Goal: Task Accomplishment & Management: Use online tool/utility

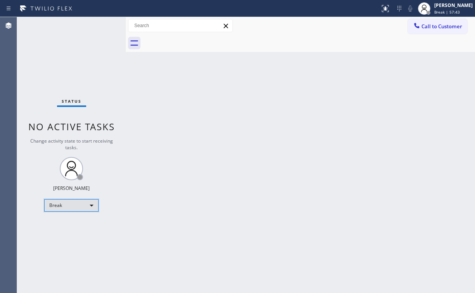
click at [60, 206] on div "Break" at bounding box center [71, 205] width 54 height 12
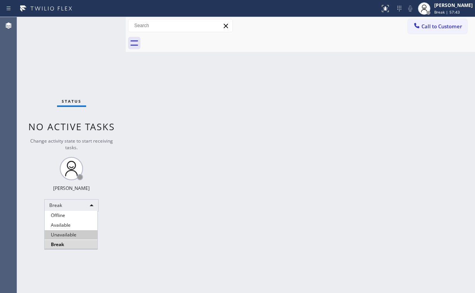
click at [62, 234] on li "Unavailable" at bounding box center [71, 235] width 53 height 9
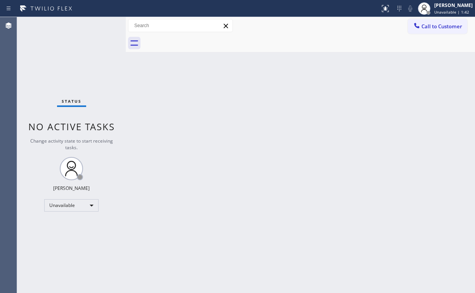
click at [281, 22] on div "Call to Customer Outbound call Location 5 Star Appliance Repair Your caller id …" at bounding box center [300, 26] width 349 height 14
click at [422, 33] on div "Call to Customer Outbound call Location 5 Star Appliance Repair Your caller id …" at bounding box center [300, 25] width 349 height 17
click at [441, 29] on span "Call to Customer" at bounding box center [441, 26] width 41 height 7
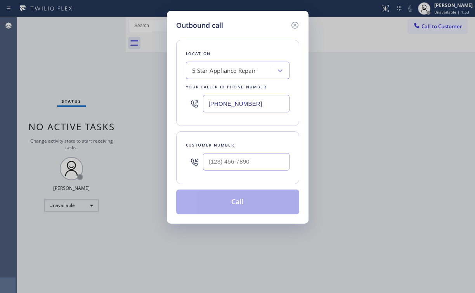
click at [253, 11] on div "Outbound call Location 5 Star Appliance Repair Your caller id phone number [PHO…" at bounding box center [238, 117] width 142 height 213
click at [245, 171] on div at bounding box center [246, 161] width 87 height 25
drag, startPoint x: 248, startPoint y: 166, endPoint x: 256, endPoint y: 162, distance: 8.9
click at [248, 166] on input "(___) ___-____" at bounding box center [246, 161] width 87 height 17
paste input "949) 656-6877"
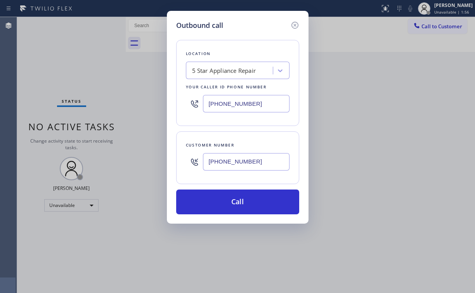
type input "[PHONE_NUMBER]"
click at [254, 20] on div "Outbound call" at bounding box center [237, 25] width 123 height 10
drag, startPoint x: 261, startPoint y: 104, endPoint x: 95, endPoint y: 106, distance: 165.7
click at [126, 106] on div "Outbound call Location 5 Star Appliance Repair Your caller id phone number [PHO…" at bounding box center [237, 146] width 475 height 293
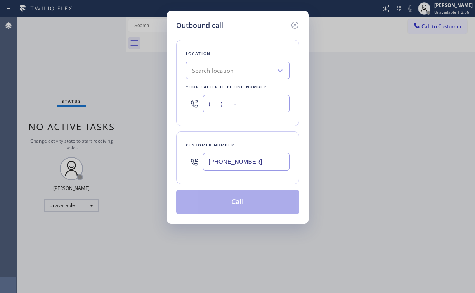
type input "(___) ___-____"
click at [233, 68] on div "Search location" at bounding box center [213, 70] width 42 height 9
paste input "Electricians Service Team"
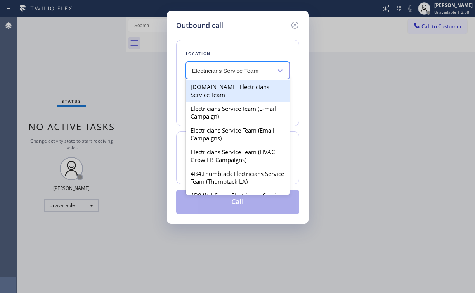
type input "Electricians Service Team"
click at [241, 76] on div "Search location" at bounding box center [230, 71] width 85 height 14
paste input "Electricians Service Team"
type input "Electricians Service Team"
click at [225, 93] on div "[DOMAIN_NAME] Electricians Service Team" at bounding box center [238, 91] width 104 height 22
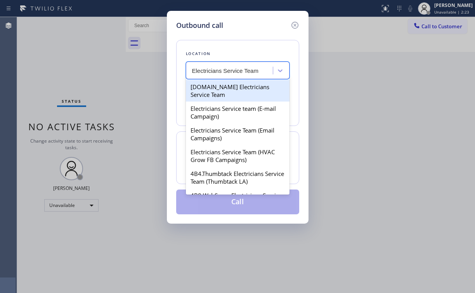
type input "[PHONE_NUMBER]"
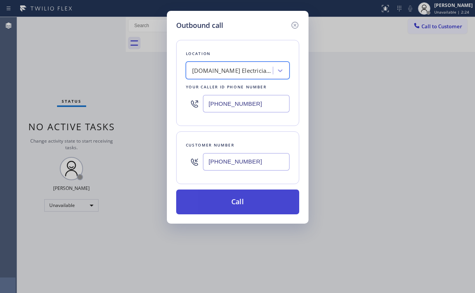
click at [234, 205] on button "Call" at bounding box center [237, 202] width 123 height 25
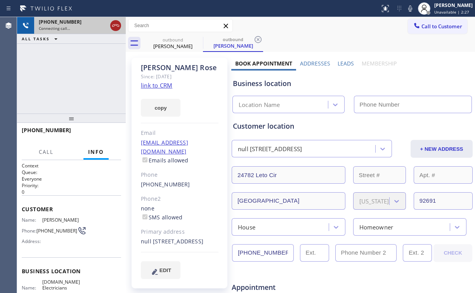
click at [116, 25] on icon at bounding box center [115, 25] width 9 height 9
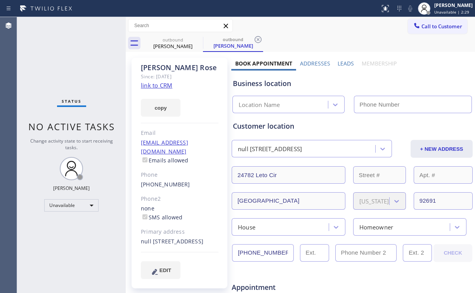
type input "[PHONE_NUMBER]"
click at [426, 27] on span "Call to Customer" at bounding box center [441, 26] width 41 height 7
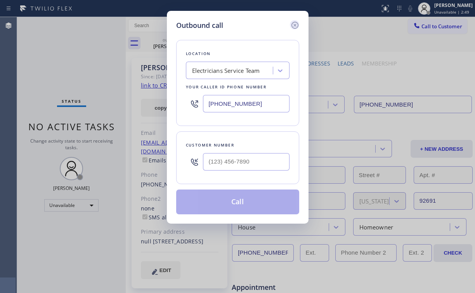
click at [297, 26] on icon at bounding box center [294, 25] width 9 height 9
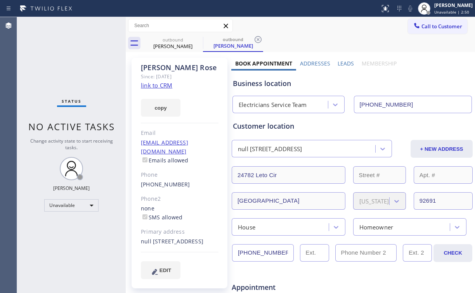
click at [160, 83] on link "link to CRM" at bounding box center [156, 86] width 31 height 8
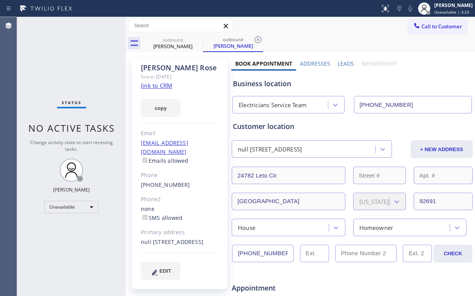
drag, startPoint x: 428, startPoint y: 25, endPoint x: 342, endPoint y: 51, distance: 90.0
click at [426, 25] on span "Call to Customer" at bounding box center [441, 26] width 41 height 7
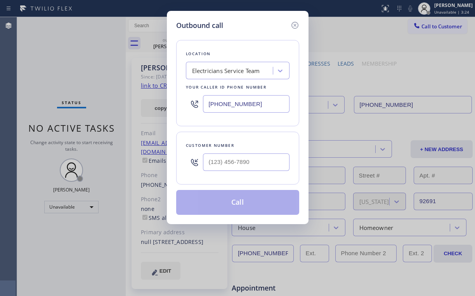
drag, startPoint x: 259, startPoint y: 104, endPoint x: 122, endPoint y: 102, distance: 136.6
click at [140, 104] on div "Outbound call Location Electricians Service Team Your caller id phone number [P…" at bounding box center [237, 148] width 475 height 296
paste input "424) 238-377"
type input "[PHONE_NUMBER]"
click at [252, 156] on input "(___) ___-____" at bounding box center [246, 161] width 87 height 17
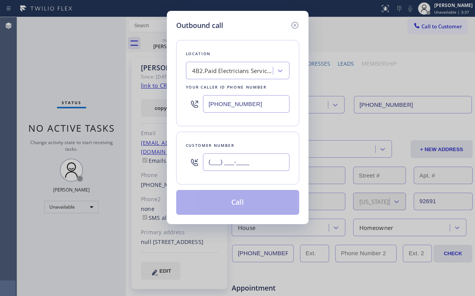
paste input "949) 656-6877"
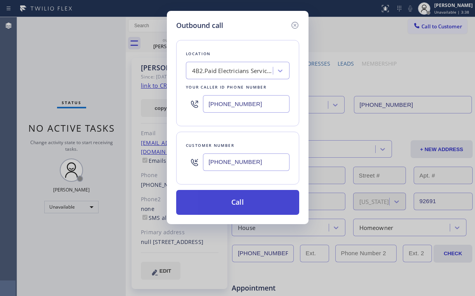
type input "[PHONE_NUMBER]"
click at [210, 203] on button "Call" at bounding box center [237, 202] width 123 height 25
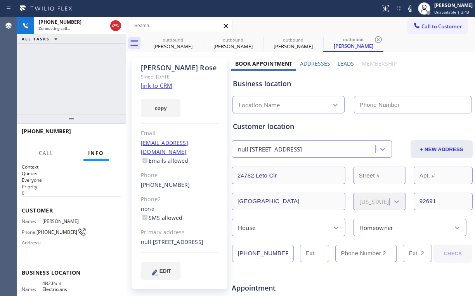
type input "[PHONE_NUMBER]"
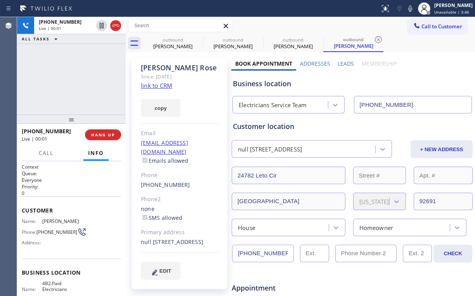
click at [93, 81] on div "[PHONE_NUMBER] Live | 00:01 ALL TASKS ALL TASKS ACTIVE TASKS TASKS IN WRAP UP" at bounding box center [71, 65] width 109 height 97
drag, startPoint x: 172, startPoint y: 43, endPoint x: 183, endPoint y: 42, distance: 10.9
click at [172, 43] on div "[PERSON_NAME]" at bounding box center [173, 46] width 59 height 7
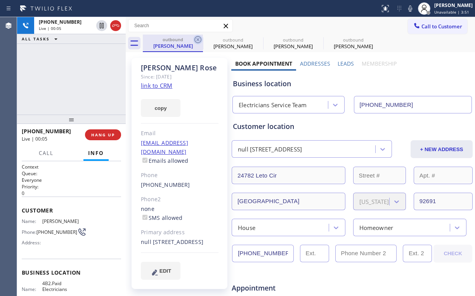
click at [197, 39] on icon at bounding box center [197, 39] width 7 height 7
type input "[PHONE_NUMBER]"
click at [91, 72] on div "[PHONE_NUMBER] Live | 00:06 ALL TASKS ALL TASKS ACTIVE TASKS TASKS IN WRAP UP" at bounding box center [71, 65] width 109 height 97
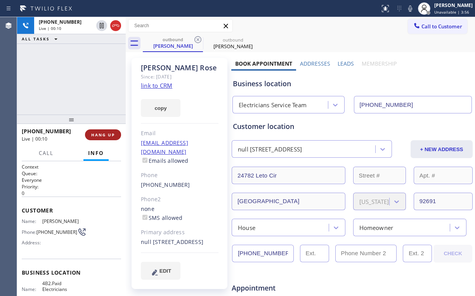
click at [99, 135] on span "HANG UP" at bounding box center [103, 134] width 24 height 5
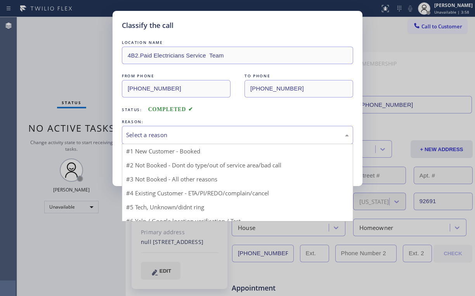
drag, startPoint x: 144, startPoint y: 135, endPoint x: 145, endPoint y: 141, distance: 5.8
click at [145, 136] on div "Select a reason" at bounding box center [237, 134] width 223 height 9
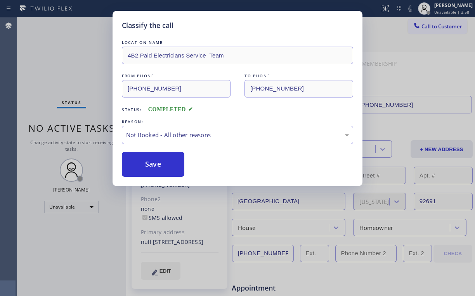
drag, startPoint x: 146, startPoint y: 162, endPoint x: 76, endPoint y: 65, distance: 119.8
click at [147, 162] on button "Save" at bounding box center [153, 164] width 62 height 25
click at [77, 67] on div "Classify the call LOCATION NAME 4B2.Paid Electricians Service Team FROM PHONE […" at bounding box center [237, 148] width 475 height 296
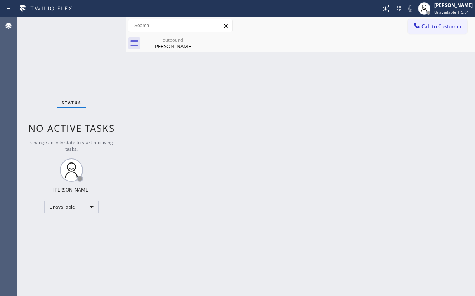
click at [80, 51] on div "Status No active tasks Change activity state to start receiving tasks. [PERSON_…" at bounding box center [71, 156] width 109 height 279
click at [430, 28] on span "Call to Customer" at bounding box center [441, 26] width 41 height 7
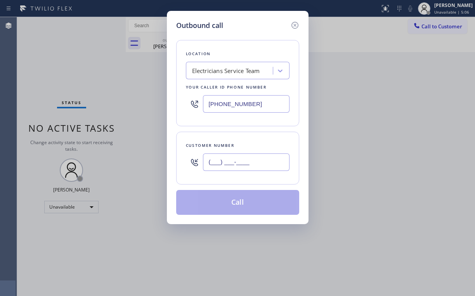
click at [245, 163] on input "(___) ___-____" at bounding box center [246, 161] width 87 height 17
paste input "949) 656-6877"
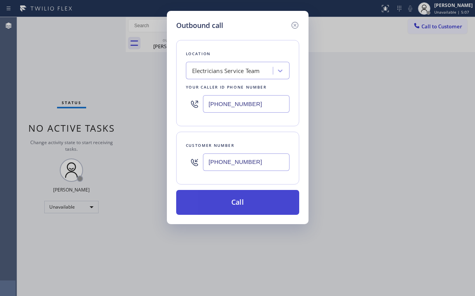
type input "[PHONE_NUMBER]"
click at [228, 202] on button "Call" at bounding box center [237, 202] width 123 height 25
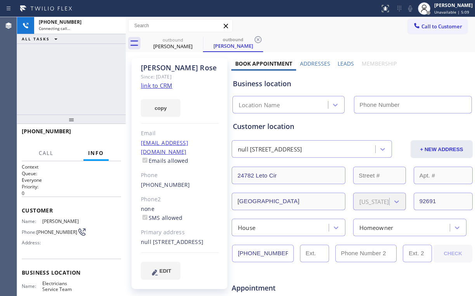
click at [85, 75] on div "[PHONE_NUMBER] Connecting call… ALL TASKS ALL TASKS ACTIVE TASKS TASKS IN WRAP …" at bounding box center [71, 65] width 109 height 97
type input "[PHONE_NUMBER]"
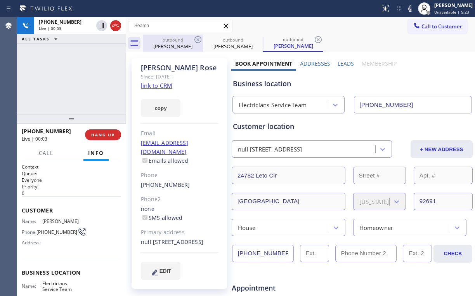
click at [175, 41] on div "outbound" at bounding box center [173, 40] width 59 height 6
click at [198, 39] on icon at bounding box center [197, 39] width 9 height 9
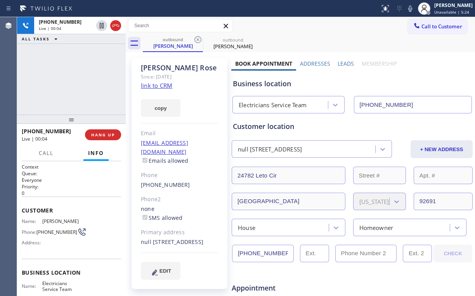
click at [83, 76] on div "[PHONE_NUMBER] Live | 00:04 ALL TASKS ALL TASKS ACTIVE TASKS TASKS IN WRAP UP" at bounding box center [71, 65] width 109 height 97
click at [78, 77] on div "[PHONE_NUMBER] Live | 00:06 ALL TASKS ALL TASKS ACTIVE TASKS TASKS IN WRAP UP" at bounding box center [71, 65] width 109 height 97
click at [78, 76] on div "[PHONE_NUMBER] Live | 00:07 ALL TASKS ALL TASKS ACTIVE TASKS TASKS IN WRAP UP" at bounding box center [71, 65] width 109 height 97
click at [78, 76] on div "[PHONE_NUMBER] Live | 00:08 ALL TASKS ALL TASKS ACTIVE TASKS TASKS IN WRAP UP" at bounding box center [71, 65] width 109 height 97
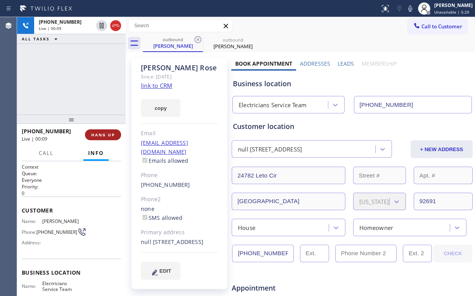
click at [109, 136] on span "HANG UP" at bounding box center [103, 134] width 24 height 5
click at [109, 135] on span "HANG UP" at bounding box center [103, 134] width 24 height 5
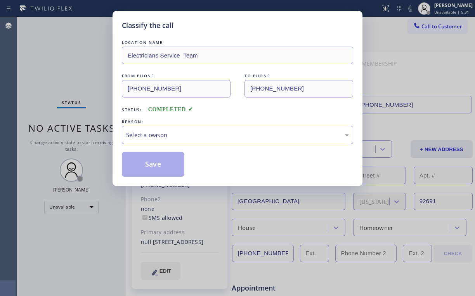
click at [132, 134] on div "Select a reason" at bounding box center [237, 134] width 223 height 9
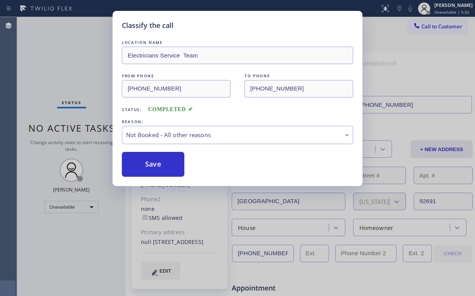
click at [146, 161] on button "Save" at bounding box center [153, 164] width 62 height 25
click at [76, 62] on div "Classify the call LOCATION NAME Electricians Service Team FROM PHONE [PHONE_NUM…" at bounding box center [237, 148] width 475 height 296
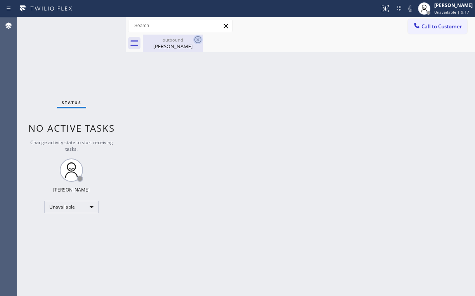
click at [180, 37] on div "outbound" at bounding box center [173, 40] width 59 height 6
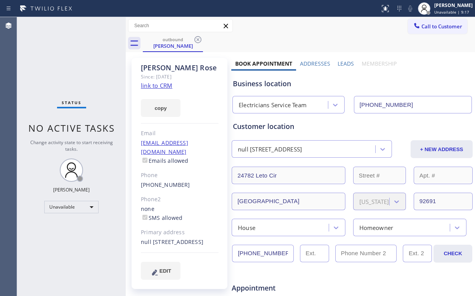
drag, startPoint x: 196, startPoint y: 39, endPoint x: 170, endPoint y: 83, distance: 51.0
click at [196, 39] on icon at bounding box center [197, 39] width 9 height 9
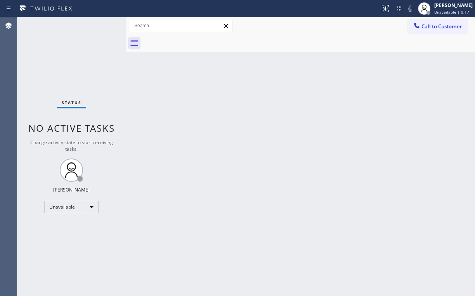
drag, startPoint x: 61, startPoint y: 67, endPoint x: 88, endPoint y: 116, distance: 56.0
click at [73, 91] on div "Status No active tasks Change activity state to start receiving tasks. [PERSON_…" at bounding box center [71, 156] width 109 height 279
drag, startPoint x: 429, startPoint y: 27, endPoint x: 307, endPoint y: 127, distance: 157.5
click at [429, 29] on span "Call to Customer" at bounding box center [441, 26] width 41 height 7
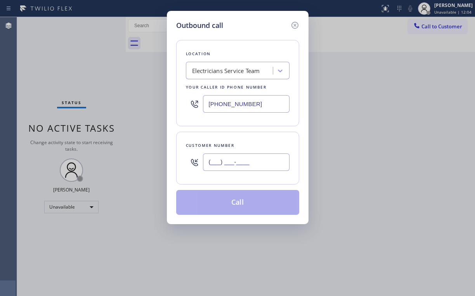
click at [272, 156] on input "(___) ___-____" at bounding box center [246, 161] width 87 height 17
paste input "949) 656-6877"
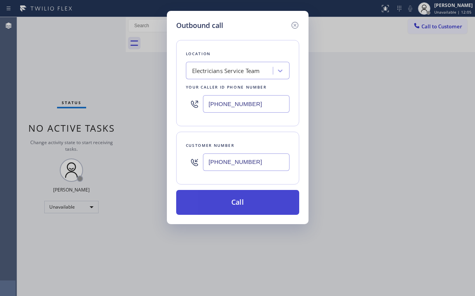
type input "[PHONE_NUMBER]"
click at [225, 208] on button "Call" at bounding box center [237, 202] width 123 height 25
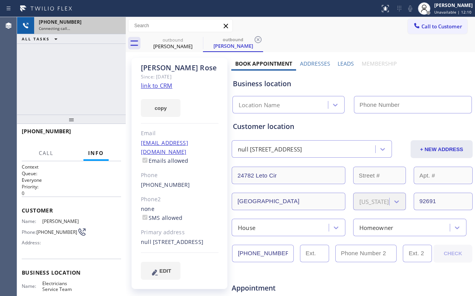
type input "[PHONE_NUMBER]"
drag, startPoint x: 116, startPoint y: 22, endPoint x: 121, endPoint y: 31, distance: 10.4
click at [116, 22] on icon at bounding box center [115, 25] width 9 height 9
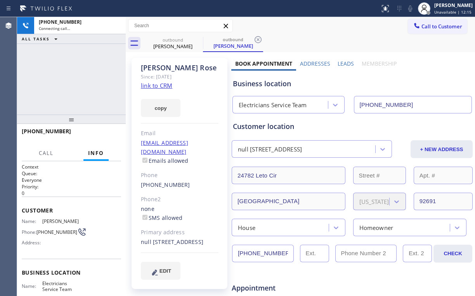
scroll to position [124, 0]
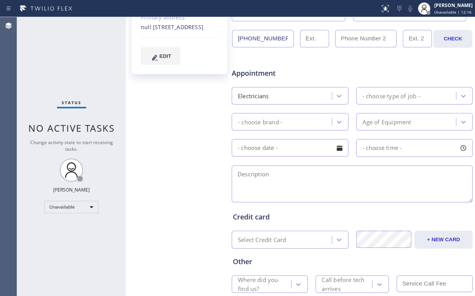
scroll to position [217, 0]
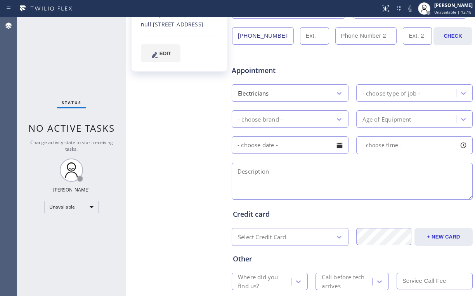
click at [107, 66] on div "Status No active tasks Change activity state to start receiving tasks. [PERSON_…" at bounding box center [71, 156] width 109 height 279
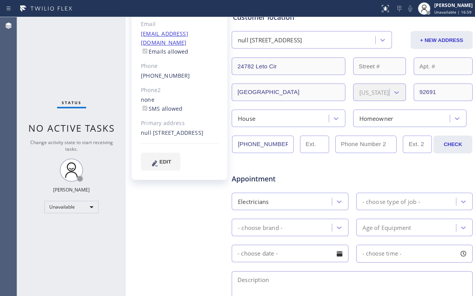
scroll to position [0, 0]
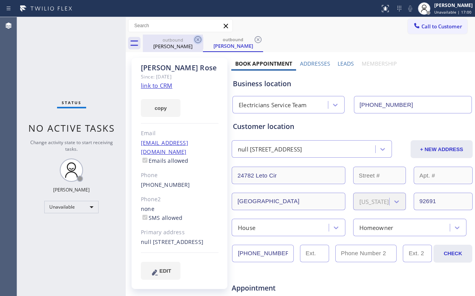
drag, startPoint x: 175, startPoint y: 40, endPoint x: 194, endPoint y: 43, distance: 19.3
click at [176, 40] on div "outbound" at bounding box center [173, 40] width 59 height 6
click at [199, 40] on icon at bounding box center [197, 39] width 9 height 9
click at [199, 39] on icon at bounding box center [197, 39] width 9 height 9
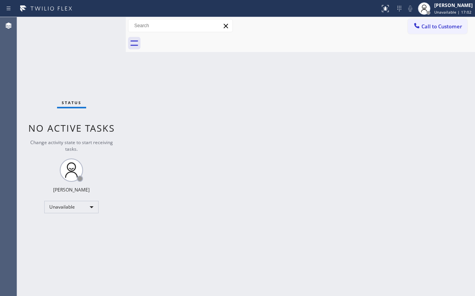
click at [255, 173] on div "Back to Dashboard Change Sender ID Customers Technicians Select a contact Outbo…" at bounding box center [300, 156] width 349 height 279
drag, startPoint x: 432, startPoint y: 25, endPoint x: 405, endPoint y: 45, distance: 33.0
click at [430, 27] on span "Call to Customer" at bounding box center [441, 26] width 41 height 7
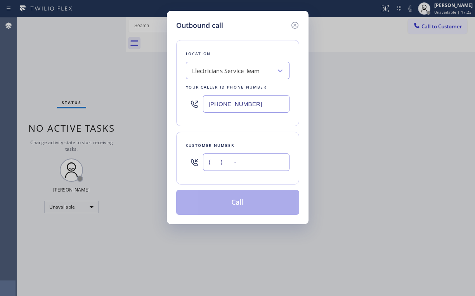
click at [261, 161] on input "(___) ___-____" at bounding box center [246, 161] width 87 height 17
paste input "323) 244-6141"
type input "[PHONE_NUMBER]"
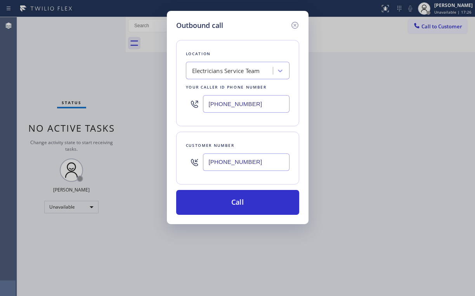
click at [256, 40] on div "Location Electricians Service Team Your caller id phone number [PHONE_NUMBER]" at bounding box center [237, 83] width 123 height 86
drag, startPoint x: 230, startPoint y: 102, endPoint x: 171, endPoint y: 99, distance: 59.1
click at [152, 106] on div "Outbound call Location Electricians Service Team Your caller id phone number [P…" at bounding box center [237, 148] width 475 height 296
paste input "855) 731-4952"
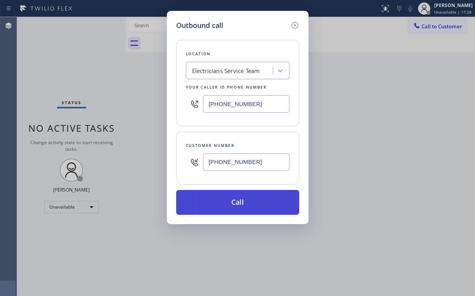
type input "[PHONE_NUMBER]"
click at [235, 206] on button "Call" at bounding box center [237, 202] width 123 height 25
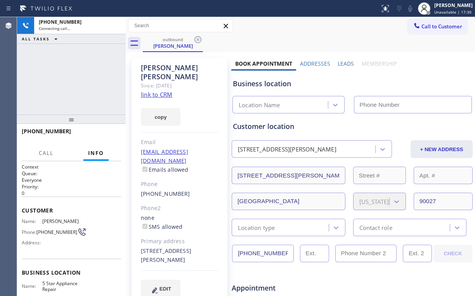
click at [88, 90] on div "[PHONE_NUMBER] Connecting call… ALL TASKS ALL TASKS ACTIVE TASKS TASKS IN WRAP …" at bounding box center [71, 65] width 109 height 97
type input "[PHONE_NUMBER]"
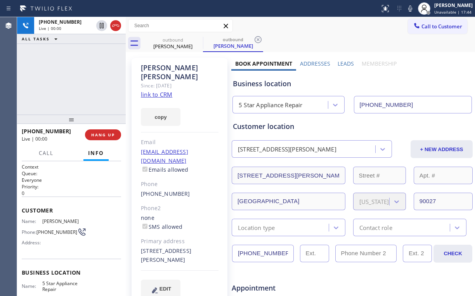
click at [95, 75] on div "[PHONE_NUMBER] Live | 00:00 ALL TASKS ALL TASKS ACTIVE TASKS TASKS IN WRAP UP" at bounding box center [71, 65] width 109 height 97
click at [110, 137] on span "HANG UP" at bounding box center [103, 134] width 24 height 5
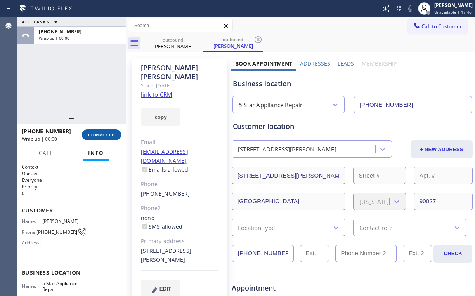
click at [108, 135] on span "COMPLETE" at bounding box center [101, 134] width 27 height 5
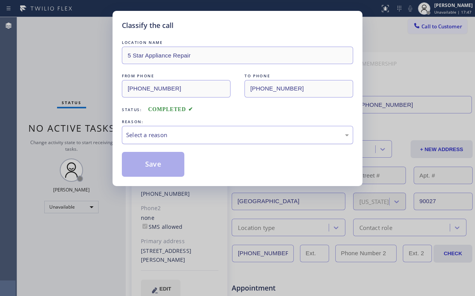
click at [148, 136] on div "Select a reason" at bounding box center [237, 134] width 223 height 9
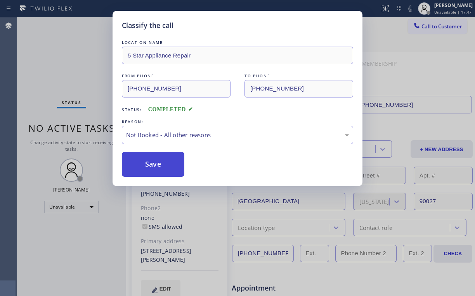
drag, startPoint x: 147, startPoint y: 165, endPoint x: 72, endPoint y: 51, distance: 136.3
click at [147, 165] on button "Save" at bounding box center [153, 164] width 62 height 25
click at [72, 51] on div "Classify the call LOCATION NAME 5 Star Appliance Repair FROM PHONE [PHONE_NUMBE…" at bounding box center [237, 148] width 475 height 296
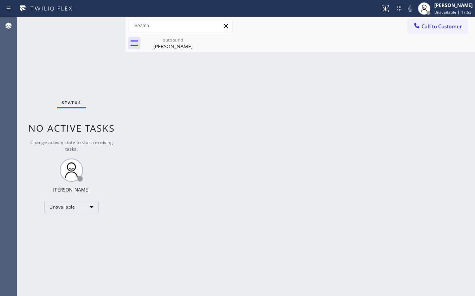
drag, startPoint x: 438, startPoint y: 24, endPoint x: 297, endPoint y: 119, distance: 169.4
click at [437, 25] on span "Call to Customer" at bounding box center [441, 26] width 41 height 7
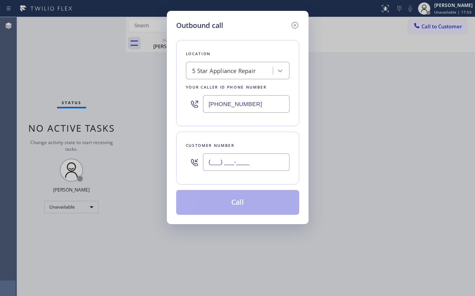
click at [261, 158] on input "(___) ___-____" at bounding box center [246, 161] width 87 height 17
paste input "760) 898-9592"
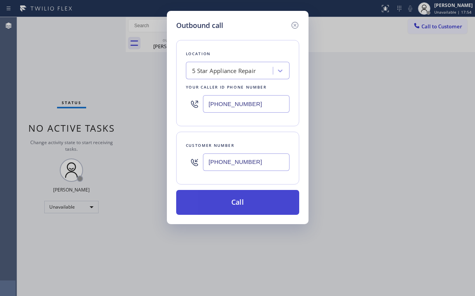
type input "[PHONE_NUMBER]"
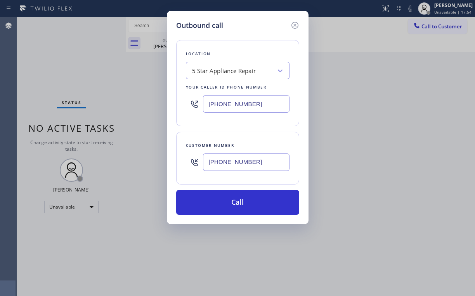
drag, startPoint x: 213, startPoint y: 201, endPoint x: 200, endPoint y: 245, distance: 45.9
click at [213, 201] on button "Call" at bounding box center [237, 202] width 123 height 25
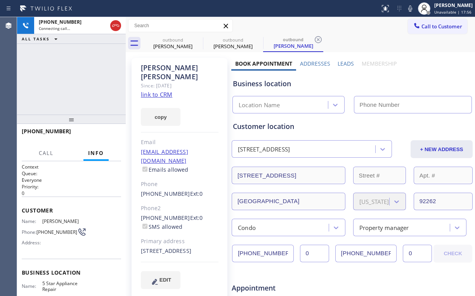
click at [68, 70] on div "[PHONE_NUMBER] Connecting call… ALL TASKS ALL TASKS ACTIVE TASKS TASKS IN WRAP …" at bounding box center [71, 65] width 109 height 97
type input "[PHONE_NUMBER]"
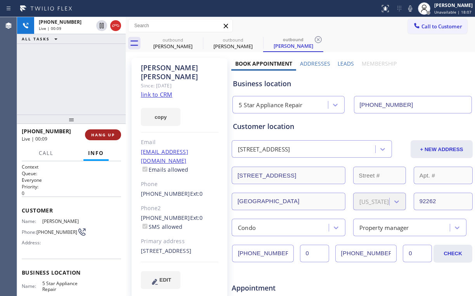
click at [99, 135] on span "HANG UP" at bounding box center [103, 134] width 24 height 5
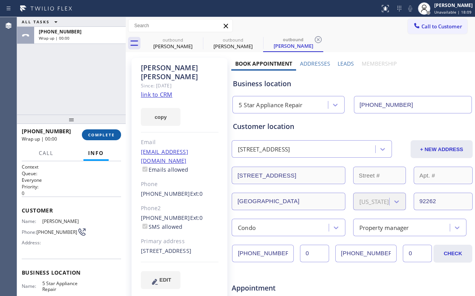
click at [104, 135] on span "COMPLETE" at bounding box center [101, 134] width 27 height 5
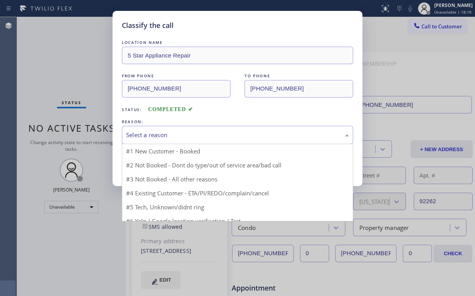
drag, startPoint x: 169, startPoint y: 138, endPoint x: 165, endPoint y: 162, distance: 24.4
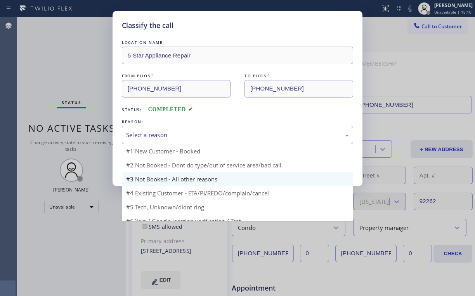
click at [169, 138] on div "Select a reason" at bounding box center [237, 134] width 223 height 9
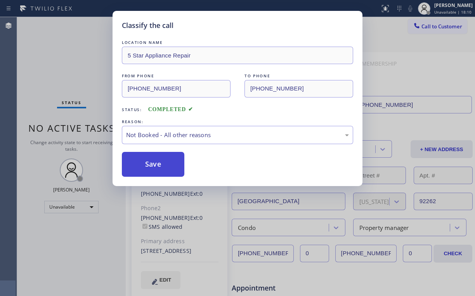
drag, startPoint x: 165, startPoint y: 164, endPoint x: 72, endPoint y: 78, distance: 126.6
click at [160, 161] on button "Save" at bounding box center [153, 164] width 62 height 25
click at [72, 78] on div "Classify the call LOCATION NAME 5 Star Appliance Repair FROM PHONE [PHONE_NUMBE…" at bounding box center [237, 148] width 475 height 296
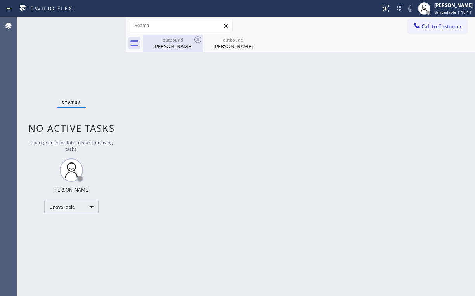
drag, startPoint x: 182, startPoint y: 38, endPoint x: 203, endPoint y: 41, distance: 21.6
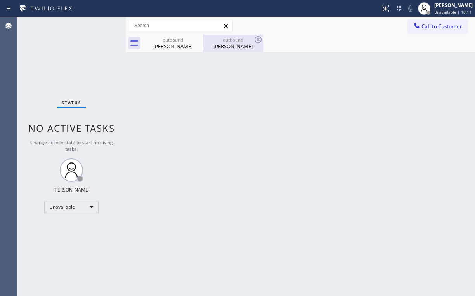
click at [182, 39] on div "outbound" at bounding box center [173, 40] width 59 height 6
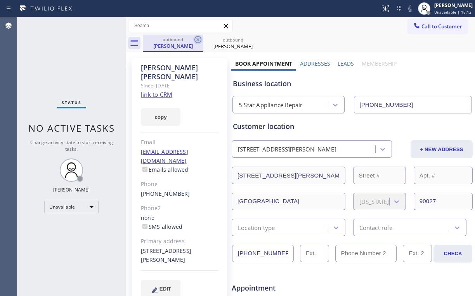
click at [200, 38] on icon at bounding box center [197, 39] width 9 height 9
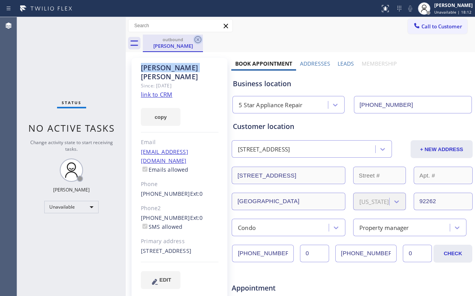
click at [199, 38] on icon at bounding box center [197, 39] width 9 height 9
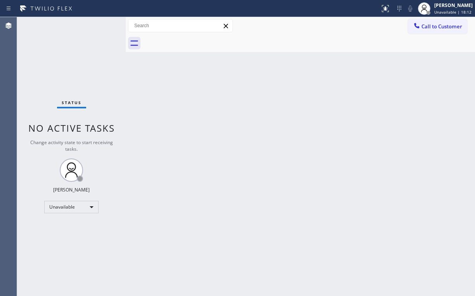
click at [80, 95] on div "Status No active tasks Change activity state to start receiving tasks. [PERSON_…" at bounding box center [71, 156] width 109 height 279
drag, startPoint x: 268, startPoint y: 57, endPoint x: 299, endPoint y: 54, distance: 31.2
click at [271, 57] on div "Back to Dashboard Change Sender ID Customers Technicians Select a contact Outbo…" at bounding box center [300, 156] width 349 height 279
click at [433, 26] on span "Call to Customer" at bounding box center [441, 26] width 41 height 7
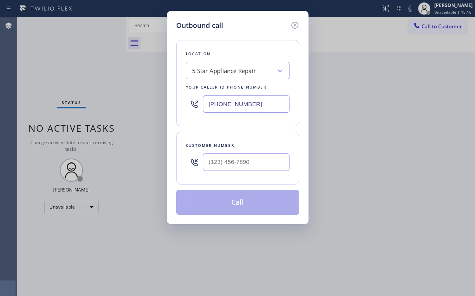
click at [193, 100] on div "[PHONE_NUMBER]" at bounding box center [238, 103] width 104 height 25
paste input "44) 899-746"
type input "[PHONE_NUMBER]"
drag, startPoint x: 244, startPoint y: 40, endPoint x: 242, endPoint y: 88, distance: 48.6
click at [245, 40] on div "Location Kitchenaid Repairs(TFN) Your caller id phone number [PHONE_NUMBER]" at bounding box center [237, 83] width 123 height 86
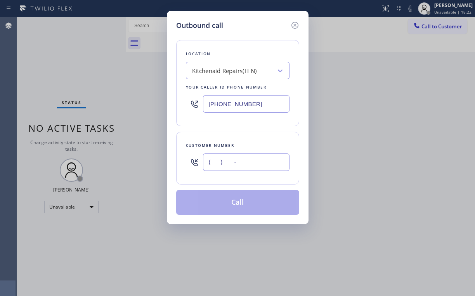
click at [230, 168] on input "(___) ___-____" at bounding box center [246, 161] width 87 height 17
paste input "949) 303-9005"
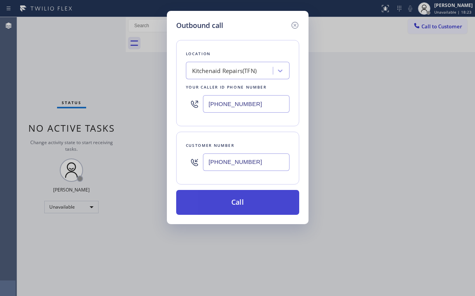
type input "[PHONE_NUMBER]"
click at [237, 200] on button "Call" at bounding box center [237, 202] width 123 height 25
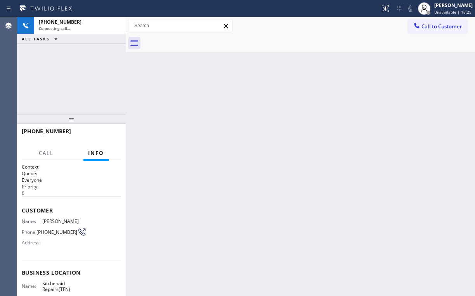
click at [65, 65] on div "[PHONE_NUMBER] Connecting call… ALL TASKS ALL TASKS ACTIVE TASKS TASKS IN WRAP …" at bounding box center [71, 65] width 109 height 97
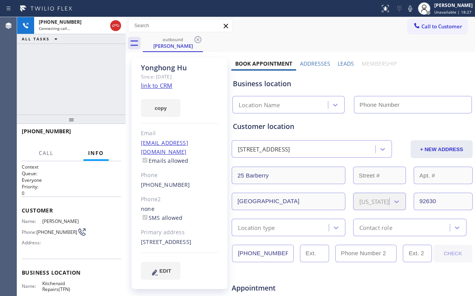
click at [97, 76] on div "[PHONE_NUMBER] Connecting call… ALL TASKS ALL TASKS ACTIVE TASKS TASKS IN WRAP …" at bounding box center [71, 65] width 109 height 97
click at [149, 80] on div "Since: [DATE]" at bounding box center [180, 76] width 78 height 9
click at [153, 87] on link "link to CRM" at bounding box center [156, 86] width 31 height 8
type input "[PHONE_NUMBER]"
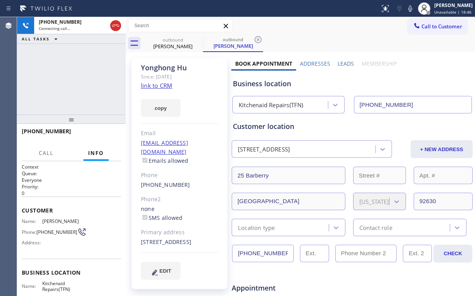
click at [80, 66] on div "[PHONE_NUMBER] Connecting call… ALL TASKS ALL TASKS ACTIVE TASKS TASKS IN WRAP …" at bounding box center [71, 65] width 109 height 97
drag, startPoint x: 79, startPoint y: 74, endPoint x: 88, endPoint y: 78, distance: 9.9
click at [79, 73] on div "[PHONE_NUMBER] Live | 00:04 ALL TASKS ALL TASKS ACTIVE TASKS TASKS IN WRAP UP" at bounding box center [71, 65] width 109 height 97
click at [264, 106] on div "Kitchenaid Repairs(TFN)" at bounding box center [271, 105] width 65 height 9
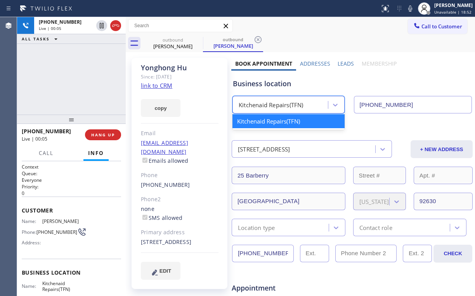
click at [265, 90] on div "Business location option Kitchenaid Repairs(TFN) focused, 1 of 1. 1 result avai…" at bounding box center [352, 92] width 242 height 43
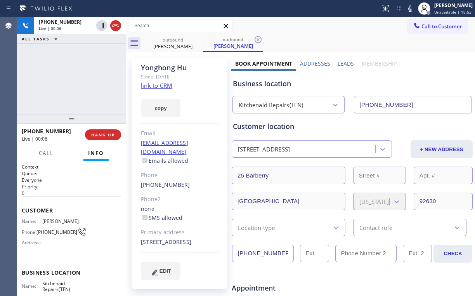
click at [276, 84] on div "Business location" at bounding box center [352, 83] width 239 height 10
drag, startPoint x: 276, startPoint y: 84, endPoint x: 174, endPoint y: 86, distance: 102.5
click at [247, 84] on div "Business location" at bounding box center [352, 83] width 239 height 10
click at [63, 86] on div "[PHONE_NUMBER] Live | 00:11 ALL TASKS ALL TASKS ACTIVE TASKS TASKS IN WRAP UP" at bounding box center [71, 65] width 109 height 97
click at [79, 78] on div "[PHONE_NUMBER] Live | 00:13 ALL TASKS ALL TASKS ACTIVE TASKS TASKS IN WRAP UP" at bounding box center [71, 65] width 109 height 97
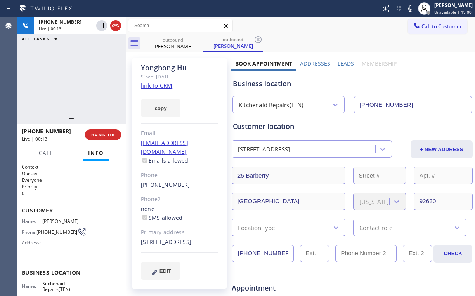
click at [79, 78] on div "[PHONE_NUMBER] Live | 00:13 ALL TASKS ALL TASKS ACTIVE TASKS TASKS IN WRAP UP" at bounding box center [71, 65] width 109 height 97
drag, startPoint x: 79, startPoint y: 78, endPoint x: 85, endPoint y: 85, distance: 9.6
click at [79, 78] on div "[PHONE_NUMBER] Live | 00:14 ALL TASKS ALL TASKS ACTIVE TASKS TASKS IN WRAP UP" at bounding box center [71, 65] width 109 height 97
click at [71, 78] on div "[PHONE_NUMBER] Live | 00:24 ALL TASKS ALL TASKS ACTIVE TASKS TASKS IN WRAP UP" at bounding box center [71, 65] width 109 height 97
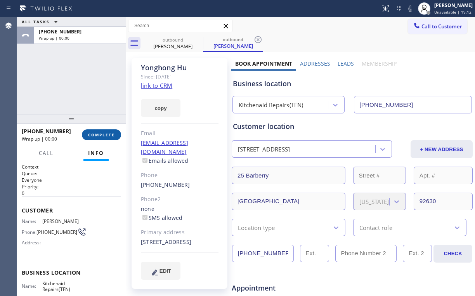
click at [106, 133] on span "COMPLETE" at bounding box center [101, 134] width 27 height 5
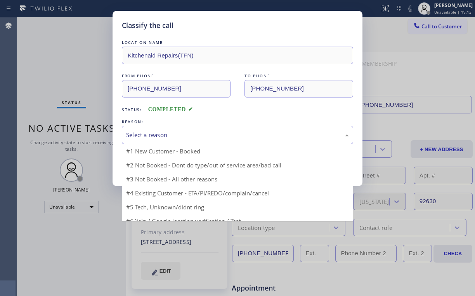
drag, startPoint x: 144, startPoint y: 137, endPoint x: 146, endPoint y: 151, distance: 14.2
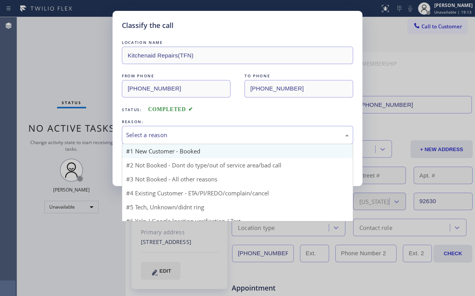
click at [144, 137] on div "Select a reason" at bounding box center [237, 134] width 223 height 9
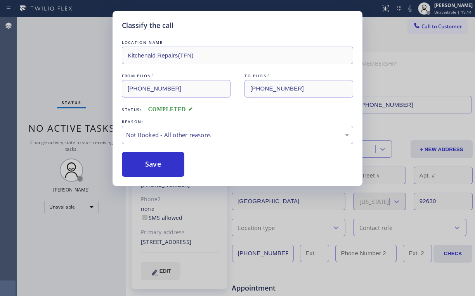
drag, startPoint x: 147, startPoint y: 163, endPoint x: 98, endPoint y: 102, distance: 78.4
click at [148, 163] on button "Save" at bounding box center [153, 164] width 62 height 25
drag, startPoint x: 64, startPoint y: 65, endPoint x: 71, endPoint y: 66, distance: 7.0
click at [65, 66] on div "Classify the call LOCATION NAME Kitchenaid Repairs(TFN) FROM PHONE [PHONE_NUMBE…" at bounding box center [237, 148] width 475 height 296
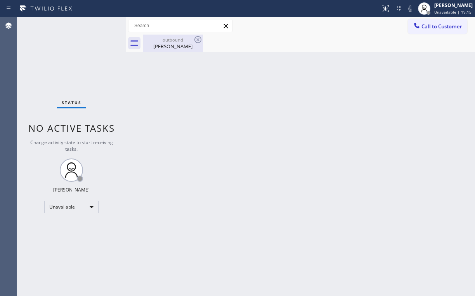
click at [164, 49] on div "[PERSON_NAME]" at bounding box center [173, 46] width 59 height 7
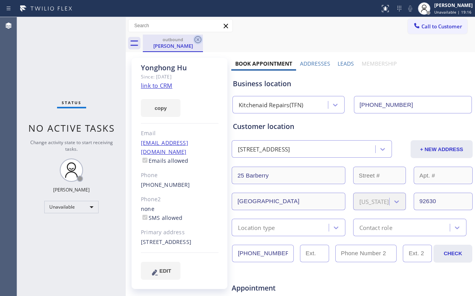
click at [197, 39] on icon at bounding box center [197, 39] width 7 height 7
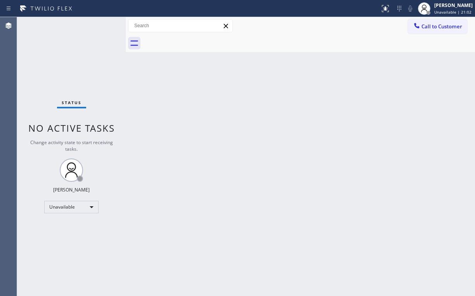
click at [424, 23] on span "Call to Customer" at bounding box center [441, 26] width 41 height 7
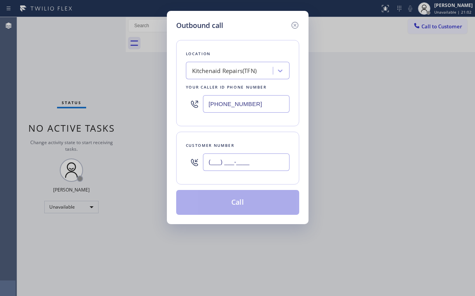
click at [250, 163] on input "(___) ___-____" at bounding box center [246, 161] width 87 height 17
paste input "323) 356-8332"
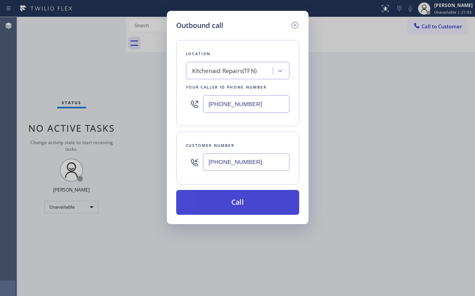
type input "[PHONE_NUMBER]"
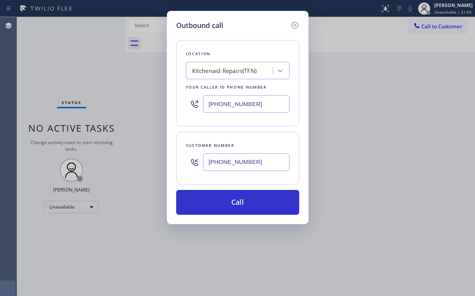
drag, startPoint x: 224, startPoint y: 196, endPoint x: 209, endPoint y: 242, distance: 48.5
click at [224, 200] on button "Call" at bounding box center [237, 202] width 123 height 25
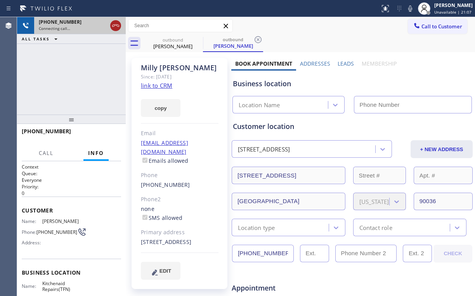
click at [115, 26] on icon at bounding box center [115, 25] width 9 height 9
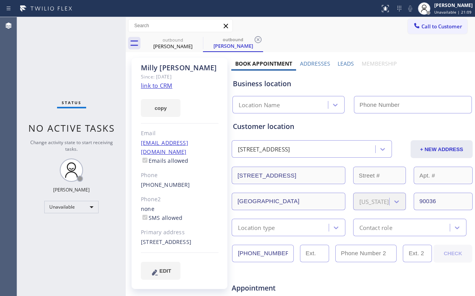
type input "[PHONE_NUMBER]"
click at [93, 60] on div "Status No active tasks Change activity state to start receiving tasks. [PERSON_…" at bounding box center [71, 156] width 109 height 279
drag, startPoint x: 423, startPoint y: 32, endPoint x: 259, endPoint y: 102, distance: 178.4
click at [423, 32] on button "Call to Customer" at bounding box center [437, 26] width 59 height 15
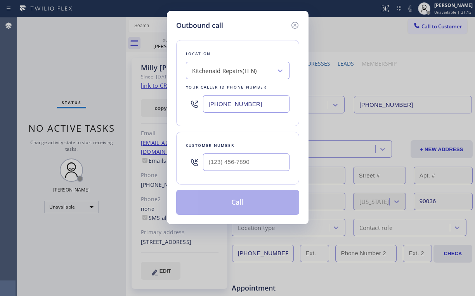
drag, startPoint x: 269, startPoint y: 106, endPoint x: 95, endPoint y: 113, distance: 174.4
click at [179, 112] on div "Location Kitchenaid Repairs(TFN) Your caller id phone number [PHONE_NUMBER]" at bounding box center [237, 83] width 123 height 86
paste input "55) 731-495"
type input "[PHONE_NUMBER]"
click at [244, 160] on input "(___) ___-____" at bounding box center [246, 161] width 87 height 17
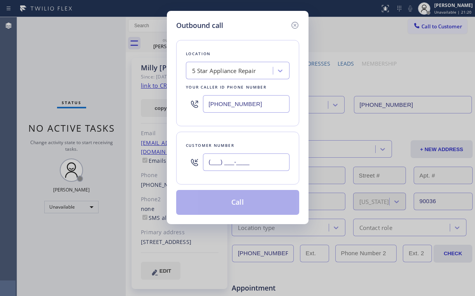
paste input "323) 356-8332"
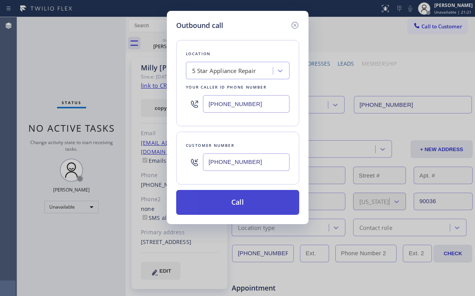
type input "[PHONE_NUMBER]"
click at [225, 202] on button "Call" at bounding box center [237, 202] width 123 height 25
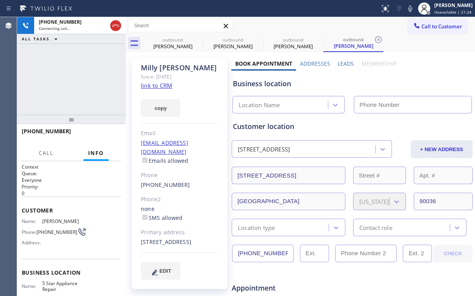
click at [68, 47] on div "[PHONE_NUMBER] Connecting call… ALL TASKS ALL TASKS ACTIVE TASKS TASKS IN WRAP …" at bounding box center [71, 65] width 109 height 97
click at [177, 46] on div "[PERSON_NAME]" at bounding box center [173, 46] width 59 height 7
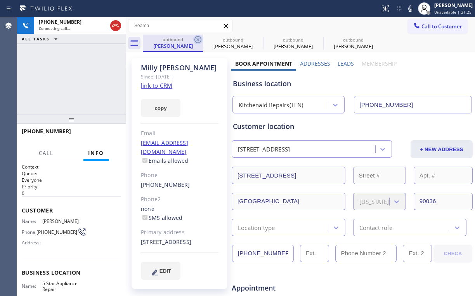
click at [197, 39] on icon at bounding box center [197, 39] width 7 height 7
click at [0, 0] on icon at bounding box center [0, 0] width 0 height 0
type input "[PHONE_NUMBER]"
click at [71, 67] on div "[PHONE_NUMBER] Connecting call… ALL TASKS ALL TASKS ACTIVE TASKS TASKS IN WRAP …" at bounding box center [71, 65] width 109 height 97
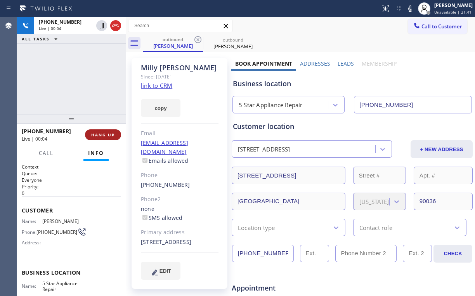
click at [104, 128] on div "[PHONE_NUMBER] Live | 00:04 HANG UP" at bounding box center [71, 135] width 99 height 20
click at [109, 134] on span "HANG UP" at bounding box center [103, 134] width 24 height 5
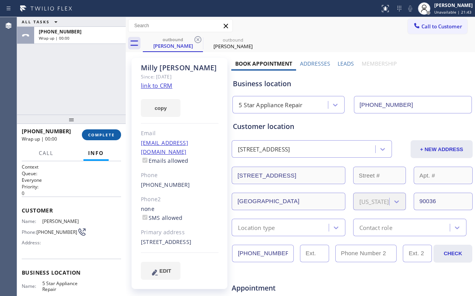
click at [109, 134] on span "COMPLETE" at bounding box center [101, 134] width 27 height 5
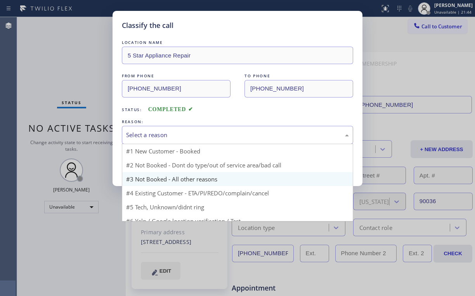
drag, startPoint x: 155, startPoint y: 131, endPoint x: 151, endPoint y: 160, distance: 29.5
click at [155, 132] on div "Select a reason" at bounding box center [237, 134] width 223 height 9
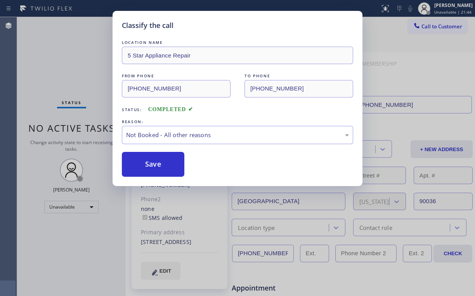
drag, startPoint x: 148, startPoint y: 165, endPoint x: 59, endPoint y: 50, distance: 145.6
click at [148, 163] on button "Save" at bounding box center [153, 164] width 62 height 25
click at [57, 39] on div "Classify the call LOCATION NAME 5 Star Appliance Repair FROM PHONE [PHONE_NUMBE…" at bounding box center [237, 148] width 475 height 296
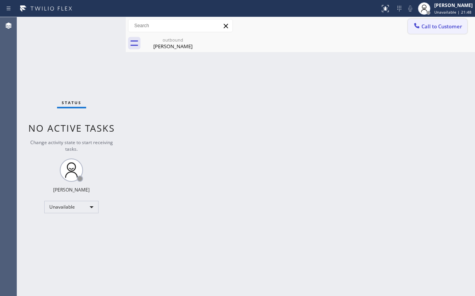
drag, startPoint x: 439, startPoint y: 27, endPoint x: 433, endPoint y: 31, distance: 6.8
click at [439, 28] on span "Call to Customer" at bounding box center [441, 26] width 41 height 7
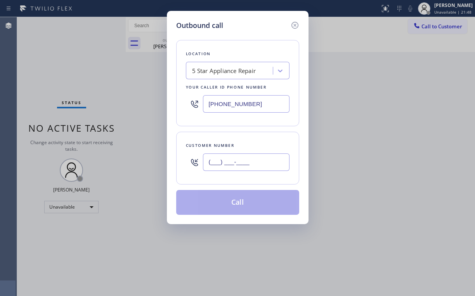
click at [241, 168] on input "(___) ___-____" at bounding box center [246, 161] width 87 height 17
paste input "714) 714-6304"
type input "[PHONE_NUMBER]"
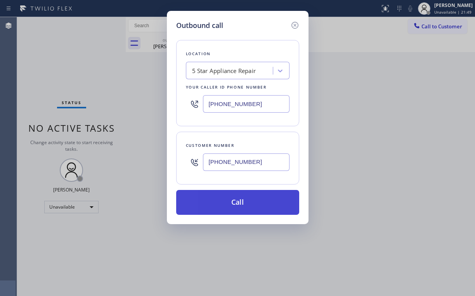
drag, startPoint x: 239, startPoint y: 201, endPoint x: 236, endPoint y: 208, distance: 7.1
click at [238, 205] on button "Call" at bounding box center [237, 202] width 123 height 25
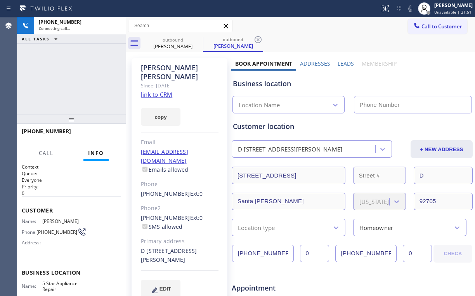
click at [76, 78] on div "[PHONE_NUMBER] Connecting call… ALL TASKS ALL TASKS ACTIVE TASKS TASKS IN WRAP …" at bounding box center [71, 65] width 109 height 97
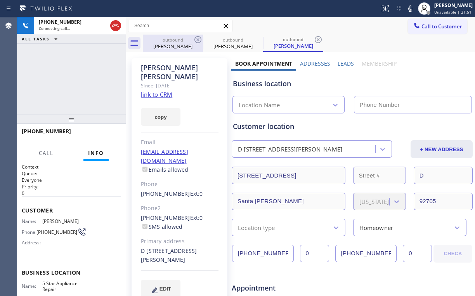
drag, startPoint x: 166, startPoint y: 44, endPoint x: 189, endPoint y: 43, distance: 22.5
click at [166, 43] on div "[PERSON_NAME]" at bounding box center [173, 46] width 59 height 7
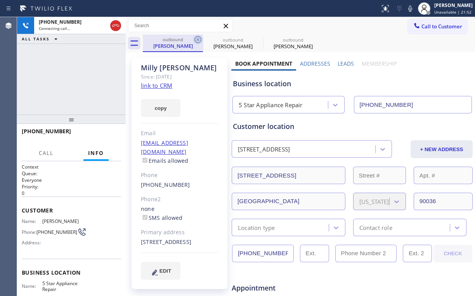
click at [198, 38] on icon at bounding box center [197, 39] width 9 height 9
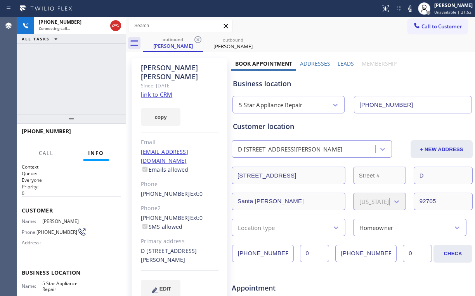
type input "[PHONE_NUMBER]"
drag, startPoint x: 67, startPoint y: 84, endPoint x: 82, endPoint y: 92, distance: 17.5
click at [68, 83] on div "[PHONE_NUMBER] Connecting call… ALL TASKS ALL TASKS ACTIVE TASKS TASKS IN WRAP …" at bounding box center [71, 65] width 109 height 97
click at [107, 128] on div "[PHONE_NUMBER] Live | 00:10 HANG UP" at bounding box center [71, 135] width 99 height 20
click at [104, 132] on span "HANG UP" at bounding box center [103, 134] width 24 height 5
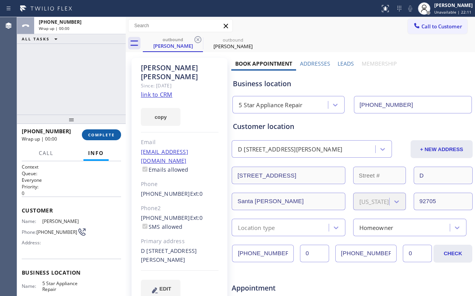
click at [106, 134] on span "COMPLETE" at bounding box center [101, 134] width 27 height 5
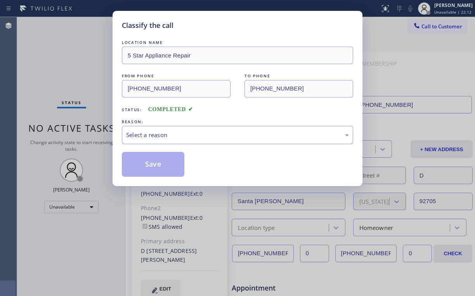
drag, startPoint x: 137, startPoint y: 135, endPoint x: 140, endPoint y: 139, distance: 4.5
click at [138, 135] on div "Select a reason" at bounding box center [237, 134] width 223 height 9
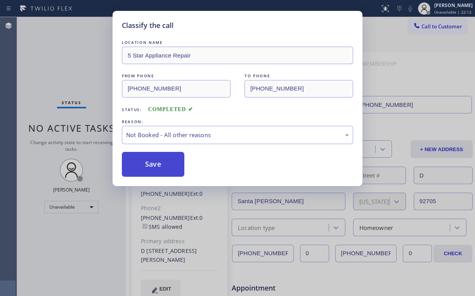
click at [144, 164] on button "Save" at bounding box center [153, 164] width 62 height 25
click at [68, 72] on div "Classify the call LOCATION NAME 5 Star Appliance Repair FROM PHONE [PHONE_NUMBE…" at bounding box center [237, 148] width 475 height 296
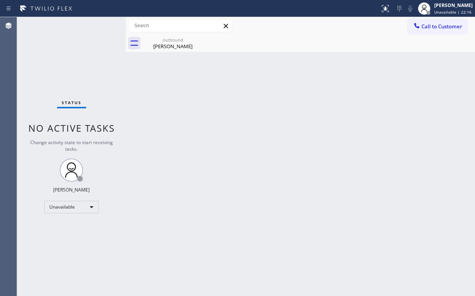
drag, startPoint x: 434, startPoint y: 28, endPoint x: 393, endPoint y: 54, distance: 48.5
click at [434, 28] on span "Call to Customer" at bounding box center [441, 26] width 41 height 7
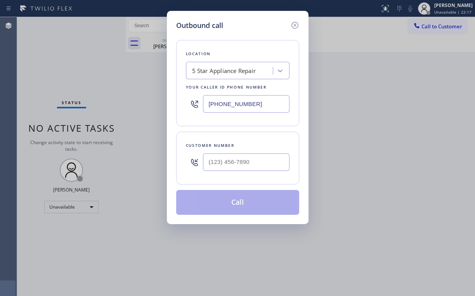
click at [236, 187] on div "Location 5 Star Appliance Repair Your caller id phone number [PHONE_NUMBER] Cus…" at bounding box center [237, 123] width 123 height 184
drag, startPoint x: 244, startPoint y: 158, endPoint x: 253, endPoint y: 153, distance: 10.8
click at [244, 158] on input "(___) ___-____" at bounding box center [246, 161] width 87 height 17
paste input "408) 318-3070"
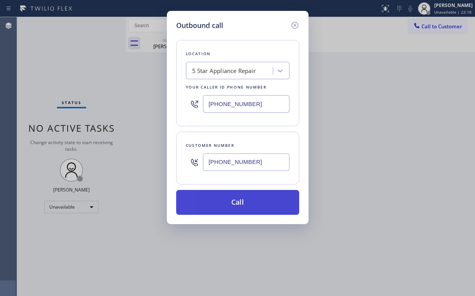
type input "[PHONE_NUMBER]"
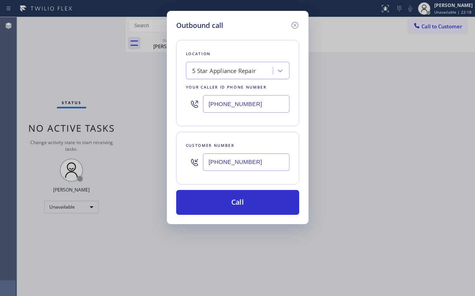
drag, startPoint x: 243, startPoint y: 200, endPoint x: 200, endPoint y: 267, distance: 79.4
click at [242, 202] on button "Call" at bounding box center [237, 202] width 123 height 25
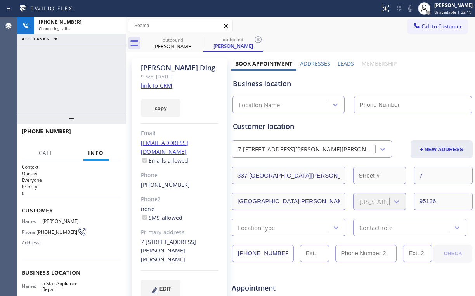
click at [92, 67] on div "[PHONE_NUMBER] Connecting call… ALL TASKS ALL TASKS ACTIVE TASKS TASKS IN WRAP …" at bounding box center [71, 65] width 109 height 97
type input "[PHONE_NUMBER]"
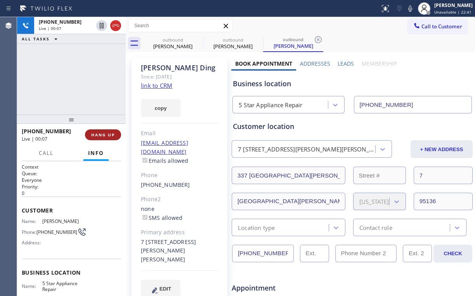
click at [98, 133] on span "HANG UP" at bounding box center [103, 134] width 24 height 5
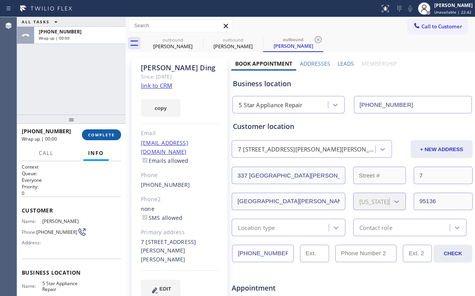
click at [98, 134] on span "COMPLETE" at bounding box center [101, 134] width 27 height 5
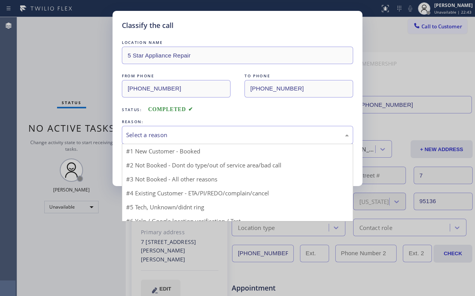
drag, startPoint x: 157, startPoint y: 134, endPoint x: 157, endPoint y: 138, distance: 4.3
click at [157, 135] on div "Select a reason" at bounding box center [237, 134] width 223 height 9
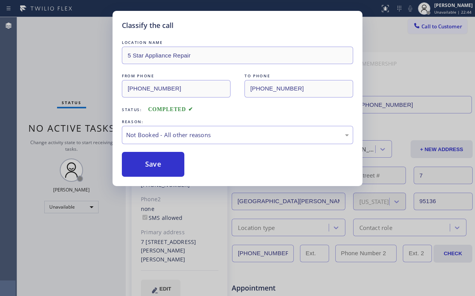
drag, startPoint x: 151, startPoint y: 162, endPoint x: 76, endPoint y: 58, distance: 128.4
click at [150, 160] on button "Save" at bounding box center [153, 164] width 62 height 25
drag, startPoint x: 65, startPoint y: 47, endPoint x: 73, endPoint y: 38, distance: 11.8
click at [65, 47] on div "Classify the call LOCATION NAME 5 Star Appliance Repair FROM PHONE [PHONE_NUMBE…" at bounding box center [237, 148] width 475 height 296
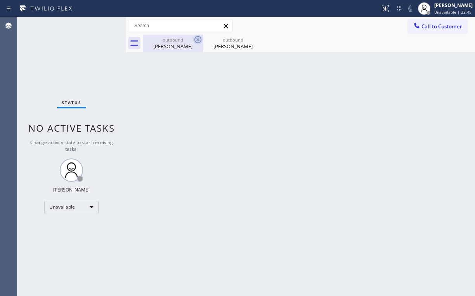
click at [178, 47] on div "[PERSON_NAME]" at bounding box center [173, 46] width 59 height 7
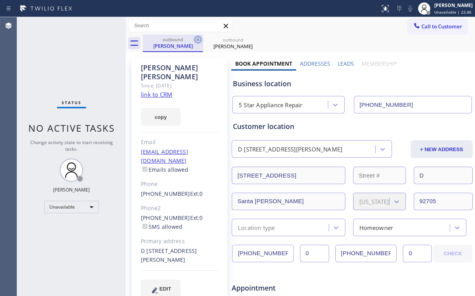
click at [197, 37] on icon at bounding box center [197, 39] width 9 height 9
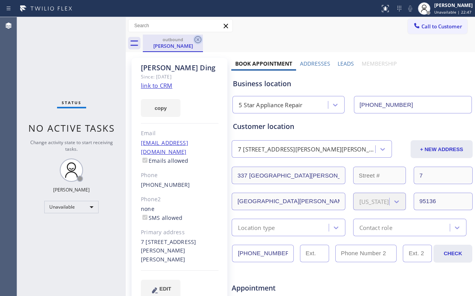
click at [198, 37] on icon at bounding box center [197, 39] width 9 height 9
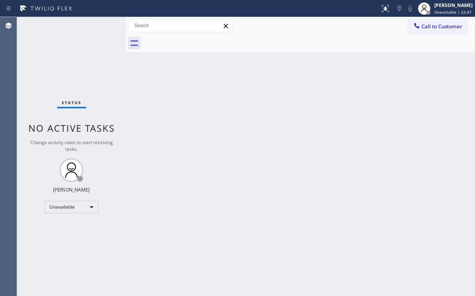
drag, startPoint x: 208, startPoint y: 130, endPoint x: 93, endPoint y: 0, distance: 173.8
click at [203, 122] on div "Back to Dashboard Change Sender ID Customers Technicians Select a contact Outbo…" at bounding box center [300, 156] width 349 height 279
drag, startPoint x: 431, startPoint y: 29, endPoint x: 419, endPoint y: 39, distance: 15.2
click at [431, 29] on span "Call to Customer" at bounding box center [441, 26] width 41 height 7
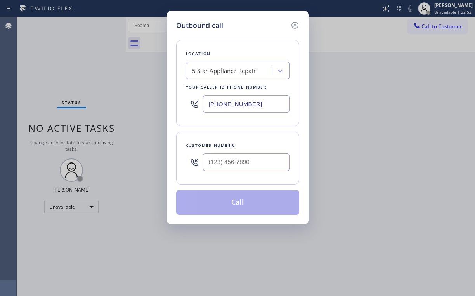
drag, startPoint x: 245, startPoint y: 174, endPoint x: 251, endPoint y: 169, distance: 7.7
click at [246, 173] on div at bounding box center [246, 161] width 87 height 25
click at [261, 157] on input "(___) ___-____" at bounding box center [246, 161] width 87 height 17
paste input "425) 753-1518"
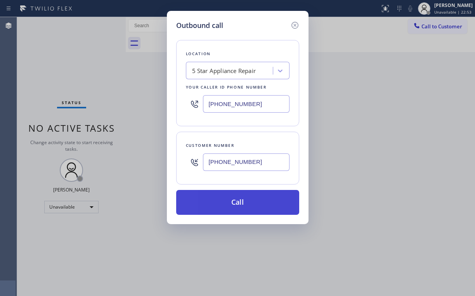
type input "[PHONE_NUMBER]"
drag, startPoint x: 239, startPoint y: 197, endPoint x: 234, endPoint y: 205, distance: 9.8
click at [236, 201] on button "Call" at bounding box center [237, 202] width 123 height 25
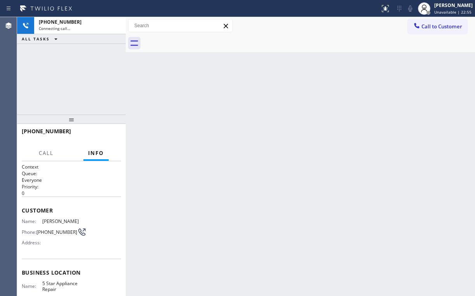
click at [53, 70] on div "[PHONE_NUMBER] Connecting call… ALL TASKS ALL TASKS ACTIVE TASKS TASKS IN WRAP …" at bounding box center [71, 65] width 109 height 97
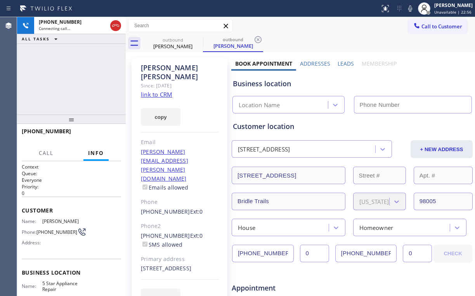
click at [316, 79] on div "Business location" at bounding box center [352, 83] width 239 height 10
type input "[PHONE_NUMBER]"
click at [56, 74] on div "[PHONE_NUMBER] Connecting call… ALL TASKS ALL TASKS ACTIVE TASKS TASKS IN WRAP …" at bounding box center [71, 65] width 109 height 97
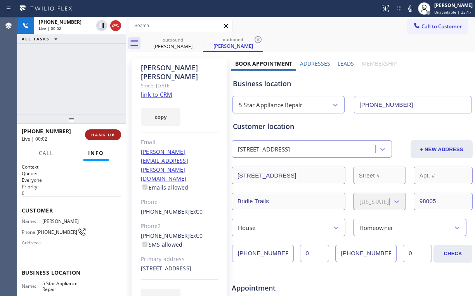
click at [107, 138] on button "HANG UP" at bounding box center [103, 134] width 36 height 11
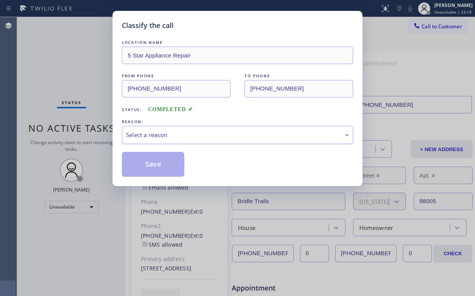
drag, startPoint x: 149, startPoint y: 134, endPoint x: 148, endPoint y: 140, distance: 6.3
click at [149, 135] on div "Select a reason" at bounding box center [237, 134] width 223 height 9
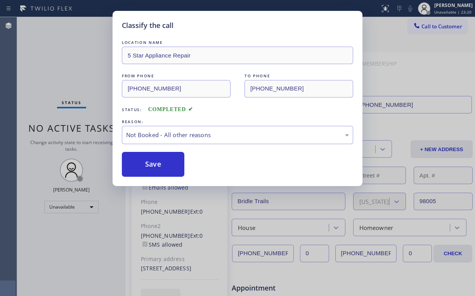
drag, startPoint x: 145, startPoint y: 163, endPoint x: 142, endPoint y: 150, distance: 13.5
click at [145, 163] on button "Save" at bounding box center [153, 164] width 62 height 25
drag, startPoint x: 64, startPoint y: 63, endPoint x: 66, endPoint y: 57, distance: 5.8
click at [65, 61] on div "Classify the call LOCATION NAME 5 Star Appliance Repair FROM PHONE [PHONE_NUMBE…" at bounding box center [237, 148] width 475 height 296
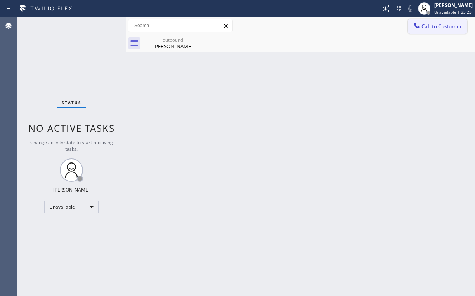
drag, startPoint x: 444, startPoint y: 25, endPoint x: 438, endPoint y: 33, distance: 9.9
click at [444, 26] on span "Call to Customer" at bounding box center [441, 26] width 41 height 7
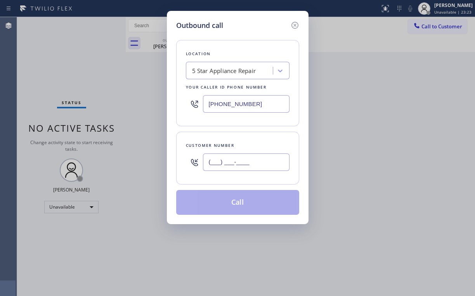
click at [258, 157] on input "(___) ___-____" at bounding box center [246, 161] width 87 height 17
paste input "917) 721-2606"
type input "[PHONE_NUMBER]"
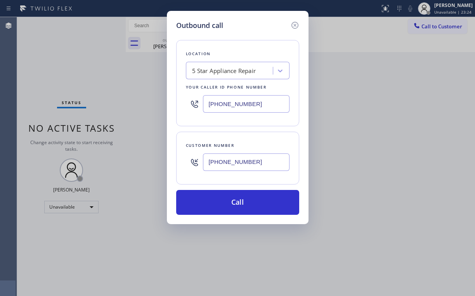
drag, startPoint x: 226, startPoint y: 199, endPoint x: 195, endPoint y: 267, distance: 75.4
click at [225, 199] on button "Call" at bounding box center [237, 202] width 123 height 25
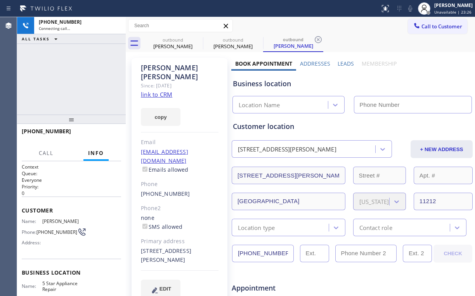
click at [85, 73] on div "[PHONE_NUMBER] Connecting call… ALL TASKS ALL TASKS ACTIVE TASKS TASKS IN WRAP …" at bounding box center [71, 65] width 109 height 97
type input "[PHONE_NUMBER]"
drag, startPoint x: 168, startPoint y: 43, endPoint x: 193, endPoint y: 42, distance: 24.5
click at [168, 43] on div "[PERSON_NAME]" at bounding box center [173, 46] width 59 height 7
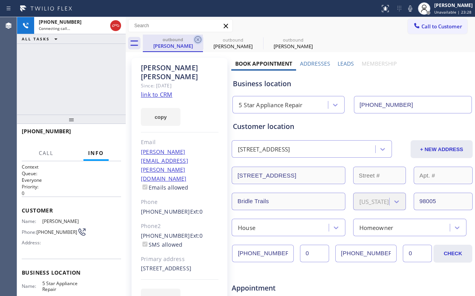
click at [198, 39] on icon at bounding box center [197, 39] width 7 height 7
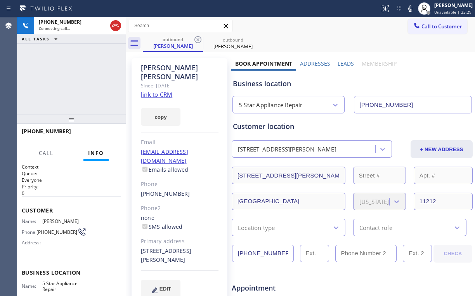
click at [87, 72] on div "[PHONE_NUMBER] Connecting call… ALL TASKS ALL TASKS ACTIVE TASKS TASKS IN WRAP …" at bounding box center [71, 65] width 109 height 97
click at [110, 134] on span "HANG UP" at bounding box center [103, 134] width 24 height 5
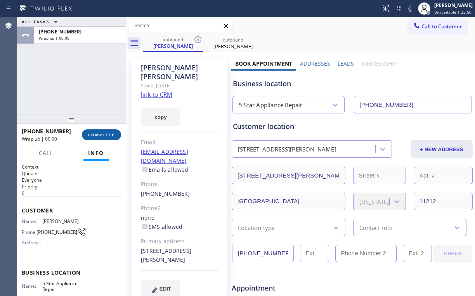
click at [110, 134] on span "COMPLETE" at bounding box center [101, 134] width 27 height 5
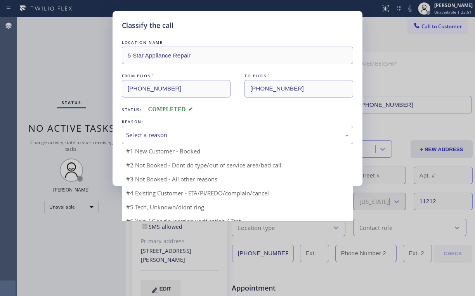
click at [142, 138] on div "Select a reason" at bounding box center [237, 134] width 223 height 9
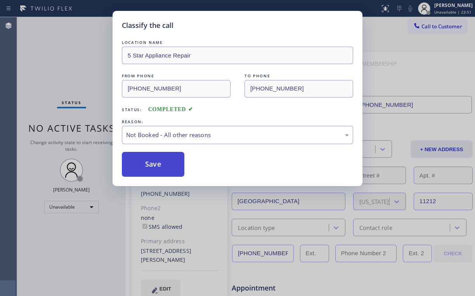
click at [144, 165] on button "Save" at bounding box center [153, 164] width 62 height 25
click at [73, 55] on div "Classify the call LOCATION NAME 5 Star Appliance Repair FROM PHONE [PHONE_NUMBE…" at bounding box center [237, 148] width 475 height 296
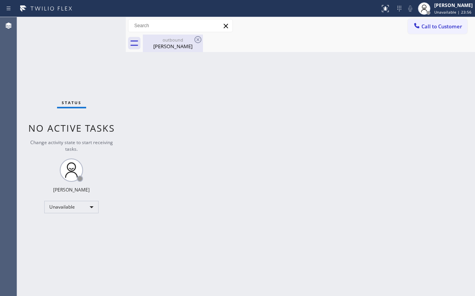
click at [172, 42] on div "outbound" at bounding box center [173, 40] width 59 height 6
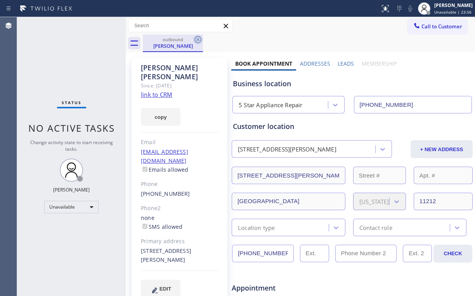
click at [198, 39] on icon at bounding box center [197, 39] width 9 height 9
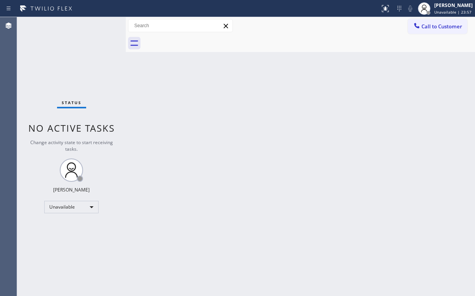
click at [93, 53] on div "Status No active tasks Change activity state to start receiving tasks. [PERSON_…" at bounding box center [71, 156] width 109 height 279
drag, startPoint x: 441, startPoint y: 24, endPoint x: 312, endPoint y: 112, distance: 155.7
click at [441, 25] on span "Call to Customer" at bounding box center [441, 26] width 41 height 7
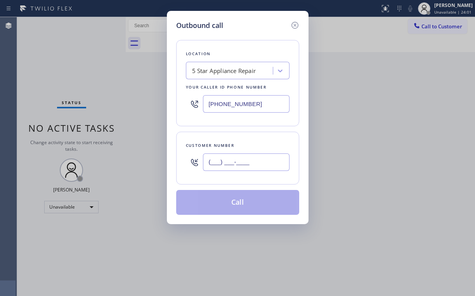
click at [264, 157] on input "(___) ___-____" at bounding box center [246, 161] width 87 height 17
paste input "714) 713-8770"
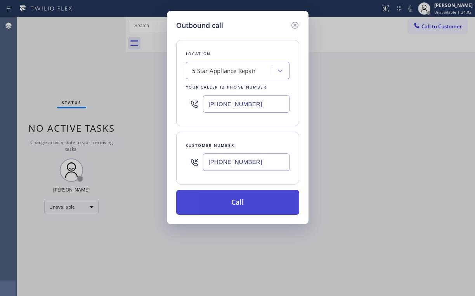
type input "[PHONE_NUMBER]"
drag, startPoint x: 228, startPoint y: 196, endPoint x: 199, endPoint y: 258, distance: 68.2
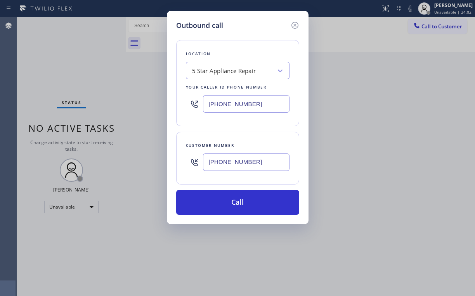
click at [228, 196] on button "Call" at bounding box center [237, 202] width 123 height 25
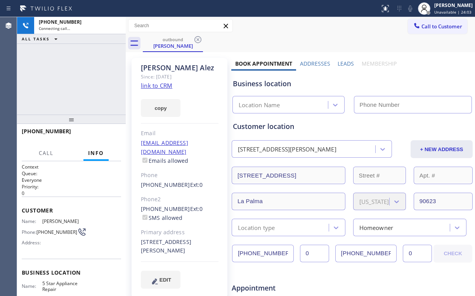
click at [76, 73] on div "[PHONE_NUMBER] Connecting call… ALL TASKS ALL TASKS ACTIVE TASKS TASKS IN WRAP …" at bounding box center [71, 65] width 109 height 97
type input "[PHONE_NUMBER]"
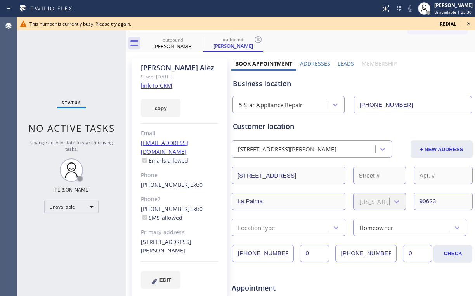
click at [467, 24] on icon at bounding box center [468, 23] width 9 height 9
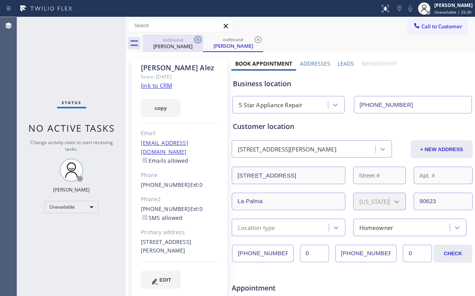
drag, startPoint x: 179, startPoint y: 43, endPoint x: 200, endPoint y: 42, distance: 21.4
click at [179, 43] on div "[PERSON_NAME]" at bounding box center [173, 46] width 59 height 7
click at [197, 40] on icon at bounding box center [197, 39] width 9 height 9
click at [197, 39] on icon at bounding box center [197, 39] width 7 height 7
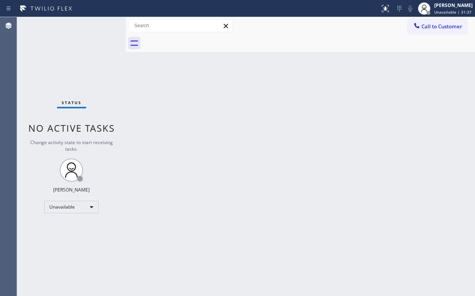
click at [342, 174] on div "Back to Dashboard Change Sender ID Customers Technicians Select a contact Outbo…" at bounding box center [300, 156] width 349 height 279
drag, startPoint x: 283, startPoint y: 54, endPoint x: 279, endPoint y: 2, distance: 52.5
click at [283, 52] on div "Back to Dashboard Change Sender ID Customers Technicians Select a contact Outbo…" at bounding box center [300, 156] width 349 height 279
click at [40, 47] on div "Status No active tasks Change activity state to start receiving tasks. [PERSON_…" at bounding box center [71, 156] width 109 height 279
click at [432, 28] on span "Call to Customer" at bounding box center [441, 26] width 41 height 7
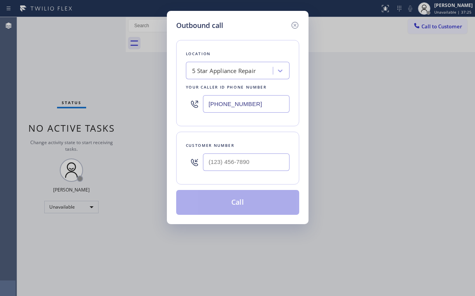
drag, startPoint x: 249, startPoint y: 103, endPoint x: 90, endPoint y: 112, distance: 159.0
click at [144, 109] on div "Outbound call Location 5 Star Appliance Repair Your caller id phone number [PHO…" at bounding box center [237, 148] width 475 height 296
paste input "999-4417"
type input "[PHONE_NUMBER]"
drag, startPoint x: 225, startPoint y: 50, endPoint x: 230, endPoint y: 59, distance: 10.3
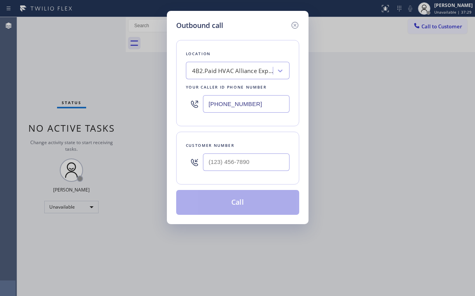
click at [225, 50] on div "Location" at bounding box center [238, 54] width 104 height 8
click at [245, 158] on input "(___) ___-____" at bounding box center [246, 161] width 87 height 17
paste input "714) 318-6079"
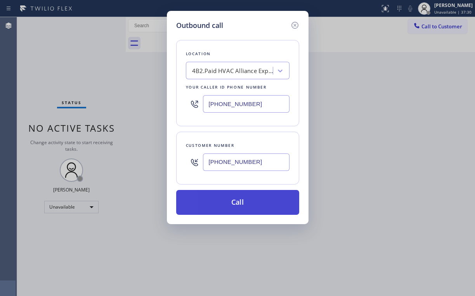
type input "[PHONE_NUMBER]"
click at [232, 200] on button "Call" at bounding box center [237, 202] width 123 height 25
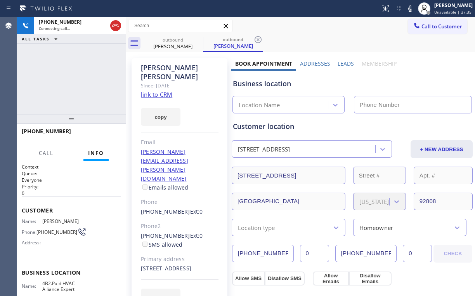
type input "[PHONE_NUMBER]"
click at [75, 76] on div "[PHONE_NUMBER] Connecting call… ALL TASKS ALL TASKS ACTIVE TASKS TASKS IN WRAP …" at bounding box center [71, 65] width 109 height 97
click at [155, 90] on link "link to CRM" at bounding box center [156, 94] width 31 height 8
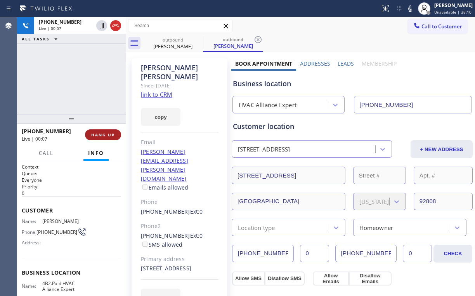
click at [103, 135] on span "HANG UP" at bounding box center [103, 134] width 24 height 5
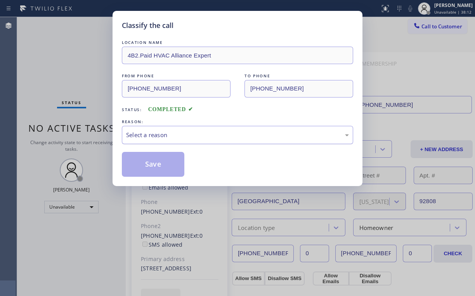
click at [147, 140] on div "Select a reason" at bounding box center [237, 135] width 231 height 18
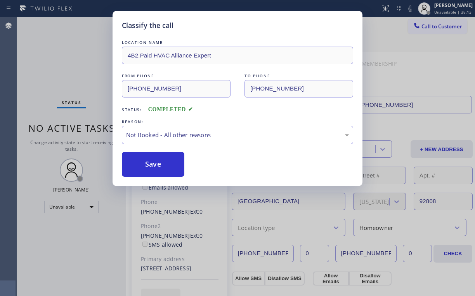
click at [151, 163] on button "Save" at bounding box center [153, 164] width 62 height 25
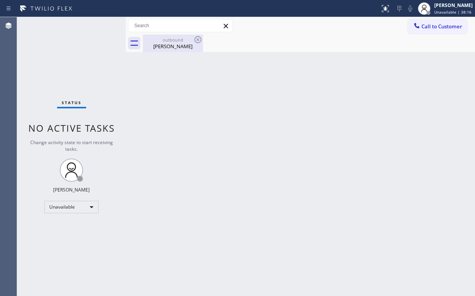
click at [161, 36] on div "outbound [PERSON_NAME]" at bounding box center [173, 43] width 59 height 17
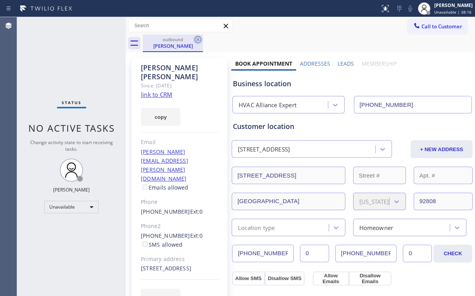
click at [197, 38] on icon at bounding box center [197, 39] width 9 height 9
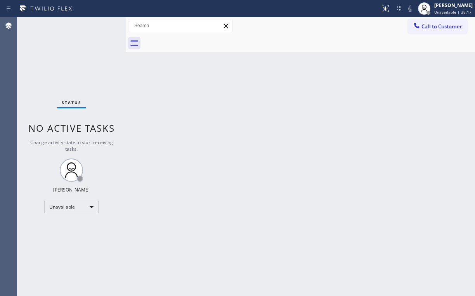
drag, startPoint x: 248, startPoint y: 138, endPoint x: 244, endPoint y: 155, distance: 17.6
click at [248, 142] on div "Back to Dashboard Change Sender ID Customers Technicians Select a contact Outbo…" at bounding box center [300, 156] width 349 height 279
drag, startPoint x: 423, startPoint y: 28, endPoint x: 415, endPoint y: 33, distance: 9.7
click at [423, 29] on span "Call to Customer" at bounding box center [441, 26] width 41 height 7
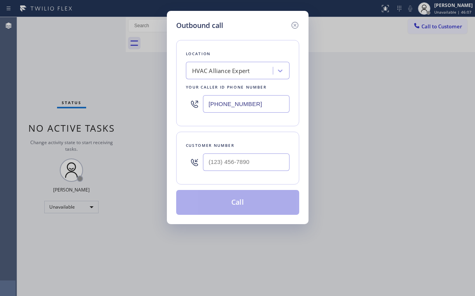
drag, startPoint x: 264, startPoint y: 104, endPoint x: 150, endPoint y: 107, distance: 114.1
click at [186, 105] on div "[PHONE_NUMBER]" at bounding box center [238, 103] width 104 height 25
paste input "650) 800-6303"
type input "[PHONE_NUMBER]"
click at [241, 157] on input "(___) ___-____" at bounding box center [246, 161] width 87 height 17
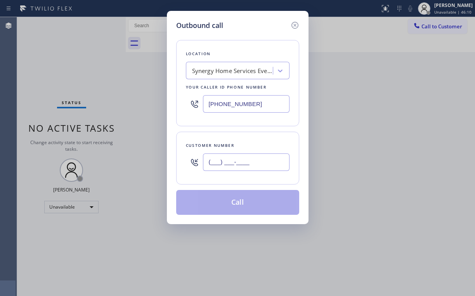
paste input "650) 314-0005"
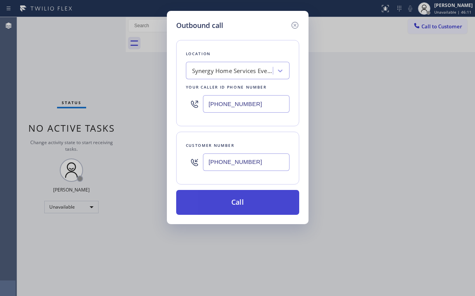
type input "[PHONE_NUMBER]"
click at [231, 203] on button "Call" at bounding box center [237, 202] width 123 height 25
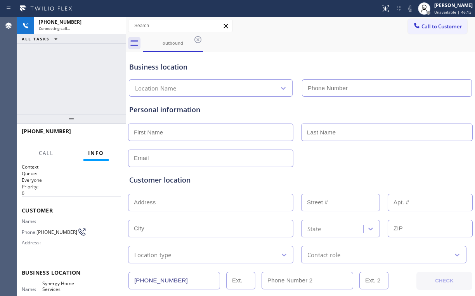
type input "[PHONE_NUMBER]"
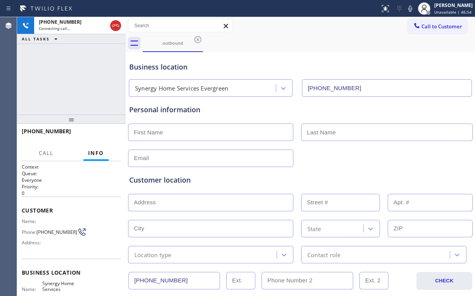
drag, startPoint x: 31, startPoint y: 66, endPoint x: 97, endPoint y: 37, distance: 71.4
click at [34, 66] on div "[PHONE_NUMBER] Connecting call… ALL TASKS ALL TASKS ACTIVE TASKS TASKS IN WRAP …" at bounding box center [71, 65] width 109 height 97
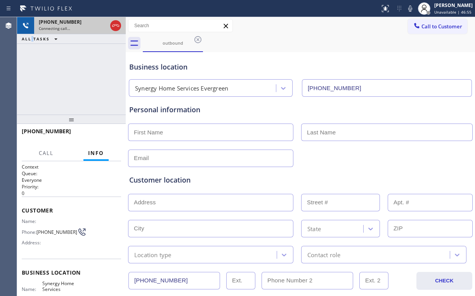
click at [109, 26] on div at bounding box center [116, 25] width 14 height 17
click at [116, 24] on icon at bounding box center [115, 25] width 7 height 2
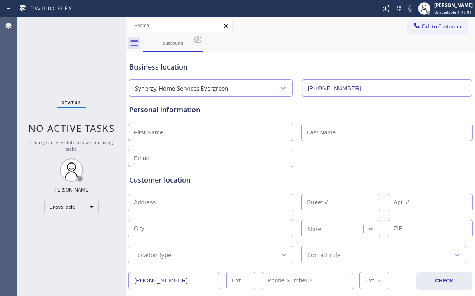
click at [66, 66] on div "Status No active tasks Change activity state to start receiving tasks. [PERSON_…" at bounding box center [71, 156] width 109 height 279
drag, startPoint x: 48, startPoint y: 36, endPoint x: 58, endPoint y: 3, distance: 34.8
click at [50, 36] on div "Status No active tasks Change activity state to start receiving tasks. [PERSON_…" at bounding box center [71, 156] width 109 height 279
drag, startPoint x: 51, startPoint y: 45, endPoint x: 102, endPoint y: 135, distance: 103.9
click at [51, 45] on div "Status No active tasks Change activity state to start receiving tasks. [PERSON_…" at bounding box center [71, 156] width 109 height 279
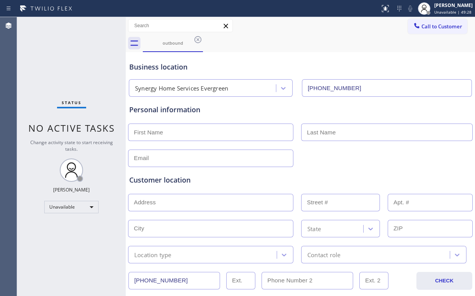
click at [85, 66] on div "Status No active tasks Change activity state to start receiving tasks. [PERSON_…" at bounding box center [71, 156] width 109 height 279
drag, startPoint x: 423, startPoint y: 25, endPoint x: 316, endPoint y: 83, distance: 121.8
click at [422, 26] on span "Call to Customer" at bounding box center [441, 26] width 41 height 7
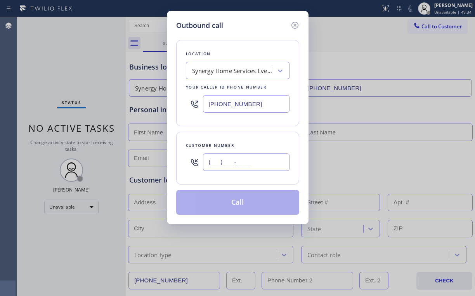
click at [246, 158] on input "(___) ___-____" at bounding box center [246, 161] width 87 height 17
paste input "818) 326-9819"
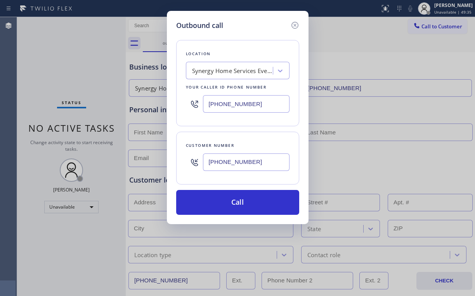
type input "[PHONE_NUMBER]"
drag, startPoint x: 241, startPoint y: 42, endPoint x: 246, endPoint y: 52, distance: 10.8
click at [241, 42] on div "Location Synergy Home Services Evergreen Your caller id phone number [PHONE_NUM…" at bounding box center [237, 83] width 123 height 86
drag, startPoint x: 253, startPoint y: 104, endPoint x: 171, endPoint y: 106, distance: 81.9
click at [204, 105] on input "[PHONE_NUMBER]" at bounding box center [246, 103] width 87 height 17
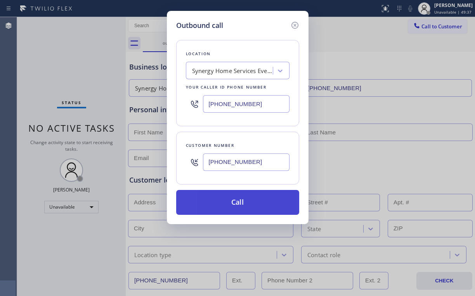
paste input "855) 731-4952"
type input "[PHONE_NUMBER]"
click at [230, 205] on button "Call" at bounding box center [237, 202] width 123 height 25
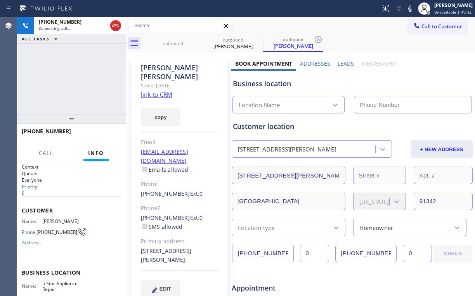
drag, startPoint x: 77, startPoint y: 69, endPoint x: 76, endPoint y: 74, distance: 4.4
click at [76, 73] on div "[PHONE_NUMBER] Connecting call… ALL TASKS ALL TASKS ACTIVE TASKS TASKS IN WRAP …" at bounding box center [71, 65] width 109 height 97
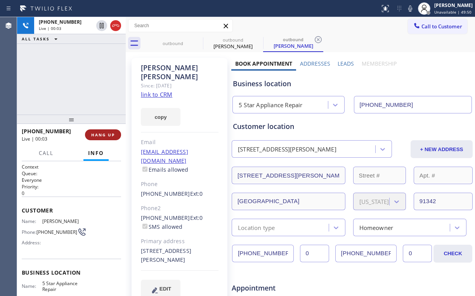
click at [104, 134] on span "HANG UP" at bounding box center [103, 134] width 24 height 5
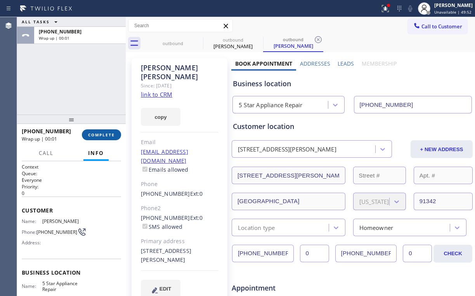
click at [116, 134] on button "COMPLETE" at bounding box center [101, 134] width 39 height 11
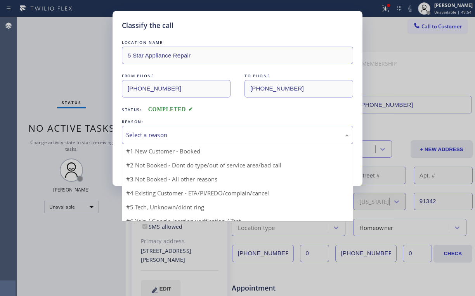
drag, startPoint x: 147, startPoint y: 132, endPoint x: 150, endPoint y: 153, distance: 20.3
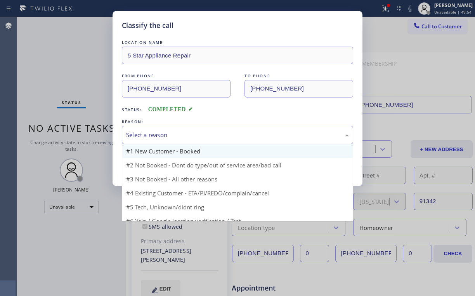
click at [148, 134] on div "Select a reason" at bounding box center [237, 134] width 223 height 9
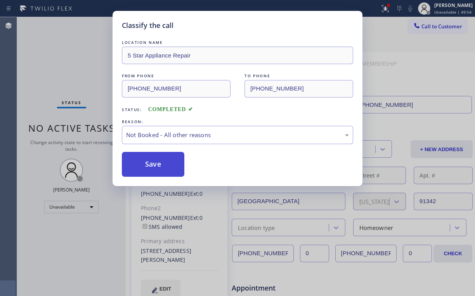
click at [152, 162] on button "Save" at bounding box center [153, 164] width 62 height 25
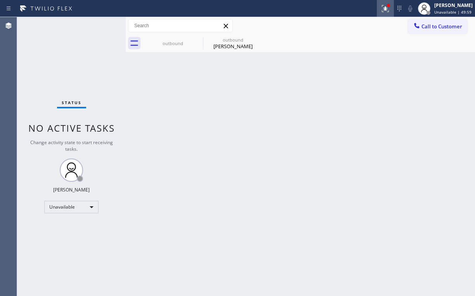
click at [380, 5] on div "Status report Issues detected These issues could affect your workflow. Please c…" at bounding box center [237, 8] width 475 height 17
click at [384, 7] on icon at bounding box center [385, 8] width 9 height 9
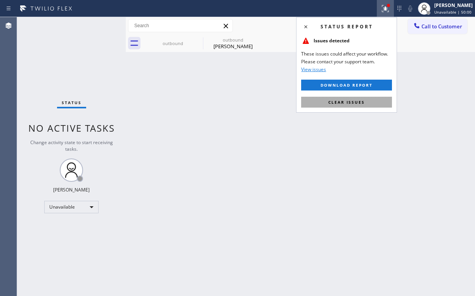
click at [339, 101] on span "Clear issues" at bounding box center [346, 101] width 36 height 5
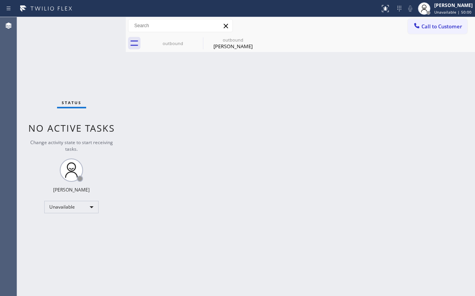
drag, startPoint x: 340, startPoint y: 101, endPoint x: 246, endPoint y: 58, distance: 103.5
click at [340, 100] on div "Back to Dashboard Change Sender ID Customers Technicians Select a contact Outbo…" at bounding box center [300, 156] width 349 height 279
drag, startPoint x: 182, startPoint y: 42, endPoint x: 197, endPoint y: 42, distance: 15.5
click at [182, 42] on div "outbound" at bounding box center [173, 43] width 59 height 6
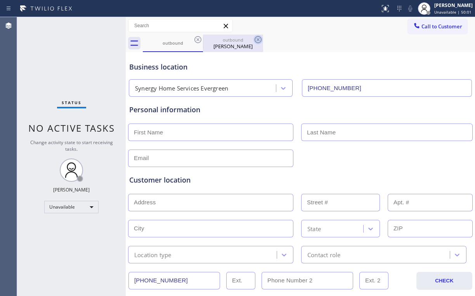
click at [198, 39] on icon at bounding box center [197, 39] width 7 height 7
type input "[PHONE_NUMBER]"
click at [255, 39] on icon at bounding box center [258, 39] width 7 height 7
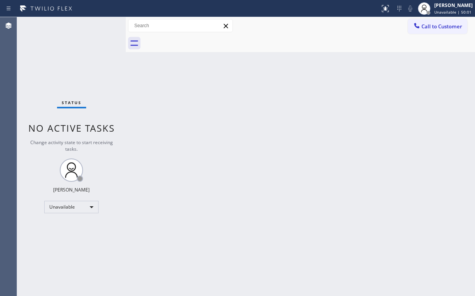
drag, startPoint x: 362, startPoint y: 95, endPoint x: 405, endPoint y: 54, distance: 59.6
click at [370, 89] on div "Back to Dashboard Change Sender ID Customers Technicians Select a contact Outbo…" at bounding box center [300, 156] width 349 height 279
click at [418, 26] on icon at bounding box center [417, 26] width 8 height 8
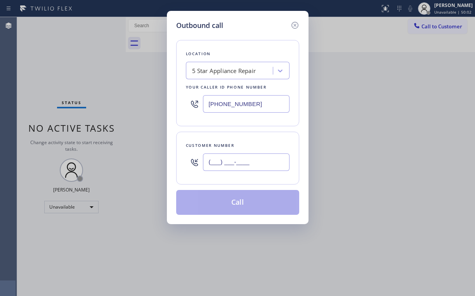
click at [261, 158] on input "(___) ___-____" at bounding box center [246, 161] width 87 height 17
paste input "310) 514-7699"
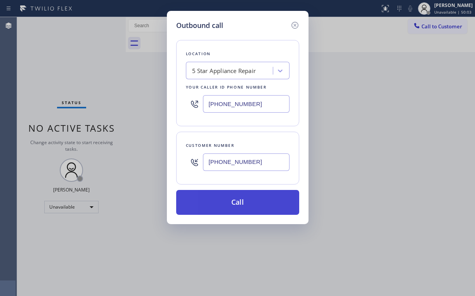
type input "[PHONE_NUMBER]"
click at [225, 204] on button "Call" at bounding box center [237, 202] width 123 height 25
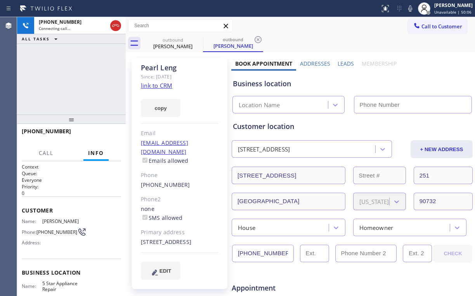
drag, startPoint x: 50, startPoint y: 76, endPoint x: 72, endPoint y: 85, distance: 23.6
click at [54, 77] on div "[PHONE_NUMBER] Connecting call… ALL TASKS ALL TASKS ACTIVE TASKS TASKS IN WRAP …" at bounding box center [71, 65] width 109 height 97
type input "[PHONE_NUMBER]"
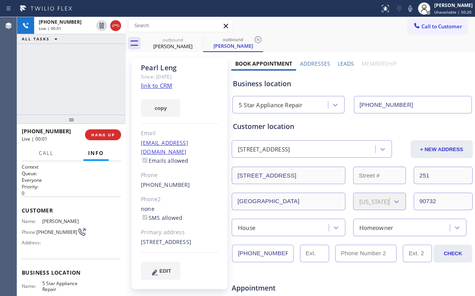
drag, startPoint x: 67, startPoint y: 92, endPoint x: 76, endPoint y: 103, distance: 14.1
click at [68, 93] on div "[PHONE_NUMBER] Live | 00:01 ALL TASKS ALL TASKS ACTIVE TASKS TASKS IN WRAP UP" at bounding box center [71, 65] width 109 height 97
click at [102, 139] on button "HANG UP" at bounding box center [103, 134] width 36 height 11
click at [102, 137] on span "HANG UP" at bounding box center [103, 134] width 24 height 5
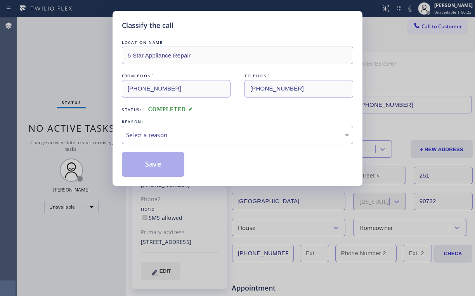
drag, startPoint x: 153, startPoint y: 134, endPoint x: 153, endPoint y: 139, distance: 5.0
click at [153, 135] on div "Select a reason" at bounding box center [237, 134] width 223 height 9
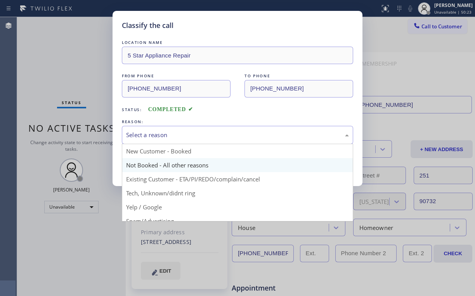
click at [152, 164] on button "Save" at bounding box center [153, 164] width 62 height 25
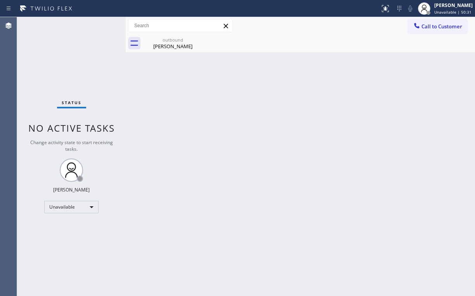
drag, startPoint x: 59, startPoint y: 73, endPoint x: 71, endPoint y: 75, distance: 12.1
click at [60, 73] on div "Status No active tasks Change activity state to start receiving tasks. [PERSON_…" at bounding box center [71, 156] width 109 height 279
drag, startPoint x: 174, startPoint y: 43, endPoint x: 204, endPoint y: 38, distance: 30.6
click at [174, 43] on div "[PERSON_NAME]" at bounding box center [173, 46] width 59 height 7
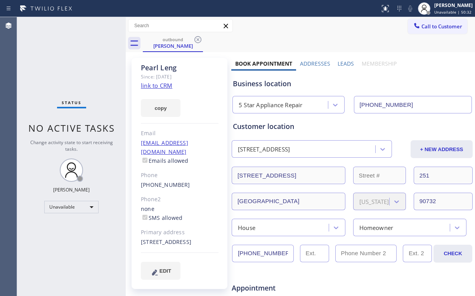
click at [197, 38] on icon at bounding box center [197, 39] width 7 height 7
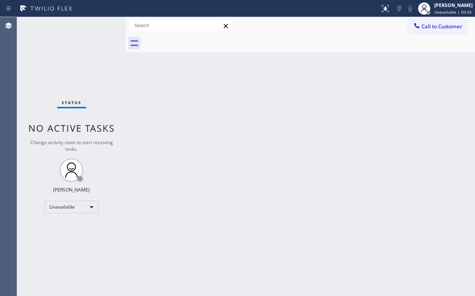
drag, startPoint x: 50, startPoint y: 57, endPoint x: 71, endPoint y: 4, distance: 56.9
click at [51, 52] on div "Status No active tasks Change activity state to start receiving tasks. [PERSON_…" at bounding box center [71, 156] width 109 height 279
drag, startPoint x: 430, startPoint y: 29, endPoint x: 286, endPoint y: 124, distance: 172.7
click at [430, 30] on button "Call to Customer" at bounding box center [437, 26] width 59 height 15
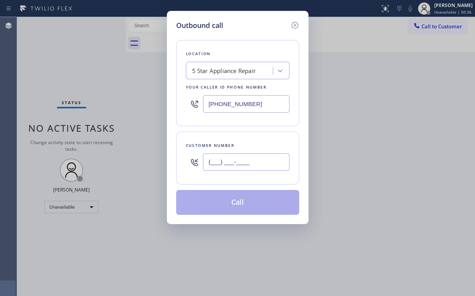
click at [247, 163] on input "(___) ___-____" at bounding box center [246, 161] width 87 height 17
paste input "508) 572-0681"
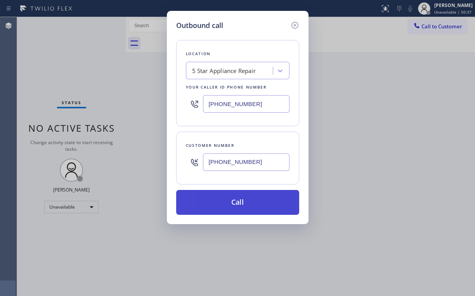
type input "[PHONE_NUMBER]"
click at [234, 203] on button "Call" at bounding box center [237, 202] width 123 height 25
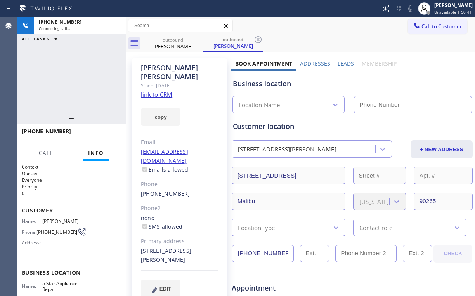
click at [98, 80] on div "[PHONE_NUMBER] Connecting call… ALL TASKS ALL TASKS ACTIVE TASKS TASKS IN WRAP …" at bounding box center [71, 65] width 109 height 97
type input "[PHONE_NUMBER]"
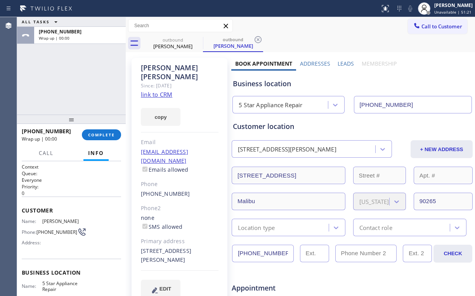
click at [109, 141] on div "[PHONE_NUMBER] Wrap up | 00:00 COMPLETE" at bounding box center [71, 135] width 99 height 20
click at [108, 136] on span "COMPLETE" at bounding box center [101, 134] width 27 height 5
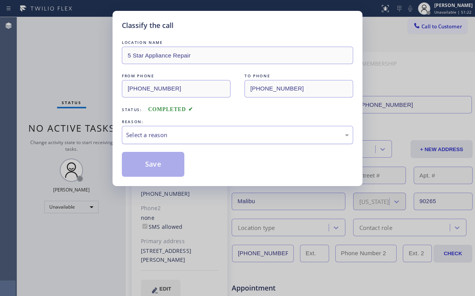
click at [149, 136] on div "Select a reason" at bounding box center [237, 134] width 223 height 9
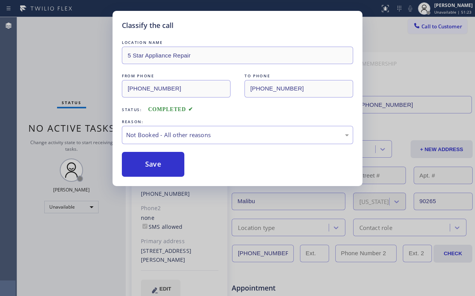
drag, startPoint x: 157, startPoint y: 167, endPoint x: 104, endPoint y: 101, distance: 84.5
click at [157, 166] on button "Save" at bounding box center [153, 164] width 62 height 25
click at [78, 65] on div "Classify the call LOCATION NAME 5 Star Appliance Repair FROM PHONE [PHONE_NUMBE…" at bounding box center [237, 148] width 475 height 296
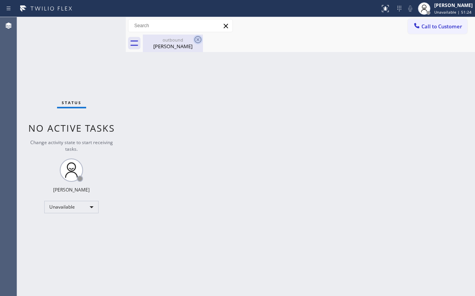
drag, startPoint x: 160, startPoint y: 43, endPoint x: 200, endPoint y: 38, distance: 40.3
click at [161, 43] on div "[PERSON_NAME]" at bounding box center [173, 46] width 59 height 7
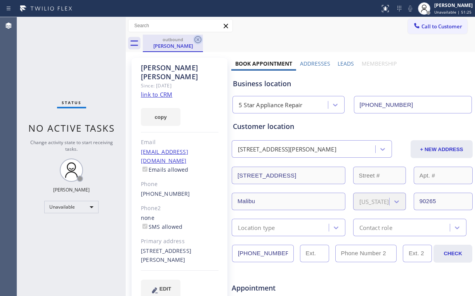
click at [200, 39] on icon at bounding box center [197, 39] width 9 height 9
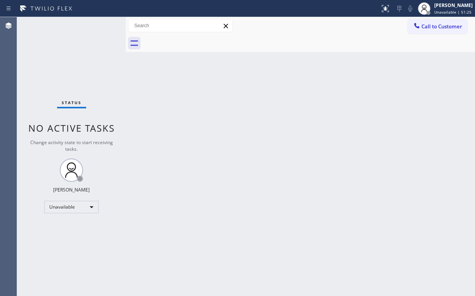
drag, startPoint x: 68, startPoint y: 62, endPoint x: 75, endPoint y: 1, distance: 61.6
click at [68, 56] on div "Status No active tasks Change activity state to start receiving tasks. [PERSON_…" at bounding box center [71, 156] width 109 height 279
drag, startPoint x: 442, startPoint y: 29, endPoint x: 281, endPoint y: 109, distance: 179.8
click at [441, 29] on span "Call to Customer" at bounding box center [441, 26] width 41 height 7
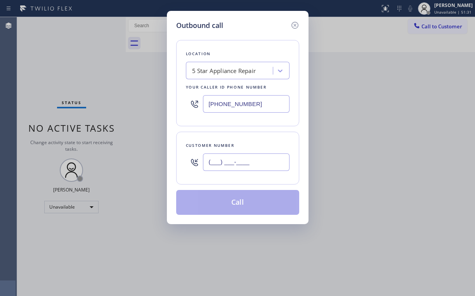
drag, startPoint x: 245, startPoint y: 163, endPoint x: 252, endPoint y: 158, distance: 8.4
click at [247, 163] on input "(___) ___-____" at bounding box center [246, 161] width 87 height 17
paste input "661) 388-9645"
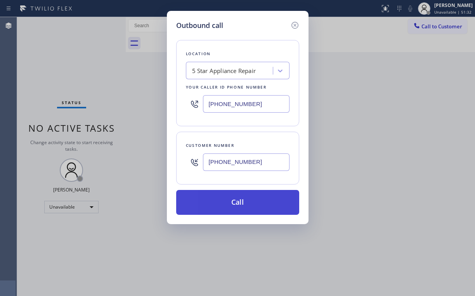
type input "[PHONE_NUMBER]"
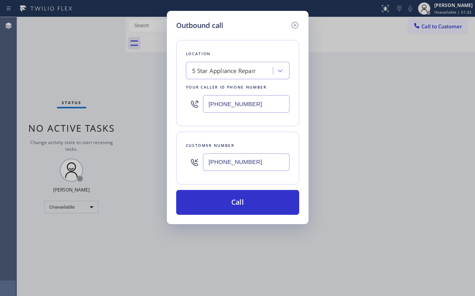
drag, startPoint x: 226, startPoint y: 203, endPoint x: 189, endPoint y: 274, distance: 79.8
click at [225, 204] on button "Call" at bounding box center [237, 202] width 123 height 25
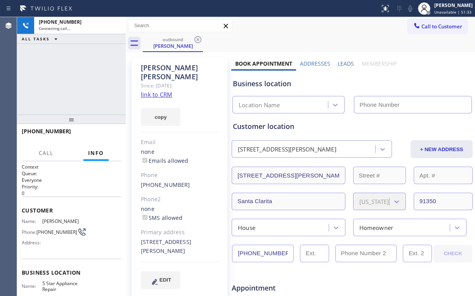
click at [71, 62] on div "[PHONE_NUMBER] Connecting call… ALL TASKS ALL TASKS ACTIVE TASKS TASKS IN WRAP …" at bounding box center [71, 65] width 109 height 97
type input "[PHONE_NUMBER]"
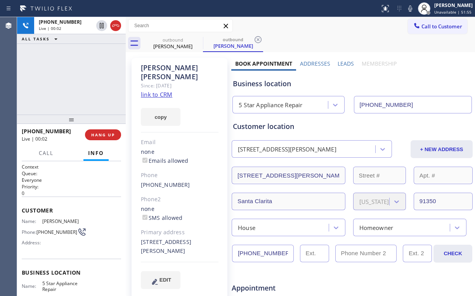
click at [79, 78] on div "[PHONE_NUMBER] Live | 00:02 ALL TASKS ALL TASKS ACTIVE TASKS TASKS IN WRAP UP" at bounding box center [71, 65] width 109 height 97
click at [80, 77] on div "[PHONE_NUMBER] Live | 00:06 ALL TASKS ALL TASKS ACTIVE TASKS TASKS IN WRAP UP" at bounding box center [71, 65] width 109 height 97
click at [79, 79] on div "[PHONE_NUMBER] Live | 00:07 ALL TASKS ALL TASKS ACTIVE TASKS TASKS IN WRAP UP" at bounding box center [71, 65] width 109 height 97
click at [78, 80] on div "[PHONE_NUMBER] Live | 00:11 ALL TASKS ALL TASKS ACTIVE TASKS TASKS IN WRAP UP" at bounding box center [71, 65] width 109 height 97
drag, startPoint x: 78, startPoint y: 80, endPoint x: 85, endPoint y: 80, distance: 7.0
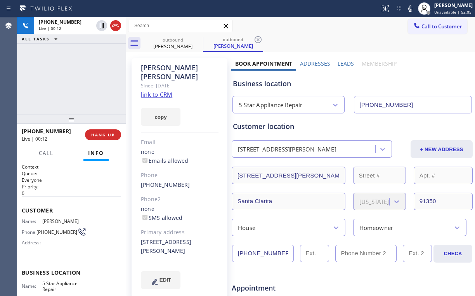
click at [78, 80] on div "[PHONE_NUMBER] Live | 00:12 ALL TASKS ALL TASKS ACTIVE TASKS TASKS IN WRAP UP" at bounding box center [71, 65] width 109 height 97
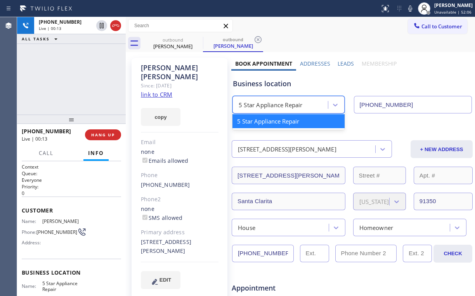
click at [275, 107] on div "5 Star Appliance Repair" at bounding box center [271, 105] width 64 height 9
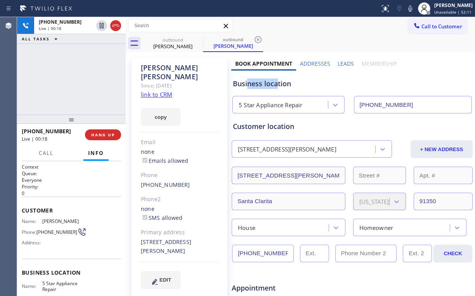
drag, startPoint x: 276, startPoint y: 84, endPoint x: 245, endPoint y: 85, distance: 30.7
click at [245, 85] on div "Business location" at bounding box center [352, 83] width 239 height 10
click at [96, 78] on div "[PHONE_NUMBER] Live | 00:18 ALL TASKS ALL TASKS ACTIVE TASKS TASKS IN WRAP UP" at bounding box center [71, 65] width 109 height 97
click at [82, 79] on div "[PHONE_NUMBER] Live | 00:19 ALL TASKS ALL TASKS ACTIVE TASKS TASKS IN WRAP UP" at bounding box center [71, 65] width 109 height 97
click at [78, 80] on div "[PHONE_NUMBER] Live | 00:20 ALL TASKS ALL TASKS ACTIVE TASKS TASKS IN WRAP UP" at bounding box center [71, 65] width 109 height 97
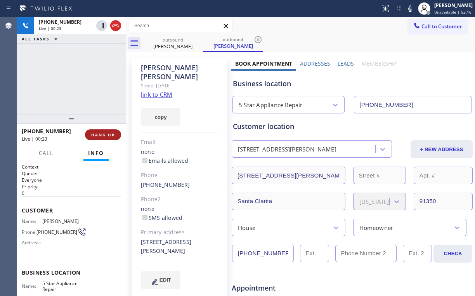
click at [101, 135] on span "HANG UP" at bounding box center [103, 134] width 24 height 5
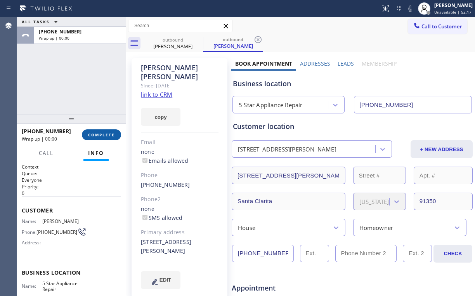
click at [101, 135] on span "COMPLETE" at bounding box center [101, 134] width 27 height 5
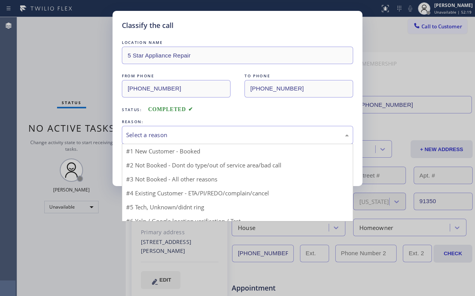
click at [141, 134] on div "Select a reason" at bounding box center [237, 134] width 223 height 9
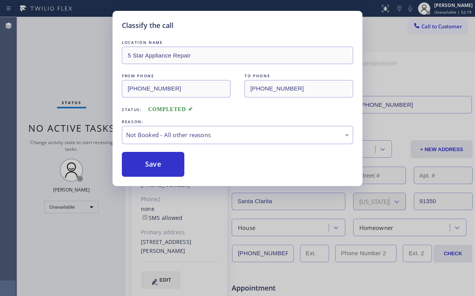
drag, startPoint x: 146, startPoint y: 161, endPoint x: 84, endPoint y: 65, distance: 114.0
click at [146, 160] on button "Save" at bounding box center [153, 164] width 62 height 25
click at [79, 56] on div "Classify the call LOCATION NAME 5 Star Appliance Repair FROM PHONE [PHONE_NUMBE…" at bounding box center [237, 148] width 475 height 296
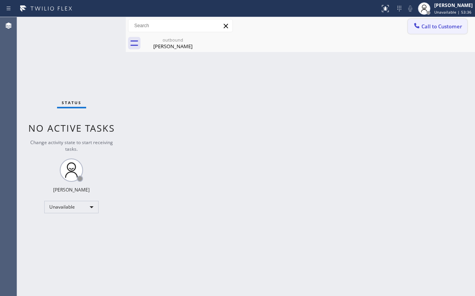
click at [441, 31] on button "Call to Customer" at bounding box center [437, 26] width 59 height 15
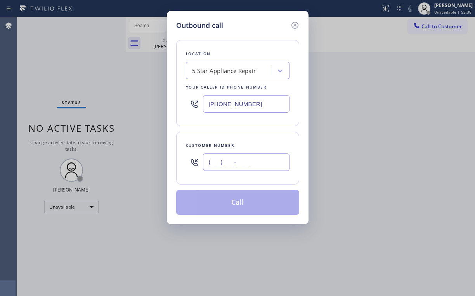
click at [238, 160] on input "(___) ___-____" at bounding box center [246, 161] width 87 height 17
paste input "917) 912-3922"
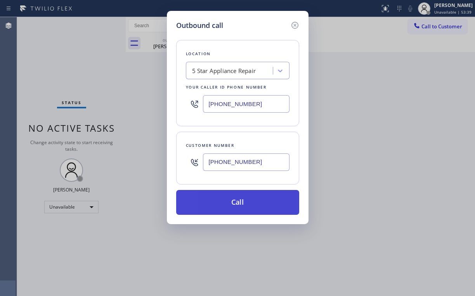
type input "[PHONE_NUMBER]"
click at [220, 203] on button "Call" at bounding box center [237, 202] width 123 height 25
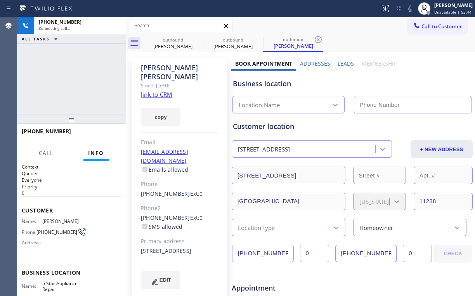
type input "[PHONE_NUMBER]"
click at [61, 80] on div "[PHONE_NUMBER] Connecting call… ALL TASKS ALL TASKS ACTIVE TASKS TASKS IN WRAP …" at bounding box center [71, 65] width 109 height 97
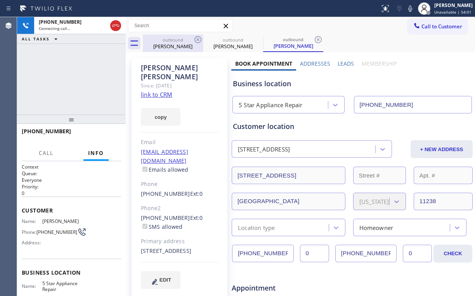
click at [169, 48] on div "[PERSON_NAME]" at bounding box center [173, 46] width 59 height 7
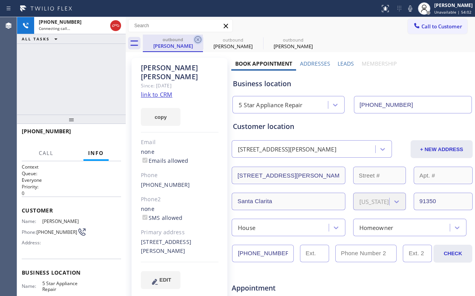
click at [196, 40] on icon at bounding box center [197, 39] width 9 height 9
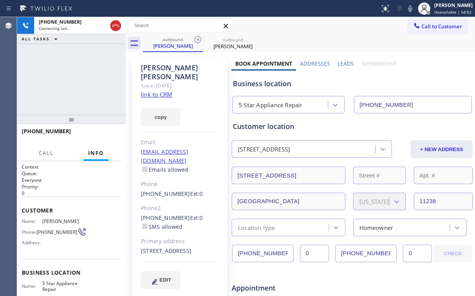
click at [57, 65] on div "[PHONE_NUMBER] Connecting call… ALL TASKS ALL TASKS ACTIVE TASKS TASKS IN WRAP …" at bounding box center [71, 65] width 109 height 97
click at [64, 72] on div "[PHONE_NUMBER] Live | 00:00 ALL TASKS ALL TASKS ACTIVE TASKS TASKS IN WRAP UP" at bounding box center [71, 65] width 109 height 97
click at [99, 134] on span "HANG UP" at bounding box center [103, 134] width 24 height 5
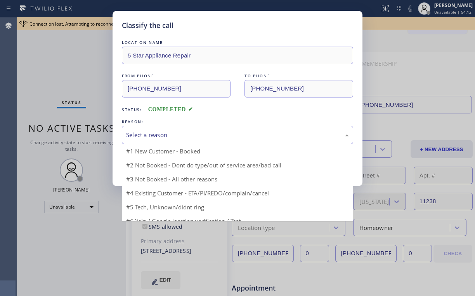
click at [144, 135] on div "Select a reason" at bounding box center [237, 134] width 223 height 9
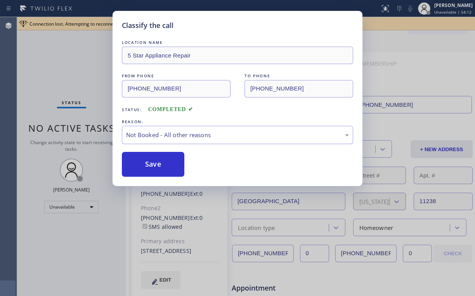
drag, startPoint x: 143, startPoint y: 166, endPoint x: 71, endPoint y: 60, distance: 128.9
click at [143, 166] on button "Save" at bounding box center [153, 164] width 62 height 25
click at [68, 53] on div "Classify the call LOCATION NAME 5 Star Appliance Repair FROM PHONE [PHONE_NUMBE…" at bounding box center [237, 148] width 475 height 296
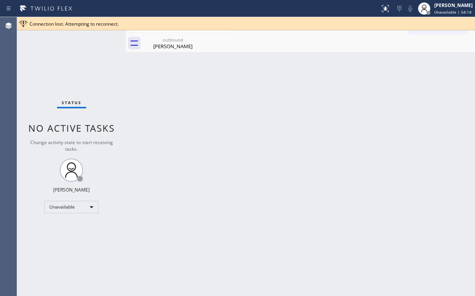
drag, startPoint x: 102, startPoint y: 72, endPoint x: 136, endPoint y: 55, distance: 38.0
click at [105, 71] on div "Status No active tasks Change activity state to start receiving tasks. [PERSON_…" at bounding box center [71, 156] width 109 height 279
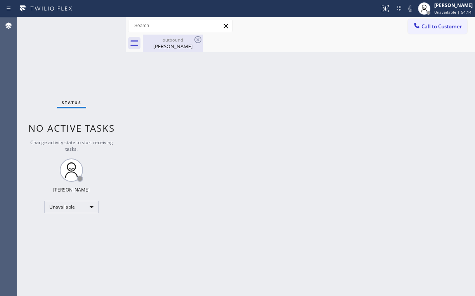
drag, startPoint x: 165, startPoint y: 42, endPoint x: 190, endPoint y: 40, distance: 24.9
click at [166, 42] on div "outbound" at bounding box center [173, 40] width 59 height 6
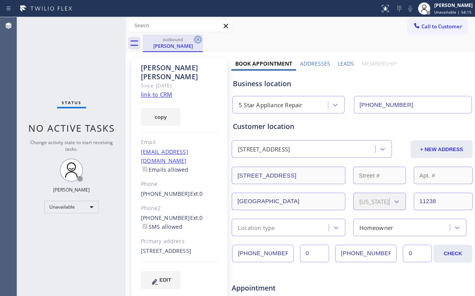
click at [198, 39] on icon at bounding box center [197, 39] width 7 height 7
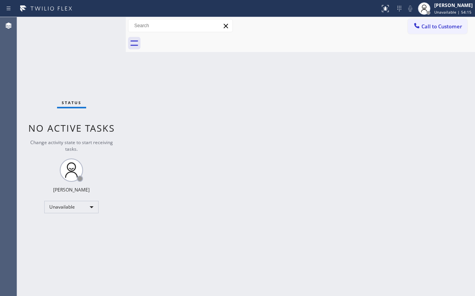
click at [96, 54] on div "Status No active tasks Change activity state to start receiving tasks. [PERSON_…" at bounding box center [71, 156] width 109 height 279
click at [426, 25] on span "Call to Customer" at bounding box center [441, 26] width 41 height 7
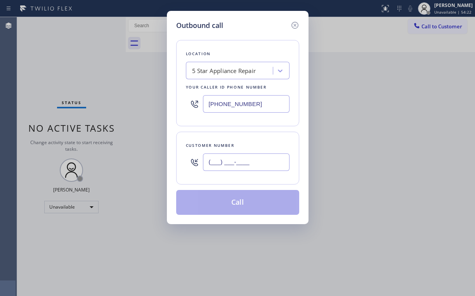
click at [261, 163] on input "(___) ___-____" at bounding box center [246, 161] width 87 height 17
paste input "617) 901-4880"
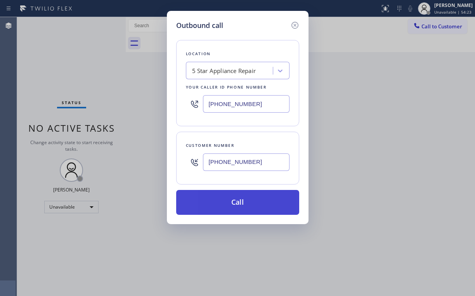
type input "[PHONE_NUMBER]"
click at [238, 202] on button "Call" at bounding box center [237, 202] width 123 height 25
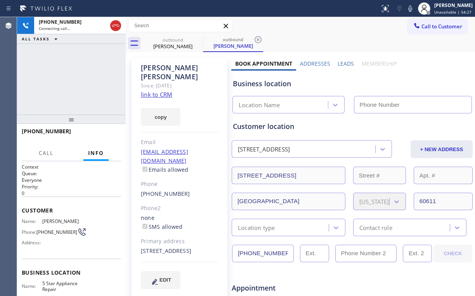
type input "[PHONE_NUMBER]"
click at [71, 76] on div "[PHONE_NUMBER] Connecting call… ALL TASKS ALL TASKS ACTIVE TASKS TASKS IN WRAP …" at bounding box center [71, 65] width 109 height 97
click at [71, 78] on div "[PHONE_NUMBER] Connecting call… ALL TASKS ALL TASKS ACTIVE TASKS TASKS IN WRAP …" at bounding box center [71, 65] width 109 height 97
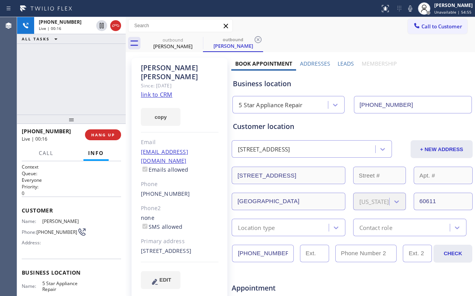
click at [161, 90] on link "link to CRM" at bounding box center [156, 94] width 31 height 8
click at [79, 78] on div "[PHONE_NUMBER] Live | 00:28 ALL TASKS ALL TASKS ACTIVE TASKS TASKS IN WRAP UP" at bounding box center [71, 65] width 109 height 97
click at [79, 78] on div "[PHONE_NUMBER] Live | 00:29 ALL TASKS ALL TASKS ACTIVE TASKS TASKS IN WRAP UP" at bounding box center [71, 65] width 109 height 97
click at [79, 78] on div "[PHONE_NUMBER] Live | 00:30 ALL TASKS ALL TASKS ACTIVE TASKS TASKS IN WRAP UP" at bounding box center [71, 65] width 109 height 97
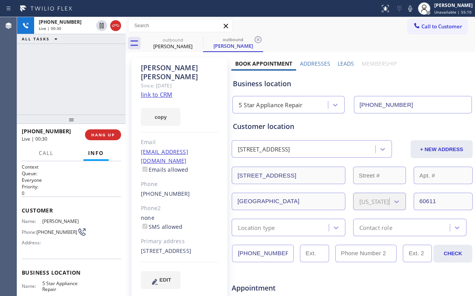
click at [79, 78] on div "[PHONE_NUMBER] Live | 00:30 ALL TASKS ALL TASKS ACTIVE TASKS TASKS IN WRAP UP" at bounding box center [71, 65] width 109 height 97
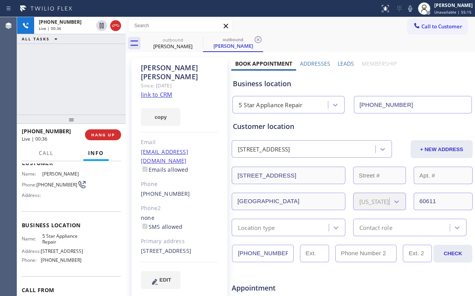
scroll to position [31, 0]
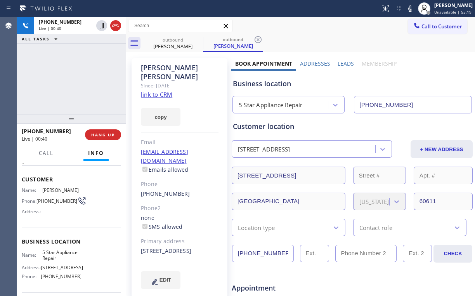
click at [77, 78] on div "[PHONE_NUMBER] Live | 00:40 ALL TASKS ALL TASKS ACTIVE TASKS TASKS IN WRAP UP" at bounding box center [71, 65] width 109 height 97
click at [77, 78] on div "[PHONE_NUMBER] Live | 00:41 ALL TASKS ALL TASKS ACTIVE TASKS TASKS IN WRAP UP" at bounding box center [71, 65] width 109 height 97
click at [77, 78] on div "[PHONE_NUMBER] Live | 00:42 ALL TASKS ALL TASKS ACTIVE TASKS TASKS IN WRAP UP" at bounding box center [71, 65] width 109 height 97
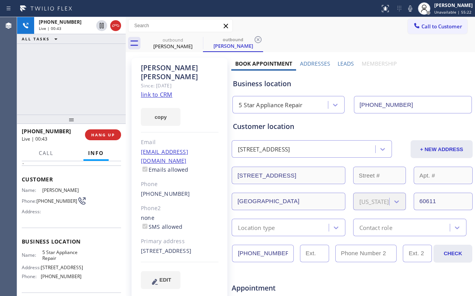
click at [77, 78] on div "[PHONE_NUMBER] Live | 00:43 ALL TASKS ALL TASKS ACTIVE TASKS TASKS IN WRAP UP" at bounding box center [71, 65] width 109 height 97
click at [77, 78] on div "[PHONE_NUMBER] Live | 00:44 ALL TASKS ALL TASKS ACTIVE TASKS TASKS IN WRAP UP" at bounding box center [71, 65] width 109 height 97
click at [64, 76] on div "[PHONE_NUMBER] Live | 00:54 ALL TASKS ALL TASKS ACTIVE TASKS TASKS IN WRAP UP" at bounding box center [71, 65] width 109 height 97
click at [103, 137] on span "HANG UP" at bounding box center [103, 134] width 24 height 5
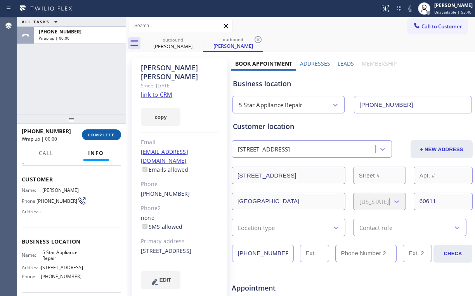
click at [106, 134] on span "COMPLETE" at bounding box center [101, 134] width 27 height 5
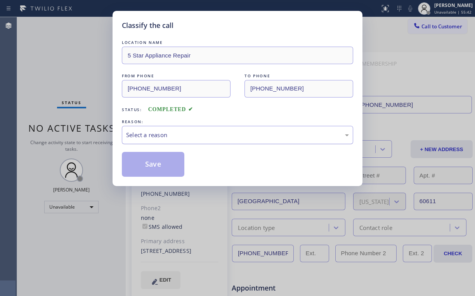
click at [144, 135] on div "Select a reason" at bounding box center [237, 134] width 223 height 9
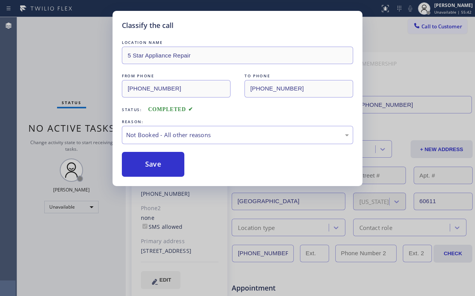
drag, startPoint x: 146, startPoint y: 162, endPoint x: 100, endPoint y: 53, distance: 118.5
click at [146, 160] on button "Save" at bounding box center [153, 164] width 62 height 25
click at [96, 47] on div "Classify the call LOCATION NAME 5 Star Appliance Repair FROM PHONE [PHONE_NUMBE…" at bounding box center [237, 148] width 475 height 296
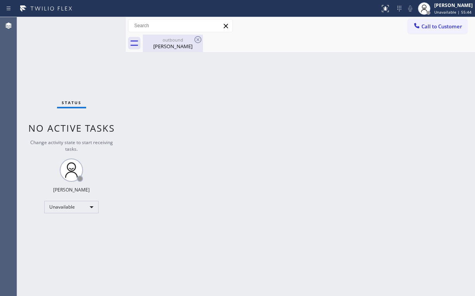
drag, startPoint x: 164, startPoint y: 48, endPoint x: 197, endPoint y: 46, distance: 33.0
click at [165, 48] on div "[PERSON_NAME]" at bounding box center [173, 46] width 59 height 7
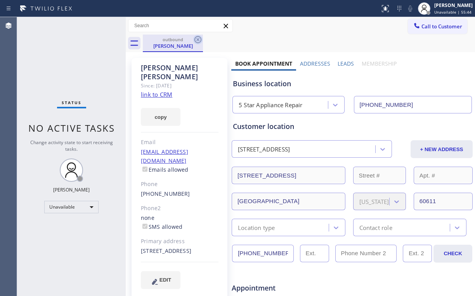
click at [200, 40] on icon at bounding box center [197, 39] width 9 height 9
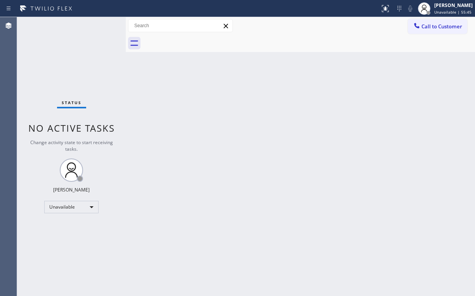
click at [248, 116] on div "Back to Dashboard Change Sender ID Customers Technicians Select a contact Outbo…" at bounding box center [300, 156] width 349 height 279
click at [83, 44] on div "Status No active tasks Change activity state to start receiving tasks. [PERSON_…" at bounding box center [71, 156] width 109 height 279
click at [433, 23] on span "Call to Customer" at bounding box center [441, 26] width 41 height 7
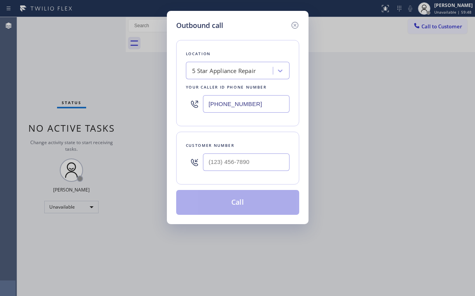
drag, startPoint x: 271, startPoint y: 104, endPoint x: 126, endPoint y: 102, distance: 145.2
click at [182, 103] on div "Location 5 Star Appliance Repair Your caller id phone number [PHONE_NUMBER]" at bounding box center [237, 83] width 123 height 86
paste input "562) 358-5959"
type input "[PHONE_NUMBER]"
click at [251, 155] on input "(___) ___-____" at bounding box center [246, 161] width 87 height 17
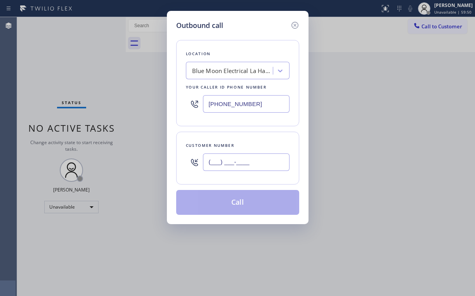
paste input "876) 911-4234"
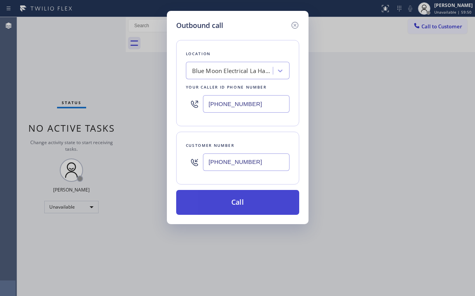
type input "[PHONE_NUMBER]"
click at [229, 203] on button "Call" at bounding box center [237, 202] width 123 height 25
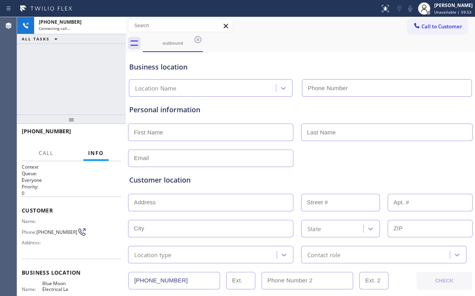
type input "[PHONE_NUMBER]"
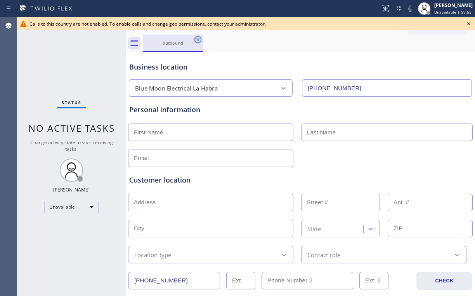
click at [199, 39] on icon at bounding box center [197, 39] width 9 height 9
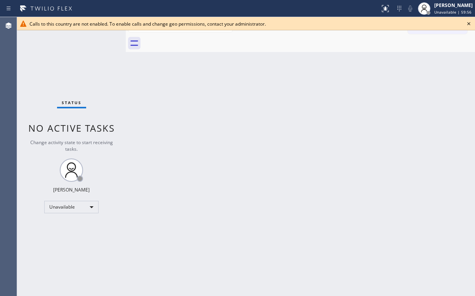
click at [470, 22] on icon at bounding box center [468, 23] width 9 height 9
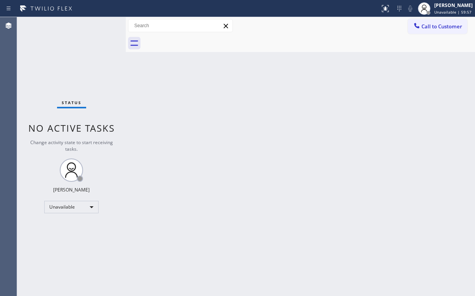
click at [427, 34] on div "Call to Customer Outbound call Location Blue Moon Electrical [GEOGRAPHIC_DATA] …" at bounding box center [300, 25] width 349 height 17
click at [433, 23] on span "Call to Customer" at bounding box center [441, 26] width 41 height 7
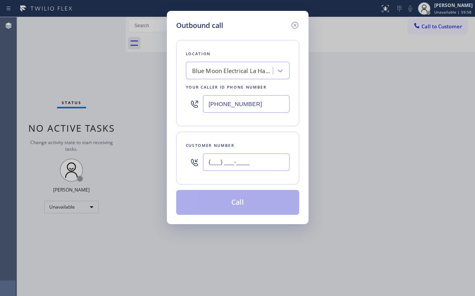
click at [262, 167] on input "(___) ___-____" at bounding box center [246, 161] width 87 height 17
paste input "876) 911-4234"
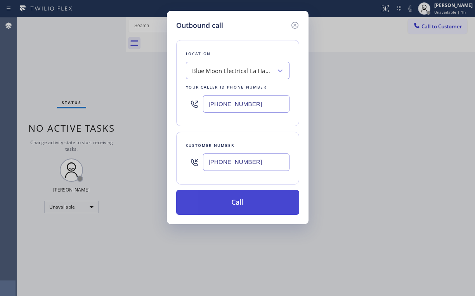
type input "[PHONE_NUMBER]"
click at [232, 203] on button "Call" at bounding box center [237, 202] width 123 height 25
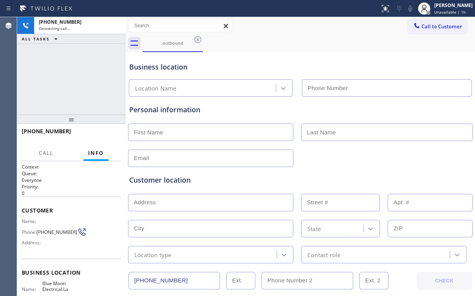
type input "[PHONE_NUMBER]"
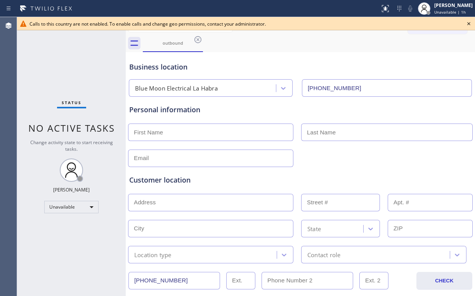
drag, startPoint x: 59, startPoint y: 64, endPoint x: 157, endPoint y: 54, distance: 98.6
click at [61, 63] on div "Status No active tasks Change activity state to start receiving tasks. [PERSON_…" at bounding box center [71, 156] width 109 height 279
drag, startPoint x: 196, startPoint y: 38, endPoint x: 265, endPoint y: 46, distance: 69.9
click at [197, 39] on icon at bounding box center [197, 39] width 9 height 9
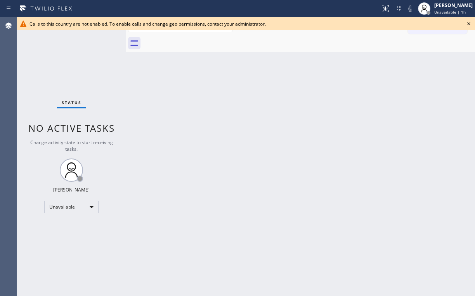
click at [468, 23] on icon at bounding box center [468, 23] width 3 height 3
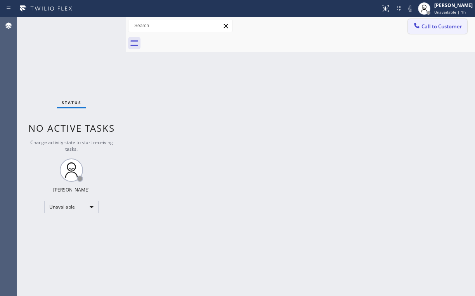
click at [433, 29] on span "Call to Customer" at bounding box center [441, 26] width 41 height 7
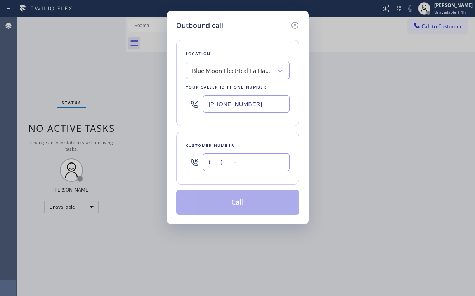
click at [253, 164] on input "(___) ___-____" at bounding box center [246, 161] width 87 height 17
paste input "876) 911-4234"
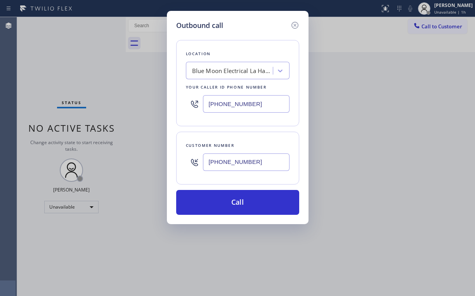
type input "[PHONE_NUMBER]"
click at [260, 47] on div "Location Blue Moon Electrical [GEOGRAPHIC_DATA] Your caller id phone number [PH…" at bounding box center [237, 83] width 123 height 86
click at [170, 105] on div "Outbound call Location Blue Moon Electrical La Habra Your caller id phone numbe…" at bounding box center [238, 117] width 142 height 213
paste input "877) 777-0796"
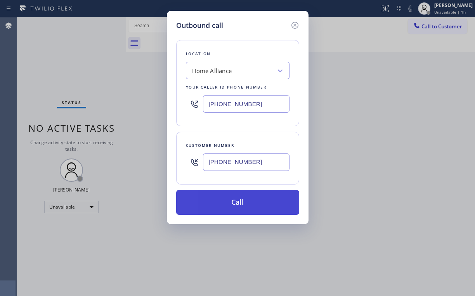
type input "[PHONE_NUMBER]"
click at [224, 204] on button "Call" at bounding box center [237, 202] width 123 height 25
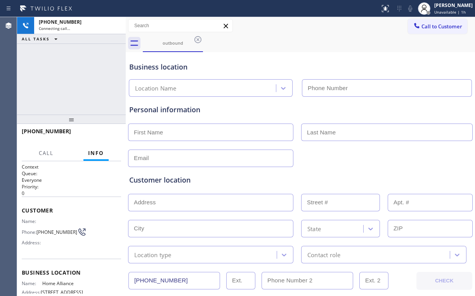
type input "[PHONE_NUMBER]"
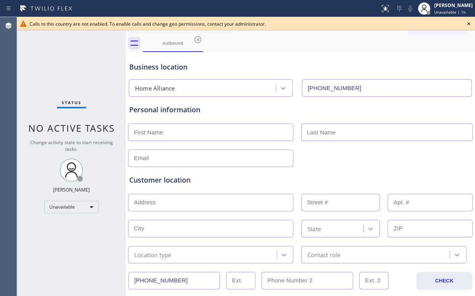
click at [197, 40] on icon at bounding box center [197, 39] width 9 height 9
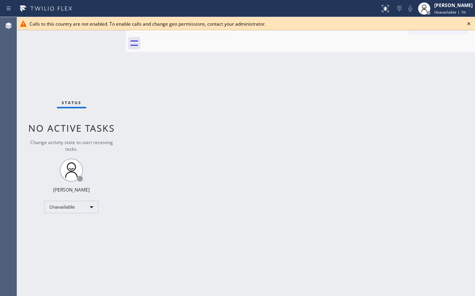
click at [468, 23] on icon at bounding box center [468, 23] width 9 height 9
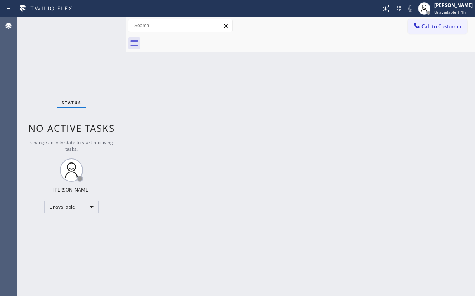
click at [118, 79] on div "Status No active tasks Change activity state to start receiving tasks. [PERSON_…" at bounding box center [71, 156] width 109 height 279
click at [400, 108] on div "Back to Dashboard Change Sender ID Customers Technicians Select a contact Outbo…" at bounding box center [300, 156] width 349 height 279
click at [432, 25] on span "Call to Customer" at bounding box center [441, 26] width 41 height 7
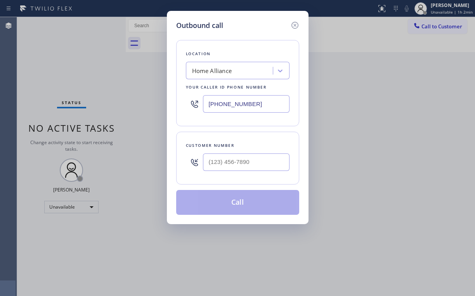
drag, startPoint x: 207, startPoint y: 108, endPoint x: 163, endPoint y: 111, distance: 44.0
click at [178, 109] on div "Location Home Alliance Your caller id phone number [PHONE_NUMBER]" at bounding box center [237, 83] width 123 height 86
paste input "131) 812-3201"
type input "[PHONE_NUMBER]"
click at [236, 162] on input "(___) ___-____" at bounding box center [246, 161] width 87 height 17
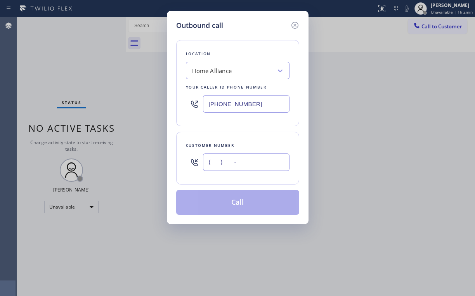
paste input "812) 320-1623"
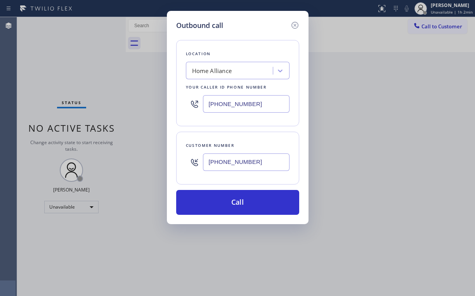
type input "[PHONE_NUMBER]"
drag, startPoint x: 257, startPoint y: 99, endPoint x: 180, endPoint y: 102, distance: 76.5
click at [190, 102] on div "[PHONE_NUMBER]" at bounding box center [238, 103] width 104 height 25
paste input "551) 354-0944"
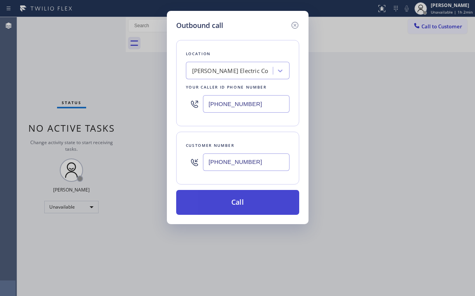
type input "[PHONE_NUMBER]"
click at [241, 205] on button "Call" at bounding box center [237, 202] width 123 height 25
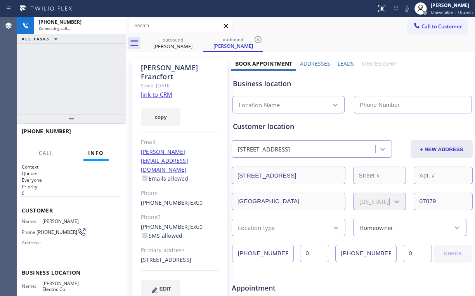
click at [73, 75] on div "[PHONE_NUMBER] Connecting call… ALL TASKS ALL TASKS ACTIVE TASKS TASKS IN WRAP …" at bounding box center [71, 65] width 109 height 97
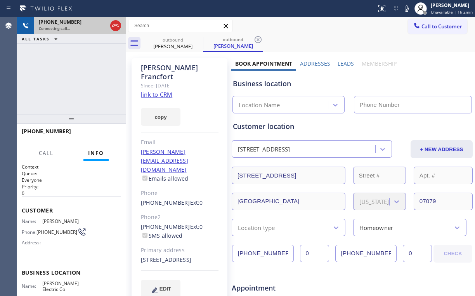
click at [120, 19] on div at bounding box center [116, 25] width 14 height 17
click at [116, 23] on icon at bounding box center [115, 25] width 9 height 9
click at [160, 90] on link "link to CRM" at bounding box center [156, 94] width 31 height 8
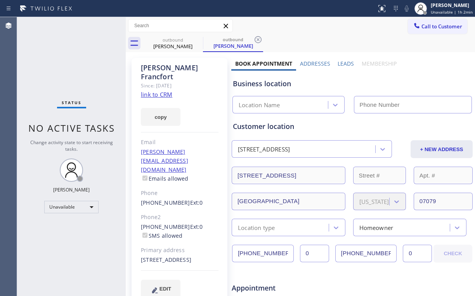
type input "[PHONE_NUMBER]"
drag, startPoint x: 427, startPoint y: 25, endPoint x: 270, endPoint y: 107, distance: 177.2
click at [426, 26] on span "Call to Customer" at bounding box center [441, 26] width 41 height 7
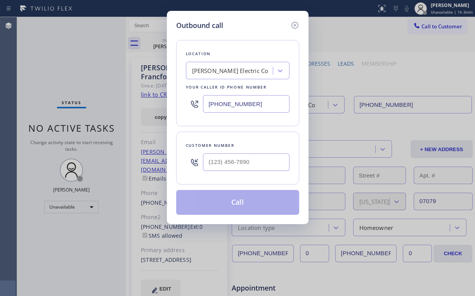
click at [189, 108] on div "[PHONE_NUMBER]" at bounding box center [238, 103] width 104 height 25
paste input "10) 808-6018"
type input "[PHONE_NUMBER]"
click at [244, 161] on input "(___) ___-____" at bounding box center [246, 161] width 87 height 17
paste input "510) 381-8233"
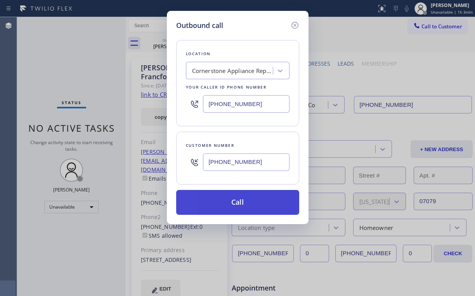
type input "[PHONE_NUMBER]"
click at [224, 203] on button "Call" at bounding box center [237, 202] width 123 height 25
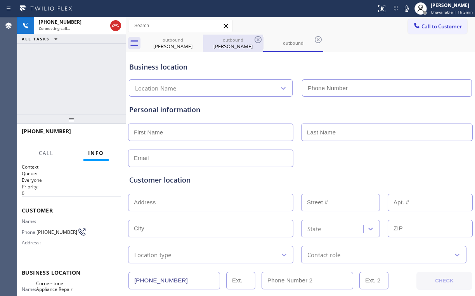
type input "[PHONE_NUMBER]"
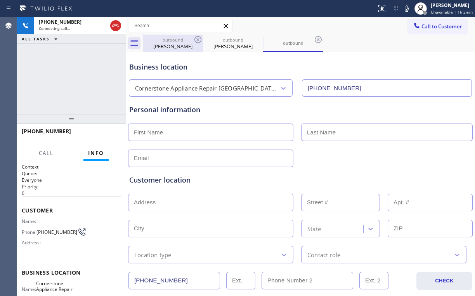
drag, startPoint x: 168, startPoint y: 39, endPoint x: 192, endPoint y: 38, distance: 24.5
click at [168, 39] on div "outbound" at bounding box center [173, 40] width 59 height 6
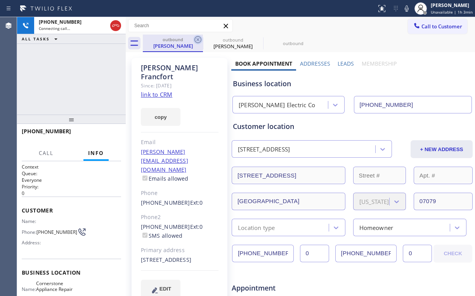
click at [197, 38] on icon at bounding box center [197, 39] width 9 height 9
click at [0, 0] on icon at bounding box center [0, 0] width 0 height 0
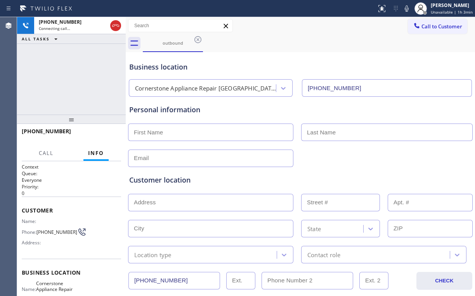
click at [66, 74] on div "[PHONE_NUMBER] Connecting call… ALL TASKS ALL TASKS ACTIVE TASKS TASKS IN WRAP …" at bounding box center [71, 65] width 109 height 97
click at [110, 134] on span "HANG UP" at bounding box center [103, 134] width 24 height 5
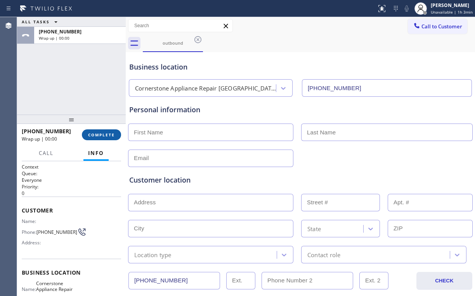
click at [110, 134] on span "COMPLETE" at bounding box center [101, 134] width 27 height 5
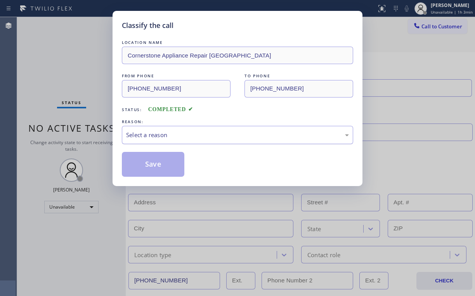
click at [173, 132] on div "Select a reason" at bounding box center [237, 134] width 223 height 9
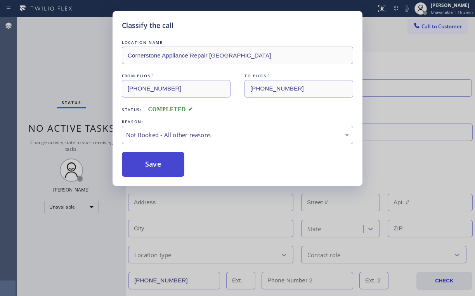
drag, startPoint x: 150, startPoint y: 170, endPoint x: 88, endPoint y: 93, distance: 98.9
click at [149, 170] on button "Save" at bounding box center [153, 164] width 62 height 25
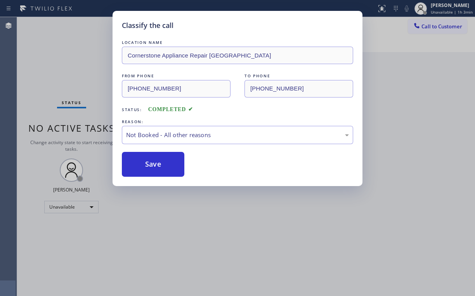
click at [87, 90] on div "Classify the call LOCATION NAME Cornerstone Appliance Repair Oakland FROM PHONE…" at bounding box center [237, 148] width 475 height 296
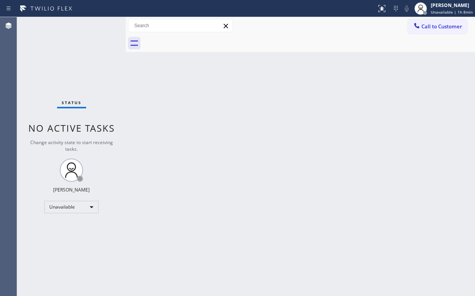
click at [278, 26] on div "Call to Customer Outbound call Location Cornerstone Appliance Repair [GEOGRAPHI…" at bounding box center [300, 26] width 349 height 14
drag, startPoint x: 439, startPoint y: 21, endPoint x: 414, endPoint y: 31, distance: 27.4
click at [439, 22] on button "Call to Customer" at bounding box center [437, 26] width 59 height 15
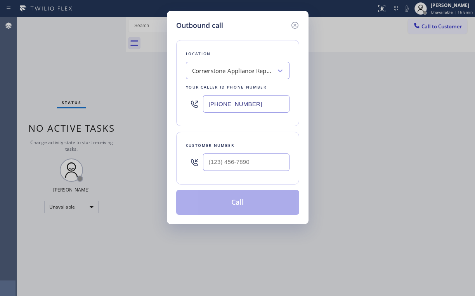
drag, startPoint x: 260, startPoint y: 100, endPoint x: 56, endPoint y: 139, distance: 207.5
click at [64, 138] on div "Outbound call Location Cornerstone Appliance Repair [GEOGRAPHIC_DATA] Your call…" at bounding box center [237, 148] width 475 height 296
type input "(___) ___-____"
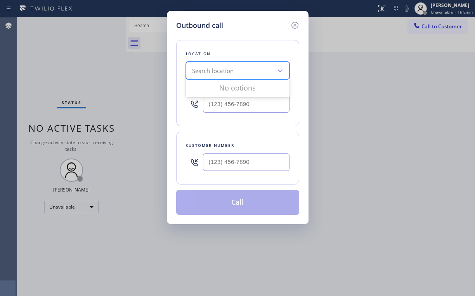
click at [233, 73] on div "Search location" at bounding box center [213, 70] width 42 height 9
paste input "Local Plumbing Services [GEOGRAPHIC_DATA]"
type input "Local Plumbing Services [GEOGRAPHIC_DATA]"
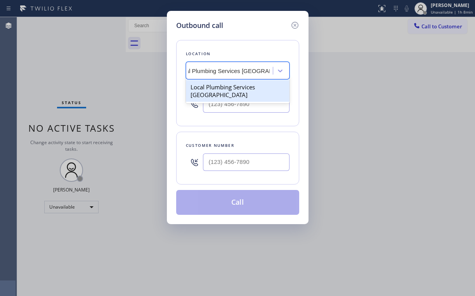
click at [225, 87] on div "Local Plumbing Services [GEOGRAPHIC_DATA]" at bounding box center [238, 91] width 104 height 22
type input "[PHONE_NUMBER]"
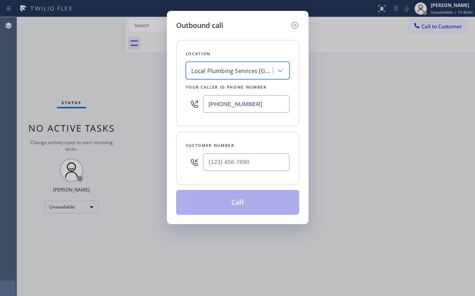
scroll to position [0, 0]
click at [258, 23] on div "Outbound call" at bounding box center [237, 25] width 123 height 10
click at [245, 167] on input "(___) ___-____" at bounding box center [246, 161] width 87 height 17
paste input "323) 842-0911"
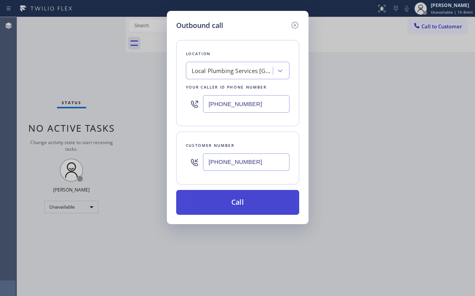
type input "[PHONE_NUMBER]"
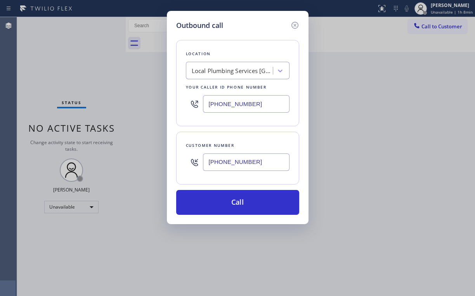
drag, startPoint x: 224, startPoint y: 206, endPoint x: 202, endPoint y: 251, distance: 50.7
click at [223, 206] on button "Call" at bounding box center [237, 202] width 123 height 25
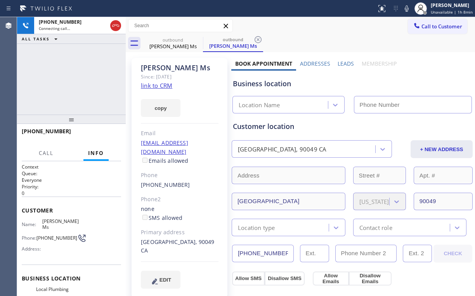
click at [97, 78] on div "[PHONE_NUMBER] Connecting call… ALL TASKS ALL TASKS ACTIVE TASKS TASKS IN WRAP …" at bounding box center [71, 65] width 109 height 97
type input "[PHONE_NUMBER]"
click at [82, 85] on div "[PHONE_NUMBER] Connecting call… ALL TASKS ALL TASKS ACTIVE TASKS TASKS IN WRAP …" at bounding box center [71, 65] width 109 height 97
click at [157, 87] on link "link to CRM" at bounding box center [156, 86] width 31 height 8
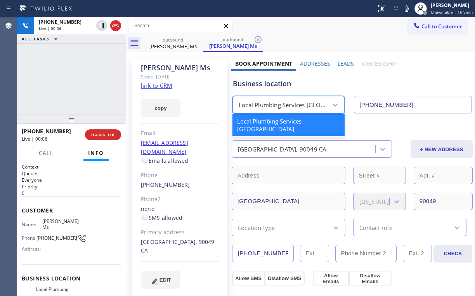
click at [291, 106] on div "Local Plumbing Services [GEOGRAPHIC_DATA]" at bounding box center [284, 105] width 90 height 9
click at [86, 77] on div "[PHONE_NUMBER] Live | 00:08 ALL TASKS ALL TASKS ACTIVE TASKS TASKS IN WRAP UP" at bounding box center [71, 65] width 109 height 97
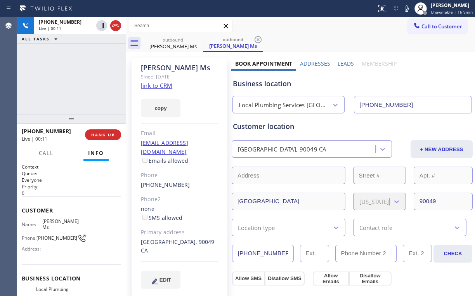
click at [78, 80] on div "[PHONE_NUMBER] Live | 00:11 ALL TASKS ALL TASKS ACTIVE TASKS TASKS IN WRAP UP" at bounding box center [71, 65] width 109 height 97
click at [74, 78] on div "[PHONE_NUMBER] Live | 00:13 ALL TASKS ALL TASKS ACTIVE TASKS TASKS IN WRAP UP" at bounding box center [71, 65] width 109 height 97
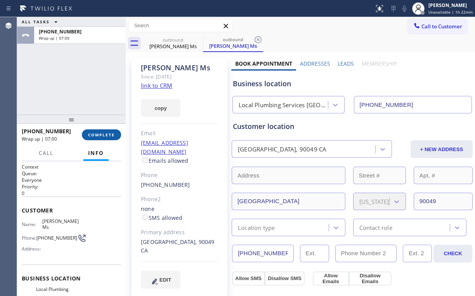
click at [93, 136] on span "COMPLETE" at bounding box center [101, 134] width 27 height 5
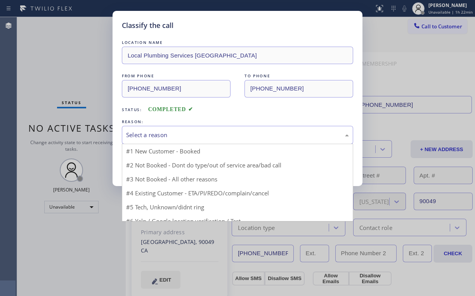
click at [157, 134] on div "Select a reason" at bounding box center [237, 134] width 223 height 9
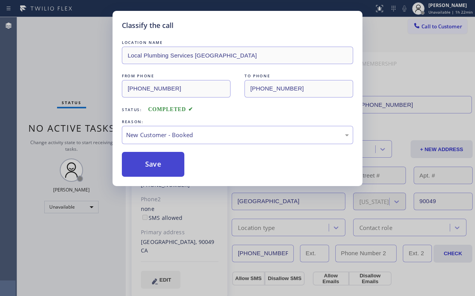
click at [156, 160] on button "Save" at bounding box center [153, 164] width 62 height 25
click at [78, 66] on div "Classify the call LOCATION NAME Local Plumbing Services Westwood FROM PHONE [PH…" at bounding box center [237, 148] width 475 height 296
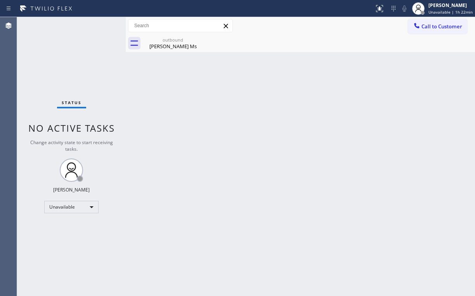
click at [173, 85] on div "Back to Dashboard Change Sender ID Customers Technicians Select a contact Outbo…" at bounding box center [300, 156] width 349 height 279
click at [177, 42] on div "outbound" at bounding box center [173, 40] width 59 height 6
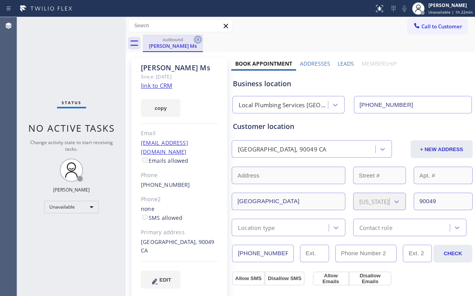
click at [198, 39] on icon at bounding box center [197, 39] width 9 height 9
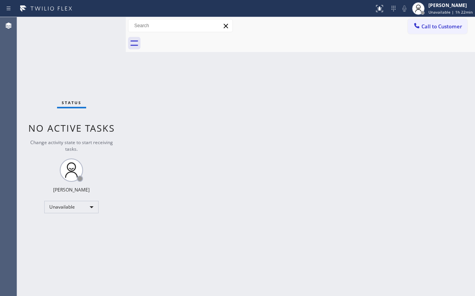
click at [94, 74] on div "Status No active tasks Change activity state to start receiving tasks. [PERSON_…" at bounding box center [71, 156] width 109 height 279
drag, startPoint x: 79, startPoint y: 57, endPoint x: 82, endPoint y: 73, distance: 16.2
click at [79, 57] on div "Status No active tasks Change activity state to start receiving tasks. [PERSON_…" at bounding box center [71, 156] width 109 height 279
click at [432, 22] on button "Call to Customer" at bounding box center [437, 26] width 59 height 15
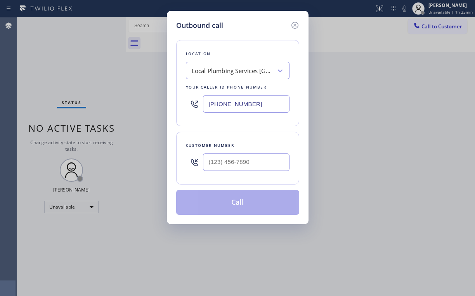
drag, startPoint x: 251, startPoint y: 101, endPoint x: 135, endPoint y: 109, distance: 116.3
click at [130, 108] on div "Outbound call Location Local Plumbing Services [GEOGRAPHIC_DATA] Your caller id…" at bounding box center [237, 148] width 475 height 296
paste input "855) 904-2251"
type input "[PHONE_NUMBER]"
click at [238, 154] on input "(___) ___-____" at bounding box center [246, 161] width 87 height 17
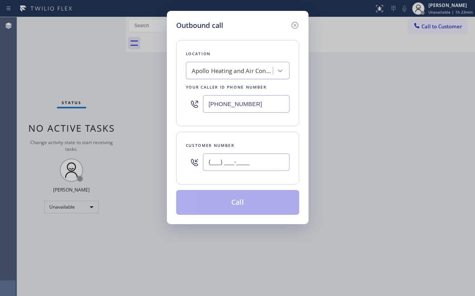
paste input "480) 862-9614"
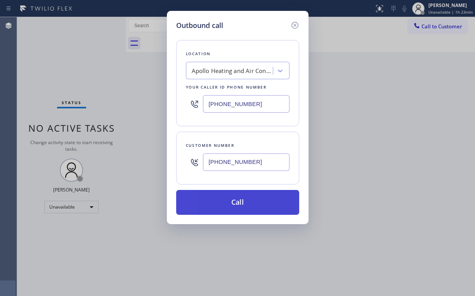
type input "[PHONE_NUMBER]"
click at [226, 199] on button "Call" at bounding box center [237, 202] width 123 height 25
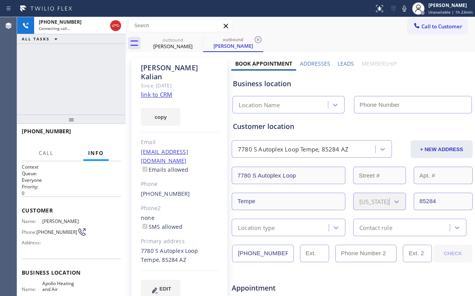
type input "[PHONE_NUMBER]"
drag, startPoint x: 70, startPoint y: 92, endPoint x: 82, endPoint y: 92, distance: 12.0
click at [71, 92] on div "[PHONE_NUMBER] Connecting call… ALL TASKS ALL TASKS ACTIVE TASKS TASKS IN WRAP …" at bounding box center [71, 65] width 109 height 97
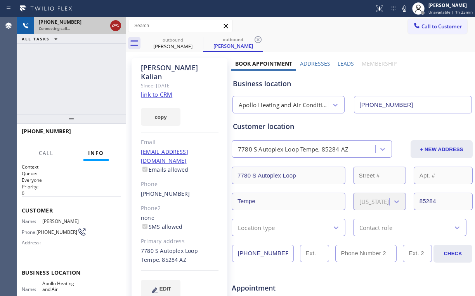
click at [114, 24] on icon at bounding box center [115, 25] width 9 height 9
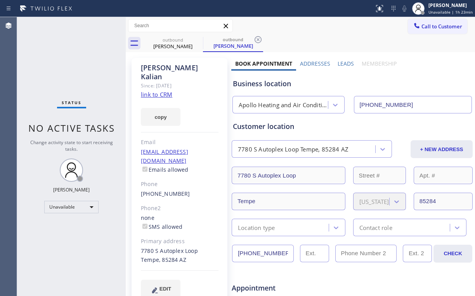
click at [154, 90] on link "link to CRM" at bounding box center [156, 94] width 31 height 8
click at [176, 48] on div "[PERSON_NAME]" at bounding box center [173, 46] width 59 height 7
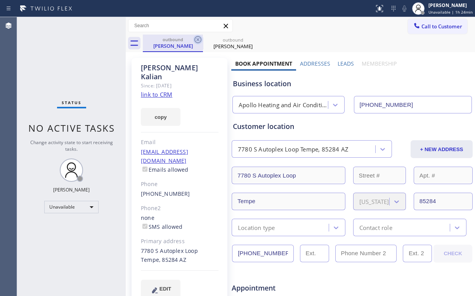
click at [199, 40] on icon at bounding box center [197, 39] width 9 height 9
click at [199, 38] on icon at bounding box center [197, 39] width 7 height 7
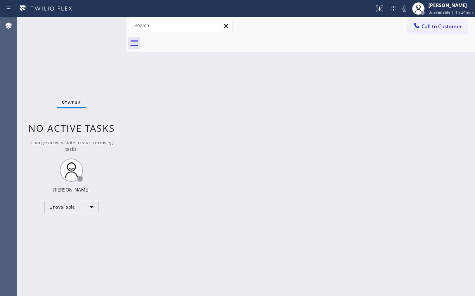
click at [82, 57] on div "Status No active tasks Change activity state to start receiving tasks. [PERSON_…" at bounding box center [71, 156] width 109 height 279
click at [67, 56] on div "Status No active tasks Change activity state to start receiving tasks. [PERSON_…" at bounding box center [71, 156] width 109 height 279
click at [421, 31] on button "Call to Customer" at bounding box center [437, 26] width 59 height 15
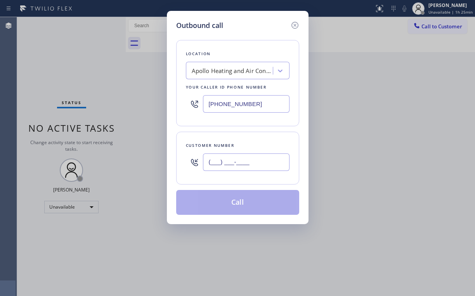
click at [255, 154] on input "(___) ___-____" at bounding box center [246, 161] width 87 height 17
paste input "786) 222-6641"
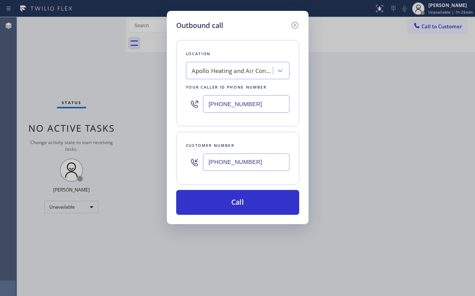
type input "[PHONE_NUMBER]"
click at [255, 21] on div "Outbound call" at bounding box center [237, 25] width 123 height 10
drag, startPoint x: 224, startPoint y: 105, endPoint x: 158, endPoint y: 104, distance: 66.0
click at [158, 104] on div "Outbound call Location Apollo Heating and Air Conditioning Your caller id phone…" at bounding box center [237, 148] width 475 height 296
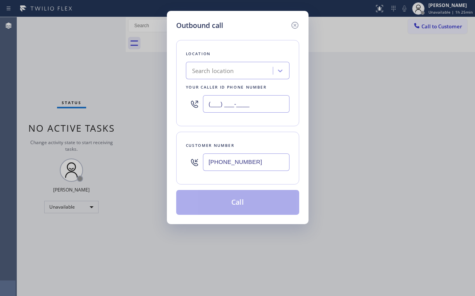
type input "(___) ___-____"
click at [229, 73] on div "Search location" at bounding box center [213, 70] width 42 height 9
paste input "Appliance Repair [GEOGRAPHIC_DATA]"
type input "Appliance Repair [GEOGRAPHIC_DATA]"
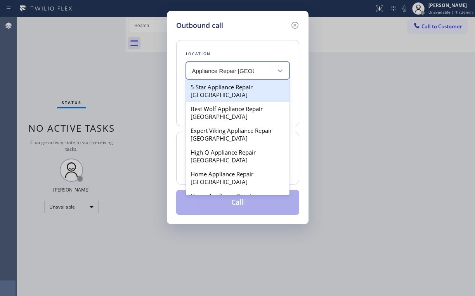
click at [231, 89] on div "5 Star Appliance Repair [GEOGRAPHIC_DATA]" at bounding box center [238, 91] width 104 height 22
type input "[PHONE_NUMBER]"
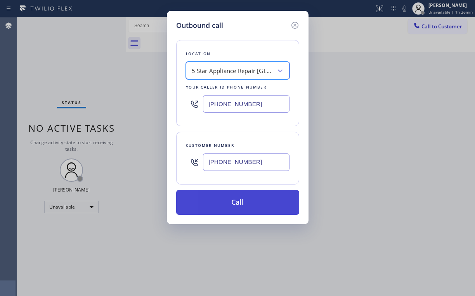
click at [239, 210] on button "Call" at bounding box center [237, 202] width 123 height 25
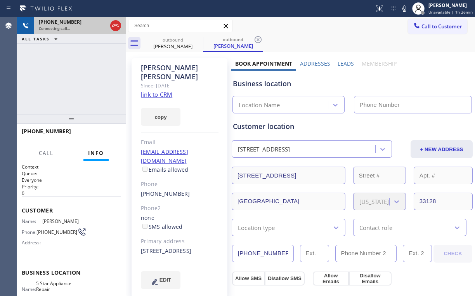
click at [115, 25] on icon at bounding box center [115, 25] width 9 height 9
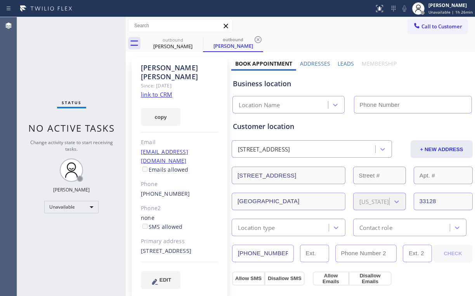
type input "[PHONE_NUMBER]"
click at [161, 90] on link "link to CRM" at bounding box center [156, 94] width 31 height 8
click at [441, 28] on span "Call to Customer" at bounding box center [441, 26] width 41 height 7
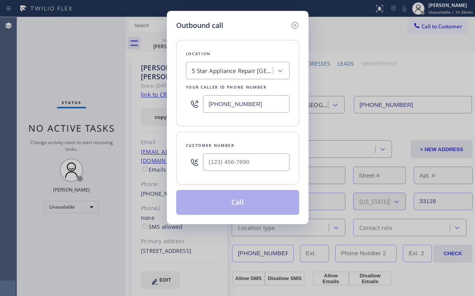
drag, startPoint x: 265, startPoint y: 102, endPoint x: 152, endPoint y: 104, distance: 113.3
click at [152, 104] on div "Outbound call Location 5 Star Appliance Repair [GEOGRAPHIC_DATA] Your caller id…" at bounding box center [237, 148] width 475 height 296
paste input "305) 306-8406"
type input "[PHONE_NUMBER]"
click at [236, 159] on input "(___) ___-____" at bounding box center [246, 161] width 87 height 17
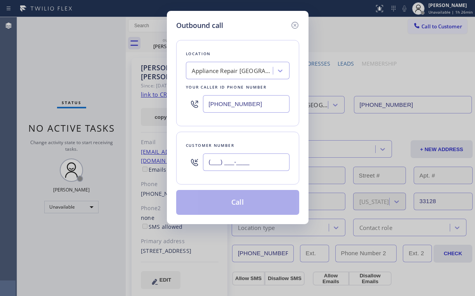
paste input "786) 222-6641"
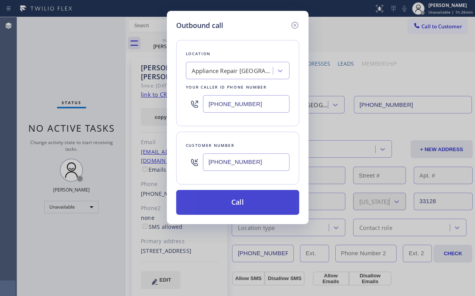
type input "[PHONE_NUMBER]"
click at [234, 204] on button "Call" at bounding box center [237, 202] width 123 height 25
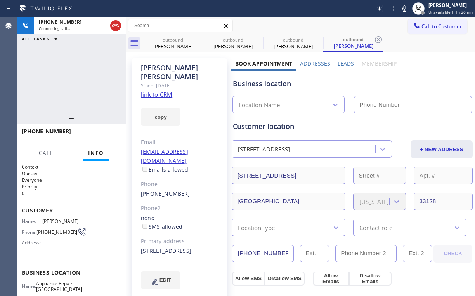
click at [70, 57] on div "[PHONE_NUMBER] Connecting call… ALL TASKS ALL TASKS ACTIVE TASKS TASKS IN WRAP …" at bounding box center [71, 65] width 109 height 97
drag, startPoint x: 173, startPoint y: 39, endPoint x: 201, endPoint y: 41, distance: 28.0
click at [174, 40] on div "outbound" at bounding box center [173, 40] width 59 height 6
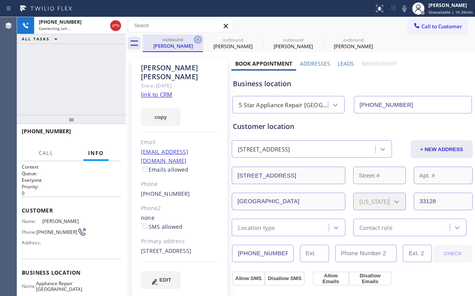
click at [199, 37] on icon at bounding box center [197, 39] width 9 height 9
click at [0, 0] on icon at bounding box center [0, 0] width 0 height 0
type input "[PHONE_NUMBER]"
click at [81, 75] on div "[PHONE_NUMBER] Connecting call… ALL TASKS ALL TASKS ACTIVE TASKS TASKS IN WRAP …" at bounding box center [71, 65] width 109 height 97
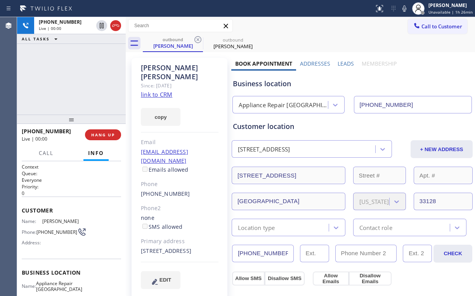
click at [72, 79] on div "[PHONE_NUMBER] Live | 00:00 ALL TASKS ALL TASKS ACTIVE TASKS TASKS IN WRAP UP" at bounding box center [71, 65] width 109 height 97
click at [75, 78] on div "[PHONE_NUMBER] Live | 00:03 ALL TASKS ALL TASKS ACTIVE TASKS TASKS IN WRAP UP" at bounding box center [71, 65] width 109 height 97
click at [78, 80] on div "[PHONE_NUMBER] Live | 00:07 ALL TASKS ALL TASKS ACTIVE TASKS TASKS IN WRAP UP" at bounding box center [71, 65] width 109 height 97
click at [78, 80] on div "[PHONE_NUMBER] Live | 00:08 ALL TASKS ALL TASKS ACTIVE TASKS TASKS IN WRAP UP" at bounding box center [71, 65] width 109 height 97
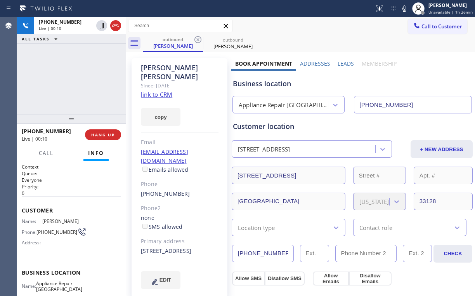
click at [78, 80] on div "[PHONE_NUMBER] Live | 00:10 ALL TASKS ALL TASKS ACTIVE TASKS TASKS IN WRAP UP" at bounding box center [71, 65] width 109 height 97
click at [78, 79] on div "[PHONE_NUMBER] Live | 00:12 ALL TASKS ALL TASKS ACTIVE TASKS TASKS IN WRAP UP" at bounding box center [71, 65] width 109 height 97
click at [78, 79] on div "[PHONE_NUMBER] Live | 00:16 ALL TASKS ALL TASKS ACTIVE TASKS TASKS IN WRAP UP" at bounding box center [71, 65] width 109 height 97
click at [104, 137] on span "HANG UP" at bounding box center [103, 134] width 24 height 5
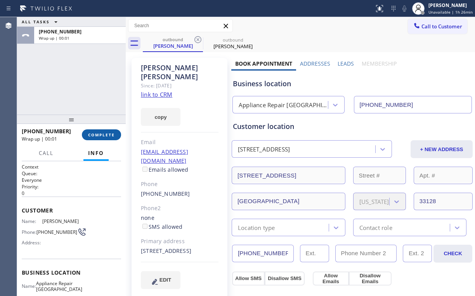
click at [104, 135] on span "COMPLETE" at bounding box center [101, 134] width 27 height 5
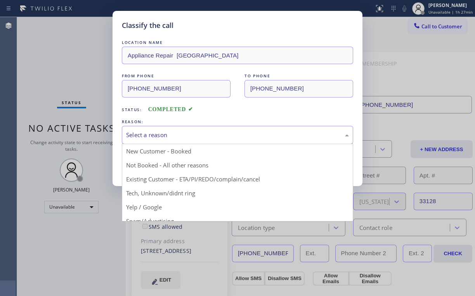
click at [147, 130] on div "Select a reason" at bounding box center [237, 134] width 223 height 9
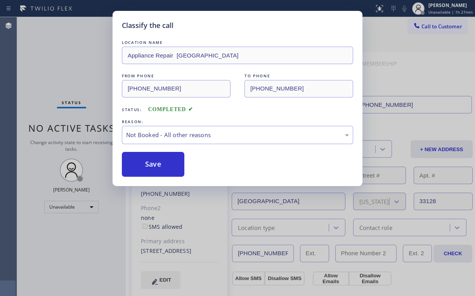
drag, startPoint x: 150, startPoint y: 163, endPoint x: 42, endPoint y: 54, distance: 153.1
click at [151, 162] on button "Save" at bounding box center [153, 164] width 62 height 25
click at [40, 46] on div "Classify the call LOCATION NAME Appliance Repair Miami FROM PHONE [PHONE_NUMBER…" at bounding box center [237, 148] width 475 height 296
click at [76, 59] on div "Status No active tasks Change activity state to start receiving tasks. [PERSON_…" at bounding box center [71, 156] width 109 height 279
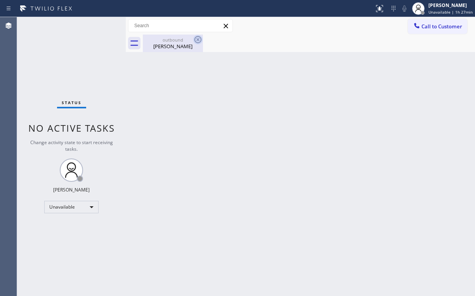
drag, startPoint x: 169, startPoint y: 39, endPoint x: 195, endPoint y: 43, distance: 26.4
click at [171, 39] on div "outbound" at bounding box center [173, 40] width 59 height 6
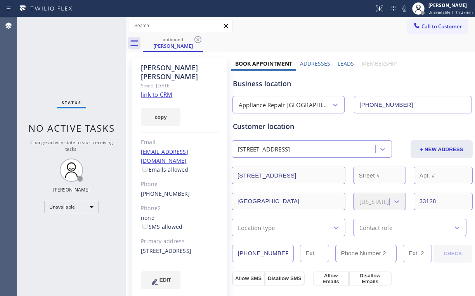
click at [199, 40] on icon at bounding box center [197, 39] width 7 height 7
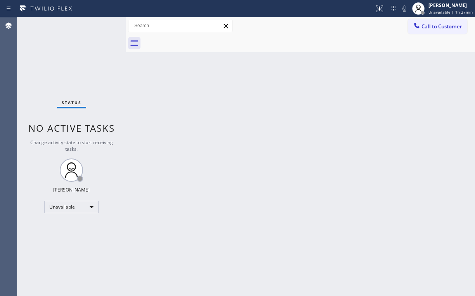
drag, startPoint x: 82, startPoint y: 85, endPoint x: 82, endPoint y: 40, distance: 45.4
click at [84, 83] on div "Status No active tasks Change activity state to start receiving tasks. [PERSON_…" at bounding box center [71, 156] width 109 height 279
drag, startPoint x: 84, startPoint y: 59, endPoint x: 80, endPoint y: 59, distance: 4.3
click at [80, 58] on div "Status No active tasks Change activity state to start receiving tasks. [PERSON_…" at bounding box center [71, 156] width 109 height 279
drag, startPoint x: 67, startPoint y: 64, endPoint x: 57, endPoint y: 14, distance: 50.6
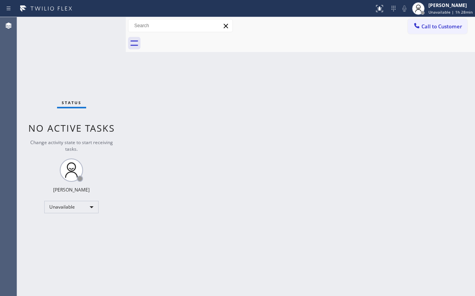
click at [67, 62] on div "Status No active tasks Change activity state to start receiving tasks. [PERSON_…" at bounding box center [71, 156] width 109 height 279
click at [322, 28] on div "Call to Customer Outbound call Location Appliance Repair [GEOGRAPHIC_DATA] Your…" at bounding box center [300, 26] width 349 height 14
click at [450, 30] on button "Call to Customer" at bounding box center [437, 26] width 59 height 15
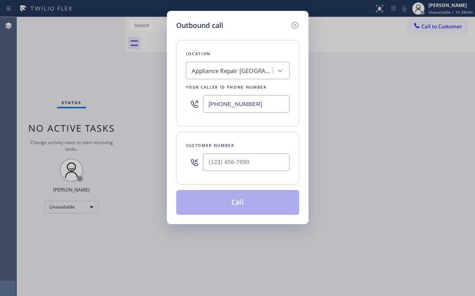
drag, startPoint x: 273, startPoint y: 103, endPoint x: 140, endPoint y: 114, distance: 133.2
click at [158, 113] on div "Outbound call Location Appliance Repair [GEOGRAPHIC_DATA] Your caller id phone …" at bounding box center [237, 148] width 475 height 296
paste input "415) 853-6020"
type input "[PHONE_NUMBER]"
click at [240, 161] on input "(___) ___-____" at bounding box center [246, 161] width 87 height 17
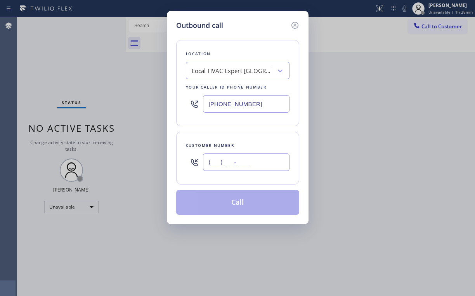
paste input "415) 278-4200"
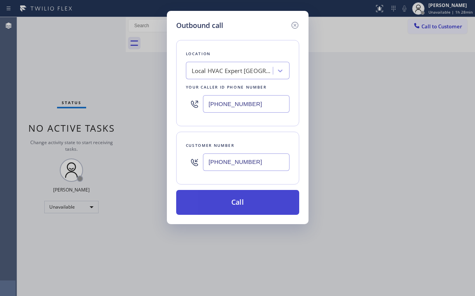
type input "[PHONE_NUMBER]"
click at [229, 199] on button "Call" at bounding box center [237, 202] width 123 height 25
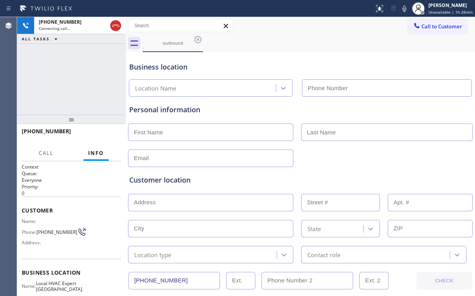
type input "[PHONE_NUMBER]"
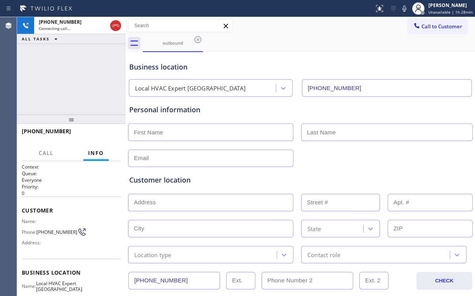
drag, startPoint x: 60, startPoint y: 70, endPoint x: 66, endPoint y: 73, distance: 6.1
click at [61, 71] on div "[PHONE_NUMBER] Connecting call… ALL TASKS ALL TASKS ACTIVE TASKS TASKS IN WRAP …" at bounding box center [71, 65] width 109 height 97
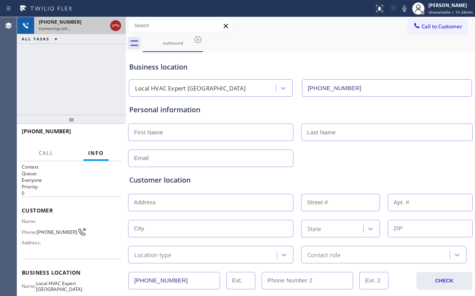
click at [116, 27] on icon at bounding box center [115, 25] width 9 height 9
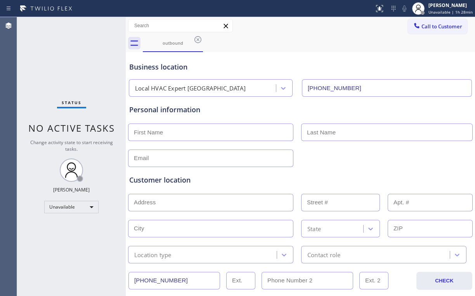
drag, startPoint x: 427, startPoint y: 26, endPoint x: 293, endPoint y: 87, distance: 147.1
click at [427, 26] on span "Call to Customer" at bounding box center [441, 26] width 41 height 7
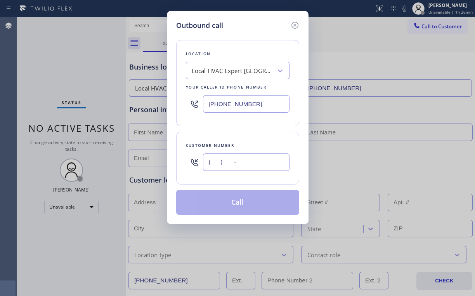
click at [239, 165] on input "(___) ___-____" at bounding box center [246, 161] width 87 height 17
paste input "415) 278-4200"
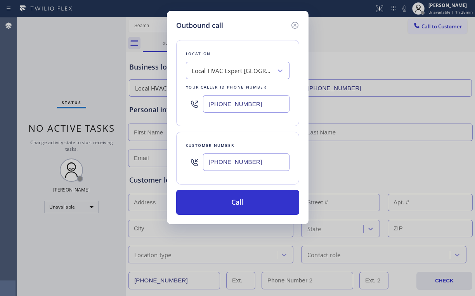
type input "[PHONE_NUMBER]"
click at [236, 156] on input "[PHONE_NUMBER]" at bounding box center [246, 161] width 87 height 17
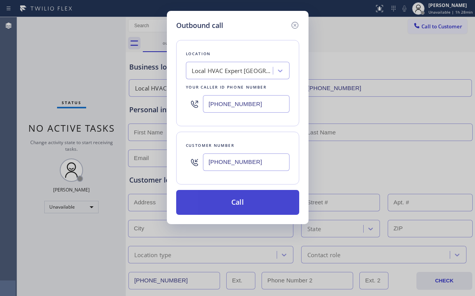
click at [258, 196] on button "Call" at bounding box center [237, 202] width 123 height 25
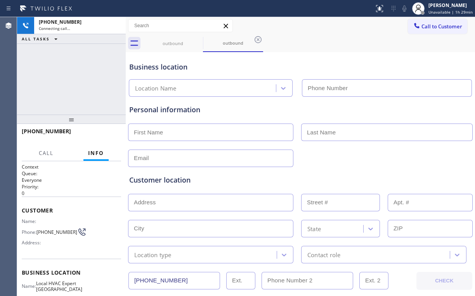
type input "[PHONE_NUMBER]"
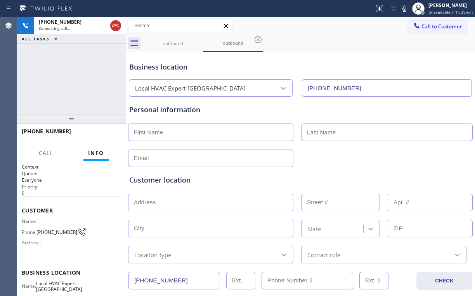
click at [90, 62] on div "[PHONE_NUMBER] Connecting call… ALL TASKS ALL TASKS ACTIVE TASKS TASKS IN WRAP …" at bounding box center [71, 65] width 109 height 97
click at [78, 90] on div "[PHONE_NUMBER] Connecting call… ALL TASKS ALL TASKS ACTIVE TASKS TASKS IN WRAP …" at bounding box center [71, 65] width 109 height 97
click at [171, 42] on div "outbound" at bounding box center [173, 43] width 59 height 6
click at [198, 38] on icon at bounding box center [197, 39] width 9 height 9
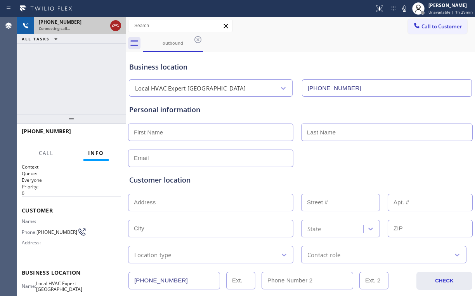
drag, startPoint x: 113, startPoint y: 24, endPoint x: 139, endPoint y: 35, distance: 28.0
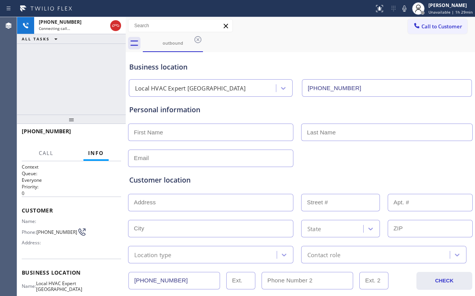
click at [114, 24] on icon at bounding box center [115, 25] width 9 height 9
drag, startPoint x: 173, startPoint y: 42, endPoint x: 194, endPoint y: 41, distance: 20.2
click at [175, 42] on div "outbound" at bounding box center [173, 43] width 59 height 6
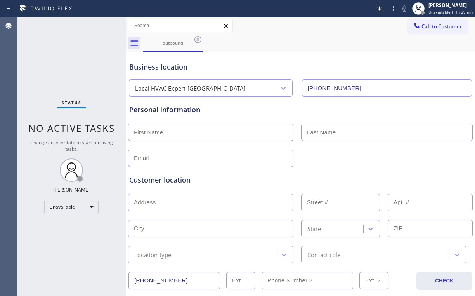
drag, startPoint x: 196, startPoint y: 39, endPoint x: 255, endPoint y: 52, distance: 60.7
click at [196, 39] on icon at bounding box center [197, 39] width 9 height 9
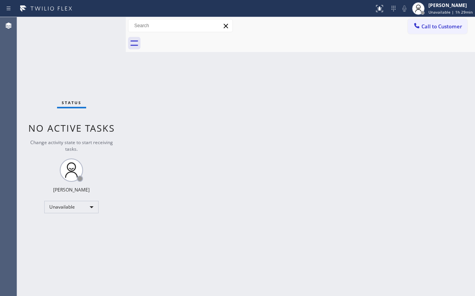
drag, startPoint x: 398, startPoint y: 65, endPoint x: 420, endPoint y: 68, distance: 22.7
click at [411, 67] on div "Back to Dashboard Change Sender ID Customers Technicians Select a contact Outbo…" at bounding box center [300, 156] width 349 height 279
click at [425, 27] on span "Call to Customer" at bounding box center [441, 26] width 41 height 7
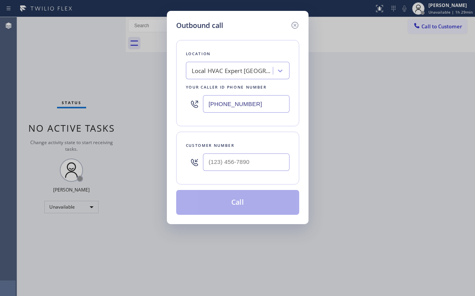
drag, startPoint x: 261, startPoint y: 101, endPoint x: 166, endPoint y: 110, distance: 95.2
click at [187, 108] on div "[PHONE_NUMBER]" at bounding box center [238, 103] width 104 height 25
paste input "669) 341-6091"
type input "[PHONE_NUMBER]"
click at [246, 165] on input "(___) ___-____" at bounding box center [246, 161] width 87 height 17
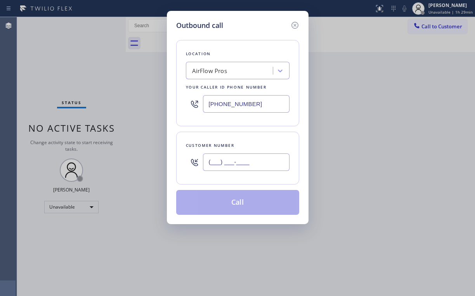
paste input "669) 329-3899"
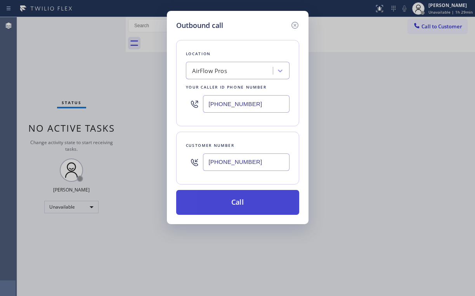
type input "[PHONE_NUMBER]"
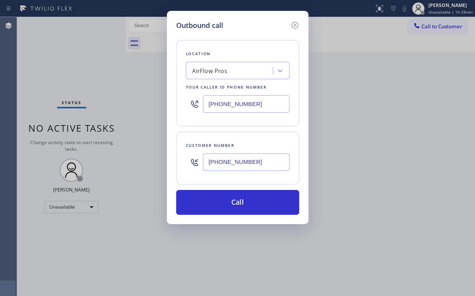
drag, startPoint x: 224, startPoint y: 199, endPoint x: 202, endPoint y: 247, distance: 53.0
click at [224, 199] on button "Call" at bounding box center [237, 202] width 123 height 25
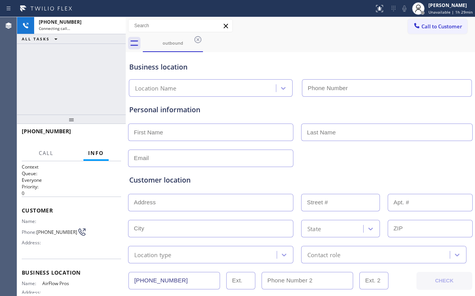
type input "[PHONE_NUMBER]"
click at [69, 81] on div "[PHONE_NUMBER] Connecting call… ALL TASKS ALL TASKS ACTIVE TASKS TASKS IN WRAP …" at bounding box center [71, 65] width 109 height 97
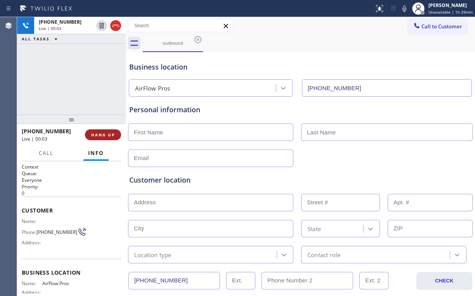
click at [99, 134] on span "HANG UP" at bounding box center [103, 134] width 24 height 5
click at [99, 134] on span "COMPLETE" at bounding box center [101, 134] width 27 height 5
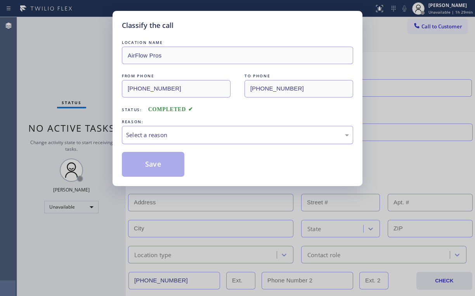
click at [155, 134] on div "Select a reason" at bounding box center [237, 134] width 223 height 9
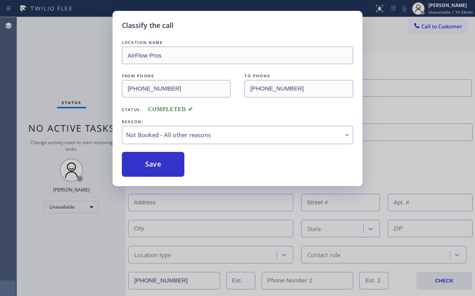
drag, startPoint x: 153, startPoint y: 164, endPoint x: 80, endPoint y: 66, distance: 122.1
click at [151, 161] on button "Save" at bounding box center [153, 164] width 62 height 25
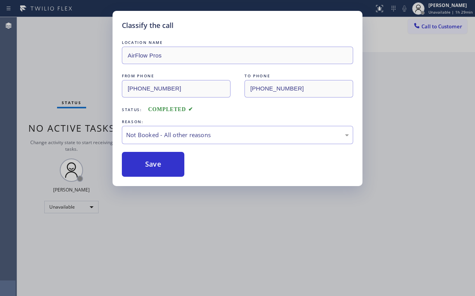
click at [68, 52] on div "Classify the call LOCATION NAME AirFlow Pros FROM PHONE [PHONE_NUMBER] TO PHONE…" at bounding box center [237, 148] width 475 height 296
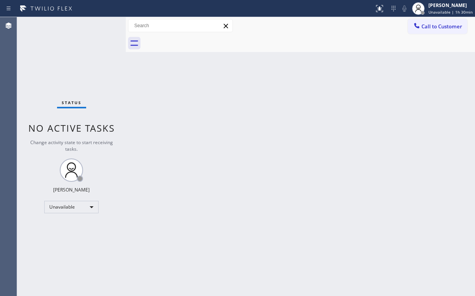
drag, startPoint x: 441, startPoint y: 25, endPoint x: 330, endPoint y: 104, distance: 136.3
click at [441, 26] on span "Call to Customer" at bounding box center [441, 26] width 41 height 7
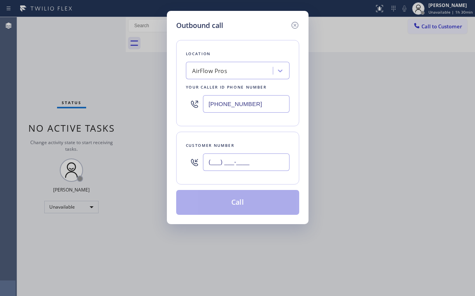
click at [258, 161] on input "(___) ___-____" at bounding box center [246, 161] width 87 height 17
paste input "619) 548-0648"
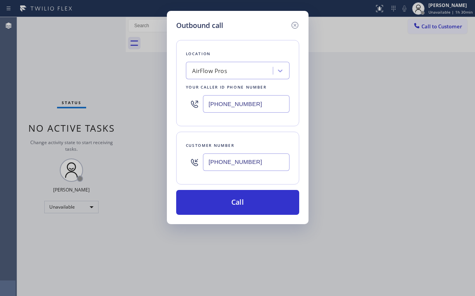
type input "[PHONE_NUMBER]"
click at [255, 35] on div "Location AirFlow Pros Your caller id phone number [PHONE_NUMBER] Customer numbe…" at bounding box center [237, 123] width 123 height 184
drag, startPoint x: 256, startPoint y: 108, endPoint x: 154, endPoint y: 110, distance: 102.5
click at [196, 108] on div "[PHONE_NUMBER]" at bounding box center [238, 103] width 104 height 25
paste input "855) 731-4952"
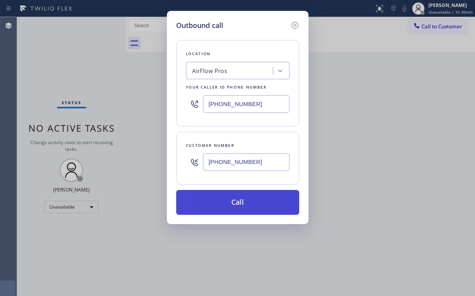
type input "[PHONE_NUMBER]"
click at [228, 205] on button "Call" at bounding box center [237, 202] width 123 height 25
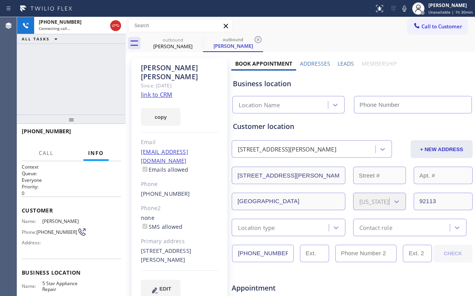
click at [97, 76] on div "[PHONE_NUMBER] Connecting call… ALL TASKS ALL TASKS ACTIVE TASKS TASKS IN WRAP …" at bounding box center [71, 65] width 109 height 97
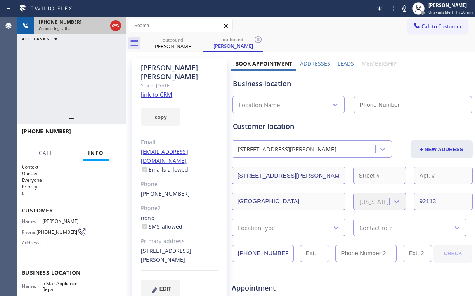
type input "[PHONE_NUMBER]"
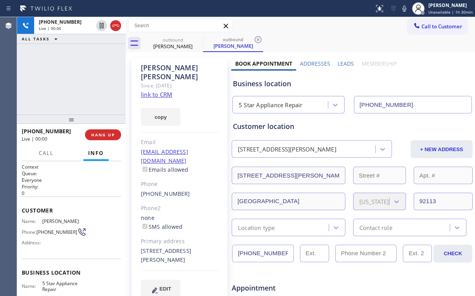
click at [59, 85] on div "[PHONE_NUMBER] Live | 00:00 ALL TASKS ALL TASKS ACTIVE TASKS TASKS IN WRAP UP" at bounding box center [71, 65] width 109 height 97
drag, startPoint x: 66, startPoint y: 75, endPoint x: 92, endPoint y: 112, distance: 45.3
click at [69, 80] on div "[PHONE_NUMBER] Live | 00:04 ALL TASKS ALL TASKS ACTIVE TASKS TASKS IN WRAP UP" at bounding box center [71, 65] width 109 height 97
click at [104, 128] on div "[PHONE_NUMBER] Live | 00:04 HANG UP" at bounding box center [71, 135] width 99 height 20
click at [107, 134] on span "HANG UP" at bounding box center [103, 134] width 24 height 5
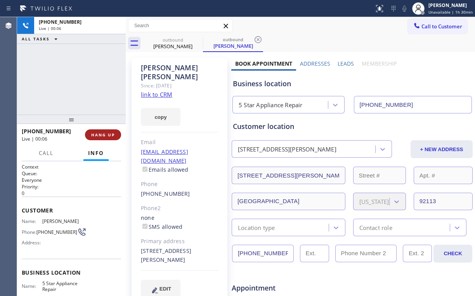
click at [107, 134] on span "HANG UP" at bounding box center [103, 134] width 24 height 5
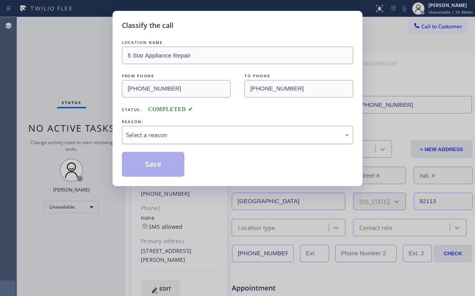
click at [148, 135] on div "Select a reason" at bounding box center [237, 134] width 223 height 9
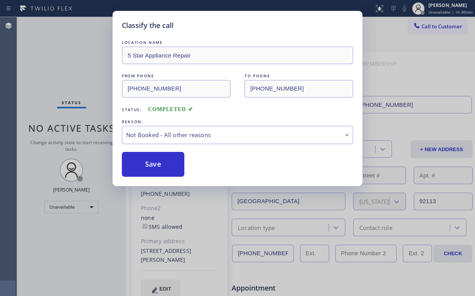
drag, startPoint x: 152, startPoint y: 168, endPoint x: 95, endPoint y: 113, distance: 79.1
click at [153, 168] on button "Save" at bounding box center [153, 164] width 62 height 25
click at [66, 62] on div "Classify the call LOCATION NAME Viking Repair Pro FROM PHONE [PHONE_NUMBER] TO …" at bounding box center [246, 156] width 458 height 279
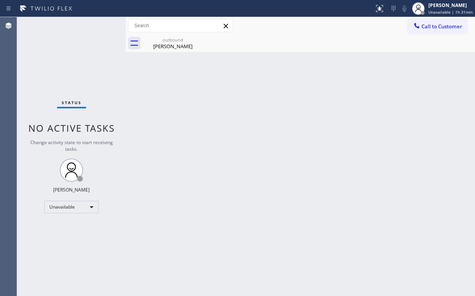
drag, startPoint x: 256, startPoint y: 58, endPoint x: 256, endPoint y: 51, distance: 7.0
click at [256, 58] on div "Back to Dashboard Change Sender ID Customers Technicians Select a contact Outbo…" at bounding box center [300, 156] width 349 height 279
click at [65, 71] on div "Status No active tasks Change activity state to start receiving tasks. [PERSON_…" at bounding box center [71, 156] width 109 height 279
click at [156, 116] on div "Back to Dashboard Change Sender ID Customers Technicians Select a contact Outbo…" at bounding box center [300, 156] width 349 height 279
click at [165, 40] on div "outbound" at bounding box center [173, 40] width 59 height 6
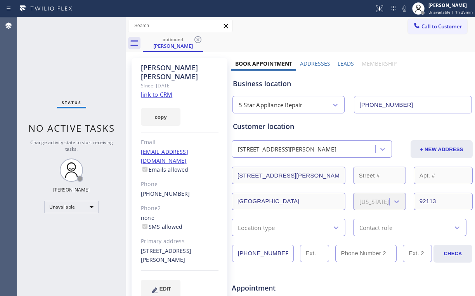
click at [201, 38] on icon at bounding box center [197, 39] width 7 height 7
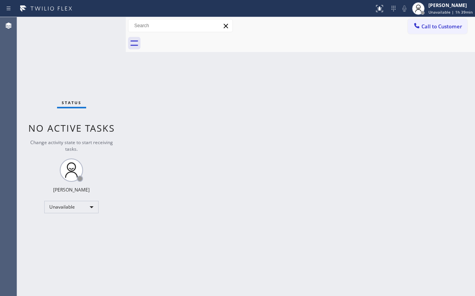
click at [71, 49] on div "Status No active tasks Change activity state to start receiving tasks. [PERSON_…" at bounding box center [71, 156] width 109 height 279
drag, startPoint x: 432, startPoint y: 27, endPoint x: 427, endPoint y: 31, distance: 6.7
click at [431, 28] on span "Call to Customer" at bounding box center [441, 26] width 41 height 7
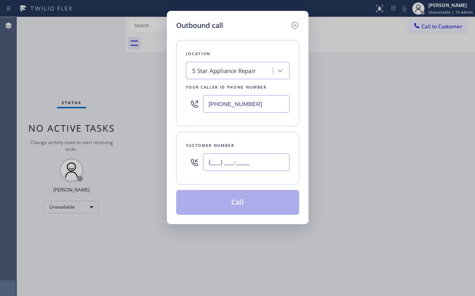
click at [252, 160] on input "(___) ___-____" at bounding box center [246, 161] width 87 height 17
paste input "646) 402-2607"
type input "[PHONE_NUMBER]"
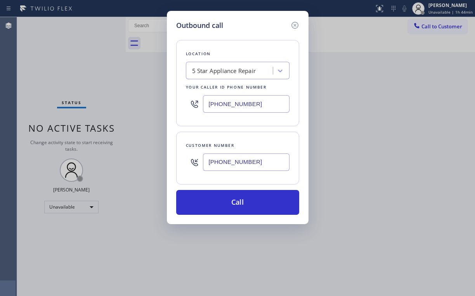
drag, startPoint x: 257, startPoint y: 31, endPoint x: 264, endPoint y: 87, distance: 56.4
click at [258, 36] on div "Location 5 Star Appliance Repair Your caller id phone number [PHONE_NUMBER] Cus…" at bounding box center [237, 123] width 123 height 184
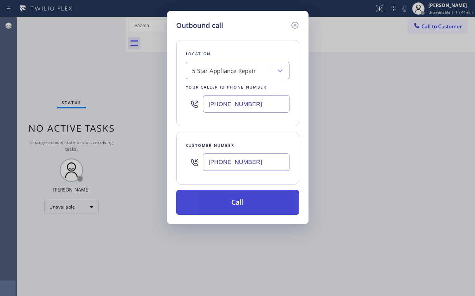
click at [242, 194] on button "Call" at bounding box center [237, 202] width 123 height 25
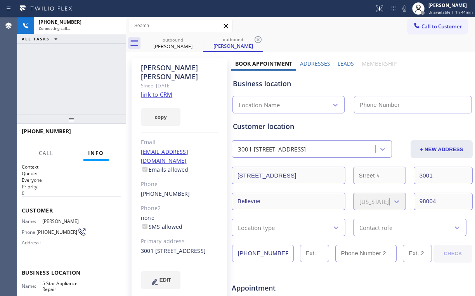
type input "[PHONE_NUMBER]"
click at [61, 57] on div "[PHONE_NUMBER] Connecting call… ALL TASKS ALL TASKS ACTIVE TASKS TASKS IN WRAP …" at bounding box center [71, 65] width 109 height 97
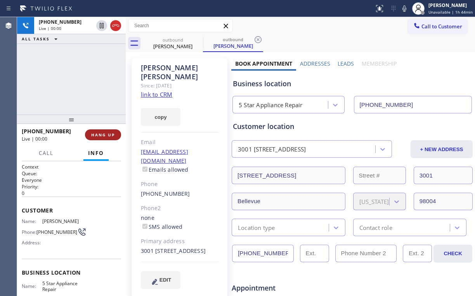
click at [107, 140] on button "HANG UP" at bounding box center [103, 134] width 36 height 11
click at [101, 134] on span "COMPLETE" at bounding box center [101, 134] width 27 height 5
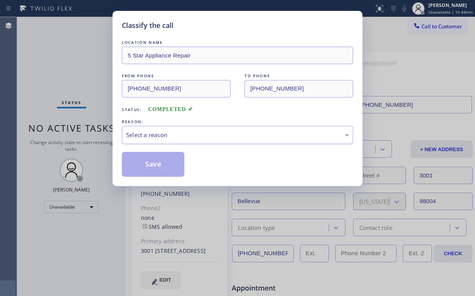
drag, startPoint x: 144, startPoint y: 134, endPoint x: 145, endPoint y: 142, distance: 8.2
click at [144, 134] on div "Select a reason" at bounding box center [237, 134] width 223 height 9
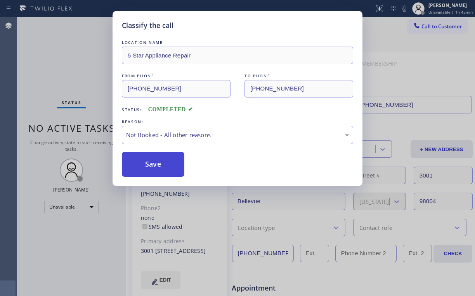
click at [149, 162] on button "Save" at bounding box center [153, 164] width 62 height 25
click at [76, 47] on div "Classify the call LOCATION NAME 5 Star Appliance Repair FROM PHONE [PHONE_NUMBE…" at bounding box center [237, 148] width 475 height 296
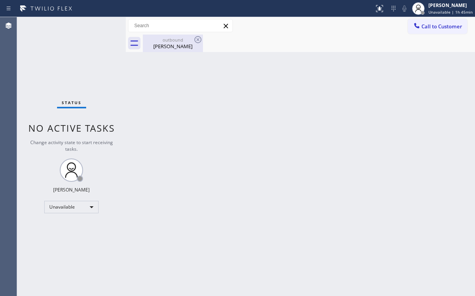
click at [177, 42] on div "outbound" at bounding box center [173, 40] width 59 height 6
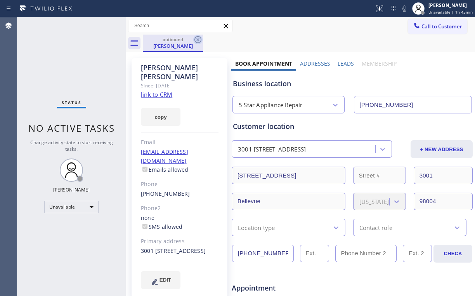
click at [199, 39] on icon at bounding box center [197, 39] width 9 height 9
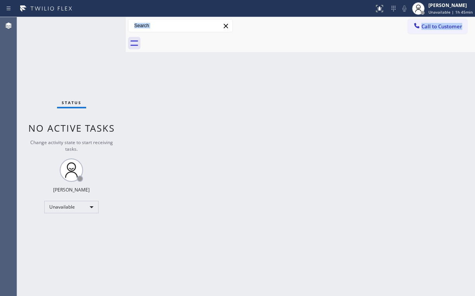
drag, startPoint x: 130, startPoint y: 102, endPoint x: 118, endPoint y: 45, distance: 58.6
click at [127, 90] on div "Status No active tasks Change activity state to start receiving tasks. [PERSON_…" at bounding box center [246, 156] width 458 height 279
click at [164, 116] on div "Back to Dashboard Change Sender ID Customers Technicians Select a contact Outbo…" at bounding box center [300, 156] width 349 height 279
click at [129, 76] on div "Back to Dashboard Change Sender ID Customers Technicians Select a contact Outbo…" at bounding box center [300, 156] width 349 height 279
drag, startPoint x: 464, startPoint y: 28, endPoint x: 446, endPoint y: 33, distance: 19.0
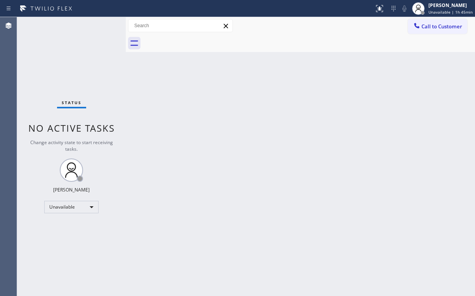
click at [461, 28] on button "Call to Customer" at bounding box center [437, 26] width 59 height 15
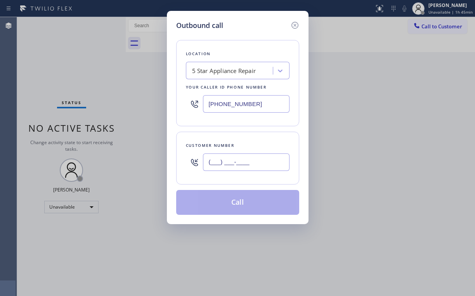
click at [262, 163] on input "(___) ___-____" at bounding box center [246, 161] width 87 height 17
paste input "631) 327-3550"
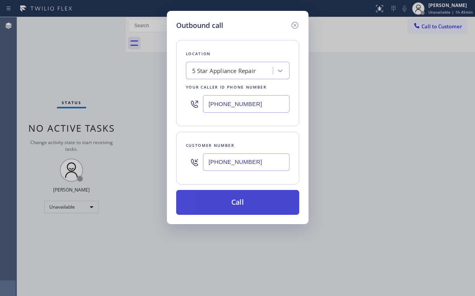
type input "[PHONE_NUMBER]"
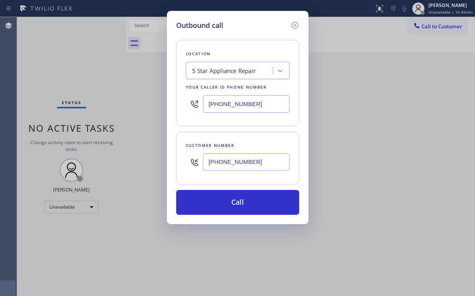
drag, startPoint x: 219, startPoint y: 200, endPoint x: 203, endPoint y: 261, distance: 62.8
click at [217, 206] on button "Call" at bounding box center [237, 202] width 123 height 25
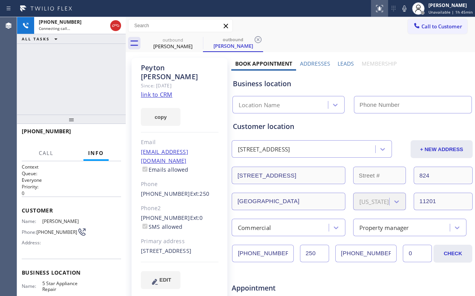
type input "[PHONE_NUMBER]"
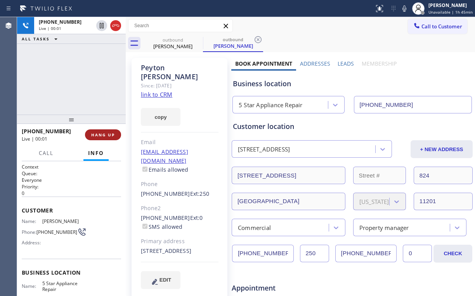
click at [110, 135] on span "HANG UP" at bounding box center [103, 134] width 24 height 5
click at [110, 136] on span "COMPLETE" at bounding box center [101, 134] width 27 height 5
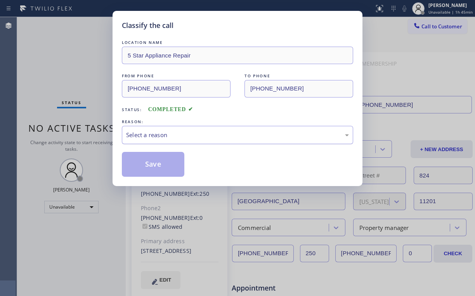
drag, startPoint x: 149, startPoint y: 134, endPoint x: 150, endPoint y: 140, distance: 6.0
click at [149, 139] on div "Select a reason" at bounding box center [237, 134] width 223 height 9
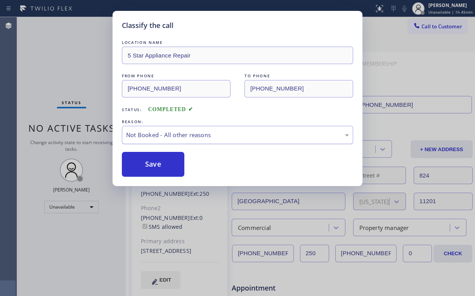
click at [158, 165] on button "Save" at bounding box center [153, 164] width 62 height 25
click at [48, 52] on div "Classify the call LOCATION NAME 5 Star Appliance Repair FROM PHONE [PHONE_NUMBE…" at bounding box center [237, 148] width 475 height 296
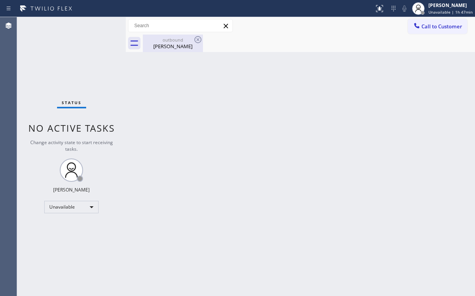
drag, startPoint x: 180, startPoint y: 40, endPoint x: 178, endPoint y: 44, distance: 4.0
click at [179, 42] on div "outbound" at bounding box center [173, 40] width 59 height 6
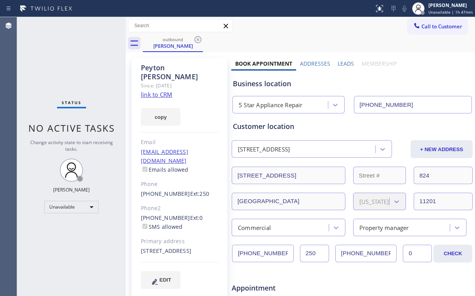
drag, startPoint x: 196, startPoint y: 38, endPoint x: 262, endPoint y: 104, distance: 93.3
click at [196, 38] on icon at bounding box center [197, 39] width 9 height 9
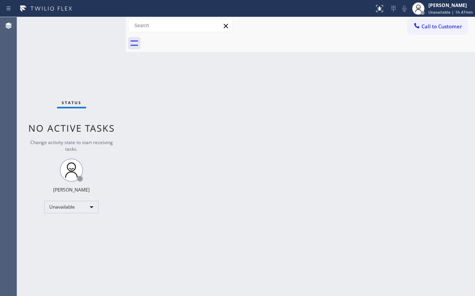
drag, startPoint x: 273, startPoint y: 120, endPoint x: 99, endPoint y: 14, distance: 203.3
click at [272, 120] on div "Back to Dashboard Change Sender ID Customers Technicians Select a contact Outbo…" at bounding box center [300, 156] width 349 height 279
click at [28, 56] on div "Status No active tasks Change activity state to start receiving tasks. [PERSON_…" at bounding box center [71, 156] width 109 height 279
click at [430, 29] on span "Call to Customer" at bounding box center [441, 26] width 41 height 7
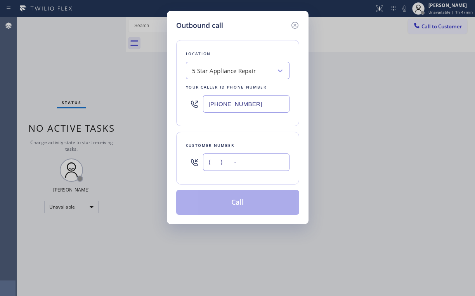
click at [262, 165] on input "(___) ___-____" at bounding box center [246, 161] width 87 height 17
paste input "954) 214-3324"
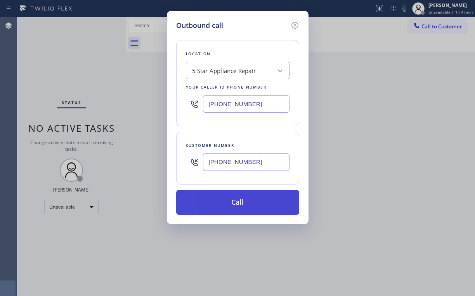
type input "[PHONE_NUMBER]"
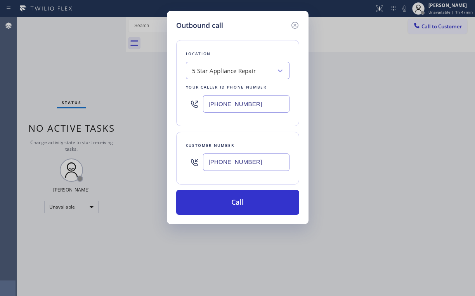
drag, startPoint x: 225, startPoint y: 200, endPoint x: 212, endPoint y: 231, distance: 33.4
click at [225, 201] on button "Call" at bounding box center [237, 202] width 123 height 25
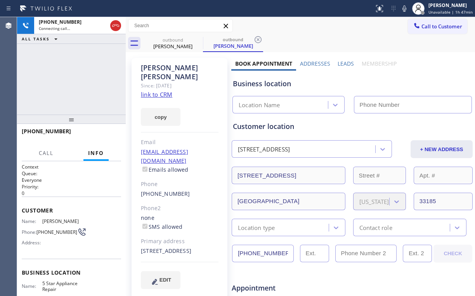
click at [55, 64] on div "[PHONE_NUMBER] Connecting call… ALL TASKS ALL TASKS ACTIVE TASKS TASKS IN WRAP …" at bounding box center [71, 65] width 109 height 97
type input "[PHONE_NUMBER]"
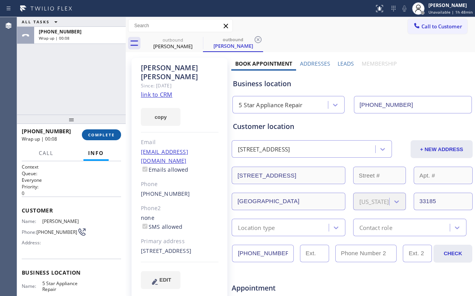
click at [107, 132] on span "COMPLETE" at bounding box center [101, 134] width 27 height 5
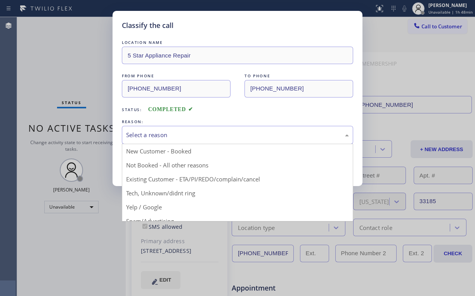
click at [149, 137] on div "Select a reason" at bounding box center [237, 134] width 223 height 9
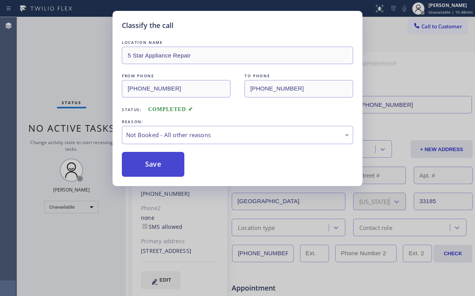
drag, startPoint x: 157, startPoint y: 165, endPoint x: 120, endPoint y: 118, distance: 59.9
click at [157, 165] on button "Save" at bounding box center [153, 164] width 62 height 25
click at [74, 68] on div "Classify the call LOCATION NAME 5 Star Appliance Repair FROM PHONE [PHONE_NUMBE…" at bounding box center [237, 148] width 475 height 296
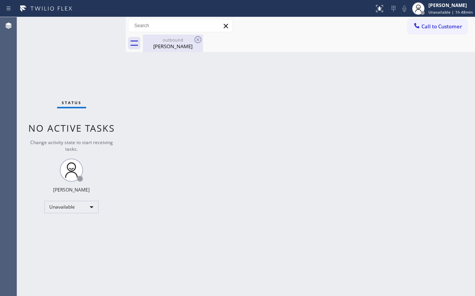
click at [180, 42] on div "outbound" at bounding box center [173, 40] width 59 height 6
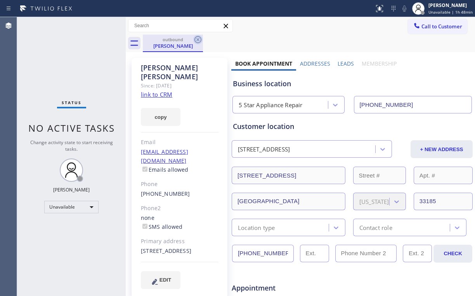
click at [197, 39] on icon at bounding box center [197, 39] width 7 height 7
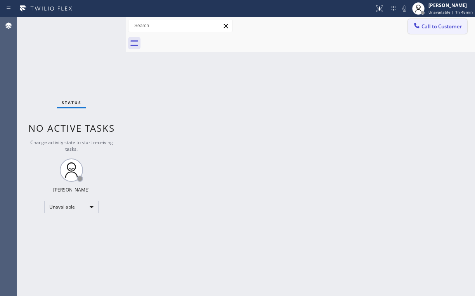
click at [420, 30] on div at bounding box center [416, 26] width 9 height 9
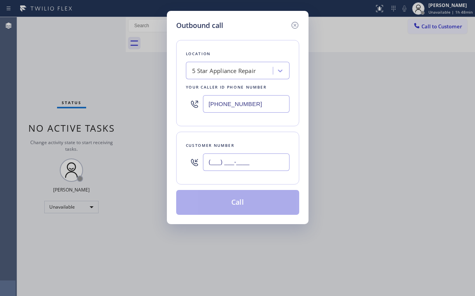
click at [248, 165] on input "(___) ___-____" at bounding box center [246, 161] width 87 height 17
paste input "206) 599-9348"
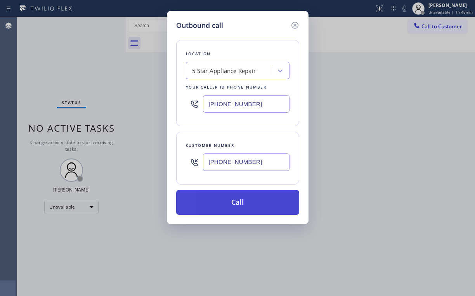
type input "[PHONE_NUMBER]"
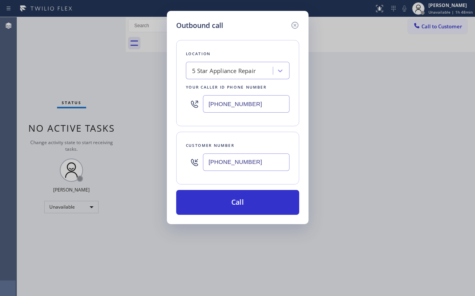
drag, startPoint x: 234, startPoint y: 198, endPoint x: 199, endPoint y: 273, distance: 82.6
click at [234, 199] on button "Call" at bounding box center [237, 202] width 123 height 25
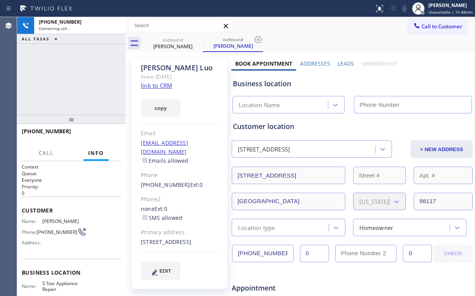
click at [83, 73] on div "[PHONE_NUMBER] Connecting call… ALL TASKS ALL TASKS ACTIVE TASKS TASKS IN WRAP …" at bounding box center [71, 65] width 109 height 97
type input "[PHONE_NUMBER]"
click at [76, 81] on div "[PHONE_NUMBER] Connecting call… ALL TASKS ALL TASKS ACTIVE TASKS TASKS IN WRAP …" at bounding box center [71, 65] width 109 height 97
drag, startPoint x: 76, startPoint y: 79, endPoint x: 59, endPoint y: 79, distance: 17.1
click at [59, 79] on div "[PHONE_NUMBER] Connecting call… ALL TASKS ALL TASKS ACTIVE TASKS TASKS IN WRAP …" at bounding box center [71, 65] width 109 height 97
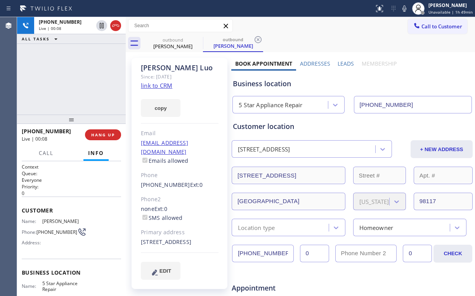
click at [112, 140] on div "[PHONE_NUMBER] Live | 00:08 HANG UP" at bounding box center [71, 135] width 99 height 20
click at [110, 135] on span "HANG UP" at bounding box center [103, 134] width 24 height 5
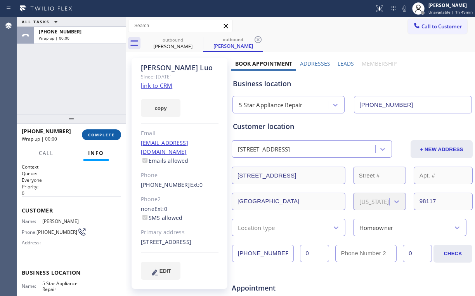
click at [110, 135] on span "COMPLETE" at bounding box center [101, 134] width 27 height 5
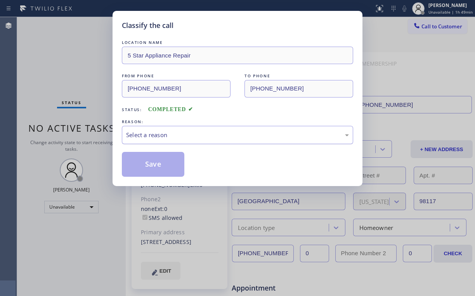
click at [145, 136] on div "Select a reason" at bounding box center [237, 134] width 223 height 9
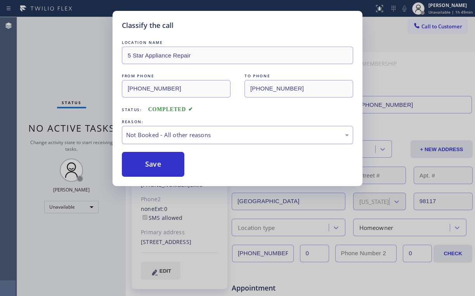
drag, startPoint x: 149, startPoint y: 164, endPoint x: 135, endPoint y: 135, distance: 32.3
click at [150, 164] on button "Save" at bounding box center [153, 164] width 62 height 25
click at [78, 60] on div "Classify the call LOCATION NAME 5 Star Appliance Repair FROM PHONE [PHONE_NUMBE…" at bounding box center [237, 148] width 475 height 296
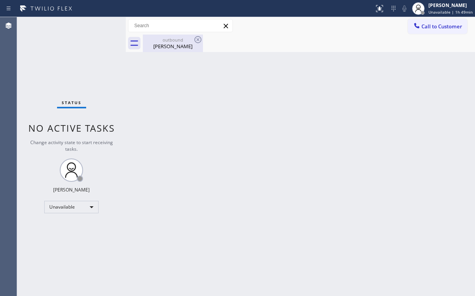
drag, startPoint x: 162, startPoint y: 48, endPoint x: 197, endPoint y: 47, distance: 34.6
click at [165, 48] on div "[PERSON_NAME]" at bounding box center [173, 46] width 59 height 7
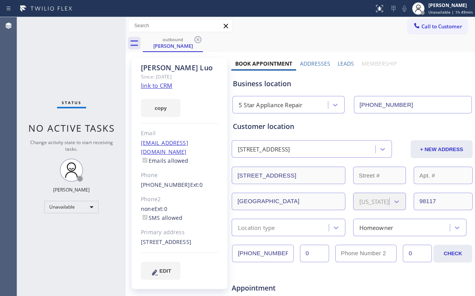
click at [196, 39] on icon at bounding box center [197, 39] width 9 height 9
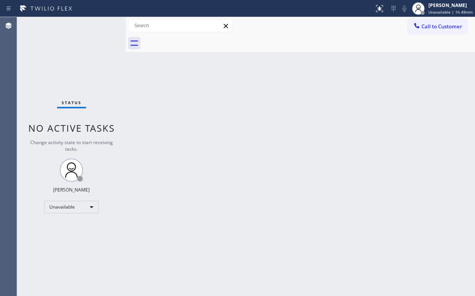
drag, startPoint x: 54, startPoint y: 50, endPoint x: 62, endPoint y: 5, distance: 45.8
click at [55, 45] on div "Status No active tasks Change activity state to start receiving tasks. [PERSON_…" at bounding box center [71, 156] width 109 height 279
click at [432, 28] on span "Call to Customer" at bounding box center [441, 26] width 41 height 7
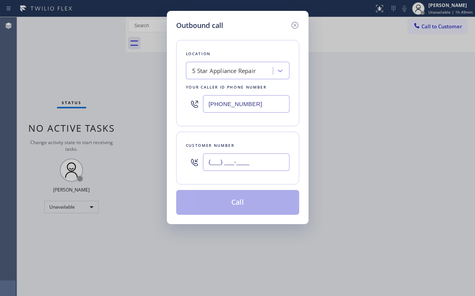
click at [252, 163] on input "(___) ___-____" at bounding box center [246, 161] width 87 height 17
paste input "602) 549-7306"
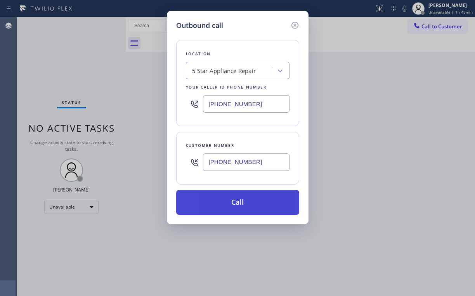
type input "[PHONE_NUMBER]"
click at [228, 199] on button "Call" at bounding box center [237, 202] width 123 height 25
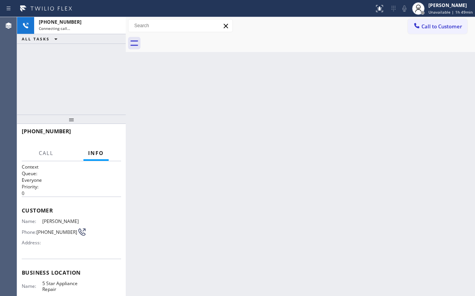
click at [97, 72] on div "[PHONE_NUMBER] Connecting call… ALL TASKS ALL TASKS ACTIVE TASKS TASKS IN WRAP …" at bounding box center [71, 65] width 109 height 97
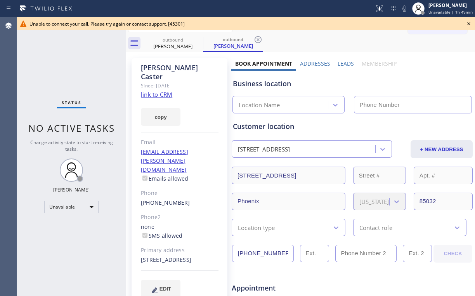
click at [75, 87] on div "Status No active tasks Change activity state to start receiving tasks. [PERSON_…" at bounding box center [71, 156] width 109 height 279
type input "[PHONE_NUMBER]"
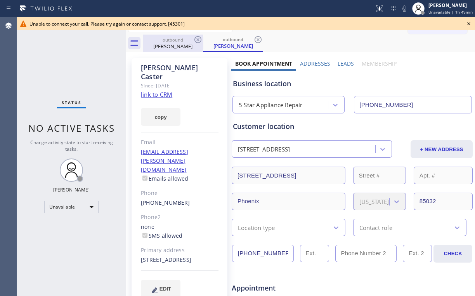
click at [182, 38] on div "outbound" at bounding box center [173, 40] width 59 height 6
click at [198, 39] on icon at bounding box center [197, 39] width 7 height 7
click at [198, 39] on icon at bounding box center [197, 39] width 9 height 9
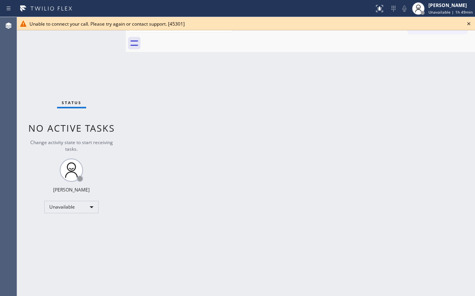
click at [467, 24] on icon at bounding box center [468, 23] width 9 height 9
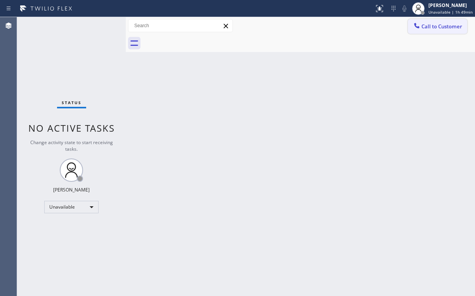
click at [444, 21] on div "Call to Customer Outbound call Location 5 Star Appliance Repair Your caller id …" at bounding box center [300, 25] width 349 height 17
click at [424, 31] on button "Call to Customer" at bounding box center [437, 26] width 59 height 15
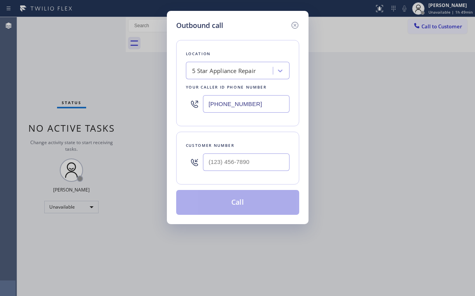
click at [234, 171] on div at bounding box center [246, 161] width 87 height 25
click at [245, 157] on input "(___) ___-____" at bounding box center [246, 161] width 87 height 17
paste input "702) 336-1806"
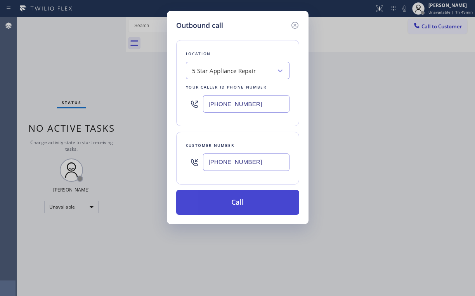
type input "[PHONE_NUMBER]"
drag, startPoint x: 238, startPoint y: 207, endPoint x: 216, endPoint y: 262, distance: 59.6
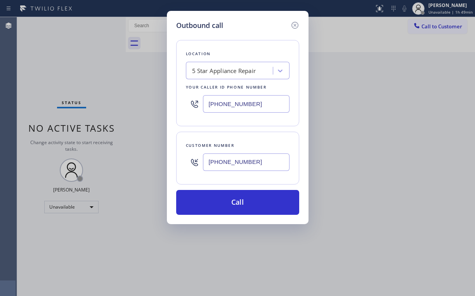
click at [238, 207] on button "Call" at bounding box center [237, 202] width 123 height 25
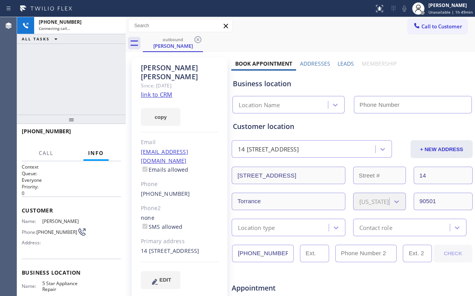
drag, startPoint x: 104, startPoint y: 66, endPoint x: 104, endPoint y: 71, distance: 5.8
click at [104, 67] on div "[PHONE_NUMBER] Connecting call… ALL TASKS ALL TASKS ACTIVE TASKS TASKS IN WRAP …" at bounding box center [71, 65] width 109 height 97
type input "[PHONE_NUMBER]"
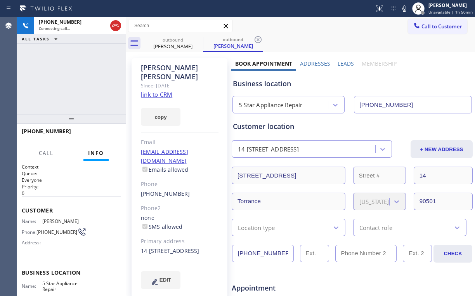
click at [56, 80] on div "[PHONE_NUMBER] Connecting call… ALL TASKS ALL TASKS ACTIVE TASKS TASKS IN WRAP …" at bounding box center [71, 65] width 109 height 97
drag, startPoint x: 103, startPoint y: 135, endPoint x: 111, endPoint y: 134, distance: 8.2
click at [104, 135] on span "HANG UP" at bounding box center [103, 134] width 24 height 5
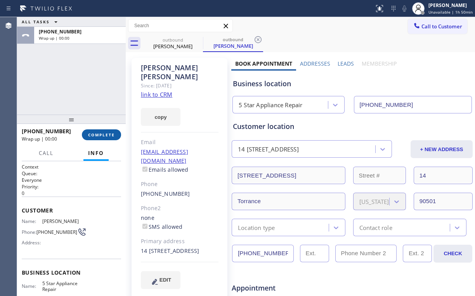
click at [106, 135] on span "COMPLETE" at bounding box center [101, 134] width 27 height 5
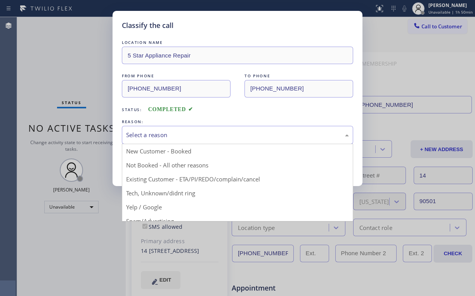
drag, startPoint x: 134, startPoint y: 137, endPoint x: 146, endPoint y: 142, distance: 12.3
click at [134, 137] on div "Select a reason" at bounding box center [237, 134] width 223 height 9
drag, startPoint x: 147, startPoint y: 162, endPoint x: 152, endPoint y: 164, distance: 5.8
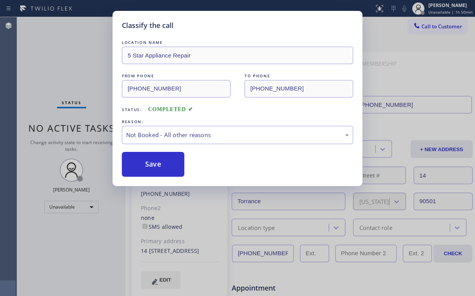
drag, startPoint x: 152, startPoint y: 164, endPoint x: 91, endPoint y: 92, distance: 94.5
click at [152, 164] on button "Save" at bounding box center [153, 164] width 62 height 25
click at [70, 69] on div "Classify the call LOCATION NAME 5 Star Appliance Repair FROM PHONE [PHONE_NUMBE…" at bounding box center [237, 148] width 475 height 296
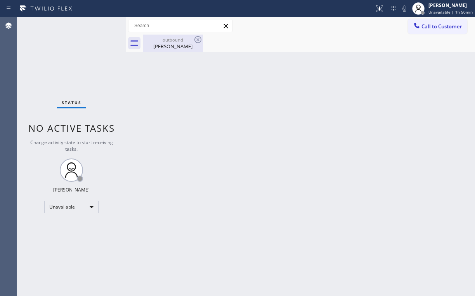
drag, startPoint x: 179, startPoint y: 40, endPoint x: 185, endPoint y: 42, distance: 6.3
click at [179, 41] on div "outbound" at bounding box center [173, 40] width 59 height 6
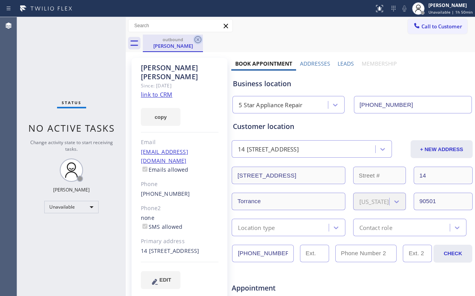
click at [198, 40] on icon at bounding box center [197, 39] width 9 height 9
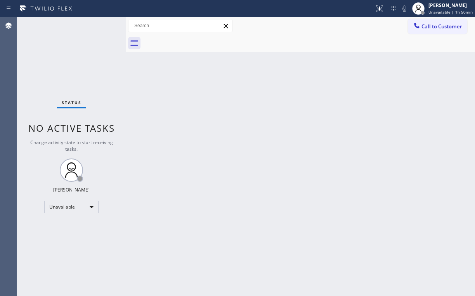
drag, startPoint x: 77, startPoint y: 48, endPoint x: 88, endPoint y: 3, distance: 45.8
click at [78, 48] on div "Status No active tasks Change activity state to start receiving tasks. [PERSON_…" at bounding box center [71, 156] width 109 height 279
click at [432, 27] on span "Call to Customer" at bounding box center [441, 26] width 41 height 7
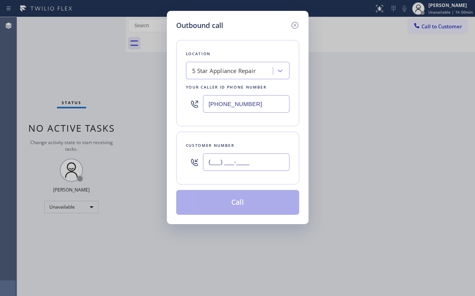
click at [249, 166] on input "(___) ___-____" at bounding box center [246, 161] width 87 height 17
paste input "917) 763-5356"
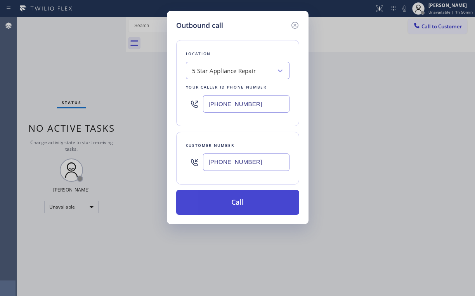
type input "[PHONE_NUMBER]"
click at [229, 211] on button "Call" at bounding box center [237, 202] width 123 height 25
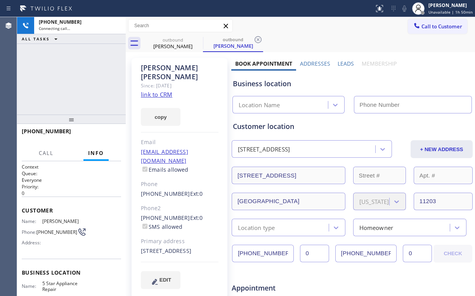
click at [88, 83] on div "[PHONE_NUMBER] Connecting call… ALL TASKS ALL TASKS ACTIVE TASKS TASKS IN WRAP …" at bounding box center [71, 65] width 109 height 97
type input "[PHONE_NUMBER]"
click at [76, 77] on div "[PHONE_NUMBER] Connecting call… ALL TASKS ALL TASKS ACTIVE TASKS TASKS IN WRAP …" at bounding box center [71, 65] width 109 height 97
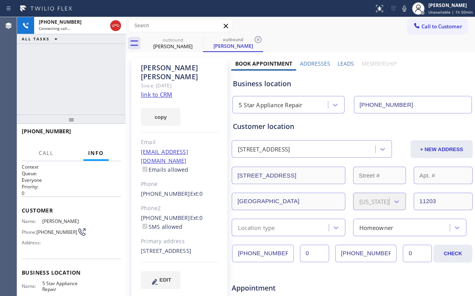
click at [76, 77] on div "[PHONE_NUMBER] Connecting call… ALL TASKS ALL TASKS ACTIVE TASKS TASKS IN WRAP …" at bounding box center [71, 65] width 109 height 97
click at [106, 135] on span "HANG UP" at bounding box center [103, 134] width 24 height 5
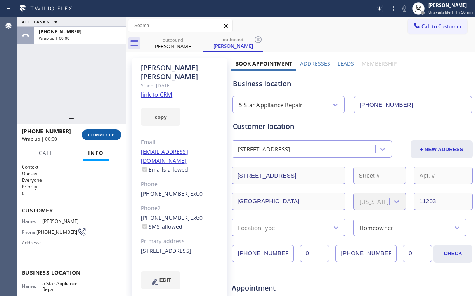
click at [113, 135] on span "COMPLETE" at bounding box center [101, 134] width 27 height 5
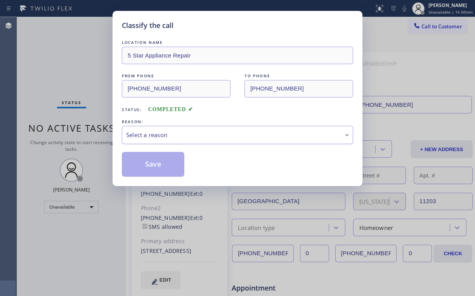
click at [162, 135] on div "Select a reason" at bounding box center [237, 134] width 223 height 9
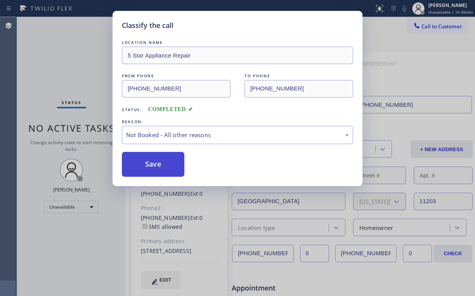
click at [144, 155] on button "Save" at bounding box center [153, 164] width 62 height 25
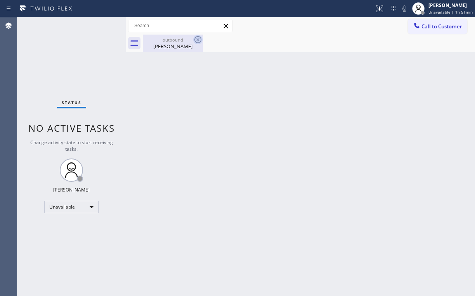
drag, startPoint x: 163, startPoint y: 42, endPoint x: 200, endPoint y: 43, distance: 36.9
click at [163, 43] on div "outbound [PERSON_NAME]" at bounding box center [173, 43] width 59 height 17
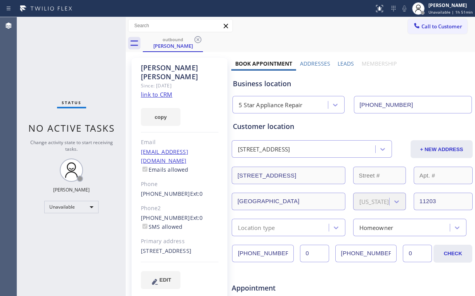
click at [195, 40] on icon at bounding box center [197, 39] width 9 height 9
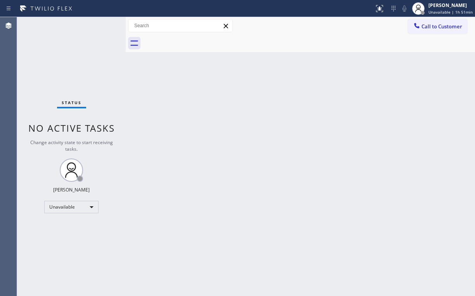
drag, startPoint x: 80, startPoint y: 54, endPoint x: 92, endPoint y: 7, distance: 48.3
click at [80, 52] on div "Status No active tasks Change activity state to start receiving tasks. [PERSON_…" at bounding box center [71, 156] width 109 height 279
click at [456, 20] on button "Call to Customer" at bounding box center [437, 26] width 59 height 15
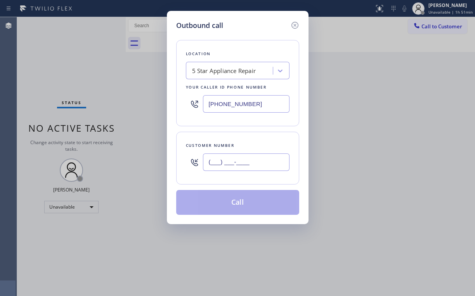
drag, startPoint x: 250, startPoint y: 161, endPoint x: 251, endPoint y: 157, distance: 4.0
click at [251, 161] on input "(___) ___-____" at bounding box center [246, 161] width 87 height 17
paste input "760) 831-9750"
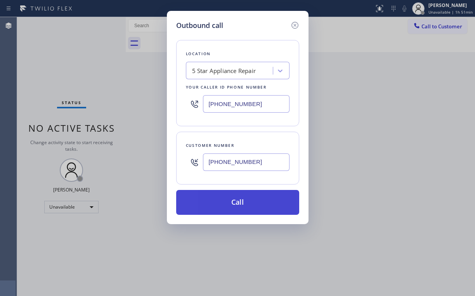
type input "[PHONE_NUMBER]"
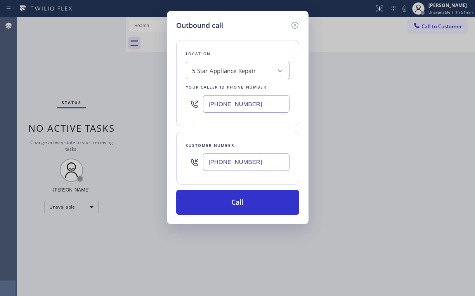
drag, startPoint x: 226, startPoint y: 199, endPoint x: 198, endPoint y: 276, distance: 81.6
click at [225, 199] on button "Call" at bounding box center [237, 202] width 123 height 25
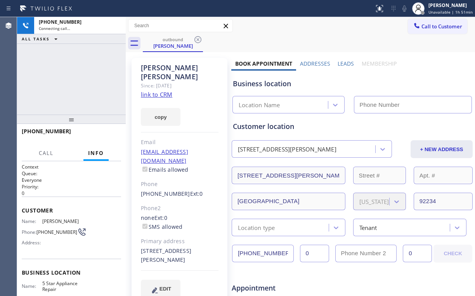
drag, startPoint x: 86, startPoint y: 59, endPoint x: 107, endPoint y: 121, distance: 65.4
click at [87, 62] on div "[PHONE_NUMBER] Connecting call… ALL TASKS ALL TASKS ACTIVE TASKS TASKS IN WRAP …" at bounding box center [71, 65] width 109 height 97
type input "[PHONE_NUMBER]"
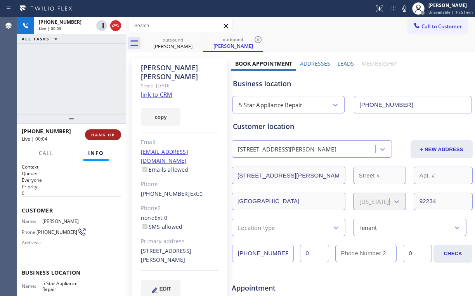
click at [113, 131] on button "HANG UP" at bounding box center [103, 134] width 36 height 11
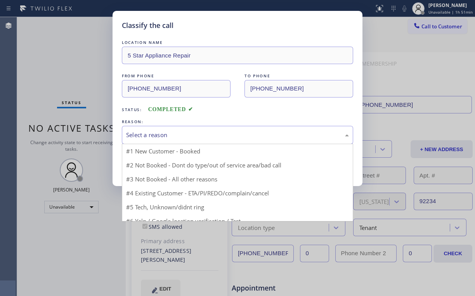
click at [151, 135] on div "Select a reason" at bounding box center [237, 134] width 223 height 9
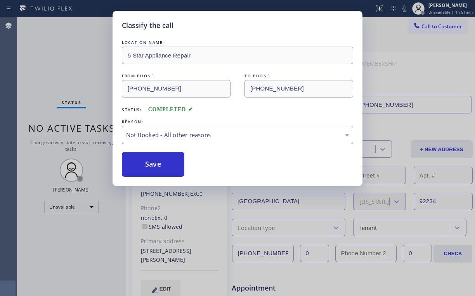
drag, startPoint x: 156, startPoint y: 167, endPoint x: 59, endPoint y: 40, distance: 159.4
click at [157, 166] on button "Save" at bounding box center [153, 164] width 62 height 25
click at [51, 34] on div "Classify the call LOCATION NAME 5 Star Appliance Repair FROM PHONE [PHONE_NUMBE…" at bounding box center [237, 148] width 475 height 296
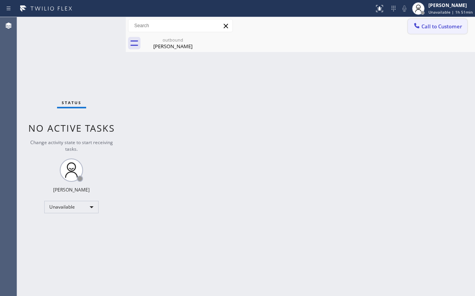
click at [425, 29] on span "Call to Customer" at bounding box center [441, 26] width 41 height 7
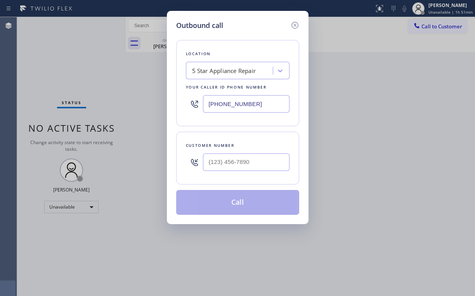
click at [260, 170] on div at bounding box center [246, 161] width 87 height 25
click at [256, 163] on input "(___) ___-____" at bounding box center [246, 161] width 87 height 17
paste input "602) 504-7965"
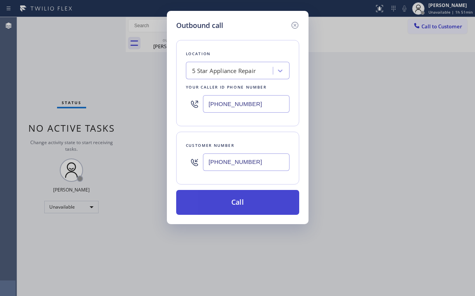
type input "[PHONE_NUMBER]"
drag, startPoint x: 219, startPoint y: 202, endPoint x: 218, endPoint y: 207, distance: 5.1
click at [219, 203] on button "Call" at bounding box center [237, 202] width 123 height 25
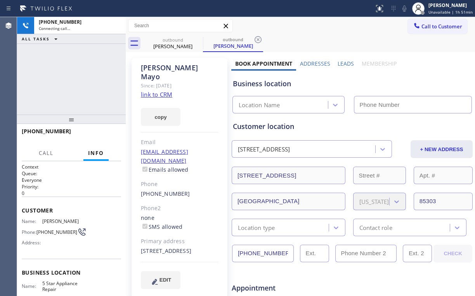
click at [78, 70] on div "[PHONE_NUMBER] Connecting call… ALL TASKS ALL TASKS ACTIVE TASKS TASKS IN WRAP …" at bounding box center [71, 65] width 109 height 97
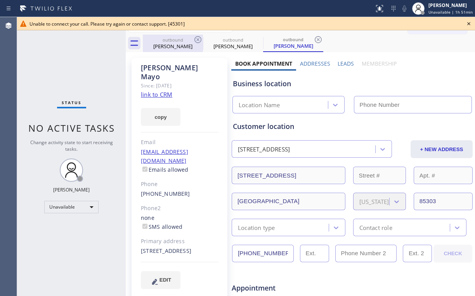
type input "[PHONE_NUMBER]"
drag, startPoint x: 163, startPoint y: 48, endPoint x: 201, endPoint y: 37, distance: 39.1
click at [163, 47] on div "[PERSON_NAME]" at bounding box center [173, 46] width 59 height 7
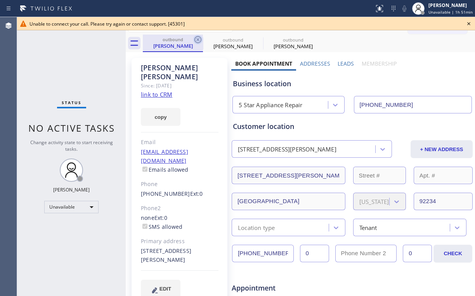
click at [199, 36] on icon at bounding box center [197, 39] width 9 height 9
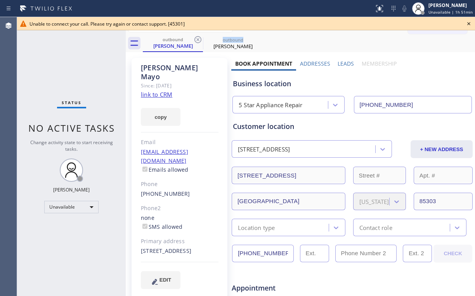
click at [199, 36] on icon at bounding box center [197, 39] width 9 height 9
click at [0, 0] on icon at bounding box center [0, 0] width 0 height 0
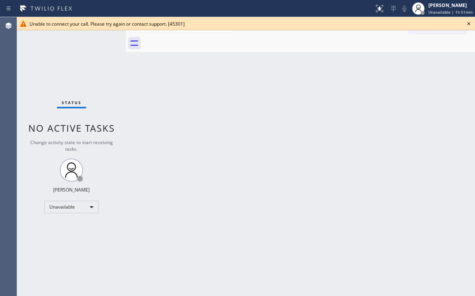
click at [468, 21] on icon at bounding box center [468, 23] width 9 height 9
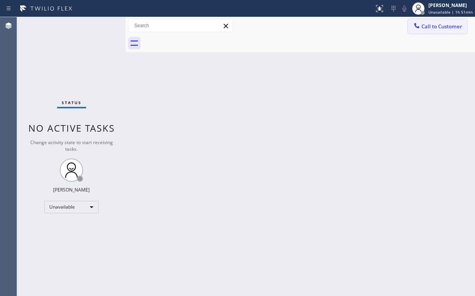
drag, startPoint x: 433, startPoint y: 25, endPoint x: 293, endPoint y: 137, distance: 178.9
click at [433, 26] on span "Call to Customer" at bounding box center [441, 26] width 41 height 7
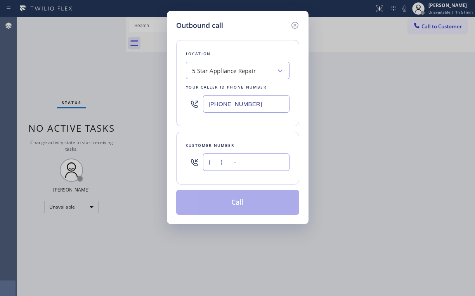
click at [270, 158] on input "(___) ___-____" at bounding box center [246, 161] width 87 height 17
paste input "646) 321-0840"
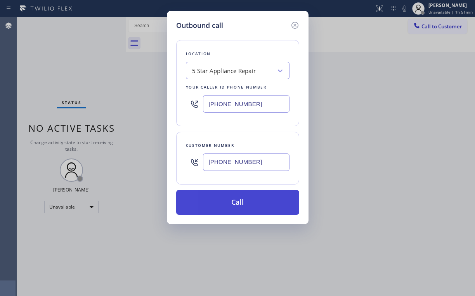
type input "[PHONE_NUMBER]"
click at [227, 203] on button "Call" at bounding box center [237, 202] width 123 height 25
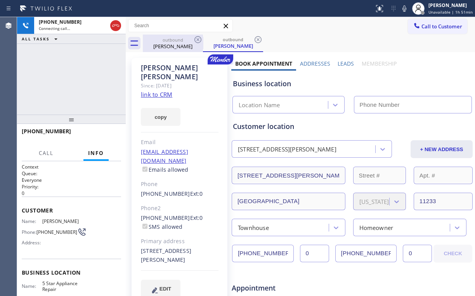
drag, startPoint x: 114, startPoint y: 21, endPoint x: 151, endPoint y: 40, distance: 41.8
click at [115, 23] on icon at bounding box center [115, 25] width 9 height 9
drag, startPoint x: 170, startPoint y: 42, endPoint x: 196, endPoint y: 40, distance: 26.0
click at [174, 44] on div "outbound [PERSON_NAME]" at bounding box center [173, 43] width 59 height 17
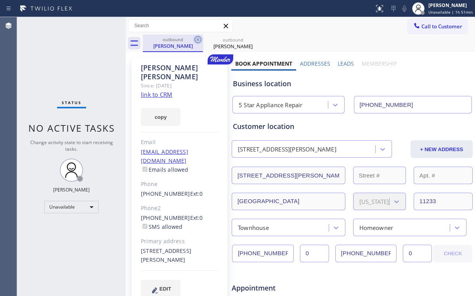
click at [198, 39] on icon at bounding box center [197, 39] width 9 height 9
type input "[PHONE_NUMBER]"
click at [198, 39] on icon at bounding box center [197, 39] width 9 height 9
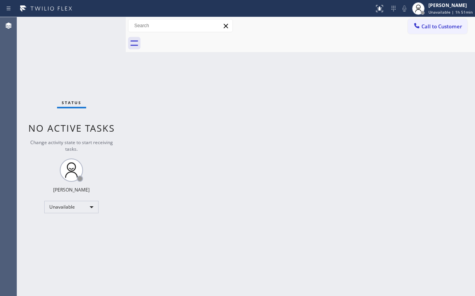
click at [64, 66] on div "Status No active tasks Change activity state to start receiving tasks. [PERSON_…" at bounding box center [71, 156] width 109 height 279
click at [436, 29] on span "Call to Customer" at bounding box center [441, 26] width 41 height 7
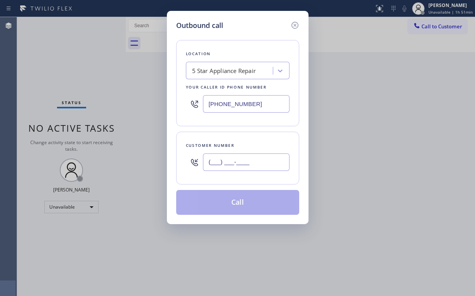
click at [258, 161] on input "(___) ___-____" at bounding box center [246, 161] width 87 height 17
paste input "619) 857-9295"
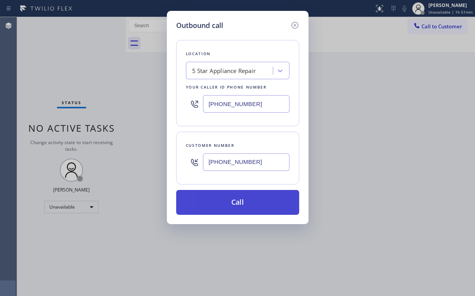
type input "[PHONE_NUMBER]"
click at [235, 196] on button "Call" at bounding box center [237, 202] width 123 height 25
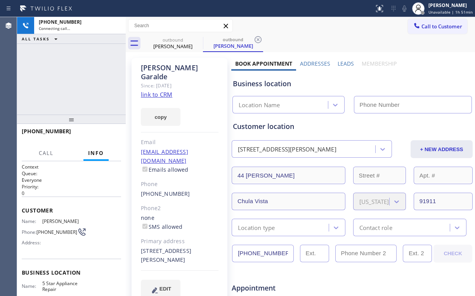
click at [75, 70] on div "[PHONE_NUMBER] Connecting call… ALL TASKS ALL TASKS ACTIVE TASKS TASKS IN WRAP …" at bounding box center [71, 65] width 109 height 97
type input "[PHONE_NUMBER]"
drag, startPoint x: 71, startPoint y: 81, endPoint x: 71, endPoint y: 71, distance: 9.3
click at [71, 81] on div "[PHONE_NUMBER] Connecting call… ALL TASKS ALL TASKS ACTIVE TASKS TASKS IN WRAP …" at bounding box center [71, 65] width 109 height 97
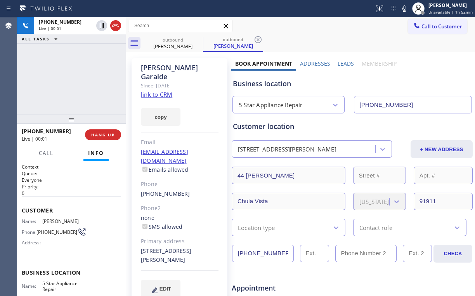
drag, startPoint x: 53, startPoint y: 104, endPoint x: 59, endPoint y: 111, distance: 9.6
click at [59, 111] on div "[PHONE_NUMBER] Live | 00:01 ALL TASKS ALL TASKS ACTIVE TASKS TASKS IN WRAP UP" at bounding box center [71, 65] width 109 height 97
click at [103, 130] on button "HANG UP" at bounding box center [103, 134] width 36 height 11
click at [106, 135] on span "HANG UP" at bounding box center [103, 134] width 24 height 5
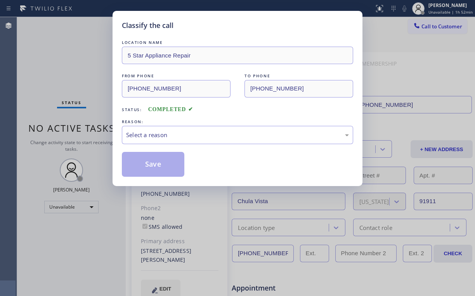
click at [117, 137] on div "Classify the call LOCATION NAME 5 Star Appliance Repair FROM PHONE [PHONE_NUMBE…" at bounding box center [238, 98] width 250 height 175
drag, startPoint x: 130, startPoint y: 135, endPoint x: 132, endPoint y: 140, distance: 6.1
click at [130, 135] on div "Select a reason" at bounding box center [237, 134] width 223 height 9
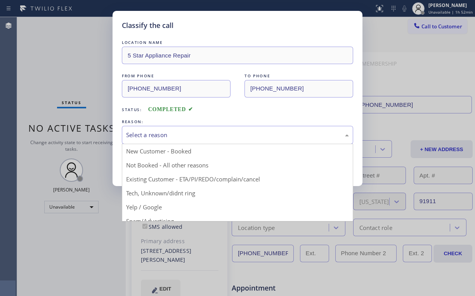
drag, startPoint x: 132, startPoint y: 140, endPoint x: 141, endPoint y: 162, distance: 23.0
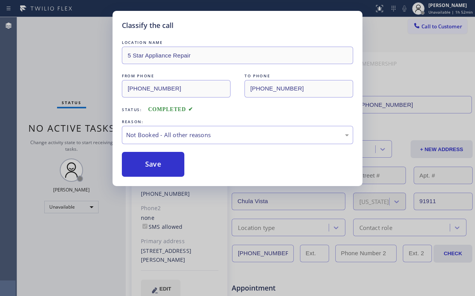
drag, startPoint x: 141, startPoint y: 162, endPoint x: 84, endPoint y: 90, distance: 92.3
click at [142, 161] on button "Save" at bounding box center [153, 164] width 62 height 25
click at [74, 73] on div "Classify the call LOCATION NAME 5 Star Appliance Repair FROM PHONE [PHONE_NUMBE…" at bounding box center [237, 148] width 475 height 296
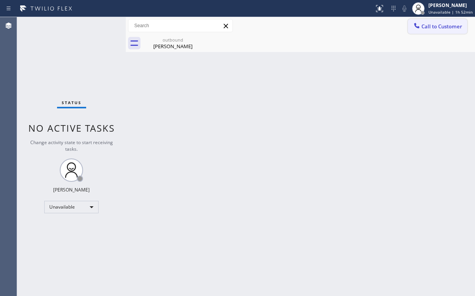
click at [434, 28] on span "Call to Customer" at bounding box center [441, 26] width 41 height 7
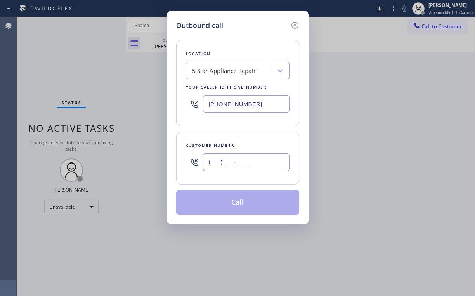
drag, startPoint x: 242, startPoint y: 158, endPoint x: 253, endPoint y: 149, distance: 14.4
click at [242, 158] on input "(___) ___-____" at bounding box center [246, 161] width 87 height 17
paste input "917) 658-0731"
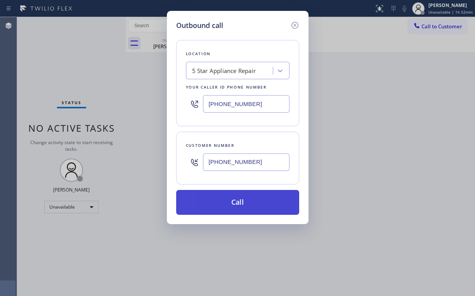
type input "[PHONE_NUMBER]"
drag, startPoint x: 230, startPoint y: 201, endPoint x: 208, endPoint y: 250, distance: 54.0
click at [230, 201] on button "Call" at bounding box center [237, 202] width 123 height 25
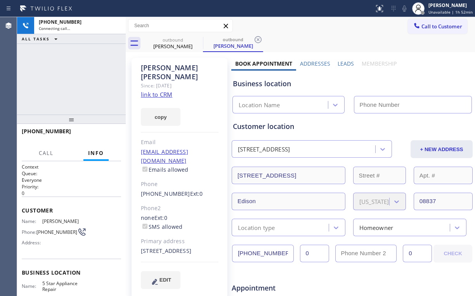
click at [73, 79] on div "[PHONE_NUMBER] Connecting call… ALL TASKS ALL TASKS ACTIVE TASKS TASKS IN WRAP …" at bounding box center [71, 65] width 109 height 97
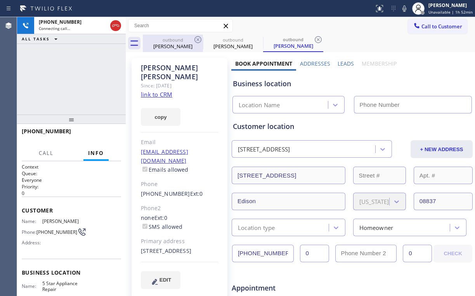
click at [178, 40] on div "outbound" at bounding box center [173, 40] width 59 height 6
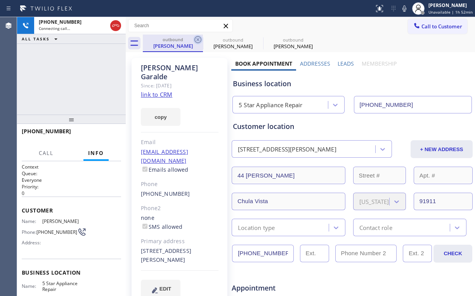
click at [198, 38] on icon at bounding box center [197, 39] width 9 height 9
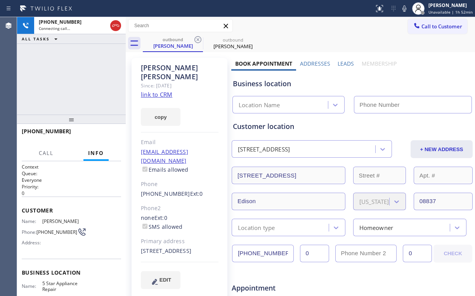
type input "[PHONE_NUMBER]"
drag, startPoint x: 81, startPoint y: 76, endPoint x: 85, endPoint y: 79, distance: 5.4
click at [81, 77] on div "[PHONE_NUMBER] Connecting call… ALL TASKS ALL TASKS ACTIVE TASKS TASKS IN WRAP …" at bounding box center [71, 65] width 109 height 97
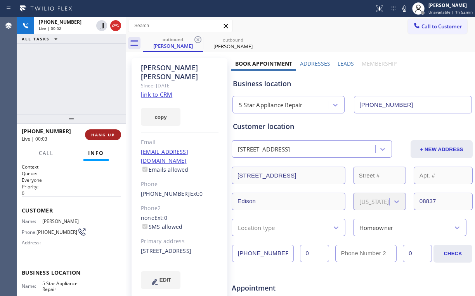
click at [108, 132] on span "HANG UP" at bounding box center [103, 134] width 24 height 5
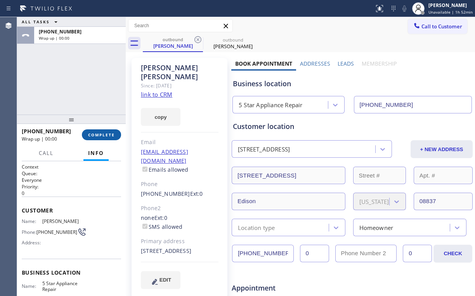
click at [107, 134] on span "COMPLETE" at bounding box center [101, 134] width 27 height 5
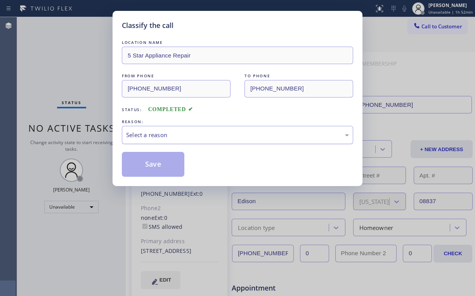
click at [147, 137] on div "Select a reason" at bounding box center [237, 134] width 223 height 9
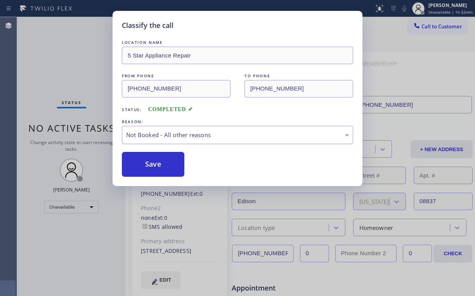
drag, startPoint x: 142, startPoint y: 165, endPoint x: 77, endPoint y: 62, distance: 121.7
click at [143, 164] on button "Save" at bounding box center [153, 164] width 62 height 25
drag, startPoint x: 76, startPoint y: 61, endPoint x: 75, endPoint y: 38, distance: 23.0
click at [76, 59] on div "Classify the call LOCATION NAME 5 Star Appliance Repair FROM PHONE [PHONE_NUMBE…" at bounding box center [237, 148] width 475 height 296
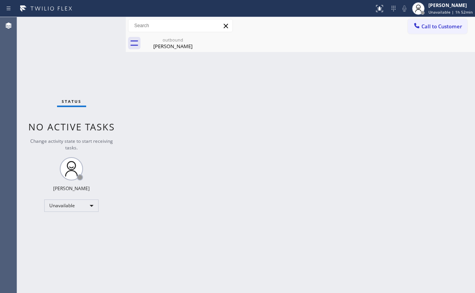
click at [430, 26] on span "Call to Customer" at bounding box center [441, 26] width 41 height 7
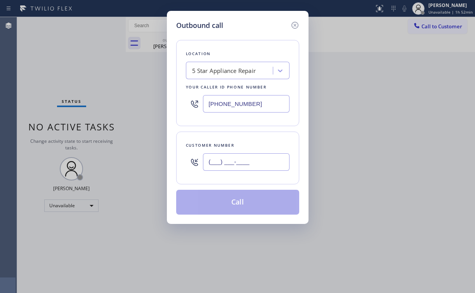
click at [255, 165] on input "(___) ___-____" at bounding box center [246, 161] width 87 height 17
paste input "408) 221-3385"
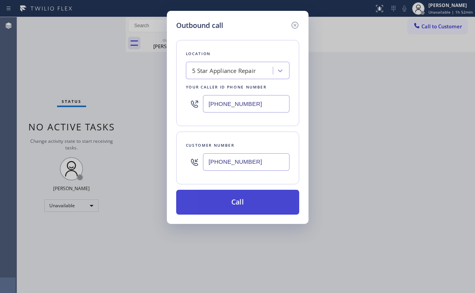
type input "[PHONE_NUMBER]"
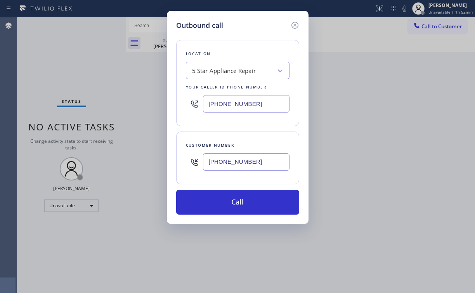
drag, startPoint x: 225, startPoint y: 203, endPoint x: 204, endPoint y: 262, distance: 62.6
click at [225, 204] on button "Call" at bounding box center [237, 202] width 123 height 25
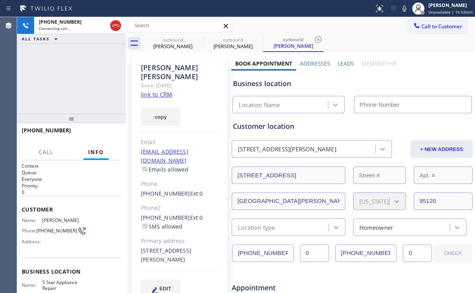
type input "[PHONE_NUMBER]"
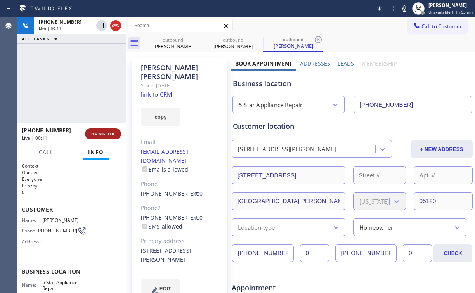
click at [111, 132] on span "HANG UP" at bounding box center [103, 133] width 24 height 5
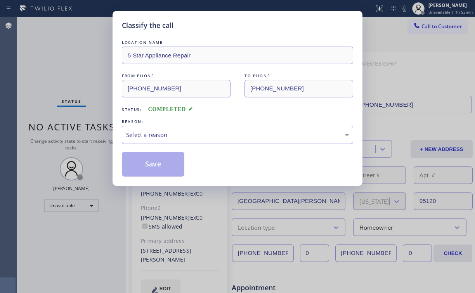
click at [142, 136] on div "Select a reason" at bounding box center [237, 134] width 223 height 9
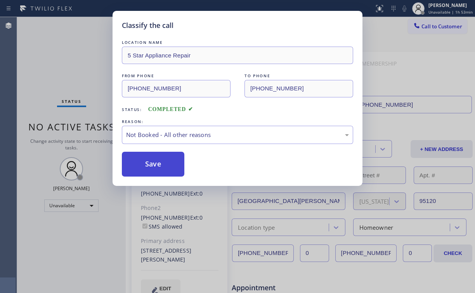
drag, startPoint x: 152, startPoint y: 167, endPoint x: 149, endPoint y: 157, distance: 10.6
click at [152, 166] on button "Save" at bounding box center [153, 164] width 62 height 25
click at [68, 53] on div "Classify the call LOCATION NAME 5 Star Appliance Repair FROM PHONE [PHONE_NUMBE…" at bounding box center [237, 146] width 475 height 293
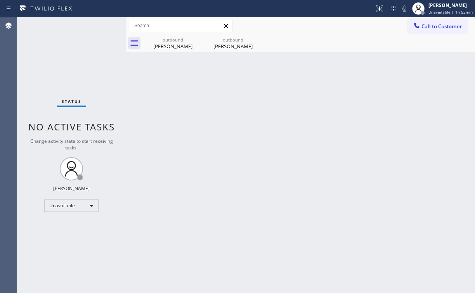
drag, startPoint x: 154, startPoint y: 88, endPoint x: 151, endPoint y: 82, distance: 6.6
click at [154, 87] on div "Back to Dashboard Change Sender ID Customers Technicians Select a contact Outbo…" at bounding box center [300, 155] width 349 height 276
click at [170, 45] on div "[PERSON_NAME]" at bounding box center [173, 46] width 59 height 7
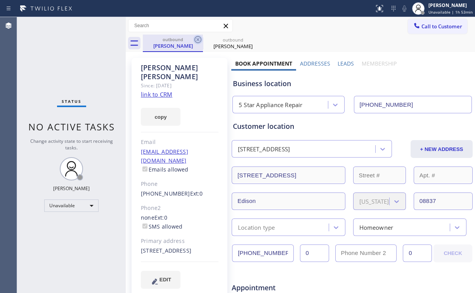
click at [198, 39] on icon at bounding box center [197, 39] width 7 height 7
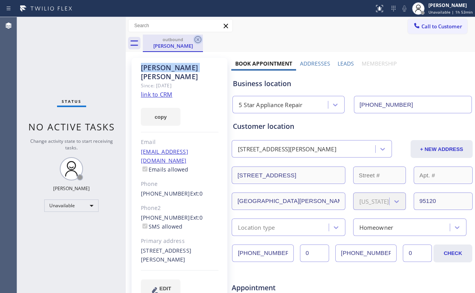
click at [198, 39] on icon at bounding box center [197, 39] width 7 height 7
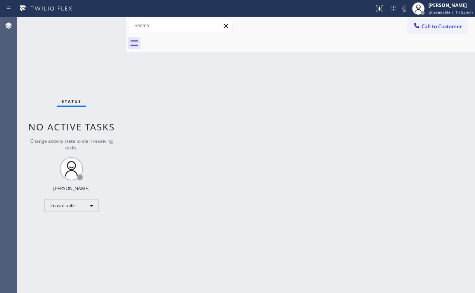
drag, startPoint x: 161, startPoint y: 97, endPoint x: 93, endPoint y: 28, distance: 96.3
click at [160, 94] on div "Back to Dashboard Change Sender ID Customers Technicians Select a contact Outbo…" at bounding box center [300, 155] width 349 height 276
click at [440, 31] on button "Call to Customer" at bounding box center [437, 26] width 59 height 15
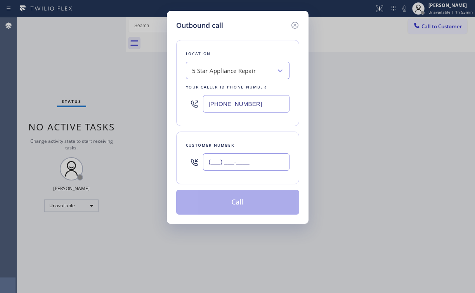
click at [247, 157] on input "(___) ___-____" at bounding box center [246, 161] width 87 height 17
paste input "602) 328-0061"
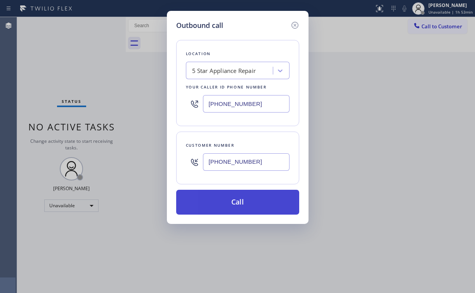
type input "[PHONE_NUMBER]"
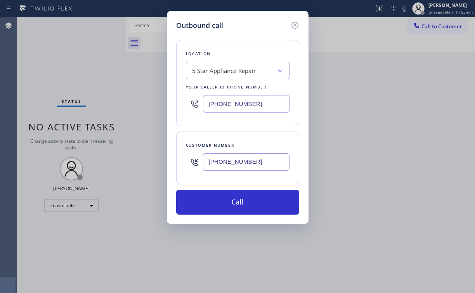
drag, startPoint x: 232, startPoint y: 204, endPoint x: 226, endPoint y: 230, distance: 26.6
click at [231, 206] on button "Call" at bounding box center [237, 202] width 123 height 25
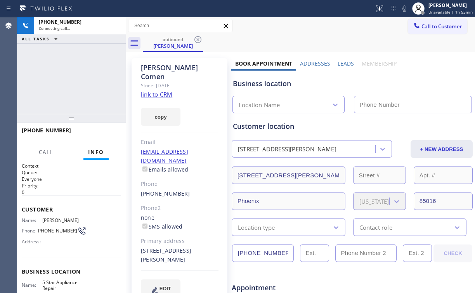
click at [55, 69] on div "[PHONE_NUMBER] Connecting call… ALL TASKS ALL TASKS ACTIVE TASKS TASKS IN WRAP …" at bounding box center [71, 65] width 109 height 97
type input "[PHONE_NUMBER]"
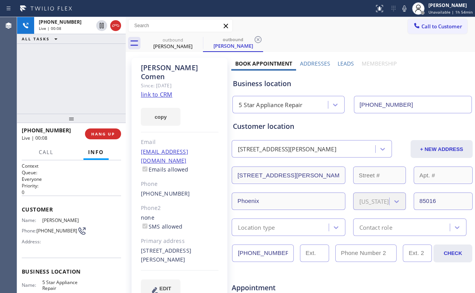
click at [283, 104] on div "5 Star Appliance Repair" at bounding box center [271, 105] width 64 height 9
drag, startPoint x: 85, startPoint y: 79, endPoint x: 84, endPoint y: 66, distance: 12.4
click at [84, 79] on div "[PHONE_NUMBER] Live | 00:10 ALL TASKS ALL TASKS ACTIVE TASKS TASKS IN WRAP UP" at bounding box center [71, 65] width 109 height 97
click at [163, 90] on link "link to CRM" at bounding box center [156, 94] width 31 height 8
click at [80, 78] on div "[PHONE_NUMBER] Live | 00:14 ALL TASKS ALL TASKS ACTIVE TASKS TASKS IN WRAP UP" at bounding box center [71, 65] width 109 height 97
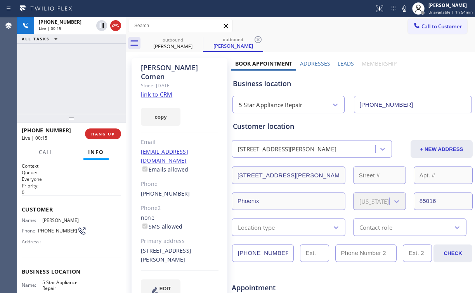
click at [80, 78] on div "[PHONE_NUMBER] Live | 00:15 ALL TASKS ALL TASKS ACTIVE TASKS TASKS IN WRAP UP" at bounding box center [71, 65] width 109 height 97
click at [275, 84] on div "Business location" at bounding box center [352, 83] width 239 height 10
drag, startPoint x: 275, startPoint y: 84, endPoint x: 250, endPoint y: 84, distance: 24.5
click at [250, 84] on div "Business location" at bounding box center [352, 83] width 239 height 10
drag, startPoint x: 140, startPoint y: 232, endPoint x: 191, endPoint y: 241, distance: 51.6
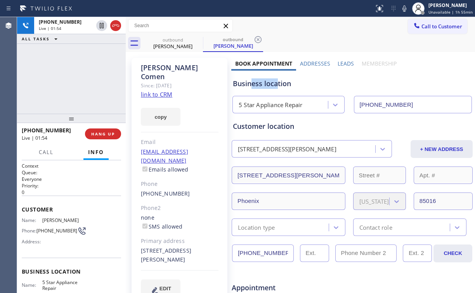
click at [191, 246] on div "[STREET_ADDRESS][PERSON_NAME]" at bounding box center [180, 255] width 78 height 18
copy div "[STREET_ADDRESS][PERSON_NAME]"
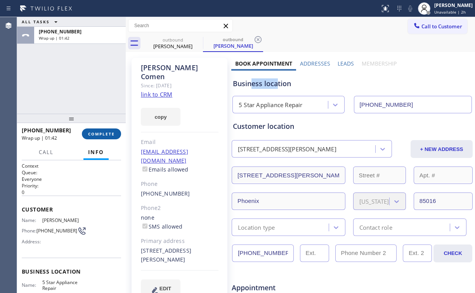
click at [104, 135] on span "COMPLETE" at bounding box center [101, 133] width 27 height 5
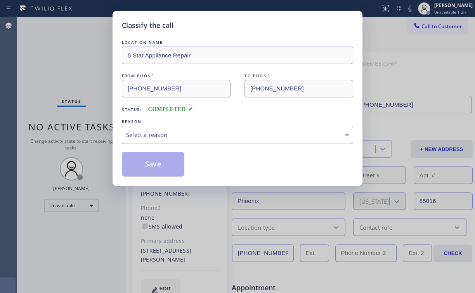
click at [133, 136] on div "Select a reason" at bounding box center [237, 134] width 223 height 9
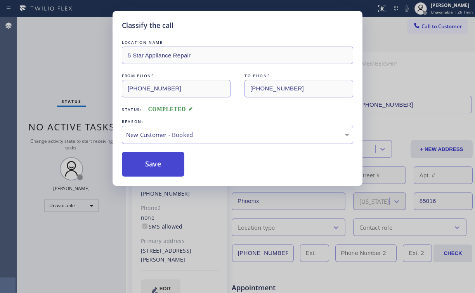
click at [157, 166] on button "Save" at bounding box center [153, 164] width 62 height 25
drag, startPoint x: 68, startPoint y: 72, endPoint x: 342, endPoint y: 54, distance: 274.2
click at [70, 73] on div "Classify the call LOCATION NAME 5 Star Appliance Repair FROM PHONE [PHONE_NUMBE…" at bounding box center [237, 146] width 475 height 293
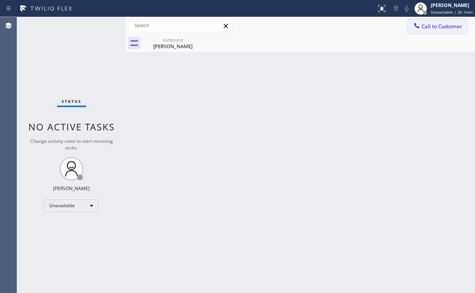
click at [425, 26] on span "Call to Customer" at bounding box center [441, 26] width 41 height 7
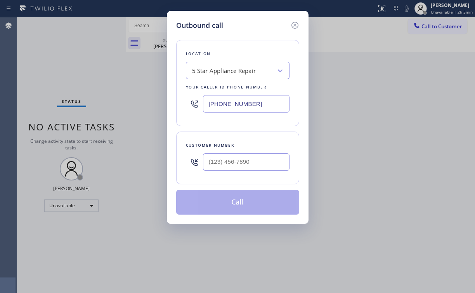
drag, startPoint x: 253, startPoint y: 101, endPoint x: 125, endPoint y: 102, distance: 127.3
click at [153, 102] on div "Outbound call Location 5 Star Appliance Repair Your caller id phone number [PHO…" at bounding box center [237, 146] width 475 height 293
paste input "44) 899-746"
drag, startPoint x: 114, startPoint y: 118, endPoint x: 120, endPoint y: 118, distance: 5.8
click at [114, 118] on div "Outbound call Location Kitchenaid Repairs(TFN) Your caller id phone number [PHO…" at bounding box center [237, 146] width 475 height 293
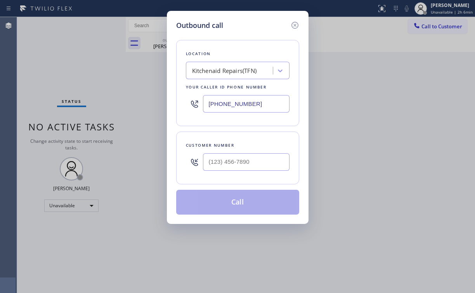
drag, startPoint x: 260, startPoint y: 101, endPoint x: 130, endPoint y: 104, distance: 129.6
click at [161, 104] on div "Outbound call Location Kitchenaid Repairs(TFN) Your caller id phone number [PHO…" at bounding box center [237, 146] width 475 height 293
paste input "text"
type input "[PHONE_NUMBER]"
drag, startPoint x: 236, startPoint y: 17, endPoint x: 236, endPoint y: 111, distance: 93.5
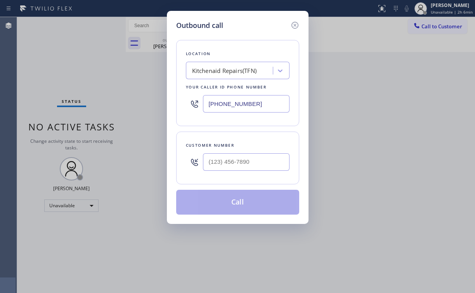
click at [236, 18] on div "Outbound call Location Kitchenaid Repairs(TFN) Your caller id phone number [PHO…" at bounding box center [238, 117] width 142 height 213
click at [256, 157] on input "(___) ___-____" at bounding box center [246, 161] width 87 height 17
paste input "949) 303-9005"
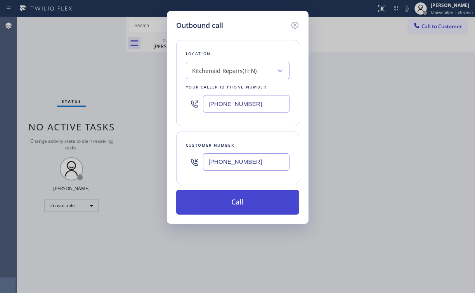
type input "[PHONE_NUMBER]"
click at [232, 202] on button "Call" at bounding box center [237, 202] width 123 height 25
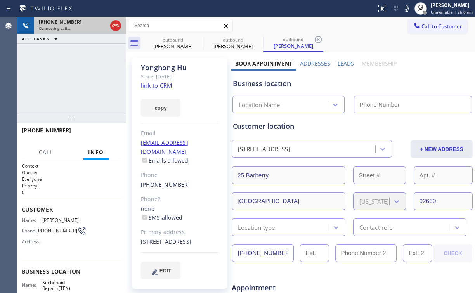
drag, startPoint x: 113, startPoint y: 26, endPoint x: 123, endPoint y: 30, distance: 9.9
click at [114, 25] on icon at bounding box center [115, 25] width 7 height 2
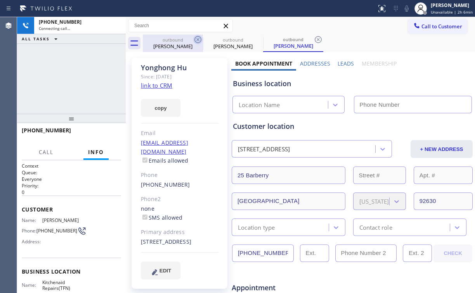
drag, startPoint x: 168, startPoint y: 40, endPoint x: 193, endPoint y: 39, distance: 25.3
click at [170, 42] on div "outbound" at bounding box center [173, 40] width 59 height 6
type input "[PHONE_NUMBER]"
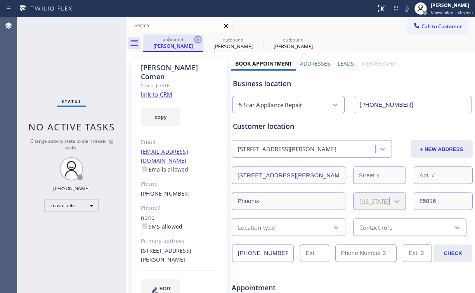
type input "[PHONE_NUMBER]"
click at [196, 38] on icon at bounding box center [197, 39] width 9 height 9
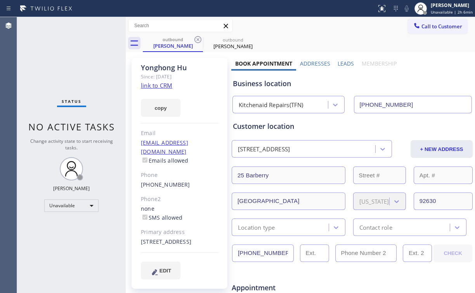
click at [160, 86] on link "link to CRM" at bounding box center [156, 86] width 31 height 8
drag, startPoint x: 169, startPoint y: 44, endPoint x: 174, endPoint y: 45, distance: 4.7
click at [169, 44] on div "[PERSON_NAME]" at bounding box center [173, 45] width 59 height 7
click at [203, 38] on div at bounding box center [203, 43] width 0 height 12
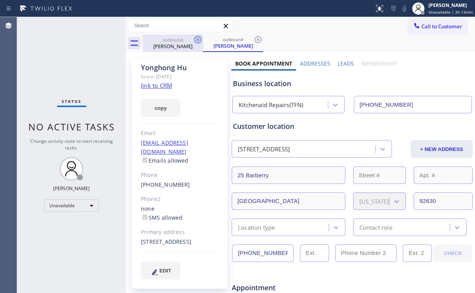
click at [199, 37] on icon at bounding box center [197, 39] width 9 height 9
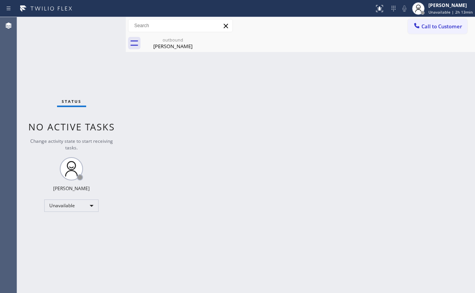
click at [88, 53] on div "Status No active tasks Change activity state to start receiving tasks. [PERSON_…" at bounding box center [71, 155] width 109 height 276
drag, startPoint x: 170, startPoint y: 36, endPoint x: 190, endPoint y: 40, distance: 20.9
click at [171, 37] on div "outbound" at bounding box center [173, 40] width 59 height 6
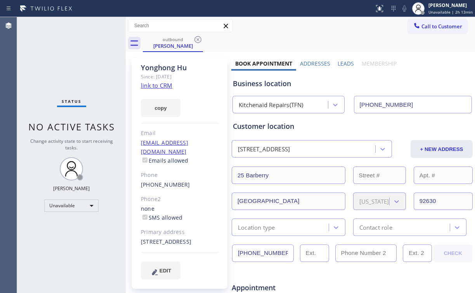
click at [195, 38] on icon at bounding box center [197, 39] width 9 height 9
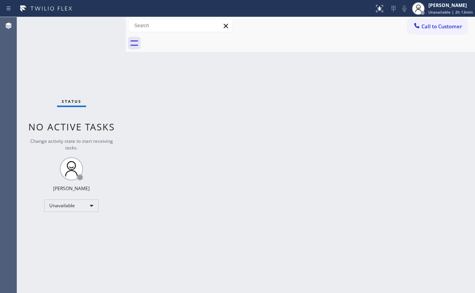
drag, startPoint x: 262, startPoint y: 114, endPoint x: 219, endPoint y: 214, distance: 108.0
click at [262, 119] on div "Back to Dashboard Change Sender ID Customers Technicians Select a contact Outbo…" at bounding box center [300, 155] width 349 height 276
drag, startPoint x: 62, startPoint y: 55, endPoint x: 62, endPoint y: 8, distance: 47.7
click at [62, 55] on div "Status No active tasks Change activity state to start receiving tasks. [PERSON_…" at bounding box center [71, 155] width 109 height 276
click at [69, 43] on div "Status No active tasks Change activity state to start receiving tasks. [PERSON_…" at bounding box center [71, 155] width 109 height 276
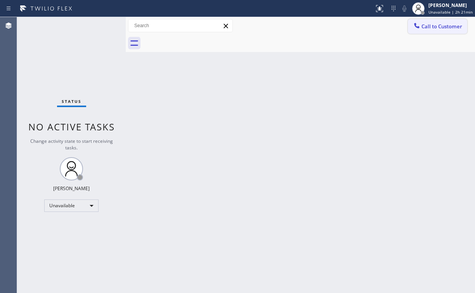
click at [423, 23] on span "Call to Customer" at bounding box center [441, 26] width 41 height 7
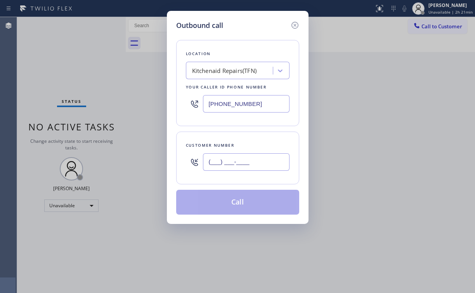
click at [265, 158] on input "(___) ___-____" at bounding box center [246, 161] width 87 height 17
paste input "917) 239-5989"
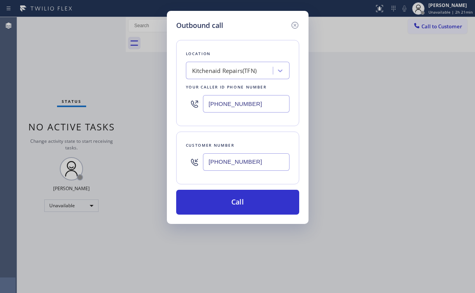
type input "[PHONE_NUMBER]"
click at [267, 33] on div "Location Kitchenaid Repairs(TFN) Your caller id phone number [PHONE_NUMBER] Cus…" at bounding box center [237, 123] width 123 height 184
drag, startPoint x: 241, startPoint y: 100, endPoint x: 101, endPoint y: 106, distance: 139.8
click at [155, 98] on div "Outbound call Location Kitchenaid Repairs(TFN) Your caller id phone number [PHO…" at bounding box center [237, 146] width 475 height 293
paste input "55) 731-495"
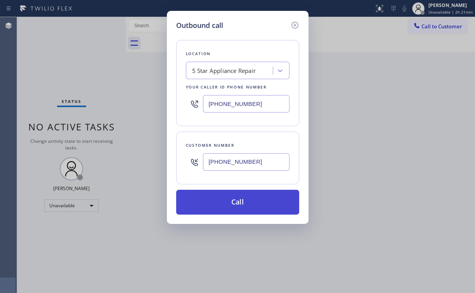
type input "[PHONE_NUMBER]"
click at [232, 196] on button "Call" at bounding box center [237, 202] width 123 height 25
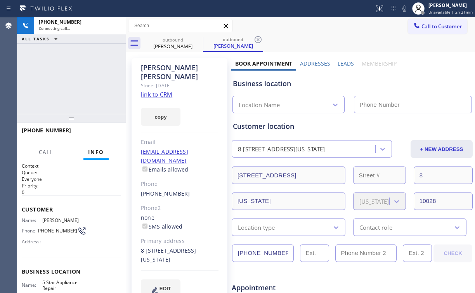
click at [83, 85] on div "[PHONE_NUMBER] Connecting call… ALL TASKS ALL TASKS ACTIVE TASKS TASKS IN WRAP …" at bounding box center [71, 65] width 109 height 97
type input "[PHONE_NUMBER]"
click at [76, 81] on div "[PHONE_NUMBER] Connecting call… ALL TASKS ALL TASKS ACTIVE TASKS TASKS IN WRAP …" at bounding box center [71, 65] width 109 height 97
click at [78, 81] on div "[PHONE_NUMBER] Connecting call… ALL TASKS ALL TASKS ACTIVE TASKS TASKS IN WRAP …" at bounding box center [71, 65] width 109 height 97
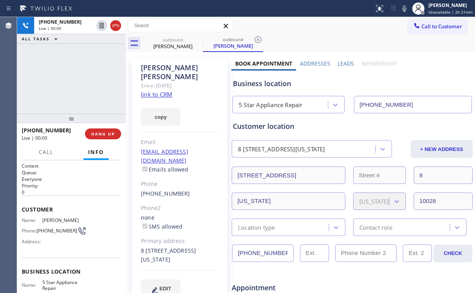
click at [78, 81] on div "[PHONE_NUMBER] Live | 00:00 ALL TASKS ALL TASKS ACTIVE TASKS TASKS IN WRAP UP" at bounding box center [71, 65] width 109 height 97
click at [107, 137] on button "HANG UP" at bounding box center [103, 133] width 36 height 11
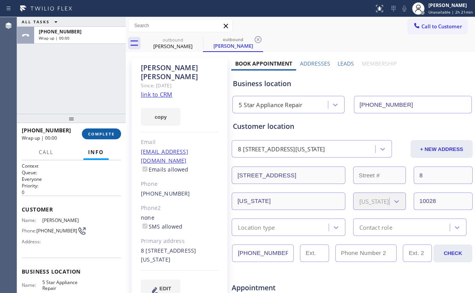
click at [107, 136] on span "COMPLETE" at bounding box center [101, 133] width 27 height 5
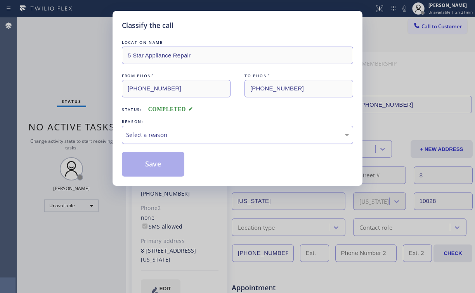
click at [135, 134] on div "Select a reason" at bounding box center [237, 134] width 223 height 9
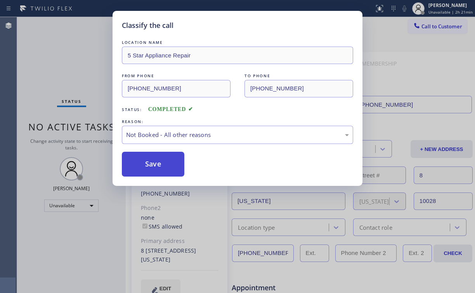
click at [144, 161] on button "Save" at bounding box center [153, 164] width 62 height 25
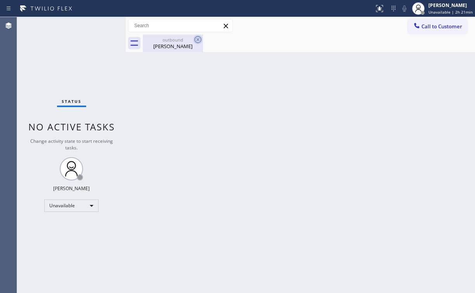
drag, startPoint x: 170, startPoint y: 37, endPoint x: 201, endPoint y: 38, distance: 30.7
click at [170, 38] on div "outbound" at bounding box center [173, 40] width 59 height 6
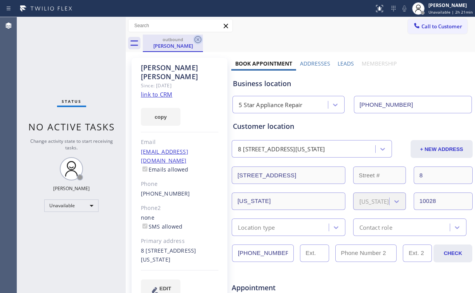
click at [202, 37] on icon at bounding box center [197, 39] width 9 height 9
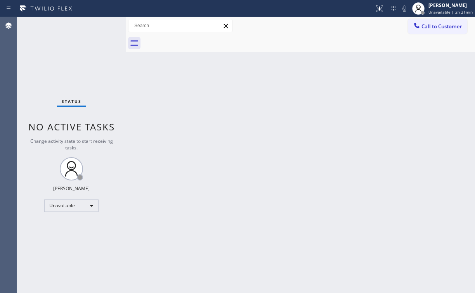
click at [405, 67] on div "Back to Dashboard Change Sender ID Customers Technicians Select a contact Outbo…" at bounding box center [300, 155] width 349 height 276
drag, startPoint x: 433, startPoint y: 22, endPoint x: 266, endPoint y: 138, distance: 203.4
click at [426, 28] on button "Call to Customer" at bounding box center [437, 26] width 59 height 15
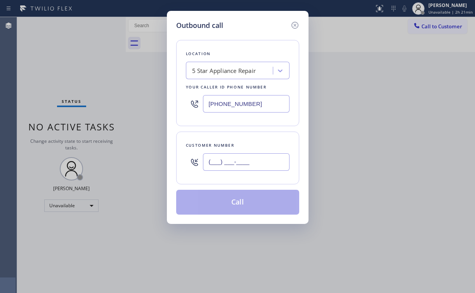
click at [243, 166] on input "(___) ___-____" at bounding box center [246, 161] width 87 height 17
paste input "754) 736-2243"
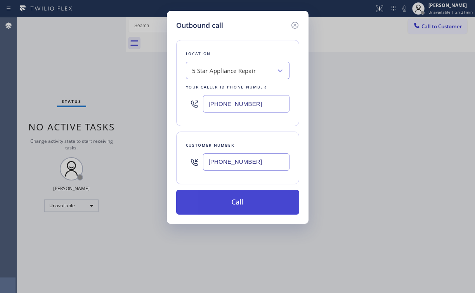
type input "[PHONE_NUMBER]"
click at [233, 203] on button "Call" at bounding box center [237, 202] width 123 height 25
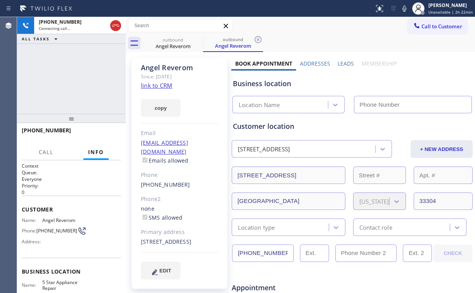
click at [85, 80] on div "[PHONE_NUMBER] Connecting call… ALL TASKS ALL TASKS ACTIVE TASKS TASKS IN WRAP …" at bounding box center [71, 65] width 109 height 97
type input "[PHONE_NUMBER]"
click at [87, 85] on div "[PHONE_NUMBER] Connecting call… ALL TASKS ALL TASKS ACTIVE TASKS TASKS IN WRAP …" at bounding box center [71, 65] width 109 height 97
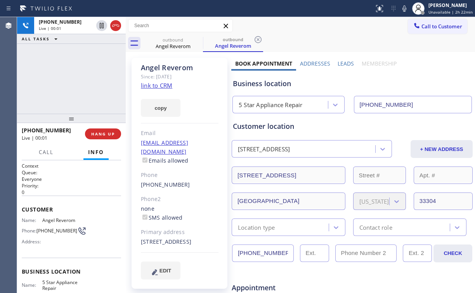
drag, startPoint x: 63, startPoint y: 73, endPoint x: 76, endPoint y: 82, distance: 15.3
click at [65, 75] on div "[PHONE_NUMBER] Live | 00:01 ALL TASKS ALL TASKS ACTIVE TASKS TASKS IN WRAP UP" at bounding box center [71, 65] width 109 height 97
click at [99, 134] on span "HANG UP" at bounding box center [103, 133] width 24 height 5
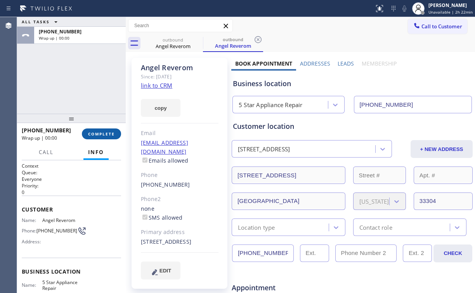
click at [102, 130] on button "COMPLETE" at bounding box center [101, 133] width 39 height 11
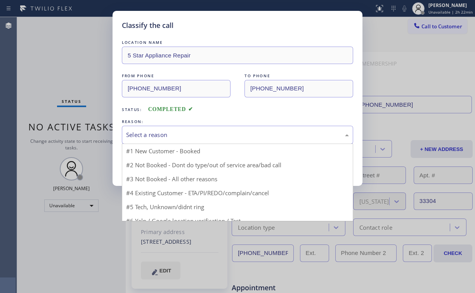
click at [166, 132] on div "Select a reason" at bounding box center [237, 134] width 223 height 9
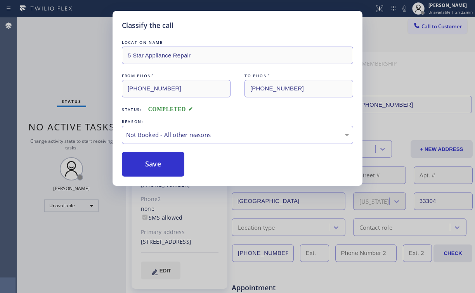
drag, startPoint x: 157, startPoint y: 164, endPoint x: 109, endPoint y: 84, distance: 93.1
click at [157, 163] on button "Save" at bounding box center [153, 164] width 62 height 25
click at [87, 58] on div "Classify the call LOCATION NAME 5 Star Appliance Repair FROM PHONE [PHONE_NUMBE…" at bounding box center [237, 146] width 475 height 293
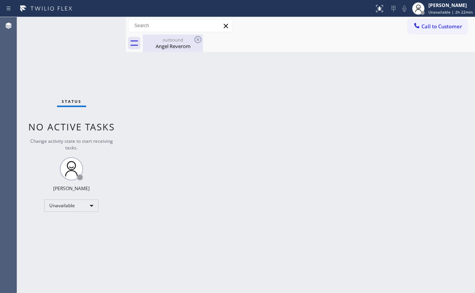
drag, startPoint x: 164, startPoint y: 49, endPoint x: 191, endPoint y: 41, distance: 28.7
click at [165, 49] on div "Angel Reverom" at bounding box center [173, 46] width 59 height 7
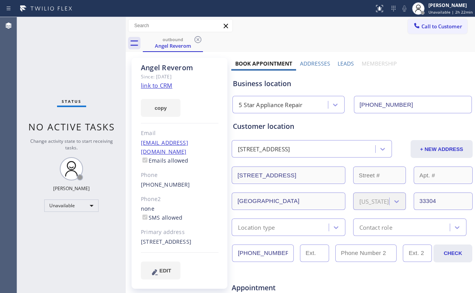
drag, startPoint x: 199, startPoint y: 38, endPoint x: 173, endPoint y: 62, distance: 35.5
click at [199, 38] on icon at bounding box center [197, 39] width 9 height 9
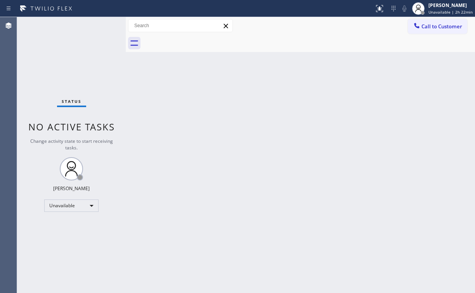
drag, startPoint x: 57, startPoint y: 79, endPoint x: 68, endPoint y: 26, distance: 53.7
click at [57, 77] on div "Status No active tasks Change activity state to start receiving tasks. [PERSON_…" at bounding box center [71, 155] width 109 height 276
click at [435, 26] on span "Call to Customer" at bounding box center [441, 26] width 41 height 7
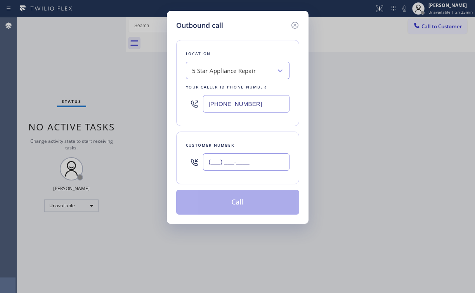
click at [252, 166] on input "(___) ___-____" at bounding box center [246, 161] width 87 height 17
paste input "415) 517-2250"
type input "[PHONE_NUMBER]"
click at [241, 175] on div "Customer number [PHONE_NUMBER]" at bounding box center [237, 158] width 123 height 53
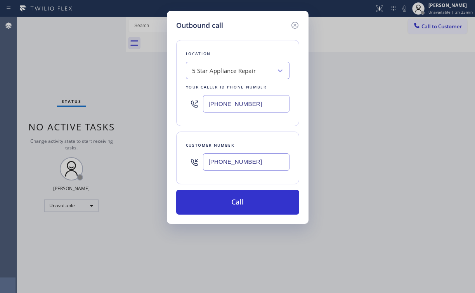
drag, startPoint x: 236, startPoint y: 199, endPoint x: 202, endPoint y: 251, distance: 62.0
click at [235, 199] on button "Call" at bounding box center [237, 202] width 123 height 25
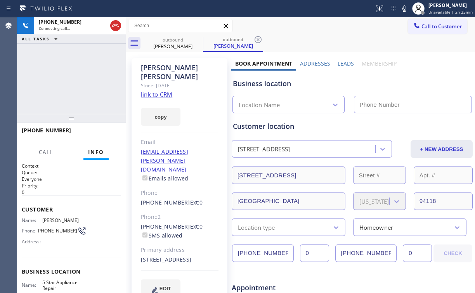
click at [76, 76] on div "[PHONE_NUMBER] Connecting call… ALL TASKS ALL TASKS ACTIVE TASKS TASKS IN WRAP …" at bounding box center [71, 65] width 109 height 97
type input "[PHONE_NUMBER]"
click at [92, 79] on div "[PHONE_NUMBER] Connecting call… ALL TASKS ALL TASKS ACTIVE TASKS TASKS IN WRAP …" at bounding box center [71, 65] width 109 height 97
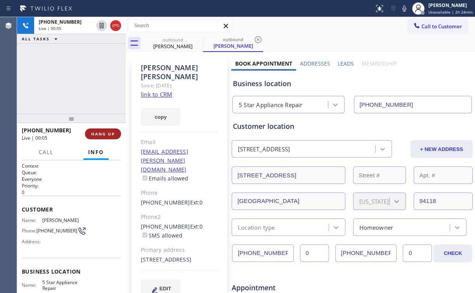
click at [109, 135] on span "HANG UP" at bounding box center [103, 133] width 24 height 5
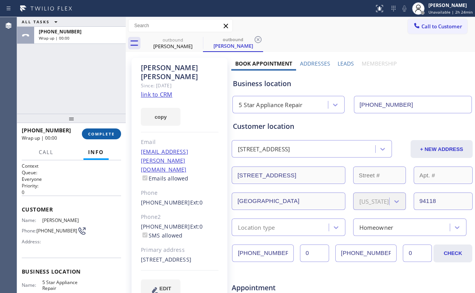
click at [109, 135] on span "COMPLETE" at bounding box center [101, 133] width 27 height 5
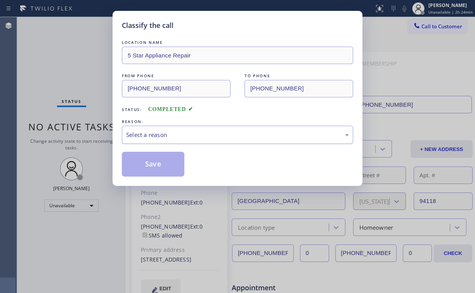
click at [154, 137] on div "Select a reason" at bounding box center [237, 134] width 223 height 9
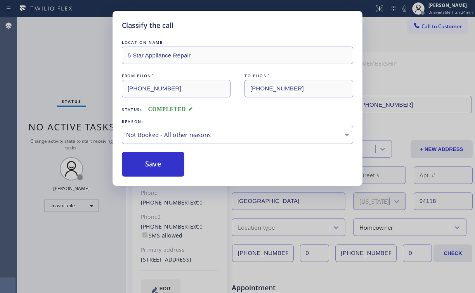
drag, startPoint x: 154, startPoint y: 165, endPoint x: 114, endPoint y: 105, distance: 72.1
click at [154, 165] on button "Save" at bounding box center [153, 164] width 62 height 25
click at [69, 50] on div "Classify the call LOCATION NAME 5 Star Appliance Repair FROM PHONE [PHONE_NUMBE…" at bounding box center [237, 146] width 475 height 293
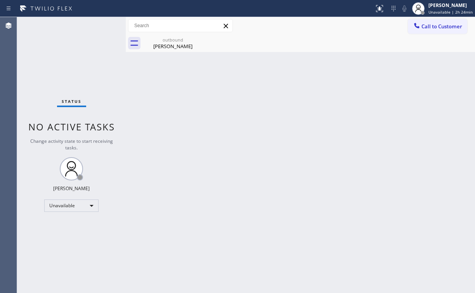
drag, startPoint x: 428, startPoint y: 24, endPoint x: 349, endPoint y: 79, distance: 95.6
click at [428, 28] on span "Call to Customer" at bounding box center [441, 26] width 41 height 7
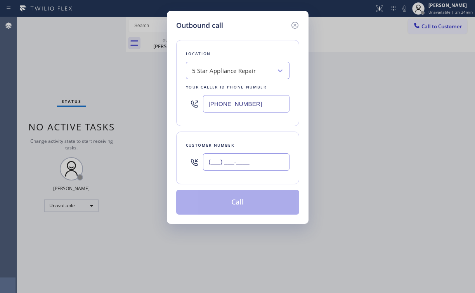
click at [253, 160] on input "(___) ___-____" at bounding box center [246, 161] width 87 height 17
paste input "415) 302-9682"
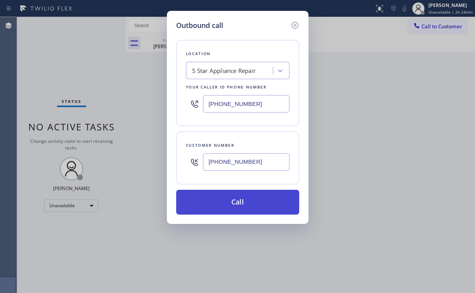
type input "[PHONE_NUMBER]"
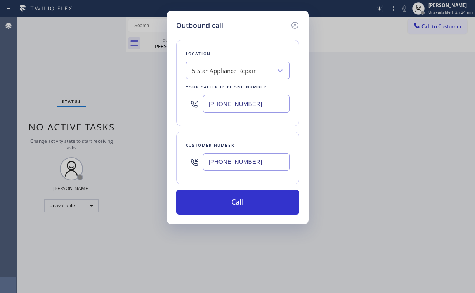
drag, startPoint x: 236, startPoint y: 200, endPoint x: 214, endPoint y: 240, distance: 45.2
click at [234, 201] on button "Call" at bounding box center [237, 202] width 123 height 25
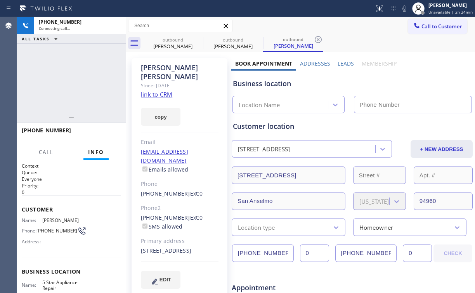
click at [68, 71] on div "[PHONE_NUMBER] Connecting call… ALL TASKS ALL TASKS ACTIVE TASKS TASKS IN WRAP …" at bounding box center [71, 65] width 109 height 97
type input "[PHONE_NUMBER]"
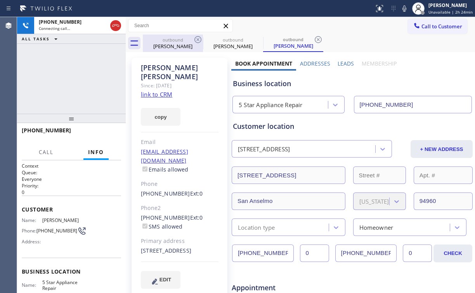
drag, startPoint x: 169, startPoint y: 48, endPoint x: 192, endPoint y: 43, distance: 23.4
click at [170, 48] on div "[PERSON_NAME]" at bounding box center [173, 46] width 59 height 7
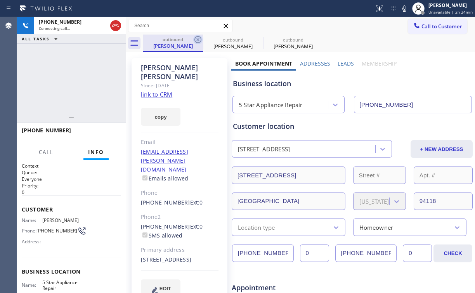
click at [197, 39] on icon at bounding box center [197, 39] width 9 height 9
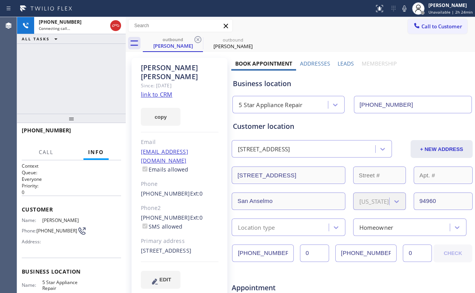
click at [88, 79] on div "[PHONE_NUMBER] Connecting call… ALL TASKS ALL TASKS ACTIVE TASKS TASKS IN WRAP …" at bounding box center [71, 65] width 109 height 97
click at [106, 134] on span "HANG UP" at bounding box center [103, 133] width 24 height 5
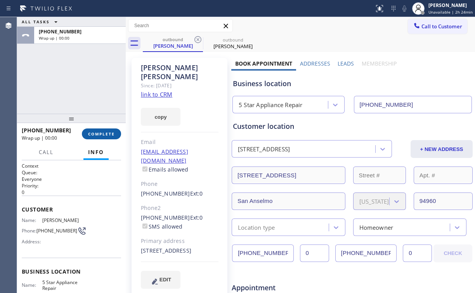
click at [106, 134] on span "COMPLETE" at bounding box center [101, 133] width 27 height 5
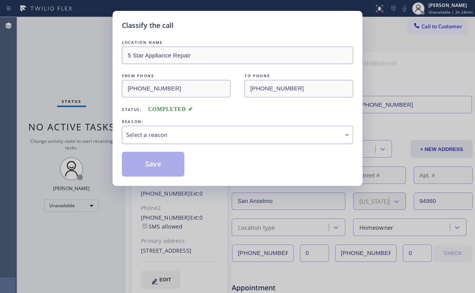
click at [141, 135] on div "Select a reason" at bounding box center [237, 134] width 223 height 9
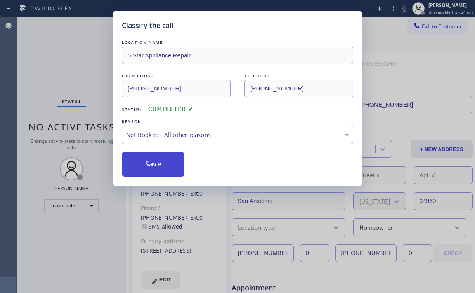
click at [152, 168] on button "Save" at bounding box center [153, 164] width 62 height 25
click at [69, 72] on div "Classify the call LOCATION NAME 5 Star Appliance Repair FROM PHONE [PHONE_NUMBE…" at bounding box center [237, 146] width 475 height 293
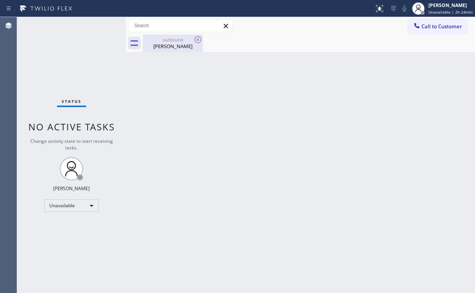
drag, startPoint x: 168, startPoint y: 47, endPoint x: 186, endPoint y: 45, distance: 18.8
click at [168, 47] on div "[PERSON_NAME]" at bounding box center [173, 46] width 59 height 7
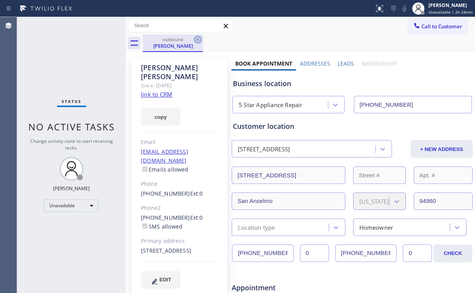
click at [198, 38] on icon at bounding box center [197, 39] width 9 height 9
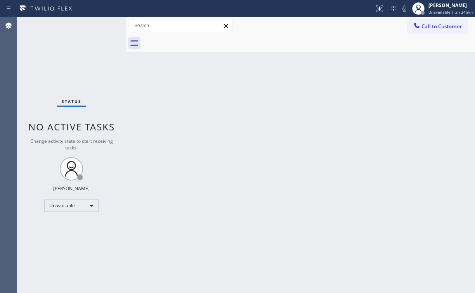
click at [67, 59] on div "Status No active tasks Change activity state to start receiving tasks. [PERSON_…" at bounding box center [71, 155] width 109 height 276
drag, startPoint x: 441, startPoint y: 20, endPoint x: 277, endPoint y: 109, distance: 186.2
click at [439, 22] on button "Call to Customer" at bounding box center [437, 26] width 59 height 15
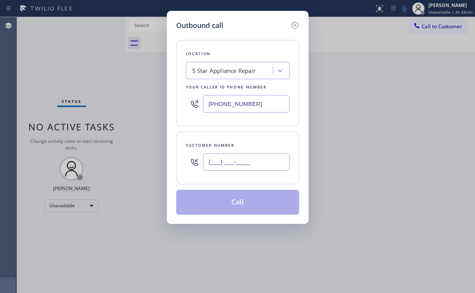
click at [254, 156] on input "(___) ___-____" at bounding box center [246, 161] width 87 height 17
paste input "818) 822-6566"
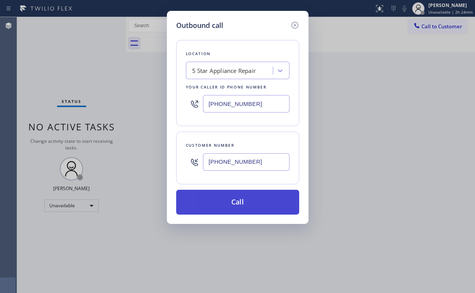
type input "[PHONE_NUMBER]"
click at [216, 195] on button "Call" at bounding box center [237, 202] width 123 height 25
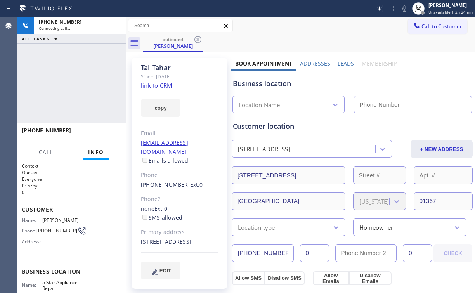
click at [95, 71] on div "[PHONE_NUMBER] Connecting call… ALL TASKS ALL TASKS ACTIVE TASKS TASKS IN WRAP …" at bounding box center [71, 65] width 109 height 97
type input "[PHONE_NUMBER]"
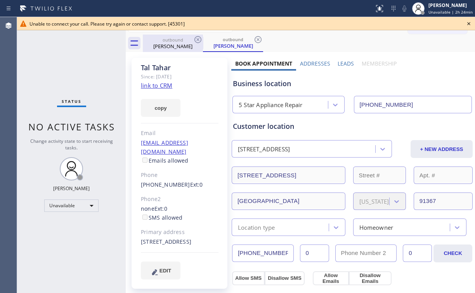
drag, startPoint x: 168, startPoint y: 38, endPoint x: 187, endPoint y: 41, distance: 18.8
click at [169, 39] on div "outbound" at bounding box center [173, 40] width 59 height 6
click at [199, 37] on icon at bounding box center [197, 39] width 9 height 9
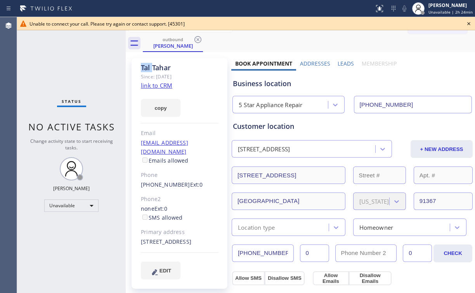
click at [199, 37] on icon at bounding box center [197, 39] width 9 height 9
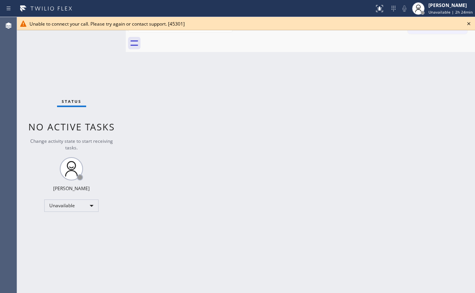
drag, startPoint x: 326, startPoint y: 106, endPoint x: 345, endPoint y: 101, distance: 18.7
click at [330, 105] on div "Back to Dashboard Change Sender ID Customers Technicians Select a contact Outbo…" at bounding box center [300, 155] width 349 height 276
click at [470, 23] on icon at bounding box center [468, 23] width 9 height 9
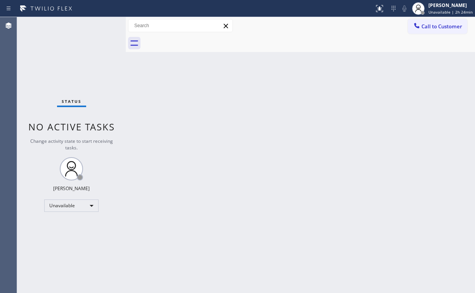
click at [253, 120] on div "Back to Dashboard Change Sender ID Customers Technicians Select a contact Outbo…" at bounding box center [300, 155] width 349 height 276
drag, startPoint x: 432, startPoint y: 29, endPoint x: 259, endPoint y: 118, distance: 194.4
click at [432, 29] on span "Call to Customer" at bounding box center [441, 26] width 41 height 7
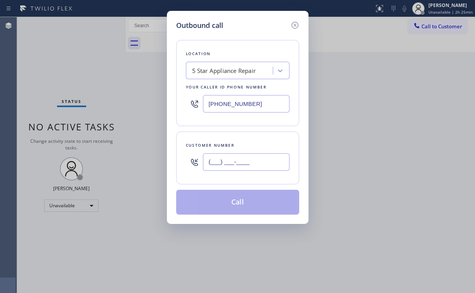
click at [244, 167] on input "(___) ___-____" at bounding box center [246, 161] width 87 height 17
paste input "714) 381-8935"
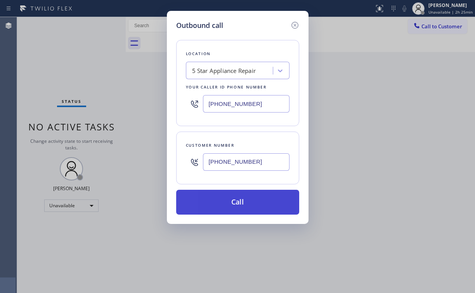
type input "[PHONE_NUMBER]"
drag, startPoint x: 229, startPoint y: 202, endPoint x: 227, endPoint y: 208, distance: 6.6
click at [229, 203] on button "Call" at bounding box center [237, 202] width 123 height 25
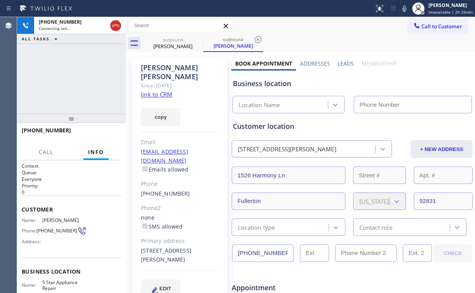
click at [82, 76] on div "[PHONE_NUMBER] Connecting call… ALL TASKS ALL TASKS ACTIVE TASKS TASKS IN WRAP …" at bounding box center [71, 65] width 109 height 97
click at [75, 76] on div "[PHONE_NUMBER] Connecting call… ALL TASKS ALL TASKS ACTIVE TASKS TASKS IN WRAP …" at bounding box center [71, 65] width 109 height 97
type input "[PHONE_NUMBER]"
click at [76, 76] on div "[PHONE_NUMBER] Connecting call… ALL TASKS ALL TASKS ACTIVE TASKS TASKS IN WRAP …" at bounding box center [71, 65] width 109 height 97
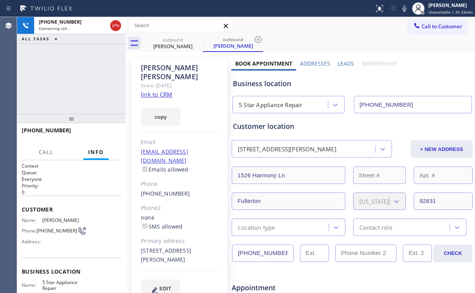
click at [76, 76] on div "[PHONE_NUMBER] Connecting call… ALL TASKS ALL TASKS ACTIVE TASKS TASKS IN WRAP …" at bounding box center [71, 65] width 109 height 97
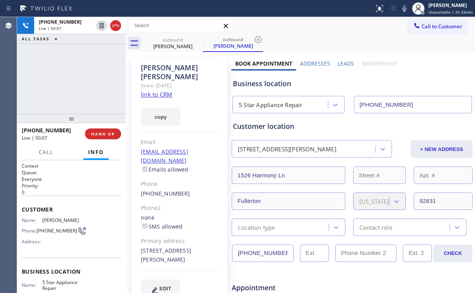
click at [300, 106] on div "5 Star Appliance Repair" at bounding box center [271, 105] width 64 height 9
drag, startPoint x: 277, startPoint y: 84, endPoint x: 126, endPoint y: 24, distance: 162.9
click at [248, 84] on div "Business location" at bounding box center [352, 83] width 239 height 10
click at [157, 90] on link "link to CRM" at bounding box center [156, 94] width 31 height 8
click at [102, 134] on span "HANG UP" at bounding box center [103, 133] width 24 height 5
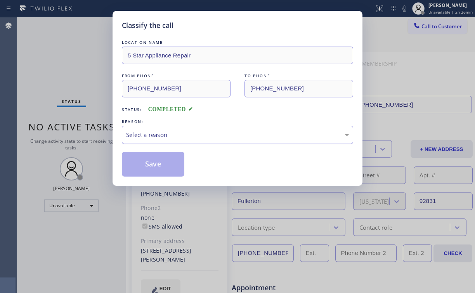
click at [150, 135] on div "Select a reason" at bounding box center [237, 134] width 223 height 9
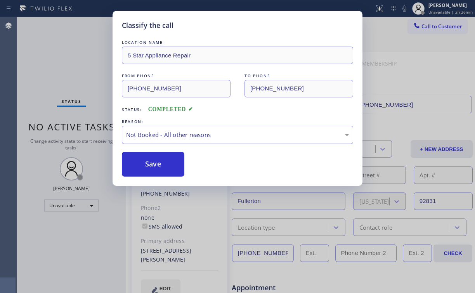
drag, startPoint x: 157, startPoint y: 165, endPoint x: 97, endPoint y: 93, distance: 93.4
click at [154, 161] on button "Save" at bounding box center [153, 164] width 62 height 25
click at [80, 62] on div "Classify the call LOCATION NAME 5 Star Appliance Repair FROM PHONE [PHONE_NUMBE…" at bounding box center [237, 146] width 475 height 293
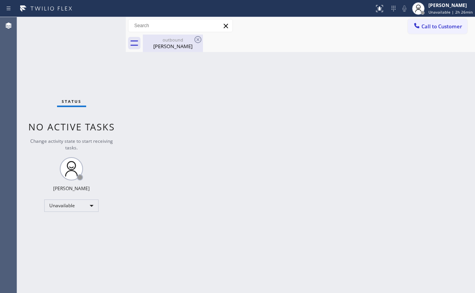
drag, startPoint x: 168, startPoint y: 42, endPoint x: 198, endPoint y: 37, distance: 29.8
click at [168, 41] on div "outbound" at bounding box center [173, 40] width 59 height 6
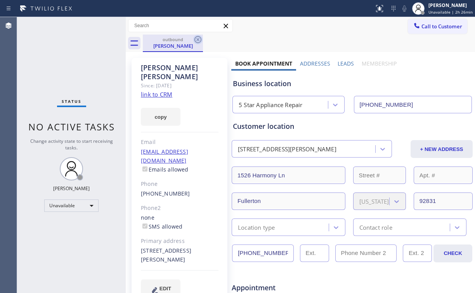
click at [199, 37] on icon at bounding box center [197, 39] width 9 height 9
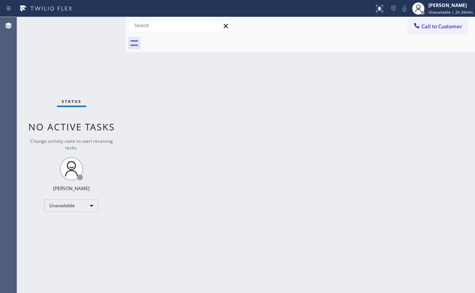
drag, startPoint x: 98, startPoint y: 44, endPoint x: 98, endPoint y: 40, distance: 4.7
click at [98, 42] on div "Status No active tasks Change activity state to start receiving tasks. [PERSON_…" at bounding box center [71, 155] width 109 height 276
drag, startPoint x: 435, startPoint y: 23, endPoint x: 298, endPoint y: 87, distance: 151.2
click at [435, 23] on span "Call to Customer" at bounding box center [441, 26] width 41 height 7
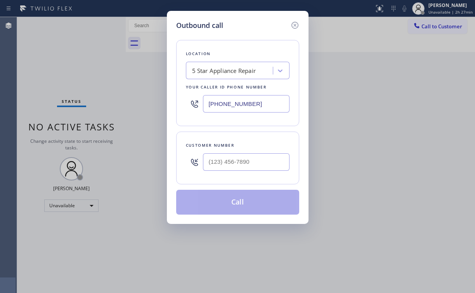
drag, startPoint x: 268, startPoint y: 101, endPoint x: 129, endPoint y: 115, distance: 139.6
click at [132, 115] on div "Outbound call Location 5 Star Appliance Repair Your caller id phone number [PHO…" at bounding box center [237, 146] width 475 height 293
paste input "77) 777-0796"
type input "[PHONE_NUMBER]"
click at [256, 158] on input "(___) ___-____" at bounding box center [246, 161] width 87 height 17
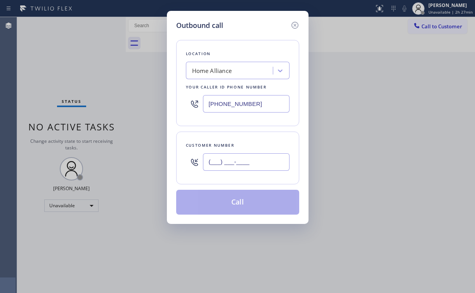
paste input "307) 463-5343"
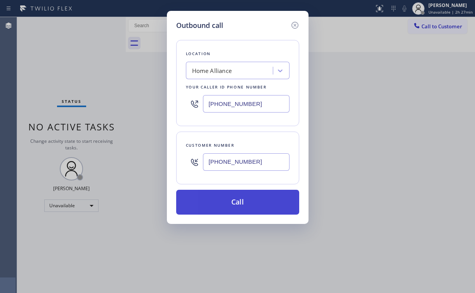
type input "[PHONE_NUMBER]"
drag, startPoint x: 232, startPoint y: 202, endPoint x: 262, endPoint y: 208, distance: 31.4
click at [233, 202] on button "Call" at bounding box center [237, 202] width 123 height 25
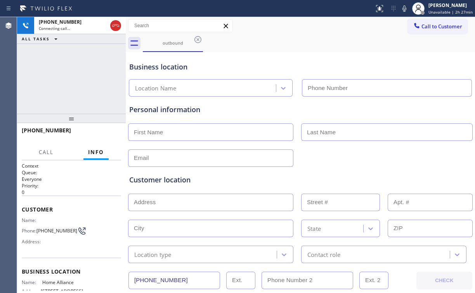
type input "[PHONE_NUMBER]"
click at [75, 76] on div "[PHONE_NUMBER] Connecting call… ALL TASKS ALL TASKS ACTIVE TASKS TASKS IN WRAP …" at bounding box center [71, 65] width 109 height 97
drag, startPoint x: 64, startPoint y: 83, endPoint x: 164, endPoint y: 75, distance: 100.5
click at [64, 83] on div "[PHONE_NUMBER] Connecting call… ALL TASKS ALL TASKS ACTIVE TASKS TASKS IN WRAP …" at bounding box center [71, 65] width 109 height 97
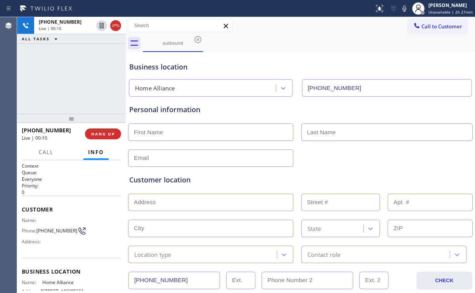
click at [82, 108] on div "[PHONE_NUMBER] Live | 00:10 ALL TASKS ALL TASKS ACTIVE TASKS TASKS IN WRAP UP" at bounding box center [71, 65] width 109 height 97
click at [26, 90] on div "[PHONE_NUMBER] Live | 00:21 ALL TASKS ALL TASKS ACTIVE TASKS TASKS IN WRAP UP" at bounding box center [71, 65] width 109 height 97
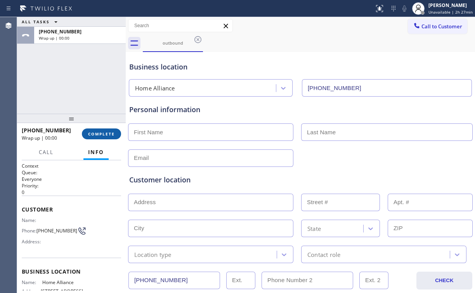
click at [101, 131] on span "COMPLETE" at bounding box center [101, 133] width 27 height 5
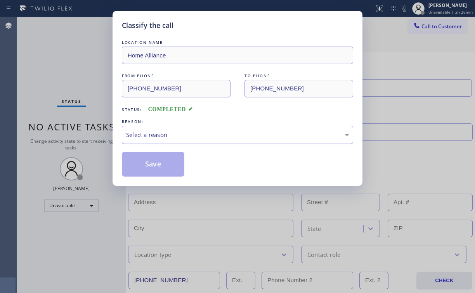
click at [144, 134] on div "Select a reason" at bounding box center [237, 134] width 223 height 9
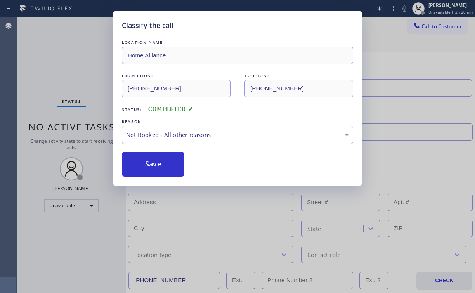
click at [149, 163] on button "Save" at bounding box center [153, 164] width 62 height 25
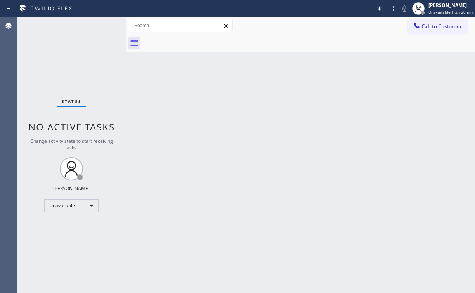
click at [216, 98] on div "Back to Dashboard Change Sender ID Customers Technicians Select a contact Outbo…" at bounding box center [300, 155] width 349 height 276
drag, startPoint x: 194, startPoint y: 163, endPoint x: 178, endPoint y: 238, distance: 77.5
click at [195, 172] on div "Back to Dashboard Change Sender ID Customers Technicians Select a contact Outbo…" at bounding box center [300, 155] width 349 height 276
click at [64, 55] on div "Status No active tasks Change activity state to start receiving tasks. [PERSON_…" at bounding box center [71, 155] width 109 height 276
drag, startPoint x: 433, startPoint y: 27, endPoint x: 355, endPoint y: 83, distance: 96.0
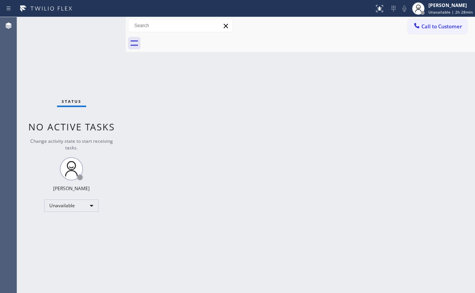
click at [433, 28] on span "Call to Customer" at bounding box center [441, 26] width 41 height 7
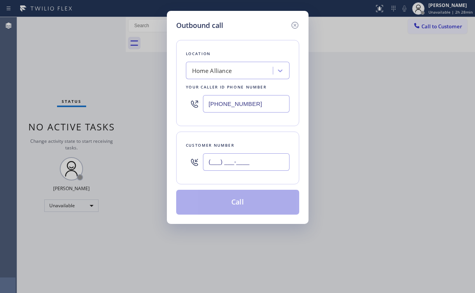
click at [258, 163] on input "(___) ___-____" at bounding box center [246, 161] width 87 height 17
paste input "206) 669-5472"
type input "[PHONE_NUMBER]"
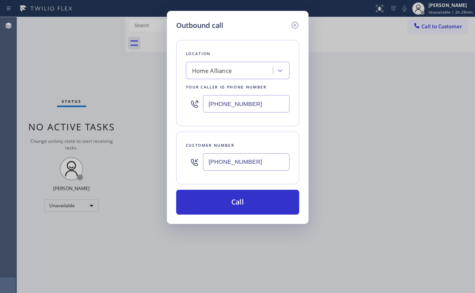
click at [248, 46] on div "Location Home Alliance Your caller id phone number [PHONE_NUMBER]" at bounding box center [237, 83] width 123 height 86
drag, startPoint x: 260, startPoint y: 109, endPoint x: 151, endPoint y: 115, distance: 109.6
click at [192, 107] on div "[PHONE_NUMBER]" at bounding box center [238, 103] width 104 height 25
paste input "55) 731-4952"
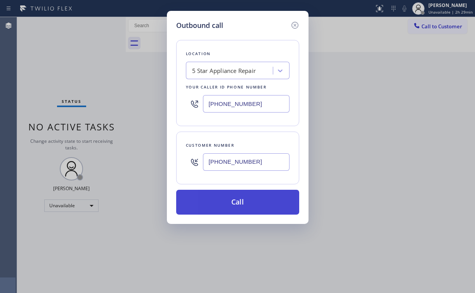
type input "[PHONE_NUMBER]"
click at [233, 205] on button "Call" at bounding box center [237, 202] width 123 height 25
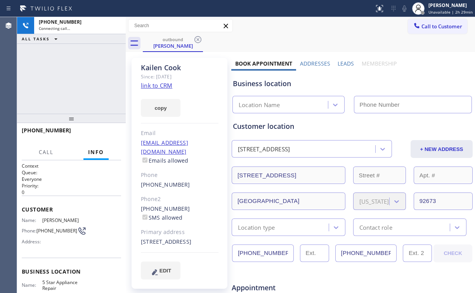
drag, startPoint x: 49, startPoint y: 62, endPoint x: 58, endPoint y: 64, distance: 9.1
click at [50, 62] on div "[PHONE_NUMBER] Connecting call… ALL TASKS ALL TASKS ACTIVE TASKS TASKS IN WRAP …" at bounding box center [71, 65] width 109 height 97
type input "[PHONE_NUMBER]"
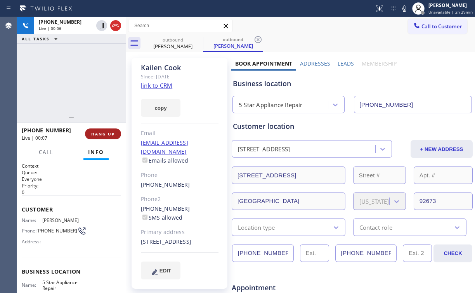
click at [101, 135] on span "HANG UP" at bounding box center [103, 133] width 24 height 5
click at [101, 134] on span "HANG UP" at bounding box center [103, 133] width 24 height 5
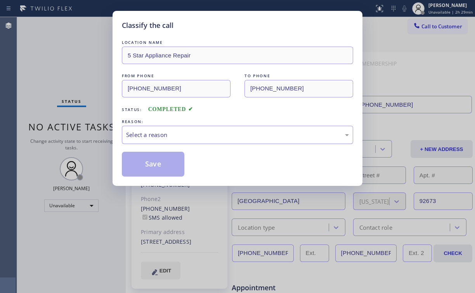
click at [143, 135] on div "Select a reason" at bounding box center [237, 134] width 223 height 9
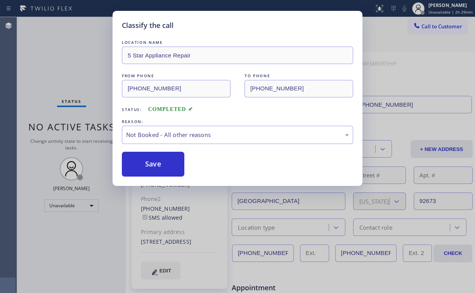
drag, startPoint x: 151, startPoint y: 163, endPoint x: 109, endPoint y: 97, distance: 78.0
click at [151, 162] on button "Save" at bounding box center [153, 164] width 62 height 25
click at [71, 59] on div "Classify the call LOCATION NAME 5 Star Appliance Repair FROM PHONE [PHONE_NUMBE…" at bounding box center [237, 146] width 475 height 293
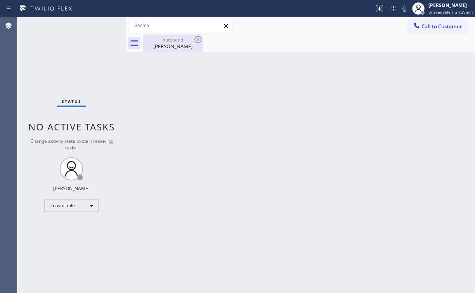
drag, startPoint x: 175, startPoint y: 43, endPoint x: 202, endPoint y: 38, distance: 27.6
click at [175, 43] on div "[PERSON_NAME]" at bounding box center [173, 46] width 59 height 7
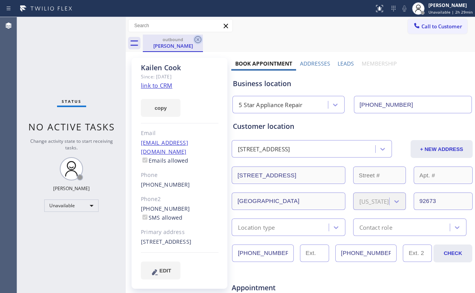
drag, startPoint x: 201, startPoint y: 38, endPoint x: 177, endPoint y: 25, distance: 27.3
click at [201, 38] on icon at bounding box center [197, 39] width 9 height 9
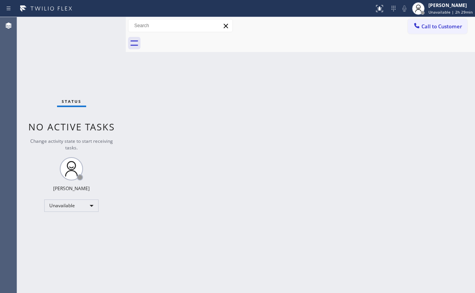
click at [436, 25] on span "Call to Customer" at bounding box center [441, 26] width 41 height 7
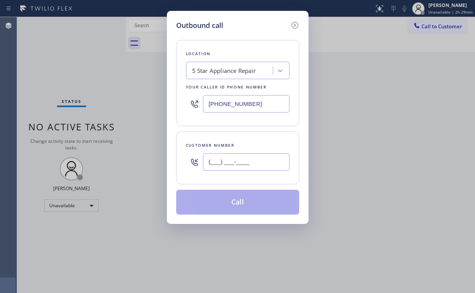
click at [264, 163] on input "(___) ___-____" at bounding box center [246, 161] width 87 height 17
paste input "704) 533-1626"
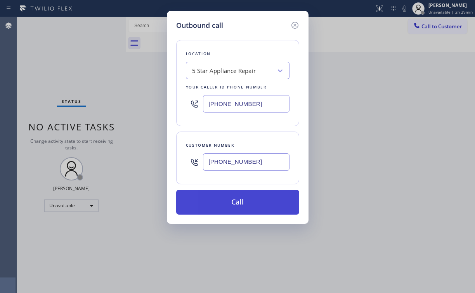
type input "[PHONE_NUMBER]"
click at [226, 199] on button "Call" at bounding box center [237, 202] width 123 height 25
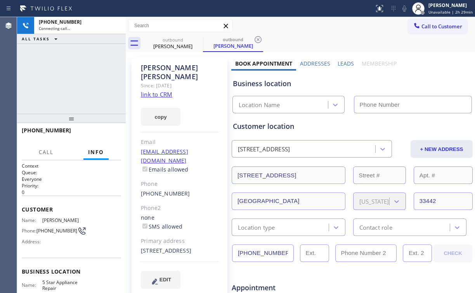
click at [54, 73] on div "[PHONE_NUMBER] Connecting call… ALL TASKS ALL TASKS ACTIVE TASKS TASKS IN WRAP …" at bounding box center [71, 65] width 109 height 97
type input "[PHONE_NUMBER]"
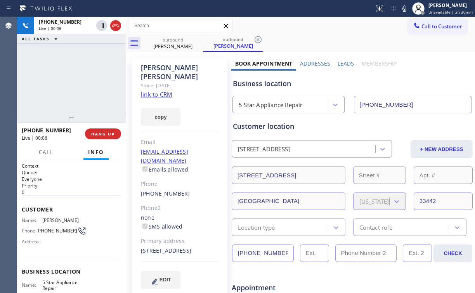
click at [82, 78] on div "[PHONE_NUMBER] Live | 00:06 ALL TASKS ALL TASKS ACTIVE TASKS TASKS IN WRAP UP" at bounding box center [71, 65] width 109 height 97
click at [79, 78] on div "[PHONE_NUMBER] Live | 00:08 ALL TASKS ALL TASKS ACTIVE TASKS TASKS IN WRAP UP" at bounding box center [71, 65] width 109 height 97
click at [78, 78] on div "[PHONE_NUMBER] Live | 00:09 ALL TASKS ALL TASKS ACTIVE TASKS TASKS IN WRAP UP" at bounding box center [71, 65] width 109 height 97
click at [78, 78] on div "[PHONE_NUMBER] Live | 00:10 ALL TASKS ALL TASKS ACTIVE TASKS TASKS IN WRAP UP" at bounding box center [71, 65] width 109 height 97
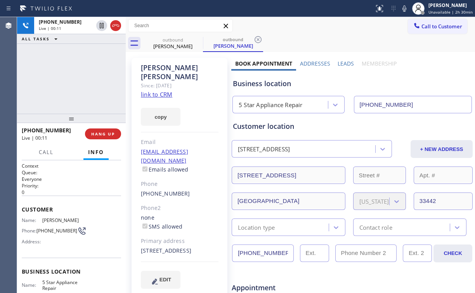
click at [78, 78] on div "[PHONE_NUMBER] Live | 00:11 ALL TASKS ALL TASKS ACTIVE TASKS TASKS IN WRAP UP" at bounding box center [71, 65] width 109 height 97
click at [78, 78] on div "[PHONE_NUMBER] Live | 00:12 ALL TASKS ALL TASKS ACTIVE TASKS TASKS IN WRAP UP" at bounding box center [71, 65] width 109 height 97
click at [78, 78] on div "[PHONE_NUMBER] Live | 00:14 ALL TASKS ALL TASKS ACTIVE TASKS TASKS IN WRAP UP" at bounding box center [71, 65] width 109 height 97
click at [78, 78] on div "[PHONE_NUMBER] Live | 00:15 ALL TASKS ALL TASKS ACTIVE TASKS TASKS IN WRAP UP" at bounding box center [71, 65] width 109 height 97
click at [78, 78] on div "[PHONE_NUMBER] Live | 00:16 ALL TASKS ALL TASKS ACTIVE TASKS TASKS IN WRAP UP" at bounding box center [71, 65] width 109 height 97
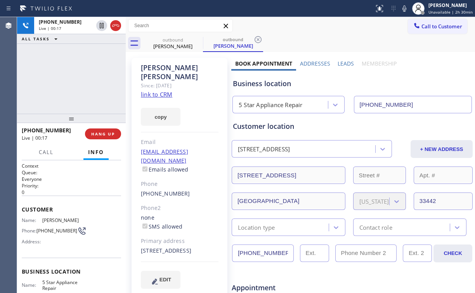
click at [78, 78] on div "[PHONE_NUMBER] Live | 00:17 ALL TASKS ALL TASKS ACTIVE TASKS TASKS IN WRAP UP" at bounding box center [71, 65] width 109 height 97
click at [78, 78] on div "[PHONE_NUMBER] Live | 00:18 ALL TASKS ALL TASKS ACTIVE TASKS TASKS IN WRAP UP" at bounding box center [71, 65] width 109 height 97
click at [78, 78] on div "[PHONE_NUMBER] Live | 00:19 ALL TASKS ALL TASKS ACTIVE TASKS TASKS IN WRAP UP" at bounding box center [71, 65] width 109 height 97
click at [78, 78] on div "[PHONE_NUMBER] Live | 00:20 ALL TASKS ALL TASKS ACTIVE TASKS TASKS IN WRAP UP" at bounding box center [71, 65] width 109 height 97
click at [102, 135] on span "HANG UP" at bounding box center [103, 133] width 24 height 5
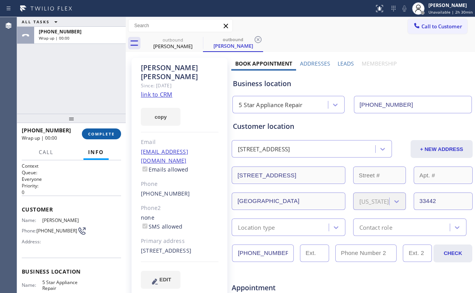
click at [103, 133] on span "COMPLETE" at bounding box center [101, 133] width 27 height 5
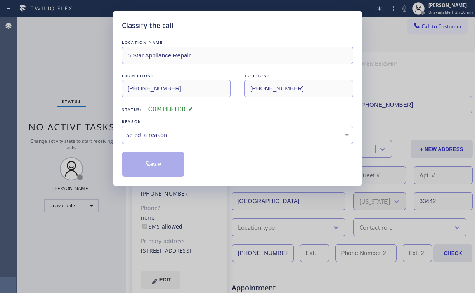
click at [140, 127] on div "Select a reason" at bounding box center [237, 135] width 231 height 18
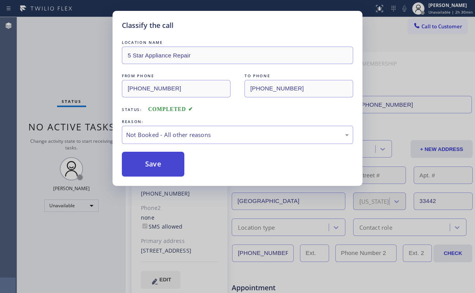
click at [152, 166] on button "Save" at bounding box center [153, 164] width 62 height 25
click at [66, 44] on div "Classify the call LOCATION NAME 5 Star Appliance Repair FROM PHONE [PHONE_NUMBE…" at bounding box center [237, 146] width 475 height 293
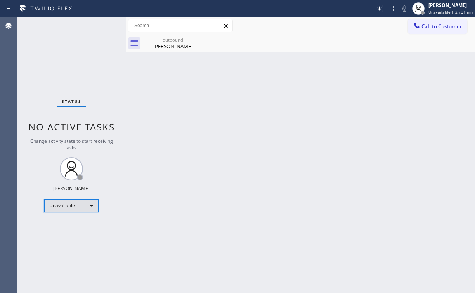
click at [81, 204] on div "Unavailable" at bounding box center [71, 205] width 54 height 12
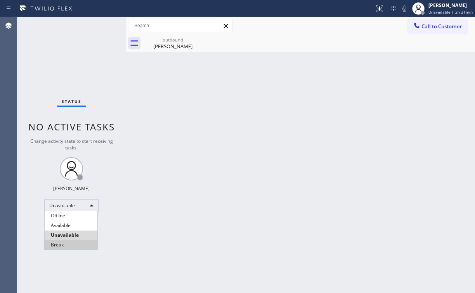
click at [78, 245] on li "Break" at bounding box center [71, 244] width 53 height 9
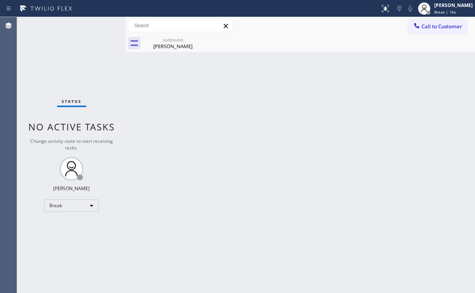
click at [71, 59] on div "Status No active tasks Change activity state to start receiving tasks. [PERSON_…" at bounding box center [71, 155] width 109 height 276
click at [75, 205] on div "Break" at bounding box center [71, 205] width 54 height 12
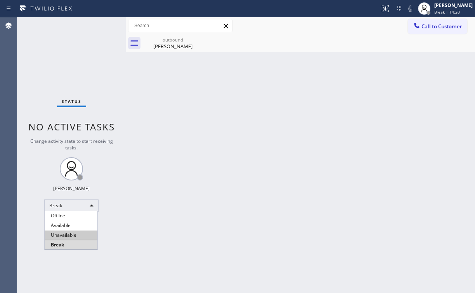
click at [66, 235] on li "Unavailable" at bounding box center [71, 235] width 53 height 9
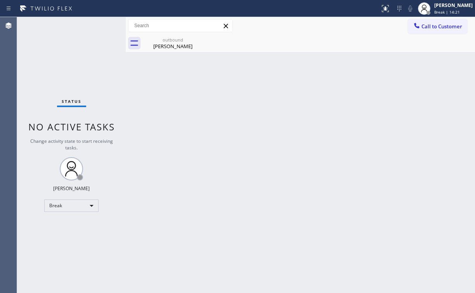
drag, startPoint x: 163, startPoint y: 227, endPoint x: 157, endPoint y: 269, distance: 42.3
click at [163, 234] on div "Back to Dashboard Change Sender ID Customers Technicians Select a contact Outbo…" at bounding box center [300, 155] width 349 height 276
drag, startPoint x: 48, startPoint y: 59, endPoint x: 44, endPoint y: 10, distance: 48.3
click at [47, 53] on div "Status No active tasks Change activity state to start receiving tasks. [PERSON_…" at bounding box center [71, 155] width 109 height 276
drag, startPoint x: 442, startPoint y: 26, endPoint x: 302, endPoint y: 96, distance: 157.3
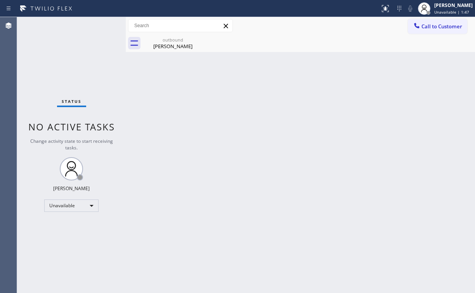
click at [440, 27] on span "Call to Customer" at bounding box center [441, 26] width 41 height 7
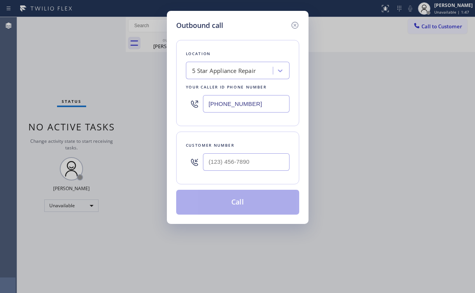
drag, startPoint x: 271, startPoint y: 101, endPoint x: 137, endPoint y: 108, distance: 134.4
click at [164, 108] on div "Outbound call Location 5 Star Appliance Repair Your caller id phone number [PHO…" at bounding box center [237, 146] width 475 height 293
paste input "213) 223-7277"
type input "[PHONE_NUMBER]"
click at [240, 160] on input "(___) ___-____" at bounding box center [246, 161] width 87 height 17
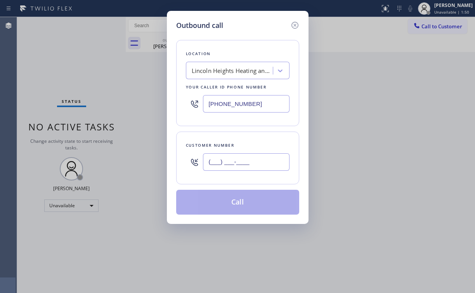
paste input "213) 832-3965"
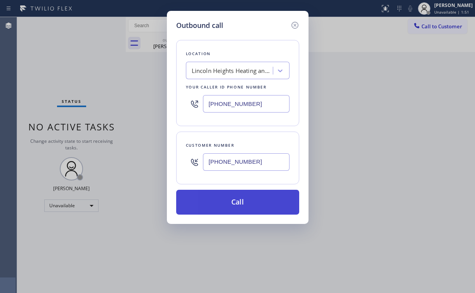
type input "[PHONE_NUMBER]"
click at [226, 204] on button "Call" at bounding box center [237, 202] width 123 height 25
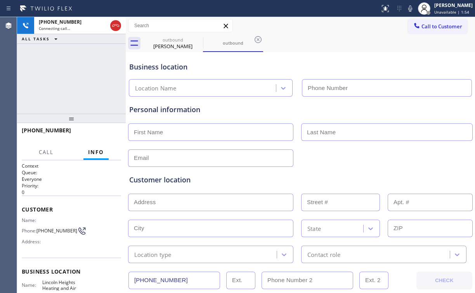
type input "[PHONE_NUMBER]"
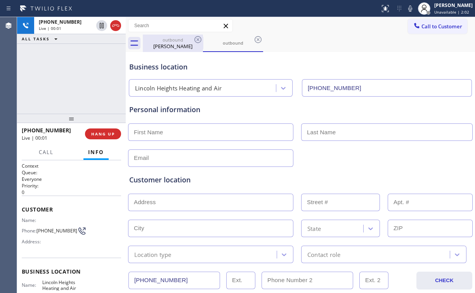
click at [180, 49] on div "[PERSON_NAME]" at bounding box center [173, 46] width 59 height 7
type input "[PHONE_NUMBER]"
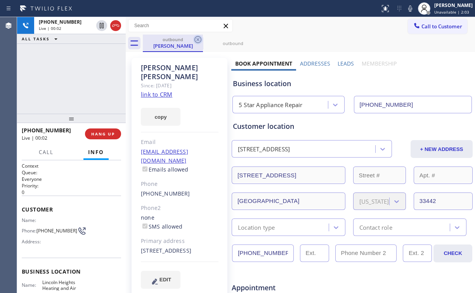
click at [199, 36] on icon at bounding box center [197, 39] width 7 height 7
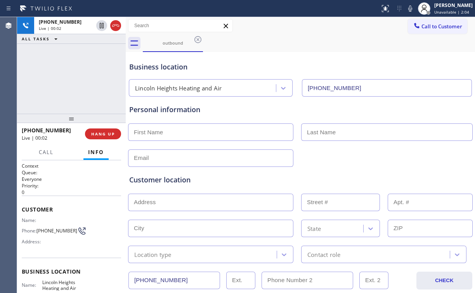
click at [107, 68] on div "[PHONE_NUMBER] Live | 00:02 ALL TASKS ALL TASKS ACTIVE TASKS TASKS IN WRAP UP" at bounding box center [71, 65] width 109 height 97
click at [114, 134] on span "HANG UP" at bounding box center [103, 133] width 24 height 5
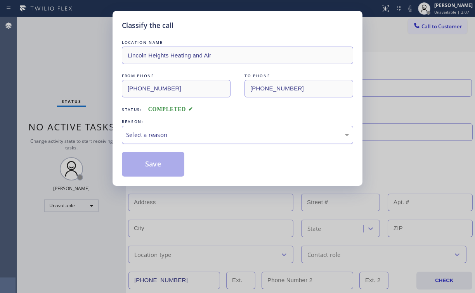
drag, startPoint x: 156, startPoint y: 135, endPoint x: 157, endPoint y: 141, distance: 5.8
click at [157, 135] on div "Select a reason" at bounding box center [237, 134] width 223 height 9
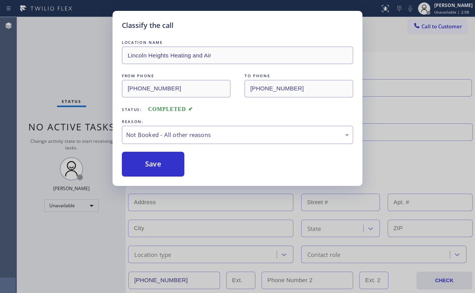
drag, startPoint x: 155, startPoint y: 163, endPoint x: 116, endPoint y: 113, distance: 63.4
click at [155, 163] on button "Save" at bounding box center [153, 164] width 62 height 25
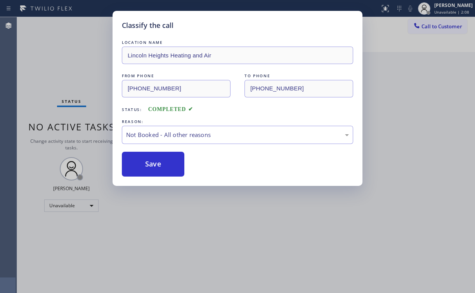
click at [50, 52] on div "Classify the call LOCATION NAME [GEOGRAPHIC_DATA] Heating and Air FROM PHONE [P…" at bounding box center [237, 146] width 475 height 293
click at [427, 28] on span "Call to Customer" at bounding box center [441, 26] width 41 height 7
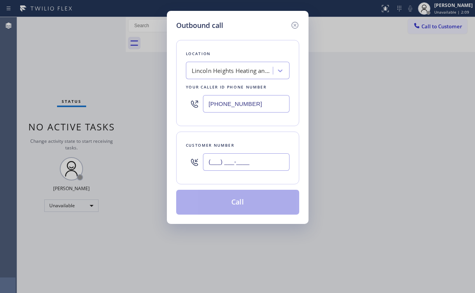
click at [272, 159] on input "(___) ___-____" at bounding box center [246, 161] width 87 height 17
paste input "213) 832-3965"
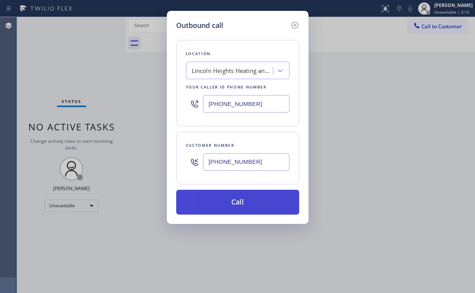
type input "[PHONE_NUMBER]"
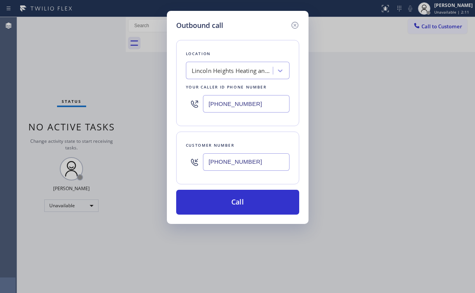
drag, startPoint x: 220, startPoint y: 207, endPoint x: 204, endPoint y: 234, distance: 31.7
click at [220, 207] on button "Call" at bounding box center [237, 202] width 123 height 25
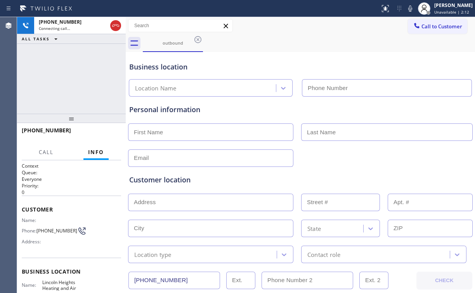
type input "[PHONE_NUMBER]"
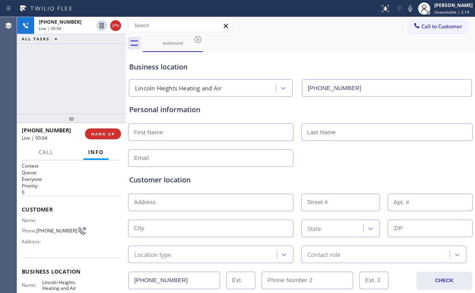
click at [97, 126] on div "[PHONE_NUMBER] Live | 00:04 HANG UP" at bounding box center [71, 134] width 99 height 20
click at [104, 135] on span "HANG UP" at bounding box center [103, 133] width 24 height 5
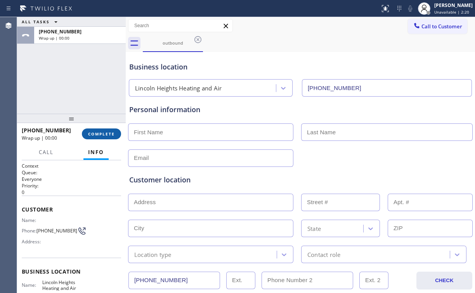
click at [105, 135] on span "COMPLETE" at bounding box center [101, 133] width 27 height 5
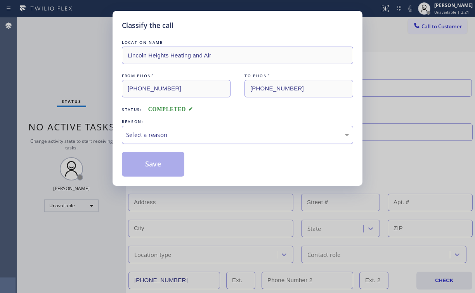
click at [156, 134] on div "Select a reason" at bounding box center [237, 134] width 223 height 9
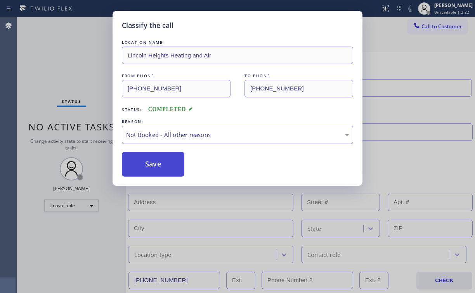
click at [158, 169] on button "Save" at bounding box center [153, 164] width 62 height 25
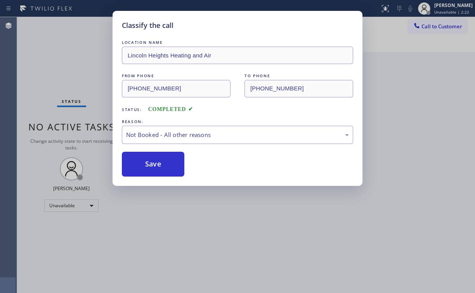
click at [50, 69] on div "Classify the call LOCATION NAME [GEOGRAPHIC_DATA] Heating and Air FROM PHONE [P…" at bounding box center [237, 146] width 475 height 293
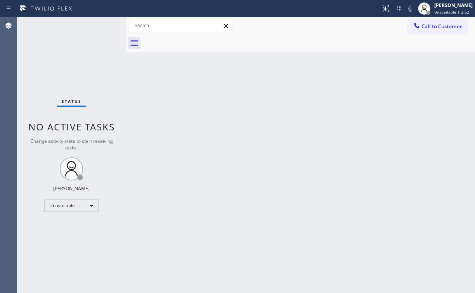
drag, startPoint x: 53, startPoint y: 58, endPoint x: 53, endPoint y: 53, distance: 5.4
click at [53, 57] on div "Status No active tasks Change activity state to start receiving tasks. [PERSON_…" at bounding box center [71, 155] width 109 height 276
click at [448, 28] on span "Call to Customer" at bounding box center [441, 26] width 41 height 7
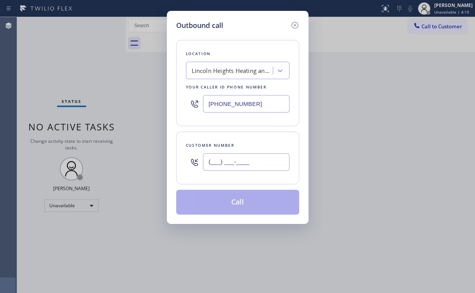
click at [256, 165] on input "(___) ___-____" at bounding box center [246, 161] width 87 height 17
paste input "858) 336-7959"
type input "[PHONE_NUMBER]"
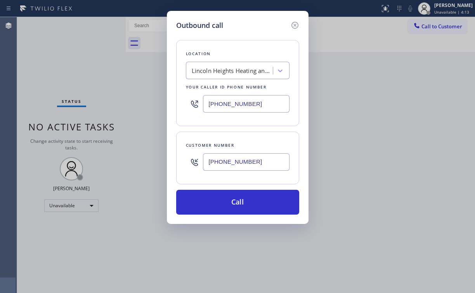
click at [244, 43] on div "Location [GEOGRAPHIC_DATA] Heating and Air Your caller id phone number [PHONE_N…" at bounding box center [237, 83] width 123 height 86
drag, startPoint x: 262, startPoint y: 98, endPoint x: 92, endPoint y: 113, distance: 170.6
click at [95, 113] on div "Outbound call Location [GEOGRAPHIC_DATA] Heating and Air Your caller id phone n…" at bounding box center [237, 146] width 475 height 293
paste input "855) 731-4952"
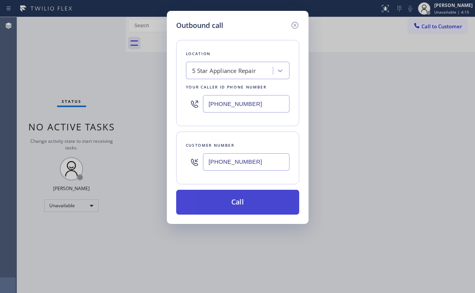
type input "[PHONE_NUMBER]"
click at [246, 201] on button "Call" at bounding box center [237, 202] width 123 height 25
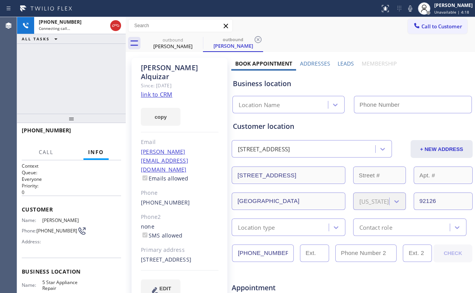
click at [53, 73] on div "[PHONE_NUMBER] Connecting call… ALL TASKS ALL TASKS ACTIVE TASKS TASKS IN WRAP …" at bounding box center [71, 65] width 109 height 97
type input "[PHONE_NUMBER]"
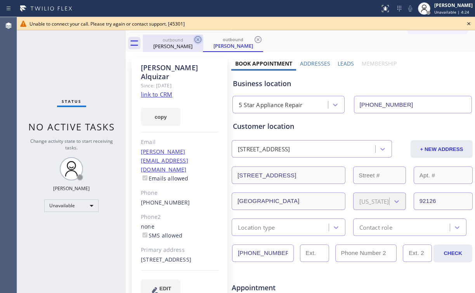
drag, startPoint x: 173, startPoint y: 43, endPoint x: 198, endPoint y: 36, distance: 25.5
click at [174, 43] on div "[PERSON_NAME]" at bounding box center [173, 46] width 59 height 7
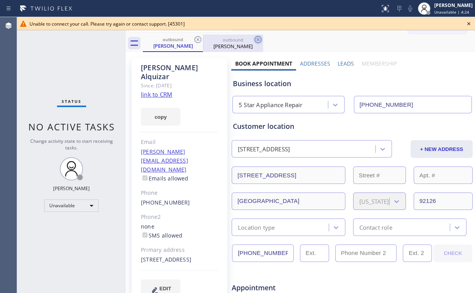
click at [196, 36] on icon at bounding box center [197, 39] width 9 height 9
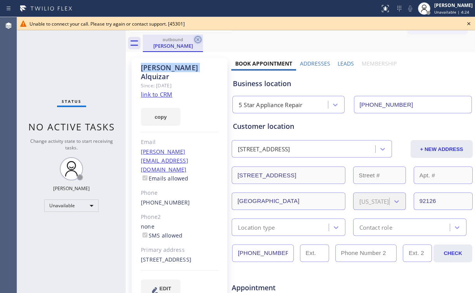
click at [197, 36] on icon at bounding box center [197, 39] width 7 height 7
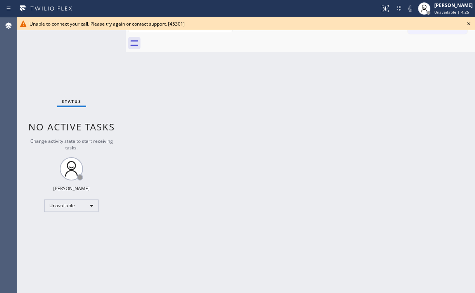
click at [468, 22] on icon at bounding box center [468, 23] width 9 height 9
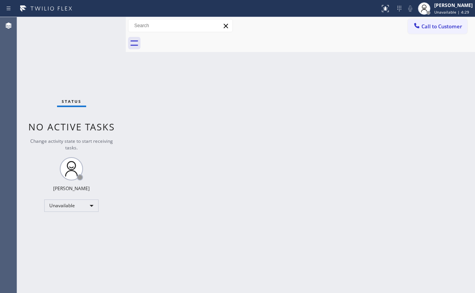
click at [440, 26] on span "Call to Customer" at bounding box center [441, 26] width 41 height 7
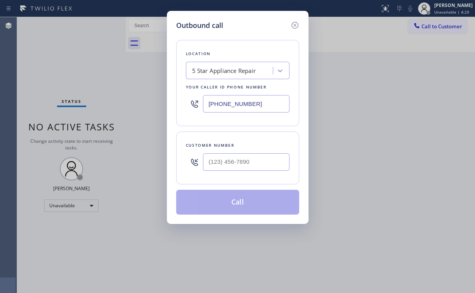
click at [265, 152] on div at bounding box center [246, 161] width 87 height 25
click at [263, 156] on input "(___) ___-____" at bounding box center [246, 161] width 87 height 17
paste input "702) 542-3472"
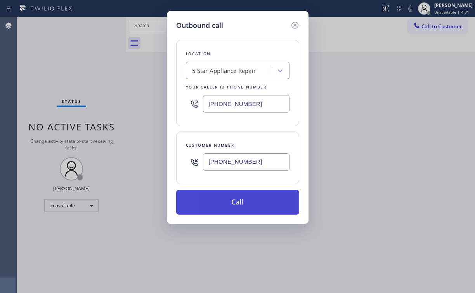
type input "[PHONE_NUMBER]"
drag, startPoint x: 234, startPoint y: 202, endPoint x: 200, endPoint y: 255, distance: 62.9
click at [234, 203] on button "Call" at bounding box center [237, 202] width 123 height 25
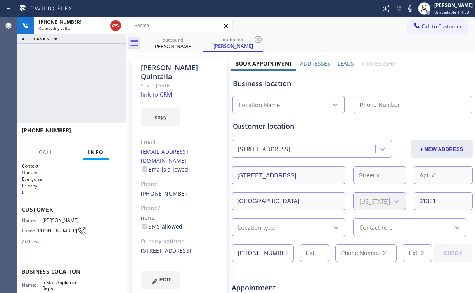
click at [71, 73] on div "[PHONE_NUMBER] Connecting call… ALL TASKS ALL TASKS ACTIVE TASKS TASKS IN WRAP …" at bounding box center [71, 65] width 109 height 97
type input "[PHONE_NUMBER]"
click at [77, 82] on div "[PHONE_NUMBER] Connecting call… ALL TASKS ALL TASKS ACTIVE TASKS TASKS IN WRAP …" at bounding box center [71, 65] width 109 height 97
click at [78, 77] on div "[PHONE_NUMBER] Connecting call… ALL TASKS ALL TASKS ACTIVE TASKS TASKS IN WRAP …" at bounding box center [71, 65] width 109 height 97
click at [334, 73] on div "Business location 5 Star Appliance Repair [PHONE_NUMBER]" at bounding box center [352, 92] width 242 height 43
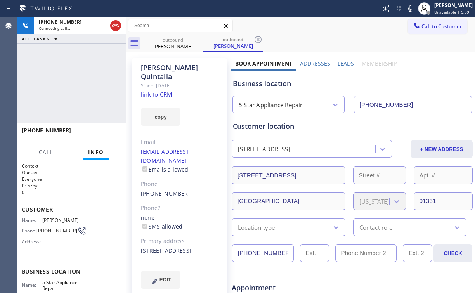
click at [58, 74] on div "[PHONE_NUMBER] Connecting call… ALL TASKS ALL TASKS ACTIVE TASKS TASKS IN WRAP …" at bounding box center [71, 65] width 109 height 97
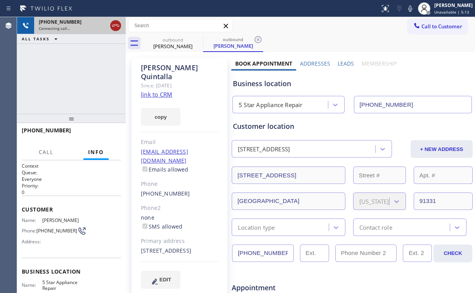
click at [114, 26] on icon at bounding box center [115, 25] width 9 height 9
drag, startPoint x: 179, startPoint y: 40, endPoint x: 189, endPoint y: 41, distance: 10.2
click at [180, 41] on div "outbound" at bounding box center [173, 40] width 59 height 6
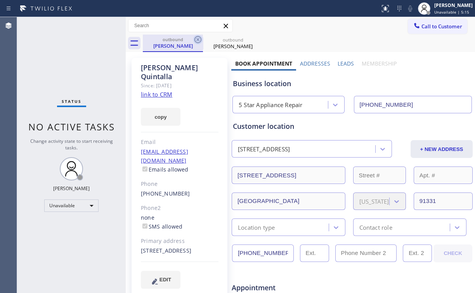
click at [200, 40] on icon at bounding box center [197, 39] width 9 height 9
click at [114, 59] on div "Status No active tasks Change activity state to start receiving tasks. [PERSON_…" at bounding box center [71, 155] width 109 height 276
click at [195, 39] on icon at bounding box center [197, 39] width 7 height 7
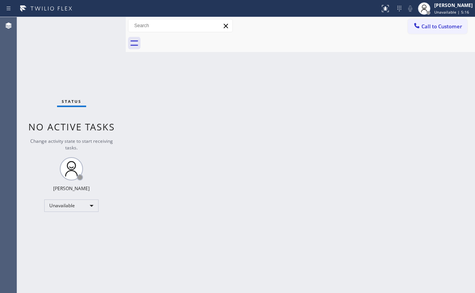
click at [65, 49] on div "Status No active tasks Change activity state to start receiving tasks. [PERSON_…" at bounding box center [71, 155] width 109 height 276
click at [427, 29] on span "Call to Customer" at bounding box center [441, 26] width 41 height 7
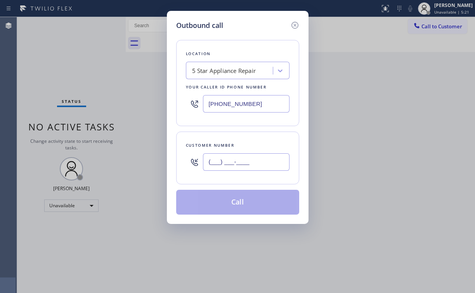
click at [256, 155] on input "(___) ___-____" at bounding box center [246, 161] width 87 height 17
paste input "847) 217-6703"
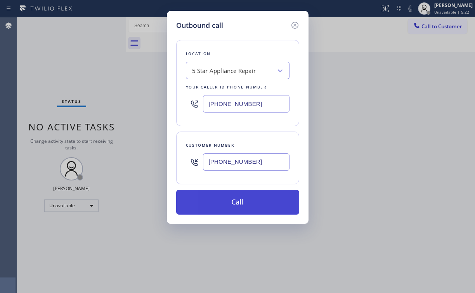
type input "[PHONE_NUMBER]"
click at [231, 202] on button "Call" at bounding box center [237, 202] width 123 height 25
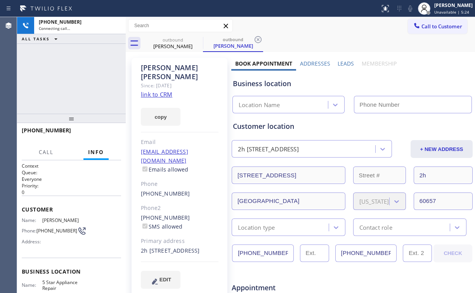
click at [75, 81] on div "[PHONE_NUMBER] Connecting call… ALL TASKS ALL TASKS ACTIVE TASKS TASKS IN WRAP …" at bounding box center [71, 65] width 109 height 97
type input "[PHONE_NUMBER]"
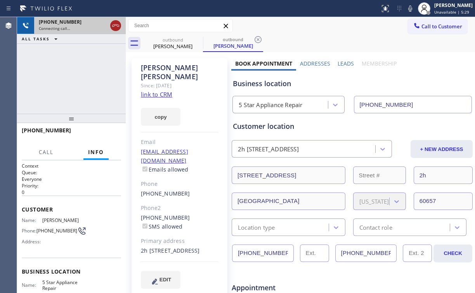
click at [116, 26] on icon at bounding box center [115, 25] width 9 height 9
click at [441, 26] on span "Call to Customer" at bounding box center [441, 26] width 41 height 7
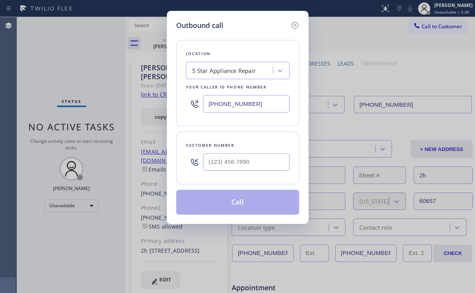
drag, startPoint x: 264, startPoint y: 103, endPoint x: 165, endPoint y: 108, distance: 98.7
click at [171, 108] on div "Outbound call Location 5 Star Appliance Repair Your caller id phone number [PHO…" at bounding box center [238, 117] width 142 height 213
paste input "626) 240-502"
type input "[PHONE_NUMBER]"
click at [239, 163] on input "(___) ___-____" at bounding box center [246, 161] width 87 height 17
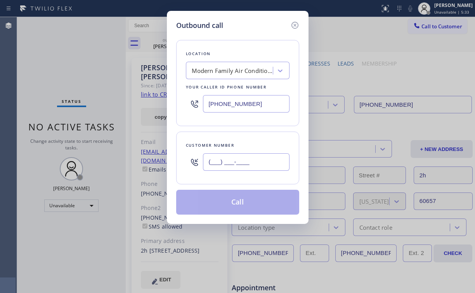
paste input "213) 789-3210"
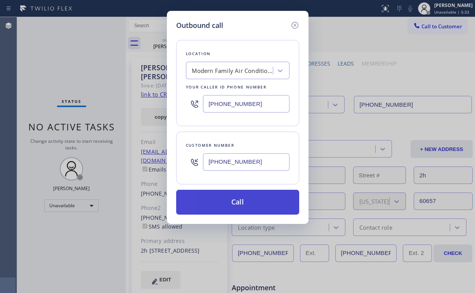
type input "[PHONE_NUMBER]"
click at [230, 201] on button "Call" at bounding box center [237, 202] width 123 height 25
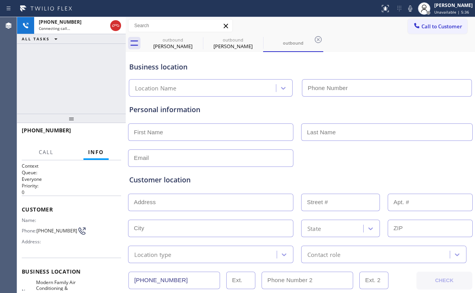
type input "[PHONE_NUMBER]"
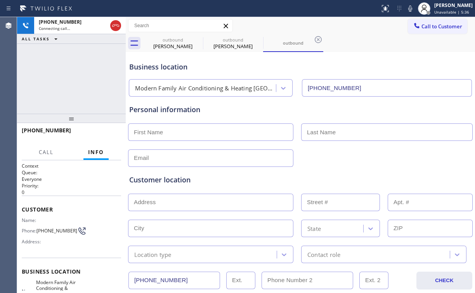
click at [62, 92] on div "[PHONE_NUMBER] Connecting call… ALL TASKS ALL TASKS ACTIVE TASKS TASKS IN WRAP …" at bounding box center [71, 65] width 109 height 97
drag, startPoint x: 172, startPoint y: 47, endPoint x: 198, endPoint y: 42, distance: 26.4
click at [173, 47] on div "[PERSON_NAME]" at bounding box center [173, 46] width 59 height 7
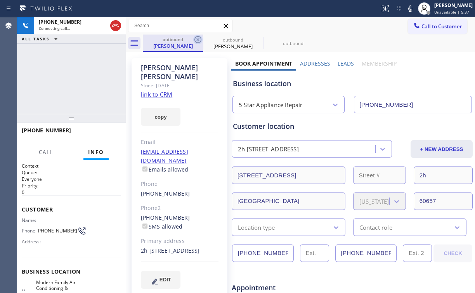
click at [199, 38] on icon at bounding box center [197, 39] width 7 height 7
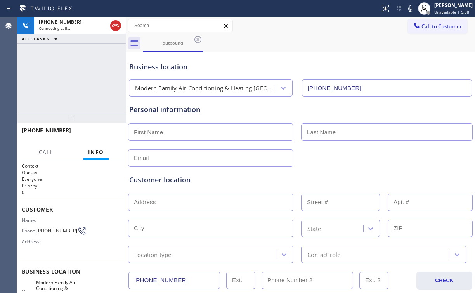
click at [80, 78] on div "[PHONE_NUMBER] Connecting call… ALL TASKS ALL TASKS ACTIVE TASKS TASKS IN WRAP …" at bounding box center [71, 65] width 109 height 97
click at [75, 77] on div "[PHONE_NUMBER] Live | 00:01 ALL TASKS ALL TASKS ACTIVE TASKS TASKS IN WRAP UP" at bounding box center [71, 65] width 109 height 97
click at [76, 81] on div "[PHONE_NUMBER] Live | 00:04 ALL TASKS ALL TASKS ACTIVE TASKS TASKS IN WRAP UP" at bounding box center [71, 65] width 109 height 97
click at [76, 81] on div "[PHONE_NUMBER] Live | 00:07 ALL TASKS ALL TASKS ACTIVE TASKS TASKS IN WRAP UP" at bounding box center [71, 65] width 109 height 97
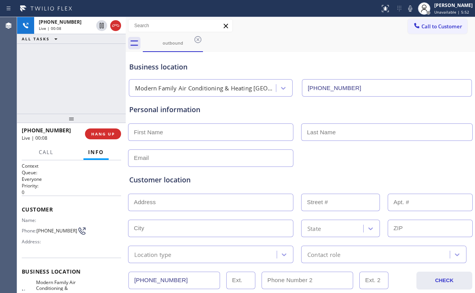
click at [77, 78] on div "[PHONE_NUMBER] Live | 00:08 ALL TASKS ALL TASKS ACTIVE TASKS TASKS IN WRAP UP" at bounding box center [71, 65] width 109 height 97
click at [111, 135] on span "HANG UP" at bounding box center [103, 133] width 24 height 5
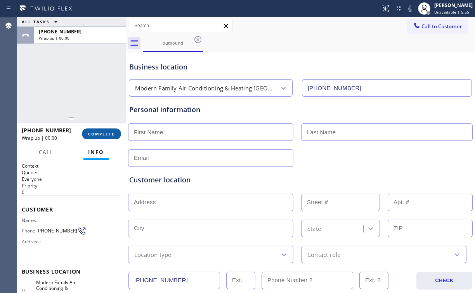
click at [111, 135] on span "COMPLETE" at bounding box center [101, 133] width 27 height 5
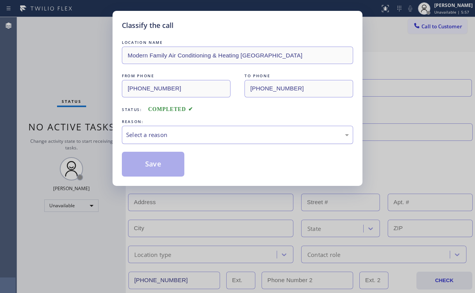
drag, startPoint x: 147, startPoint y: 134, endPoint x: 153, endPoint y: 141, distance: 8.9
click at [148, 135] on div "Select a reason" at bounding box center [237, 134] width 223 height 9
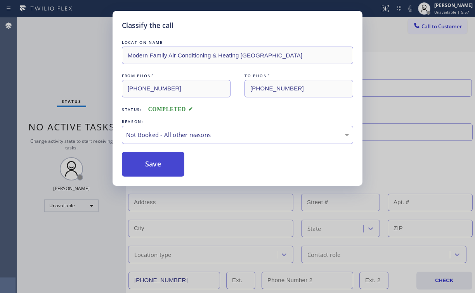
click at [157, 166] on button "Save" at bounding box center [153, 164] width 62 height 25
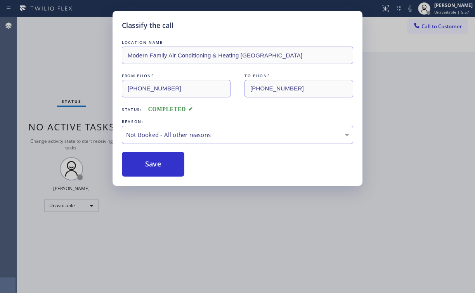
click at [78, 59] on div "Classify the call LOCATION NAME Modern Family Air Conditioning & Heating Arcadi…" at bounding box center [237, 146] width 475 height 293
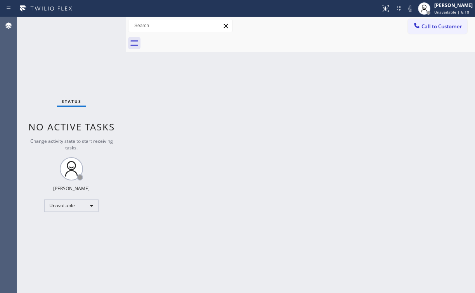
drag, startPoint x: 76, startPoint y: 48, endPoint x: 78, endPoint y: 52, distance: 4.9
click at [76, 48] on div "Status No active tasks Change activity state to start receiving tasks. [PERSON_…" at bounding box center [71, 155] width 109 height 276
click at [434, 28] on span "Call to Customer" at bounding box center [441, 26] width 41 height 7
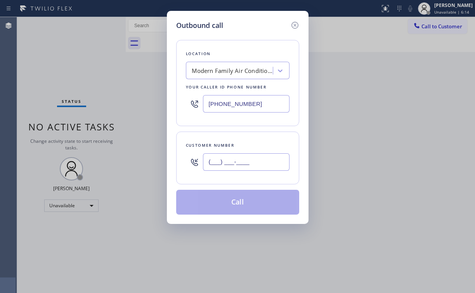
click at [260, 163] on input "(___) ___-____" at bounding box center [246, 161] width 87 height 17
paste input "646) 752-0174"
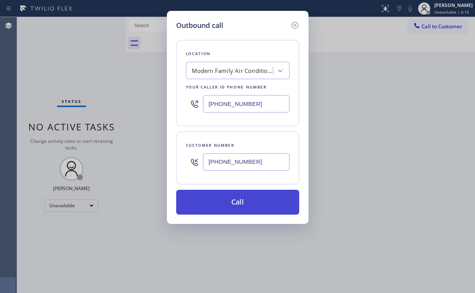
type input "[PHONE_NUMBER]"
click at [222, 205] on button "Call" at bounding box center [237, 202] width 123 height 25
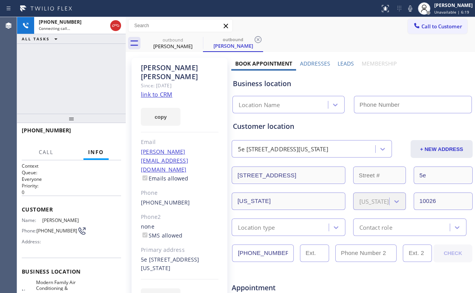
type input "[PHONE_NUMBER]"
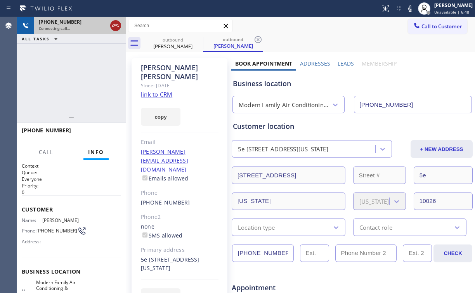
click at [118, 27] on icon at bounding box center [115, 25] width 9 height 9
drag, startPoint x: 181, startPoint y: 38, endPoint x: 174, endPoint y: 42, distance: 7.8
click at [181, 39] on div "outbound" at bounding box center [173, 40] width 59 height 6
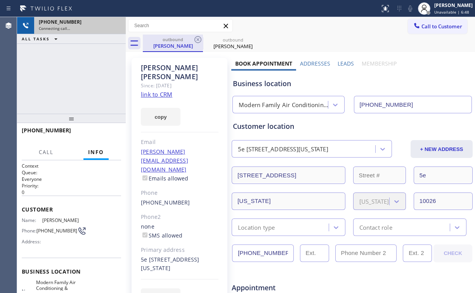
drag, startPoint x: 175, startPoint y: 42, endPoint x: 193, endPoint y: 41, distance: 17.9
click at [177, 42] on div "outbound [PERSON_NAME]" at bounding box center [173, 43] width 59 height 17
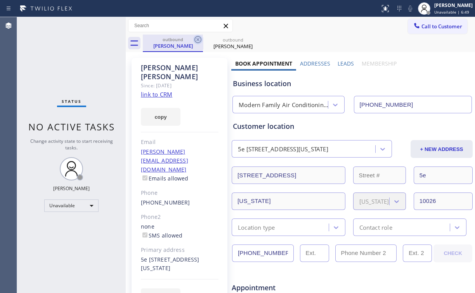
click at [202, 40] on icon at bounding box center [197, 39] width 9 height 9
click at [200, 39] on icon at bounding box center [197, 39] width 9 height 9
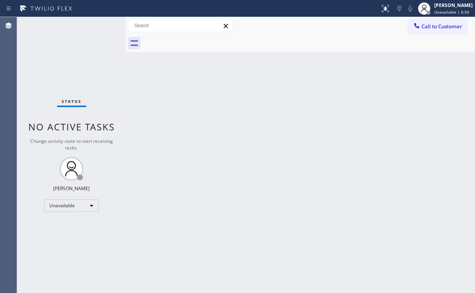
drag, startPoint x: 78, startPoint y: 70, endPoint x: 79, endPoint y: 59, distance: 11.4
click at [79, 64] on div "Status No active tasks Change activity state to start receiving tasks. [PERSON_…" at bounding box center [71, 155] width 109 height 276
drag, startPoint x: 431, startPoint y: 26, endPoint x: 299, endPoint y: 133, distance: 170.0
click at [430, 27] on span "Call to Customer" at bounding box center [441, 26] width 41 height 7
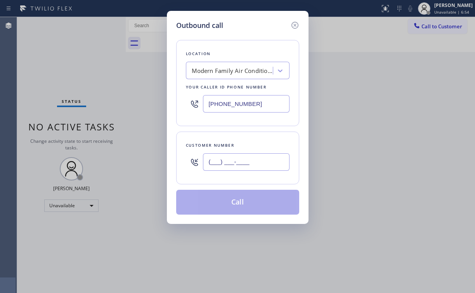
click at [268, 160] on input "(___) ___-____" at bounding box center [246, 161] width 87 height 17
paste input "310) 721-3463"
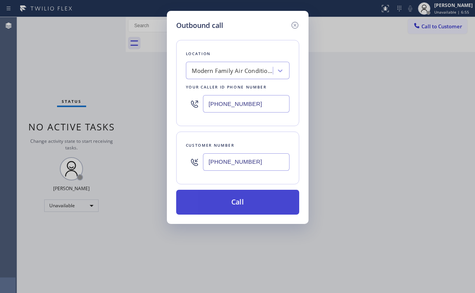
type input "[PHONE_NUMBER]"
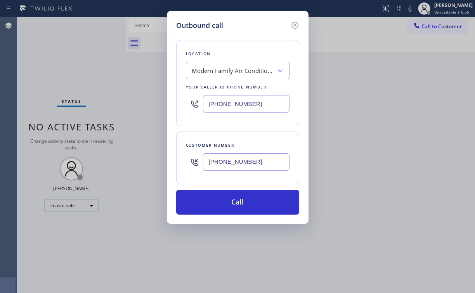
drag, startPoint x: 228, startPoint y: 203, endPoint x: 186, endPoint y: 289, distance: 95.6
click at [228, 204] on button "Call" at bounding box center [237, 202] width 123 height 25
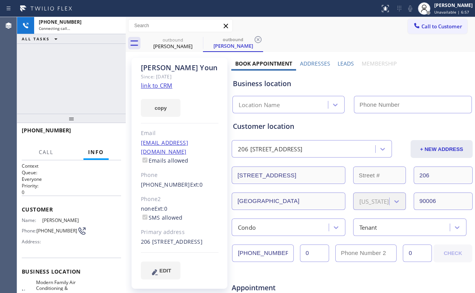
drag, startPoint x: 79, startPoint y: 84, endPoint x: 84, endPoint y: 83, distance: 5.2
click at [79, 84] on div "[PHONE_NUMBER] Connecting call… ALL TASKS ALL TASKS ACTIVE TASKS TASKS IN WRAP …" at bounding box center [71, 65] width 109 height 97
type input "[PHONE_NUMBER]"
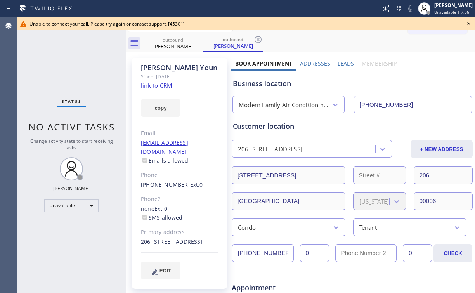
click at [468, 24] on icon at bounding box center [468, 23] width 3 height 3
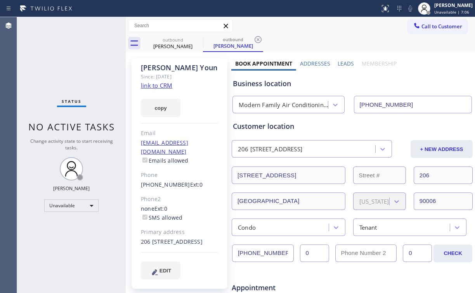
drag, startPoint x: 78, startPoint y: 59, endPoint x: 183, endPoint y: 52, distance: 104.6
click at [79, 59] on div "Status No active tasks Change activity state to start receiving tasks. [PERSON_…" at bounding box center [71, 155] width 109 height 276
drag, startPoint x: 174, startPoint y: 46, endPoint x: 194, endPoint y: 38, distance: 21.0
click at [175, 46] on div "[PERSON_NAME]" at bounding box center [173, 46] width 59 height 7
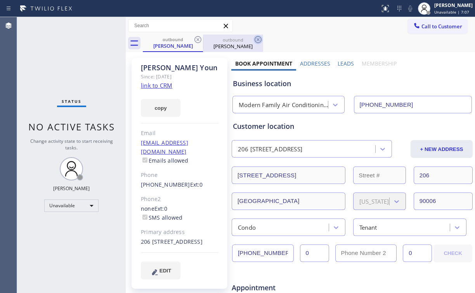
click at [197, 36] on icon at bounding box center [197, 39] width 7 height 7
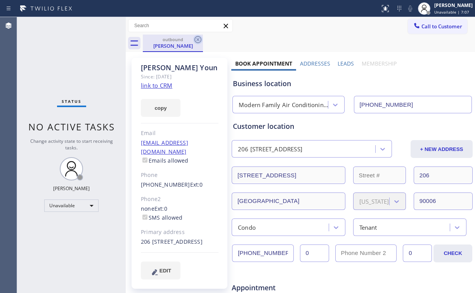
click at [199, 39] on icon at bounding box center [197, 39] width 9 height 9
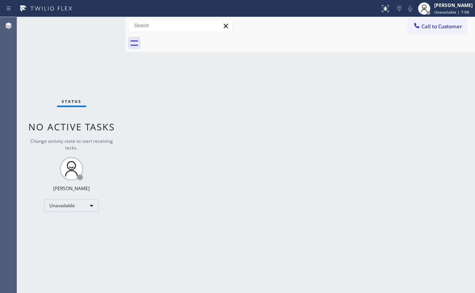
click at [75, 48] on div "Status No active tasks Change activity state to start receiving tasks. [PERSON_…" at bounding box center [71, 155] width 109 height 276
click at [432, 23] on button "Call to Customer" at bounding box center [437, 26] width 59 height 15
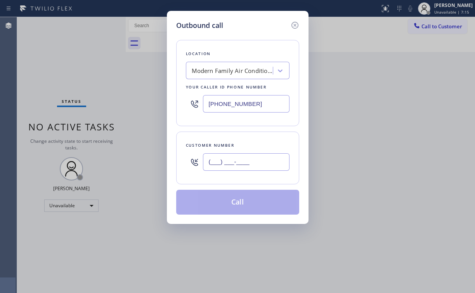
drag, startPoint x: 247, startPoint y: 157, endPoint x: 253, endPoint y: 150, distance: 9.1
click at [246, 157] on input "(___) ___-____" at bounding box center [246, 161] width 87 height 17
paste input "408) 613-8446"
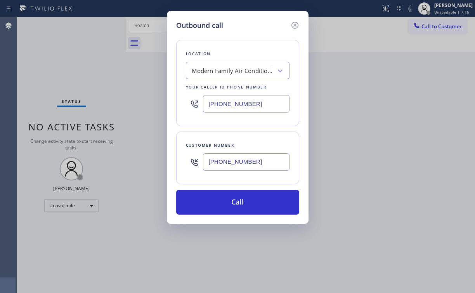
type input "[PHONE_NUMBER]"
drag, startPoint x: 251, startPoint y: 40, endPoint x: 260, endPoint y: 90, distance: 51.2
click at [252, 42] on div "Location Modern Family Air Conditioning & Heating Arcadia Your caller id phone …" at bounding box center [237, 123] width 123 height 184
drag, startPoint x: 251, startPoint y: 102, endPoint x: 158, endPoint y: 110, distance: 93.5
click at [158, 110] on div "Outbound call Location Modern Family Air Conditioning & Heating Arcadia Your ca…" at bounding box center [237, 146] width 475 height 293
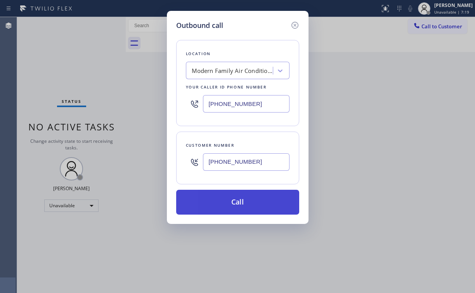
paste input "855) 731-495"
type input "[PHONE_NUMBER]"
click at [231, 199] on button "Call" at bounding box center [237, 202] width 123 height 25
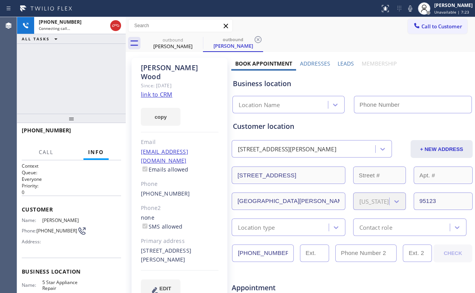
click at [85, 78] on div "[PHONE_NUMBER] Connecting call… ALL TASKS ALL TASKS ACTIVE TASKS TASKS IN WRAP …" at bounding box center [71, 65] width 109 height 97
type input "[PHONE_NUMBER]"
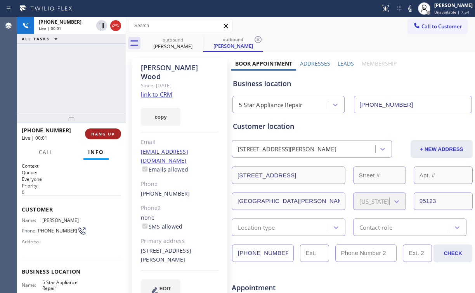
click at [104, 132] on span "HANG UP" at bounding box center [103, 133] width 24 height 5
click at [104, 133] on span "HANG UP" at bounding box center [103, 133] width 24 height 5
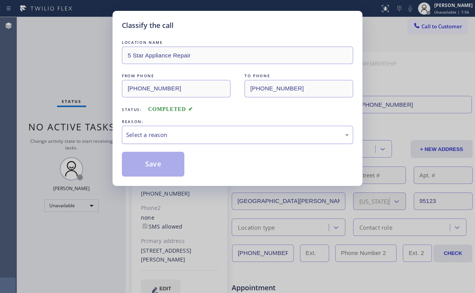
drag, startPoint x: 144, startPoint y: 133, endPoint x: 147, endPoint y: 140, distance: 8.0
click at [144, 133] on div "Select a reason" at bounding box center [237, 134] width 223 height 9
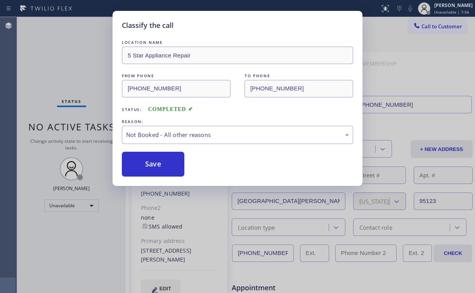
drag, startPoint x: 157, startPoint y: 166, endPoint x: 81, endPoint y: 71, distance: 121.2
click at [157, 165] on button "Save" at bounding box center [153, 164] width 62 height 25
click at [79, 65] on div "Classify the call LOCATION NAME 5 Star Appliance Repair FROM PHONE [PHONE_NUMBE…" at bounding box center [237, 146] width 475 height 293
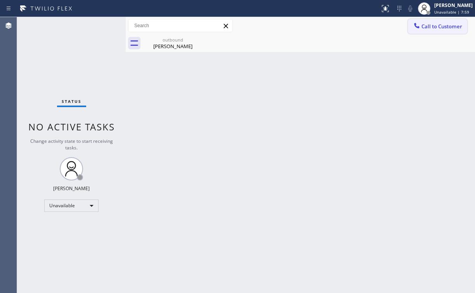
click at [439, 25] on span "Call to Customer" at bounding box center [441, 26] width 41 height 7
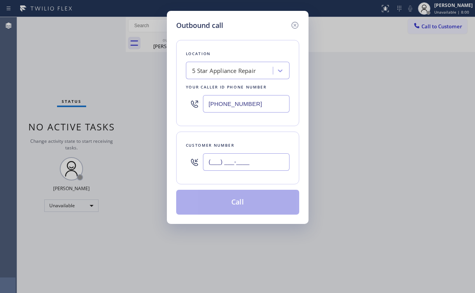
click at [254, 158] on input "(___) ___-____" at bounding box center [246, 161] width 87 height 17
paste input "917) 536-2207"
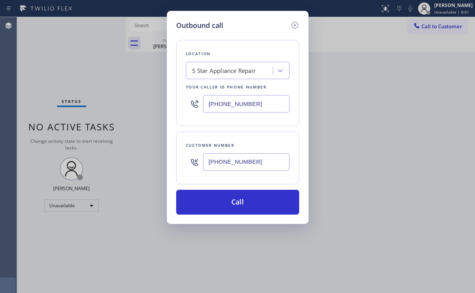
type input "[PHONE_NUMBER]"
click at [227, 209] on button "Call" at bounding box center [237, 202] width 123 height 25
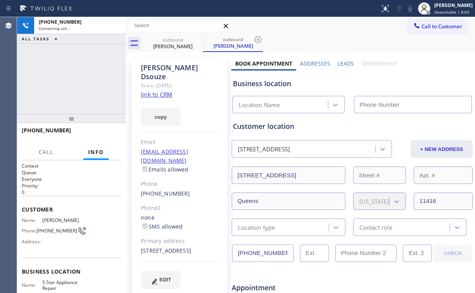
click at [68, 82] on div "[PHONE_NUMBER] Connecting call… ALL TASKS ALL TASKS ACTIVE TASKS TASKS IN WRAP …" at bounding box center [71, 65] width 109 height 97
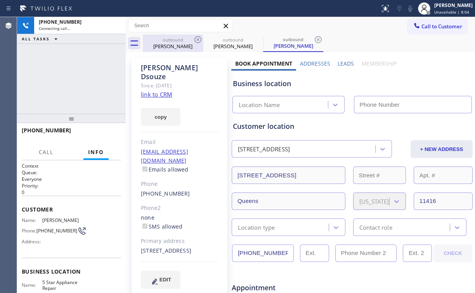
click at [184, 43] on div "[PERSON_NAME]" at bounding box center [173, 46] width 59 height 7
type input "[PHONE_NUMBER]"
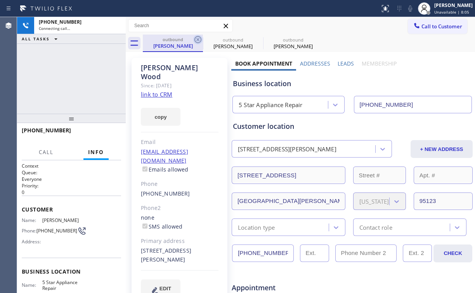
click at [198, 39] on icon at bounding box center [197, 39] width 7 height 7
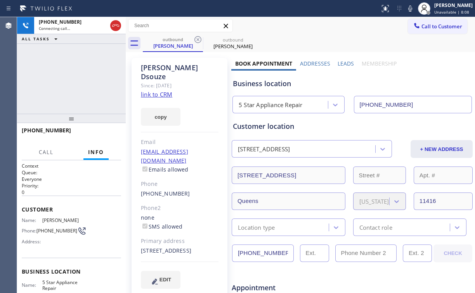
click at [73, 92] on div "[PHONE_NUMBER] Connecting call… ALL TASKS ALL TASKS ACTIVE TASKS TASKS IN WRAP …" at bounding box center [71, 65] width 109 height 97
click at [72, 75] on div "[PHONE_NUMBER] Live | 00:01 ALL TASKS ALL TASKS ACTIVE TASKS TASKS IN WRAP UP" at bounding box center [71, 65] width 109 height 97
click at [106, 135] on span "HANG UP" at bounding box center [103, 133] width 24 height 5
click at [106, 133] on span "HANG UP" at bounding box center [103, 133] width 24 height 5
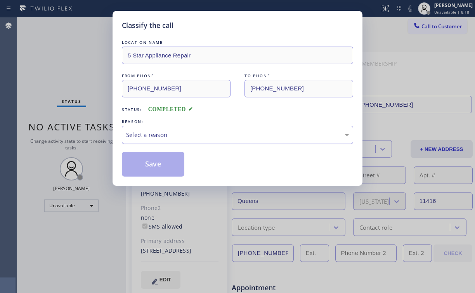
drag, startPoint x: 144, startPoint y: 133, endPoint x: 144, endPoint y: 137, distance: 4.0
click at [144, 134] on div "Select a reason" at bounding box center [237, 134] width 223 height 9
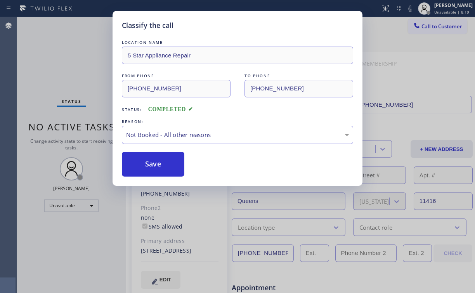
click at [146, 165] on button "Save" at bounding box center [153, 164] width 62 height 25
click at [82, 69] on div "Classify the call LOCATION NAME 5 Star Appliance Repair FROM PHONE [PHONE_NUMBE…" at bounding box center [237, 146] width 475 height 293
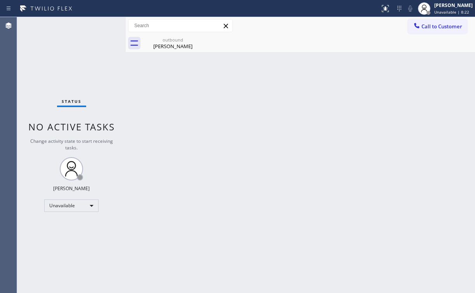
drag, startPoint x: 439, startPoint y: 24, endPoint x: 250, endPoint y: 124, distance: 214.6
click at [439, 24] on span "Call to Customer" at bounding box center [441, 26] width 41 height 7
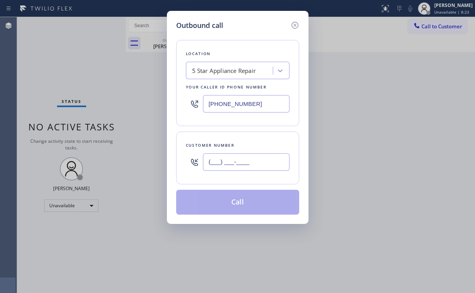
click at [242, 160] on input "(___) ___-____" at bounding box center [246, 161] width 87 height 17
paste input "650) 670-2668"
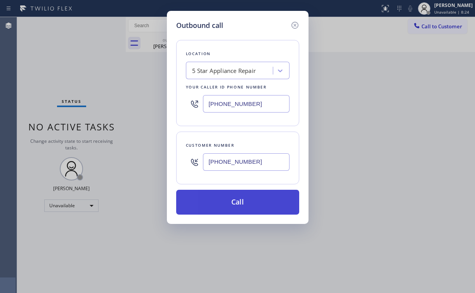
type input "[PHONE_NUMBER]"
click at [230, 200] on button "Call" at bounding box center [237, 202] width 123 height 25
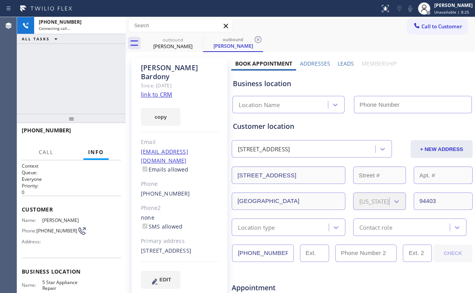
click at [92, 86] on div "[PHONE_NUMBER] Connecting call… ALL TASKS ALL TASKS ACTIVE TASKS TASKS IN WRAP …" at bounding box center [71, 65] width 109 height 97
type input "[PHONE_NUMBER]"
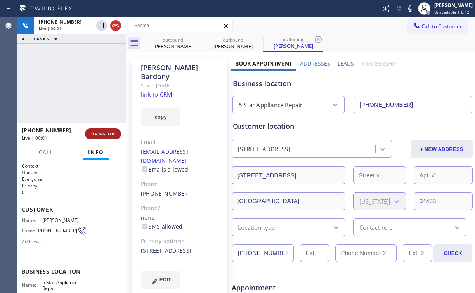
click at [109, 132] on span "HANG UP" at bounding box center [103, 133] width 24 height 5
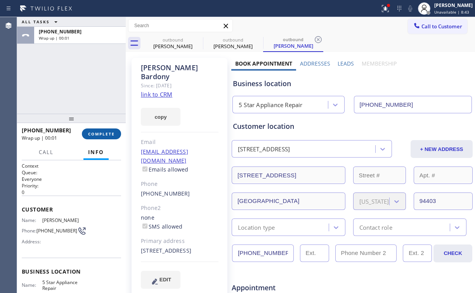
click at [107, 128] on button "COMPLETE" at bounding box center [101, 133] width 39 height 11
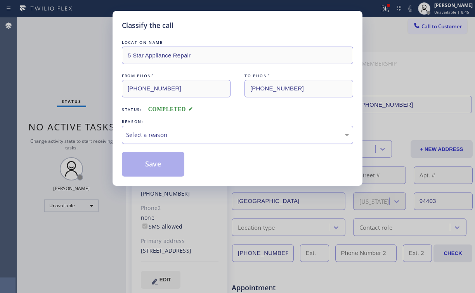
drag, startPoint x: 148, startPoint y: 132, endPoint x: 149, endPoint y: 138, distance: 6.3
click at [149, 134] on div "Select a reason" at bounding box center [237, 134] width 223 height 9
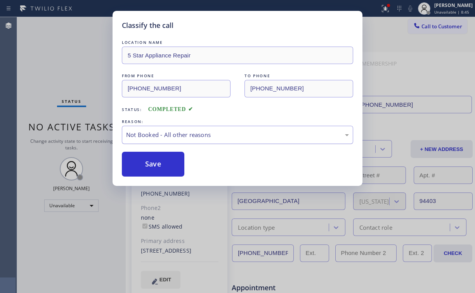
drag, startPoint x: 147, startPoint y: 166, endPoint x: 130, endPoint y: 132, distance: 38.7
click at [147, 166] on button "Save" at bounding box center [153, 164] width 62 height 25
click at [62, 47] on div "Classify the call LOCATION NAME 5 Star Appliance Repair FROM PHONE [PHONE_NUMBE…" at bounding box center [237, 146] width 475 height 293
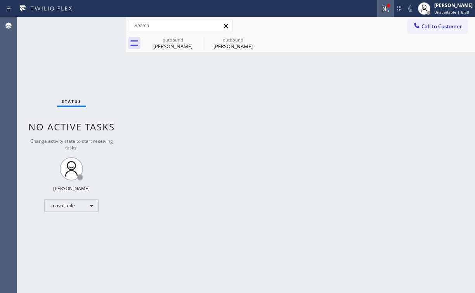
drag, startPoint x: 389, startPoint y: 7, endPoint x: 390, endPoint y: 10, distance: 4.0
click at [388, 7] on icon at bounding box center [385, 8] width 9 height 9
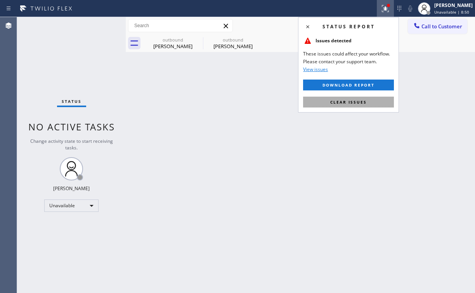
click at [369, 99] on button "Clear issues" at bounding box center [348, 102] width 91 height 11
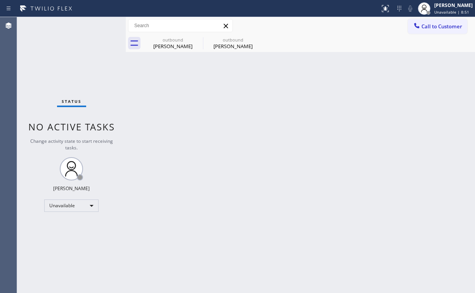
click at [399, 76] on div "Back to Dashboard Change Sender ID Customers Technicians Select a contact Outbo…" at bounding box center [300, 155] width 349 height 276
click at [419, 31] on button "Call to Customer" at bounding box center [437, 26] width 59 height 15
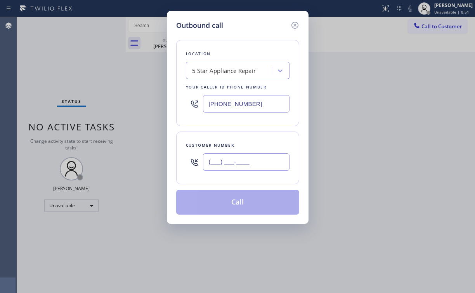
click at [250, 160] on input "(___) ___-____" at bounding box center [246, 161] width 87 height 17
paste
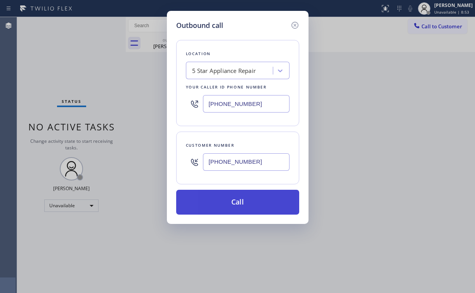
type input "[PHONE_NUMBER]"
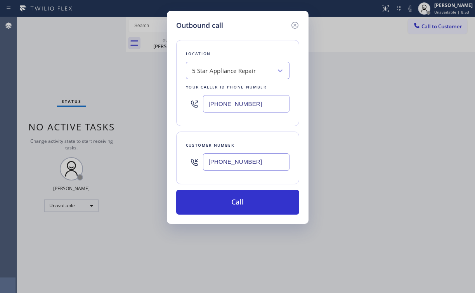
drag, startPoint x: 244, startPoint y: 198, endPoint x: 217, endPoint y: 248, distance: 56.6
click at [244, 201] on button "Call" at bounding box center [237, 202] width 123 height 25
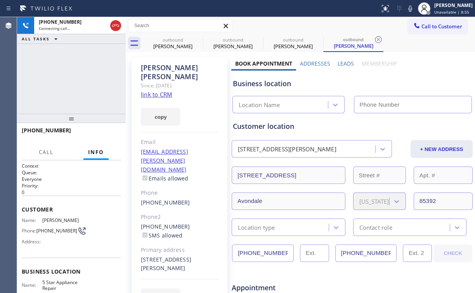
drag, startPoint x: 59, startPoint y: 88, endPoint x: 63, endPoint y: 85, distance: 5.0
click at [59, 90] on div "[PHONE_NUMBER] Connecting call… ALL TASKS ALL TASKS ACTIVE TASKS TASKS IN WRAP …" at bounding box center [71, 65] width 109 height 97
type input "[PHONE_NUMBER]"
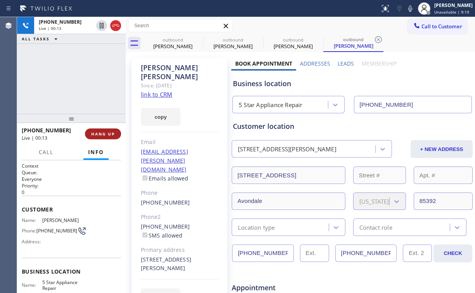
click at [101, 131] on span "HANG UP" at bounding box center [103, 133] width 24 height 5
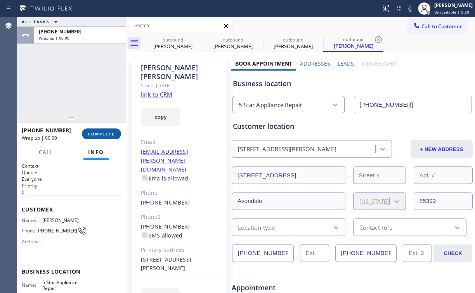
click at [103, 132] on span "COMPLETE" at bounding box center [101, 133] width 27 height 5
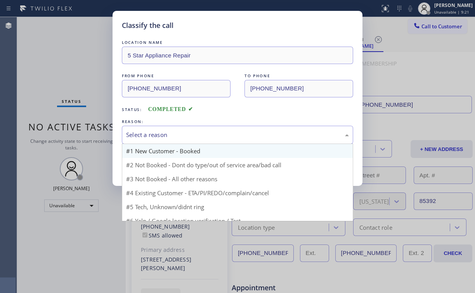
drag, startPoint x: 147, startPoint y: 128, endPoint x: 147, endPoint y: 152, distance: 24.1
click at [147, 129] on div "Select a reason" at bounding box center [237, 135] width 231 height 18
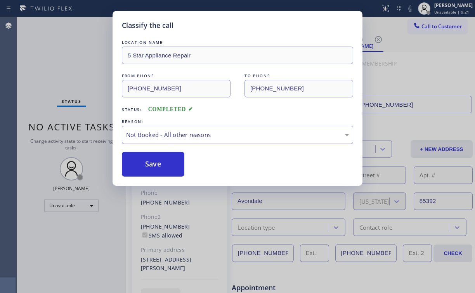
drag, startPoint x: 155, startPoint y: 165, endPoint x: 143, endPoint y: 146, distance: 22.2
click at [155, 165] on button "Save" at bounding box center [153, 164] width 62 height 25
click at [83, 62] on div "Classify the call LOCATION NAME 5 Star Appliance Repair FROM PHONE [PHONE_NUMBE…" at bounding box center [237, 146] width 475 height 293
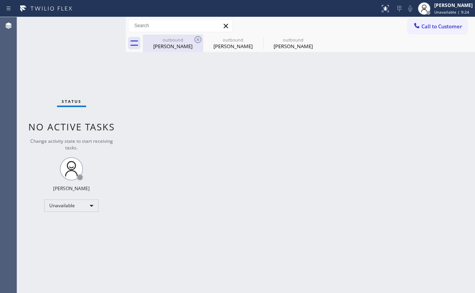
drag, startPoint x: 174, startPoint y: 52, endPoint x: 193, endPoint y: 48, distance: 19.4
click at [174, 52] on div "Back to Dashboard Change Sender ID Customers Technicians Select a contact Outbo…" at bounding box center [300, 155] width 349 height 276
click at [196, 38] on icon at bounding box center [197, 39] width 9 height 9
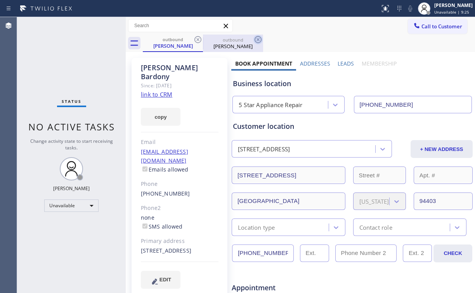
click at [197, 38] on icon at bounding box center [197, 39] width 7 height 7
drag, startPoint x: 198, startPoint y: 39, endPoint x: 175, endPoint y: 41, distance: 23.3
click at [0, 0] on icon at bounding box center [0, 0] width 0 height 0
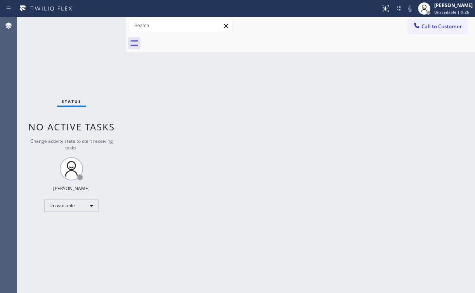
drag, startPoint x: 33, startPoint y: 44, endPoint x: 62, endPoint y: 3, distance: 49.6
click at [34, 40] on div "Status No active tasks Change activity state to start receiving tasks. [PERSON_…" at bounding box center [71, 155] width 109 height 276
drag, startPoint x: 425, startPoint y: 28, endPoint x: 303, endPoint y: 103, distance: 143.7
click at [425, 28] on span "Call to Customer" at bounding box center [441, 26] width 41 height 7
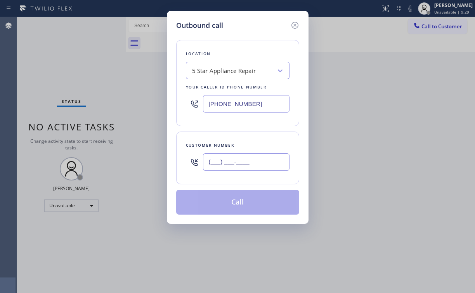
click at [265, 165] on input "(___) ___-____" at bounding box center [246, 161] width 87 height 17
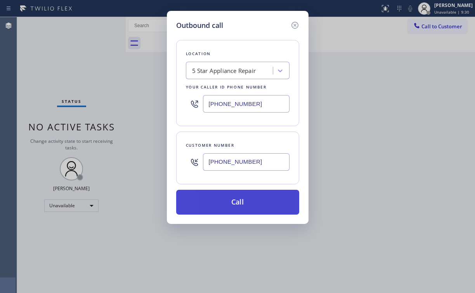
type input "[PHONE_NUMBER]"
click at [238, 200] on button "Call" at bounding box center [237, 202] width 123 height 25
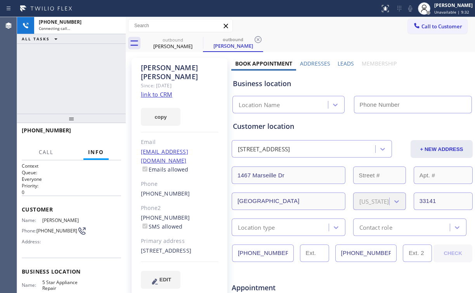
click at [80, 68] on div "[PHONE_NUMBER] Connecting call… ALL TASKS ALL TASKS ACTIVE TASKS TASKS IN WRAP …" at bounding box center [71, 65] width 109 height 97
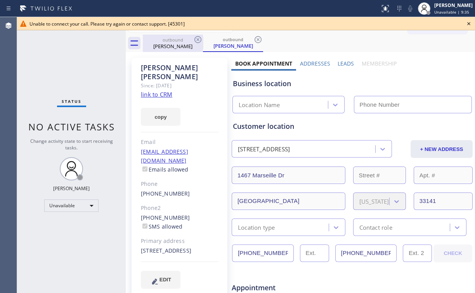
type input "[PHONE_NUMBER]"
drag, startPoint x: 171, startPoint y: 40, endPoint x: 196, endPoint y: 39, distance: 25.3
click at [171, 40] on div "outbound" at bounding box center [173, 40] width 59 height 6
click at [196, 38] on icon at bounding box center [197, 39] width 9 height 9
click at [0, 0] on icon at bounding box center [0, 0] width 0 height 0
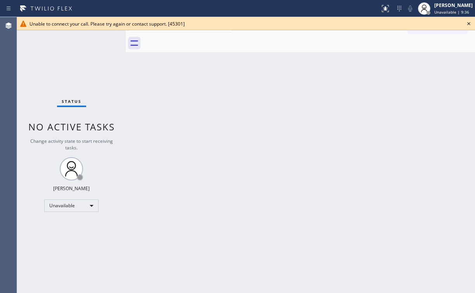
click at [470, 22] on icon at bounding box center [468, 23] width 9 height 9
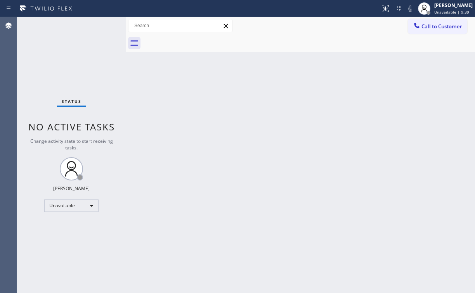
click at [425, 27] on span "Call to Customer" at bounding box center [441, 26] width 41 height 7
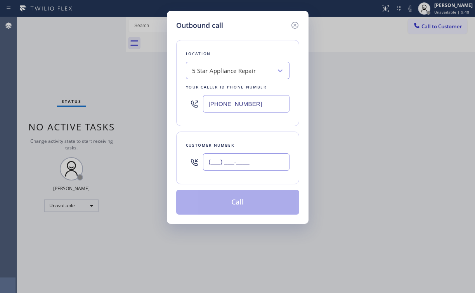
click at [250, 154] on input "(___) ___-____" at bounding box center [246, 161] width 87 height 17
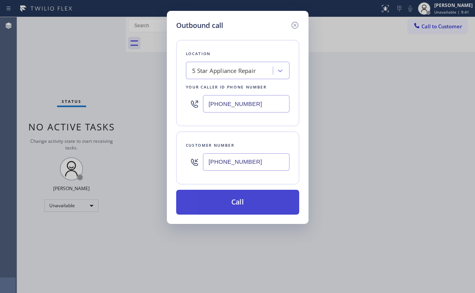
type input "[PHONE_NUMBER]"
click at [222, 200] on button "Call" at bounding box center [237, 202] width 123 height 25
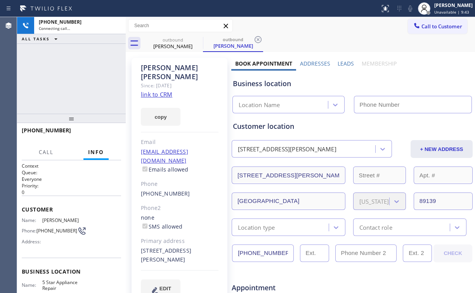
drag, startPoint x: 93, startPoint y: 81, endPoint x: 103, endPoint y: 95, distance: 17.0
click at [93, 81] on div "[PHONE_NUMBER] Connecting call… ALL TASKS ALL TASKS ACTIVE TASKS TASKS IN WRAP …" at bounding box center [71, 65] width 109 height 97
type input "[PHONE_NUMBER]"
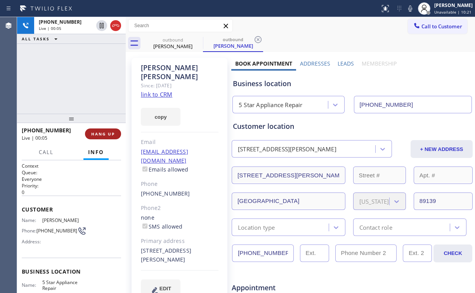
click at [108, 133] on span "HANG UP" at bounding box center [103, 133] width 24 height 5
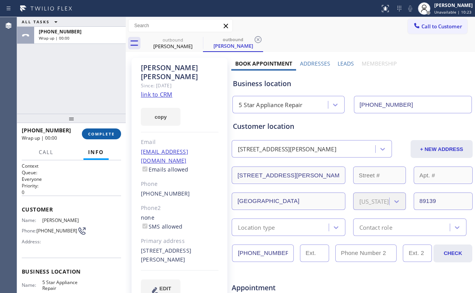
click at [108, 133] on span "COMPLETE" at bounding box center [101, 133] width 27 height 5
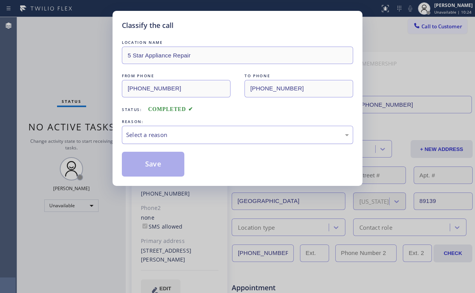
click at [158, 139] on div "Select a reason" at bounding box center [237, 135] width 231 height 18
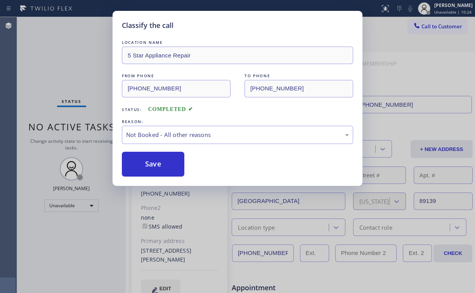
drag, startPoint x: 147, startPoint y: 168, endPoint x: 87, endPoint y: 98, distance: 92.7
click at [149, 168] on button "Save" at bounding box center [153, 164] width 62 height 25
drag, startPoint x: 54, startPoint y: 69, endPoint x: 80, endPoint y: 2, distance: 71.9
click at [55, 68] on div "Classify the call LOCATION NAME 5 Star Appliance Repair FROM PHONE [PHONE_NUMBE…" at bounding box center [237, 146] width 475 height 293
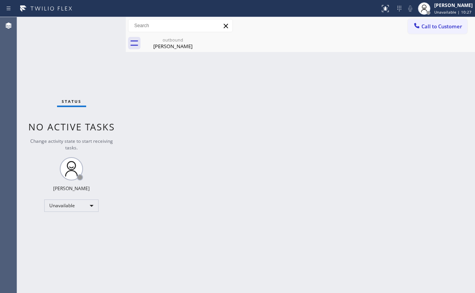
click at [425, 30] on button "Call to Customer" at bounding box center [437, 26] width 59 height 15
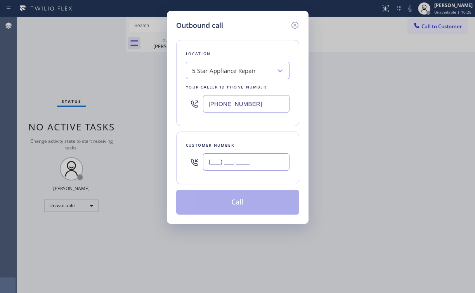
click at [259, 168] on input "(___) ___-____" at bounding box center [246, 161] width 87 height 17
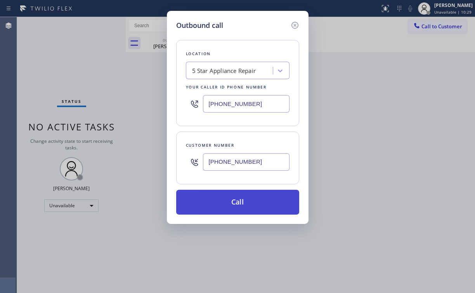
type input "[PHONE_NUMBER]"
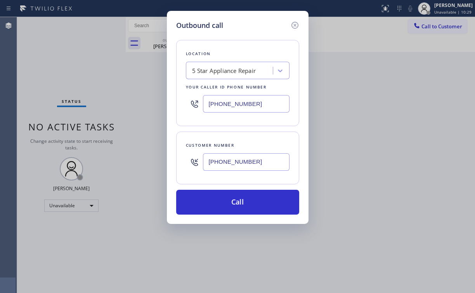
drag, startPoint x: 234, startPoint y: 205, endPoint x: 208, endPoint y: 263, distance: 63.1
click at [234, 207] on button "Call" at bounding box center [237, 202] width 123 height 25
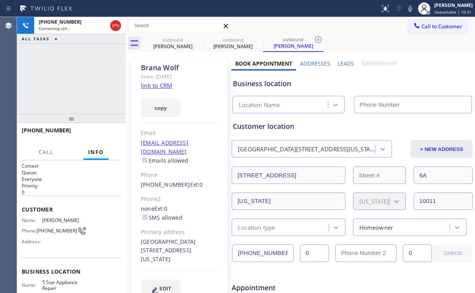
click at [80, 77] on div "[PHONE_NUMBER] Connecting call… ALL TASKS ALL TASKS ACTIVE TASKS TASKS IN WRAP …" at bounding box center [71, 65] width 109 height 97
type input "[PHONE_NUMBER]"
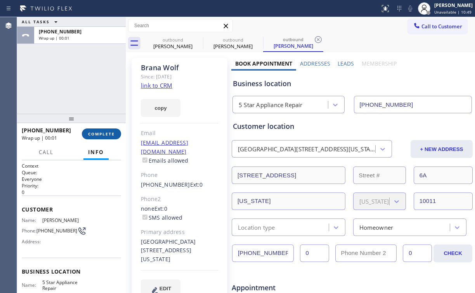
click at [106, 139] on button "COMPLETE" at bounding box center [101, 133] width 39 height 11
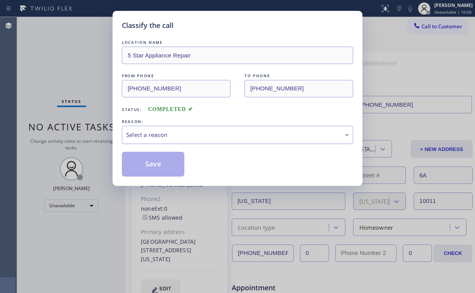
drag, startPoint x: 142, startPoint y: 137, endPoint x: 148, endPoint y: 142, distance: 7.5
click at [143, 138] on div "Select a reason" at bounding box center [237, 134] width 223 height 9
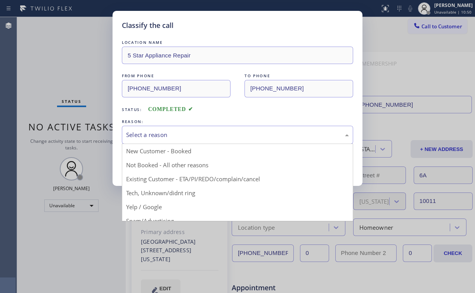
drag, startPoint x: 150, startPoint y: 172, endPoint x: 153, endPoint y: 169, distance: 4.1
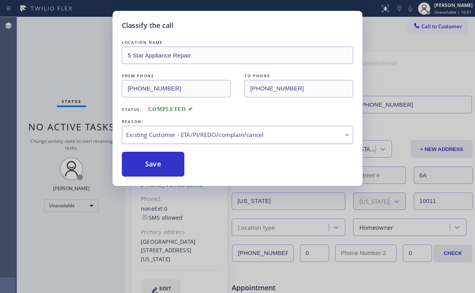
click at [146, 135] on div "Existing Customer - ETA/PI/REDO/complain/cancel" at bounding box center [237, 134] width 223 height 9
drag, startPoint x: 155, startPoint y: 168, endPoint x: 61, endPoint y: 72, distance: 134.5
click at [155, 167] on button "Save" at bounding box center [153, 164] width 62 height 25
drag, startPoint x: 59, startPoint y: 68, endPoint x: 62, endPoint y: 55, distance: 14.0
click at [59, 68] on div "Classify the call LOCATION NAME 5 Star Appliance Repair FROM PHONE [PHONE_NUMBE…" at bounding box center [237, 146] width 475 height 293
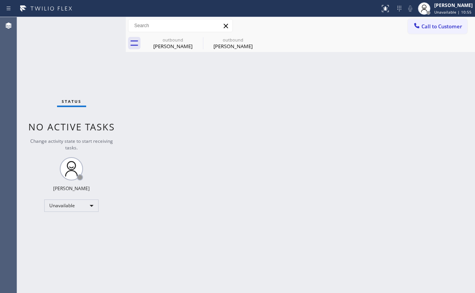
click at [427, 28] on span "Call to Customer" at bounding box center [441, 26] width 41 height 7
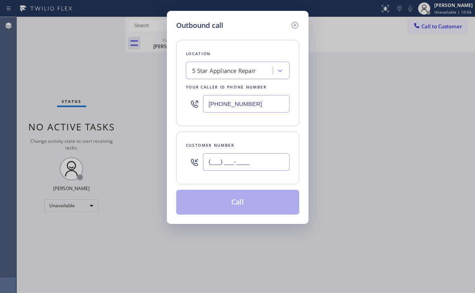
click at [250, 161] on input "(___) ___-____" at bounding box center [246, 161] width 87 height 17
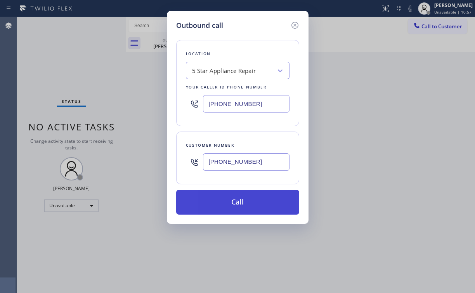
type input "[PHONE_NUMBER]"
click at [233, 196] on button "Call" at bounding box center [237, 202] width 123 height 25
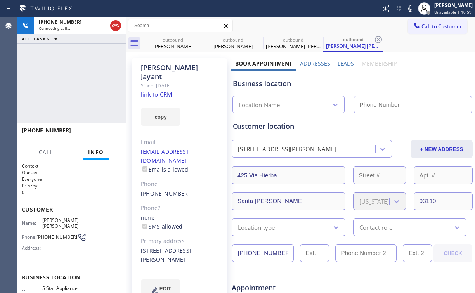
click at [76, 93] on div "[PHONE_NUMBER] Connecting call… ALL TASKS ALL TASKS ACTIVE TASKS TASKS IN WRAP …" at bounding box center [71, 65] width 109 height 97
type input "[PHONE_NUMBER]"
click at [176, 43] on div "[PERSON_NAME]" at bounding box center [173, 46] width 59 height 7
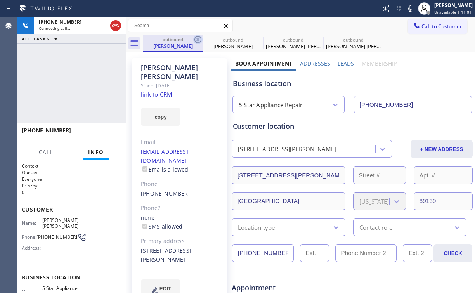
click at [197, 40] on icon at bounding box center [197, 39] width 7 height 7
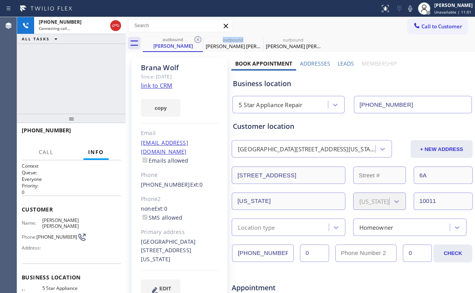
click at [197, 40] on icon at bounding box center [197, 39] width 7 height 7
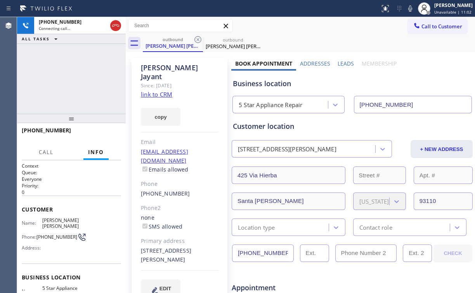
click at [77, 59] on div "[PHONE_NUMBER] Connecting call… ALL TASKS ALL TASKS ACTIVE TASKS TASKS IN WRAP …" at bounding box center [71, 65] width 109 height 97
click at [106, 132] on span "HANG UP" at bounding box center [103, 133] width 24 height 5
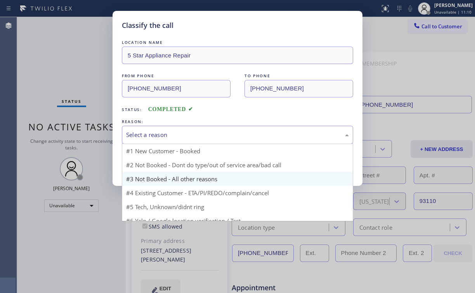
drag, startPoint x: 150, startPoint y: 133, endPoint x: 151, endPoint y: 163, distance: 30.7
click at [150, 134] on div "Select a reason" at bounding box center [237, 134] width 223 height 9
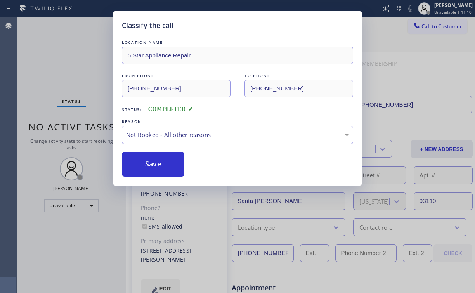
drag, startPoint x: 150, startPoint y: 168, endPoint x: 132, endPoint y: 143, distance: 30.8
click at [150, 168] on button "Save" at bounding box center [153, 164] width 62 height 25
drag, startPoint x: 61, startPoint y: 58, endPoint x: 64, endPoint y: 22, distance: 35.8
click at [61, 57] on div "Classify the call LOCATION NAME 5 Star Appliance Repair FROM PHONE [PHONE_NUMBE…" at bounding box center [237, 146] width 475 height 293
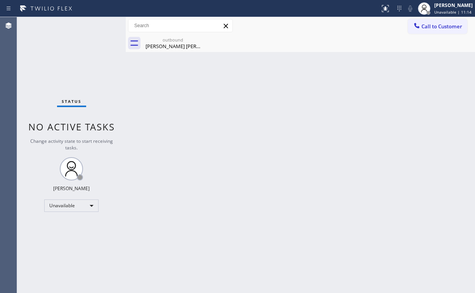
click at [433, 25] on span "Call to Customer" at bounding box center [441, 26] width 41 height 7
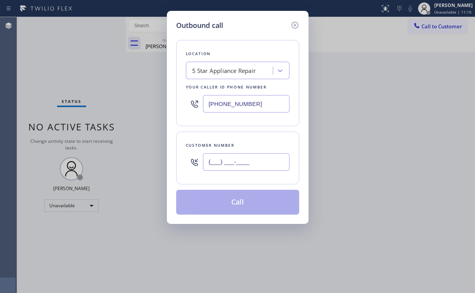
click at [255, 163] on input "(___) ___-____" at bounding box center [246, 161] width 87 height 17
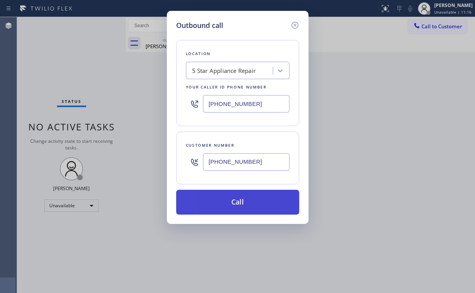
type input "[PHONE_NUMBER]"
click at [233, 203] on button "Call" at bounding box center [237, 202] width 123 height 25
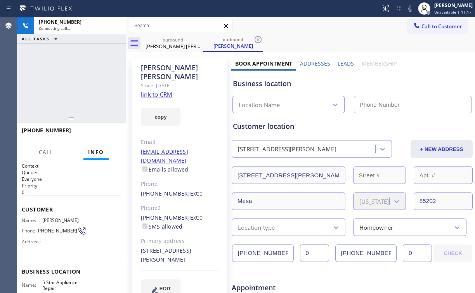
click at [73, 75] on div "[PHONE_NUMBER] Connecting call… ALL TASKS ALL TASKS ACTIVE TASKS TASKS IN WRAP …" at bounding box center [71, 65] width 109 height 97
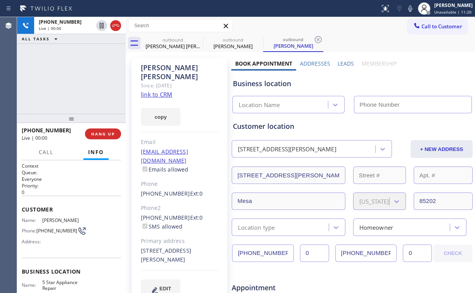
type input "[PHONE_NUMBER]"
click at [103, 135] on span "HANG UP" at bounding box center [103, 133] width 24 height 5
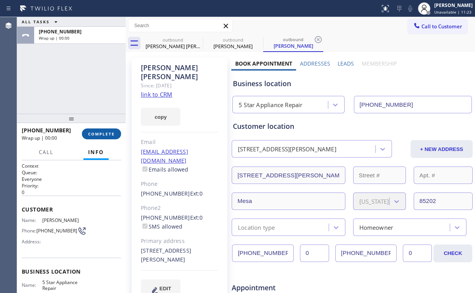
click at [104, 134] on span "COMPLETE" at bounding box center [101, 133] width 27 height 5
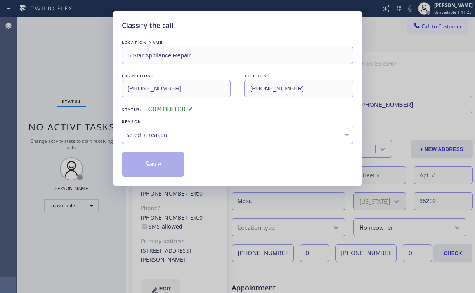
click at [149, 135] on div "Select a reason" at bounding box center [237, 134] width 223 height 9
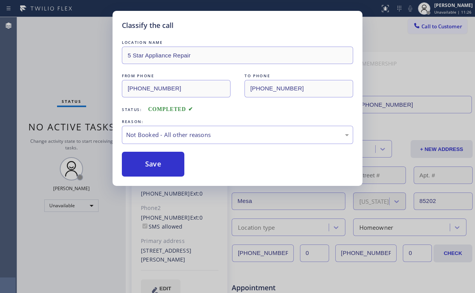
drag, startPoint x: 151, startPoint y: 162, endPoint x: 104, endPoint y: 99, distance: 78.7
click at [151, 161] on button "Save" at bounding box center [153, 164] width 62 height 25
click at [67, 54] on div "Classify the call LOCATION NAME 5 Star Appliance Repair FROM PHONE [PHONE_NUMBE…" at bounding box center [237, 146] width 475 height 293
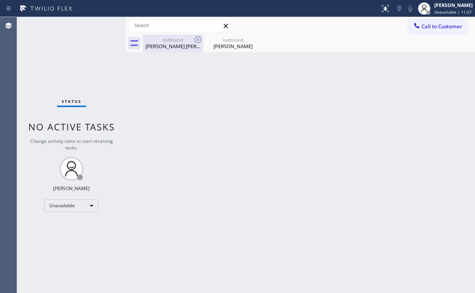
drag, startPoint x: 172, startPoint y: 37, endPoint x: 190, endPoint y: 39, distance: 18.3
click at [175, 39] on div "outbound" at bounding box center [173, 40] width 59 height 6
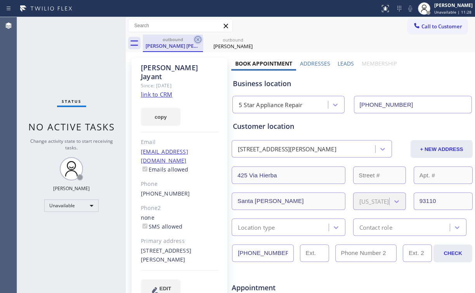
click at [198, 38] on icon at bounding box center [197, 39] width 9 height 9
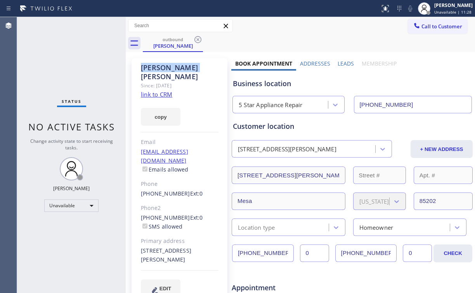
drag, startPoint x: 198, startPoint y: 38, endPoint x: 90, endPoint y: 59, distance: 109.6
click at [198, 38] on icon at bounding box center [197, 39] width 9 height 9
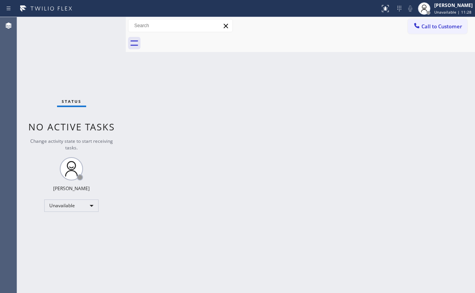
drag, startPoint x: 56, startPoint y: 53, endPoint x: 57, endPoint y: 47, distance: 5.7
click at [57, 50] on div "Status No active tasks Change activity state to start receiving tasks. [PERSON_…" at bounding box center [71, 155] width 109 height 276
click at [432, 22] on button "Call to Customer" at bounding box center [437, 26] width 59 height 15
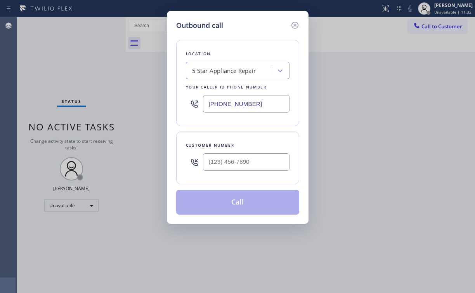
click at [249, 174] on div "Customer number" at bounding box center [237, 158] width 123 height 53
click at [242, 157] on input "(___) ___-____" at bounding box center [246, 161] width 87 height 17
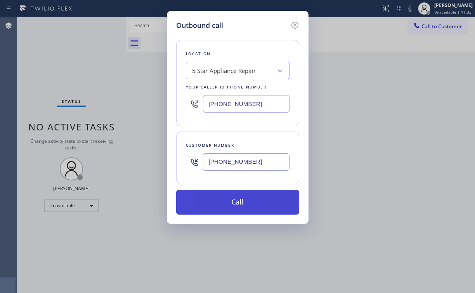
type input "[PHONE_NUMBER]"
drag, startPoint x: 231, startPoint y: 199, endPoint x: 210, endPoint y: 274, distance: 77.4
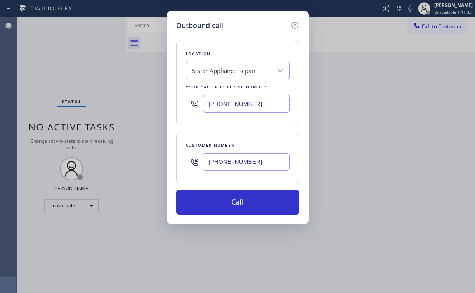
click at [231, 199] on button "Call" at bounding box center [237, 202] width 123 height 25
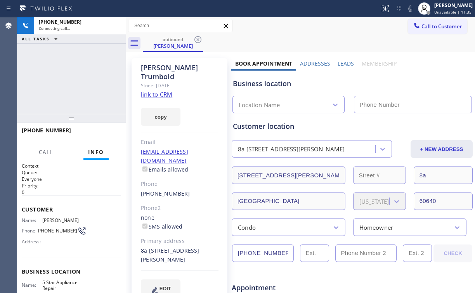
click at [76, 78] on div "[PHONE_NUMBER] Connecting call… ALL TASKS ALL TASKS ACTIVE TASKS TASKS IN WRAP …" at bounding box center [71, 65] width 109 height 97
type input "[PHONE_NUMBER]"
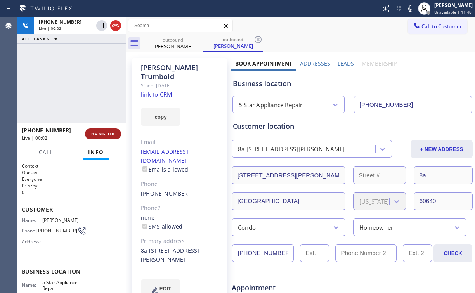
click at [103, 134] on span "HANG UP" at bounding box center [103, 133] width 24 height 5
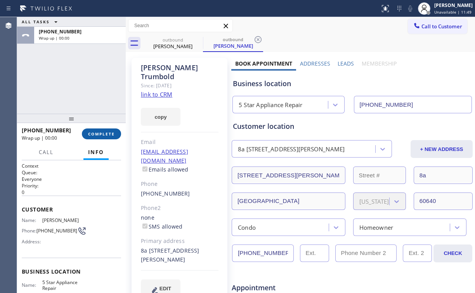
click at [103, 134] on span "COMPLETE" at bounding box center [101, 133] width 27 height 5
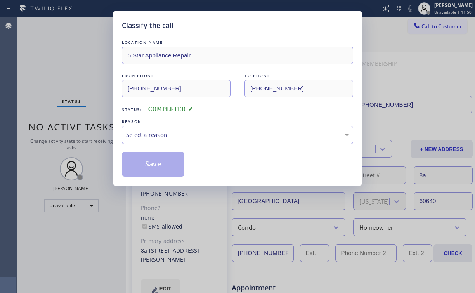
drag, startPoint x: 134, startPoint y: 138, endPoint x: 139, endPoint y: 140, distance: 5.4
click at [134, 138] on div "Select a reason" at bounding box center [237, 134] width 223 height 9
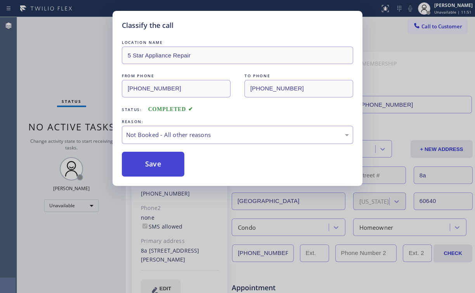
click at [147, 168] on button "Save" at bounding box center [153, 164] width 62 height 25
click at [67, 70] on div "Classify the call LOCATION NAME 5 Star Appliance Repair FROM PHONE [PHONE_NUMBE…" at bounding box center [237, 146] width 475 height 293
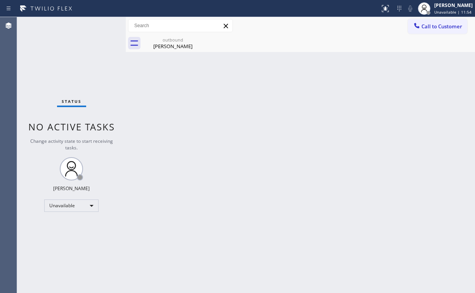
drag, startPoint x: 421, startPoint y: 26, endPoint x: 418, endPoint y: 31, distance: 6.8
click at [420, 28] on div at bounding box center [416, 26] width 9 height 9
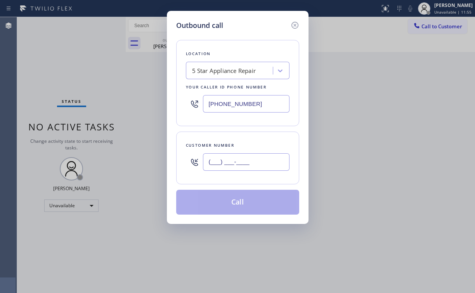
click at [254, 165] on input "(___) ___-____" at bounding box center [246, 161] width 87 height 17
type input "[PHONE_NUMBER]"
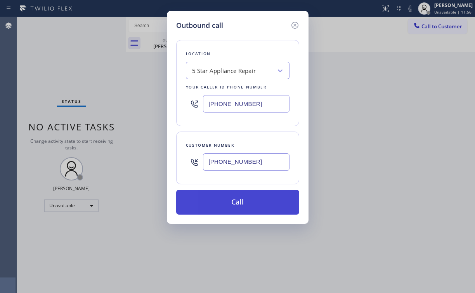
click at [221, 204] on button "Call" at bounding box center [237, 202] width 123 height 25
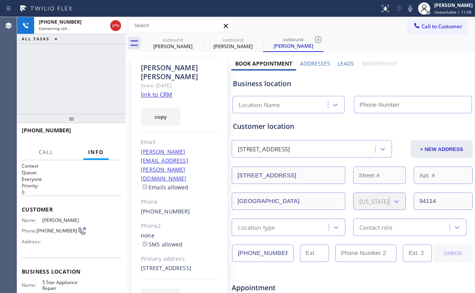
click at [72, 77] on div "[PHONE_NUMBER] Connecting call… ALL TASKS ALL TASKS ACTIVE TASKS TASKS IN WRAP …" at bounding box center [71, 65] width 109 height 97
type input "[PHONE_NUMBER]"
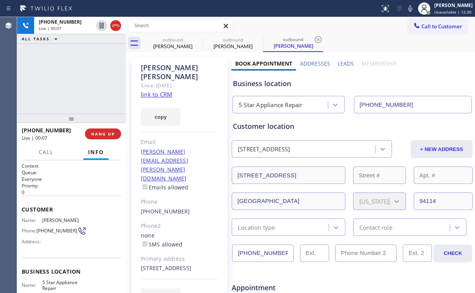
click at [70, 83] on div "[PHONE_NUMBER] Live | 00:07 ALL TASKS ALL TASKS ACTIVE TASKS TASKS IN WRAP UP" at bounding box center [71, 65] width 109 height 97
click at [105, 136] on span "HANG UP" at bounding box center [103, 133] width 24 height 5
click at [104, 136] on span "HANG UP" at bounding box center [103, 133] width 24 height 5
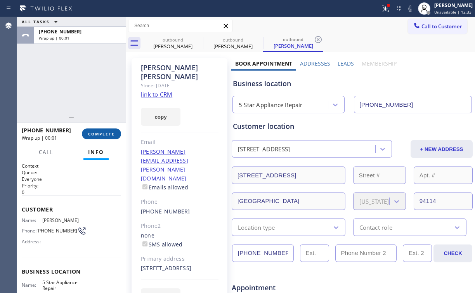
click at [102, 137] on button "COMPLETE" at bounding box center [101, 133] width 39 height 11
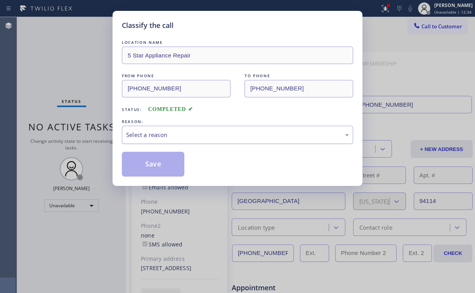
drag, startPoint x: 155, startPoint y: 132, endPoint x: 156, endPoint y: 142, distance: 10.1
click at [155, 134] on div "Select a reason" at bounding box center [237, 134] width 223 height 9
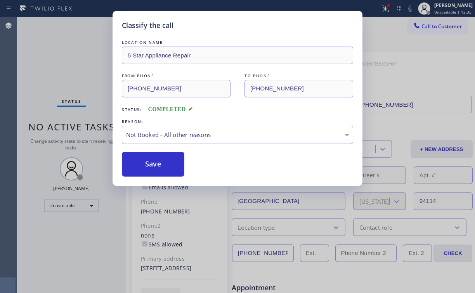
drag, startPoint x: 154, startPoint y: 165, endPoint x: 92, endPoint y: 99, distance: 89.8
click at [154, 165] on button "Save" at bounding box center [153, 164] width 62 height 25
drag, startPoint x: 79, startPoint y: 85, endPoint x: 76, endPoint y: 80, distance: 6.1
click at [77, 83] on div "Classify the call LOCATION NAME 5 Star Appliance Repair FROM PHONE [PHONE_NUMBE…" at bounding box center [237, 146] width 475 height 293
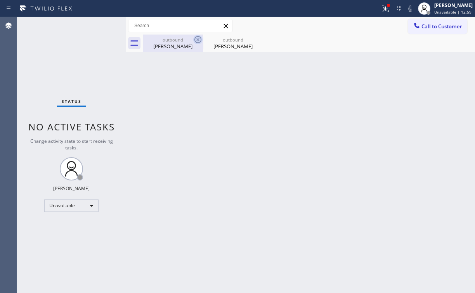
drag, startPoint x: 170, startPoint y: 43, endPoint x: 199, endPoint y: 40, distance: 28.9
click at [172, 44] on div "[PERSON_NAME]" at bounding box center [173, 46] width 59 height 7
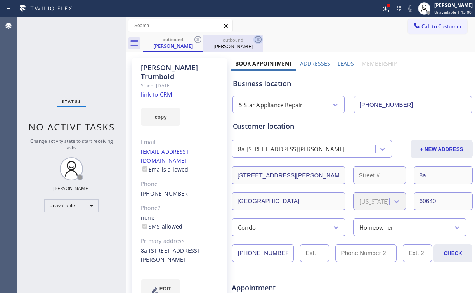
drag, startPoint x: 195, startPoint y: 36, endPoint x: 199, endPoint y: 38, distance: 4.5
click at [195, 36] on icon at bounding box center [197, 39] width 9 height 9
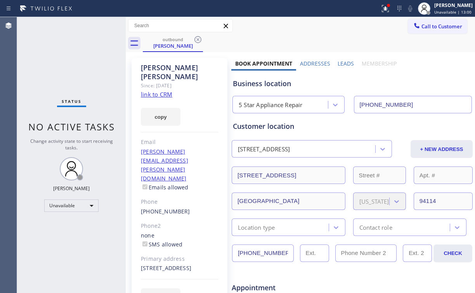
drag, startPoint x: 199, startPoint y: 38, endPoint x: 200, endPoint y: 46, distance: 7.8
click at [199, 38] on icon at bounding box center [197, 39] width 7 height 7
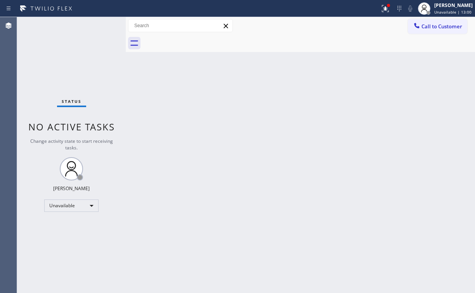
click at [194, 144] on div "Back to Dashboard Change Sender ID Customers Technicians Select a contact Outbo…" at bounding box center [300, 155] width 349 height 276
click at [385, 9] on icon at bounding box center [385, 8] width 9 height 9
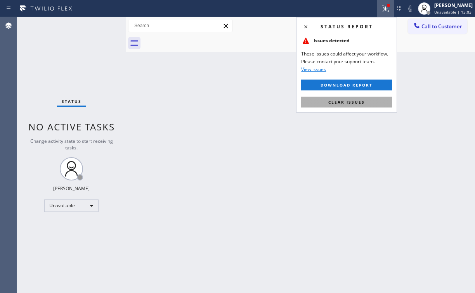
click at [357, 106] on button "Clear issues" at bounding box center [346, 102] width 91 height 11
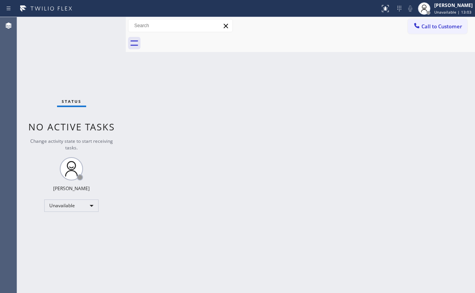
click at [132, 121] on div "Back to Dashboard Change Sender ID Customers Technicians Select a contact Outbo…" at bounding box center [300, 155] width 349 height 276
click at [432, 29] on span "Call to Customer" at bounding box center [441, 26] width 41 height 7
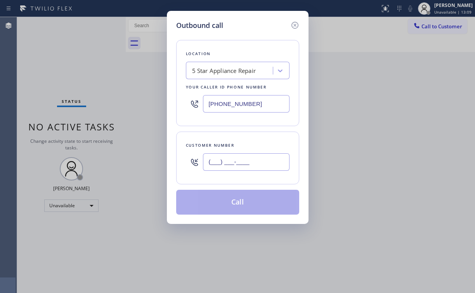
click at [247, 165] on input "(___) ___-____" at bounding box center [246, 161] width 87 height 17
paste input "415) 728-7320"
type input "(415) 728-7320"
click at [236, 201] on button "Call" at bounding box center [237, 202] width 123 height 25
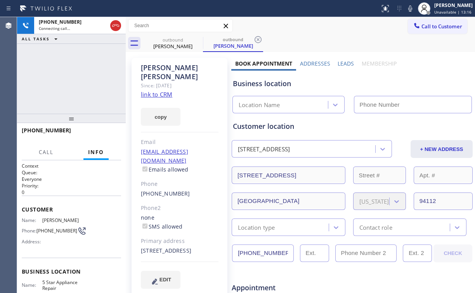
type input "[PHONE_NUMBER]"
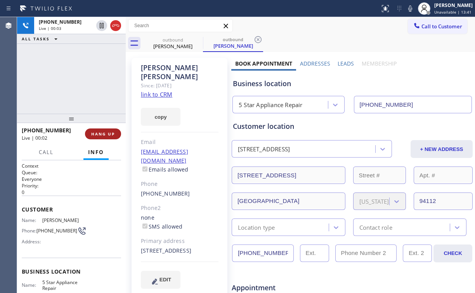
click at [95, 132] on span "HANG UP" at bounding box center [103, 133] width 24 height 5
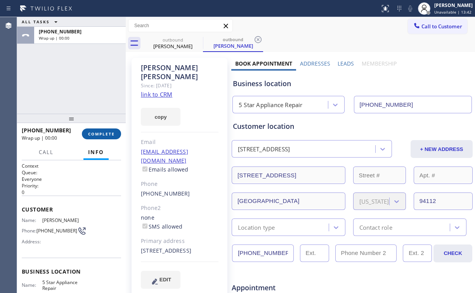
click at [95, 132] on span "COMPLETE" at bounding box center [101, 133] width 27 height 5
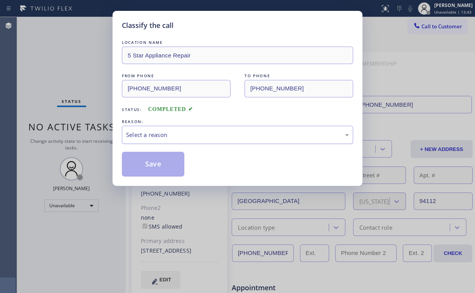
click at [138, 133] on div "Select a reason" at bounding box center [237, 134] width 223 height 9
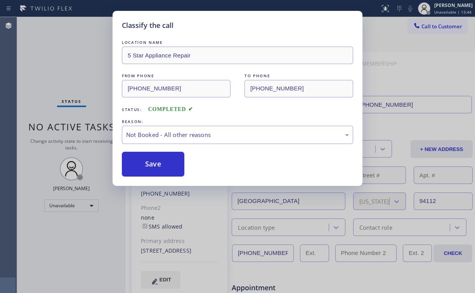
drag, startPoint x: 155, startPoint y: 165, endPoint x: 92, endPoint y: 89, distance: 98.1
click at [156, 165] on button "Save" at bounding box center [153, 164] width 62 height 25
click at [81, 75] on div "Classify the call LOCATION NAME 5 Star Appliance Repair FROM PHONE (855) 731-49…" at bounding box center [237, 146] width 475 height 293
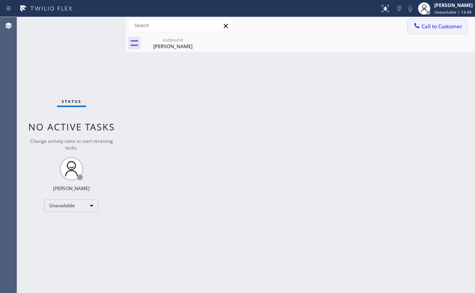
drag, startPoint x: 419, startPoint y: 28, endPoint x: 283, endPoint y: 130, distance: 170.4
click at [419, 28] on icon at bounding box center [416, 25] width 5 height 5
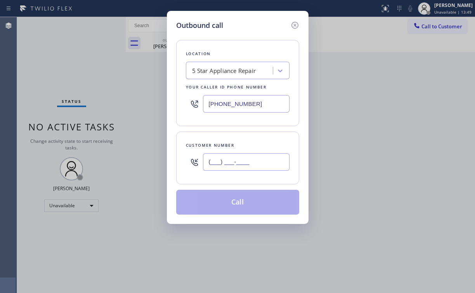
click at [266, 155] on input "(___) ___-____" at bounding box center [246, 161] width 87 height 17
paste input "848) 218-6221"
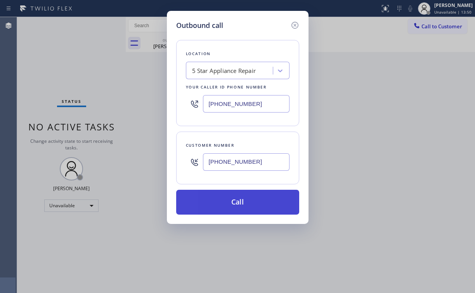
type input "(848) 218-6221"
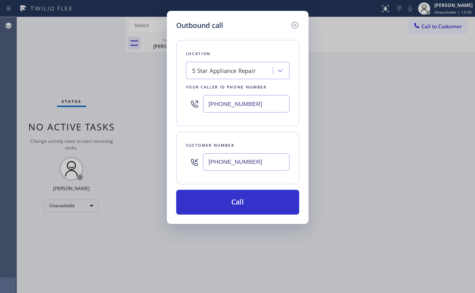
drag, startPoint x: 220, startPoint y: 201, endPoint x: 193, endPoint y: 260, distance: 65.3
click at [219, 203] on button "Call" at bounding box center [237, 202] width 123 height 25
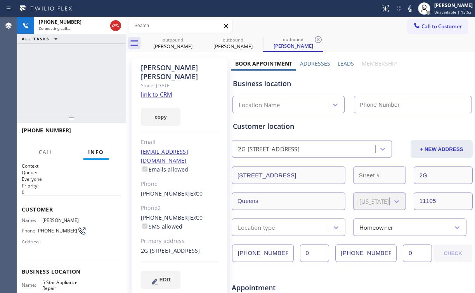
click at [75, 79] on div "+18482186221 Connecting call… ALL TASKS ALL TASKS ACTIVE TASKS TASKS IN WRAP UP" at bounding box center [71, 65] width 109 height 97
type input "[PHONE_NUMBER]"
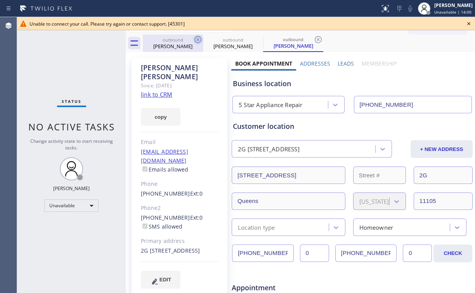
drag, startPoint x: 174, startPoint y: 40, endPoint x: 195, endPoint y: 40, distance: 20.6
click at [174, 40] on div "outbound" at bounding box center [173, 40] width 59 height 6
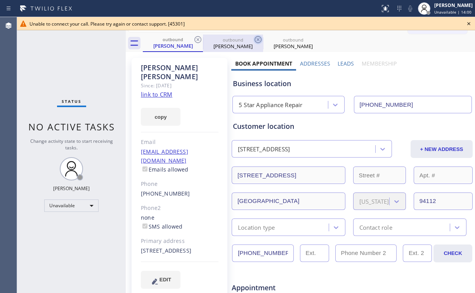
click at [200, 37] on icon at bounding box center [197, 39] width 9 height 9
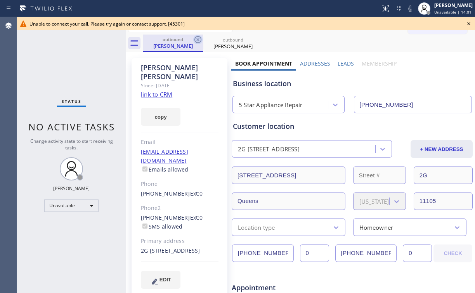
click at [199, 38] on icon at bounding box center [197, 39] width 9 height 9
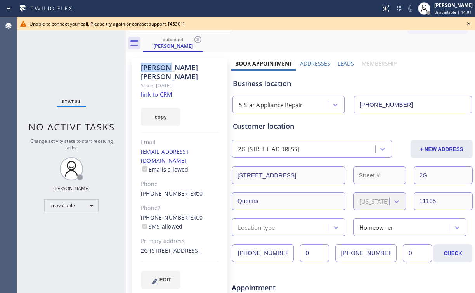
click at [199, 38] on icon at bounding box center [197, 39] width 9 height 9
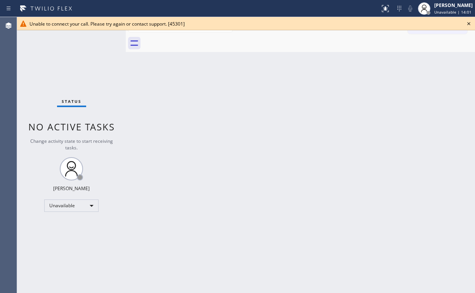
click at [199, 38] on div at bounding box center [309, 43] width 332 height 17
click at [467, 23] on icon at bounding box center [468, 23] width 9 height 9
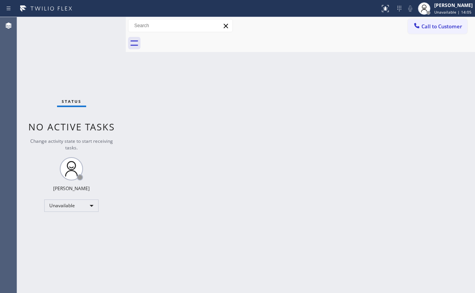
click at [433, 24] on span "Call to Customer" at bounding box center [441, 26] width 41 height 7
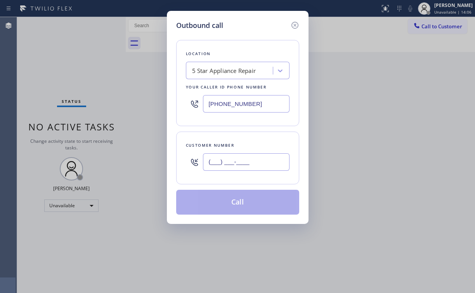
click at [264, 164] on input "(___) ___-____" at bounding box center [246, 161] width 87 height 17
paste input "336) 709-0454"
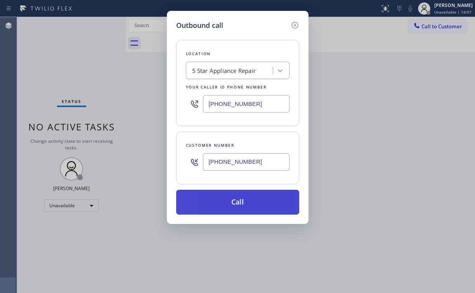
type input "(336) 709-0454"
drag, startPoint x: 219, startPoint y: 198, endPoint x: 217, endPoint y: 216, distance: 18.3
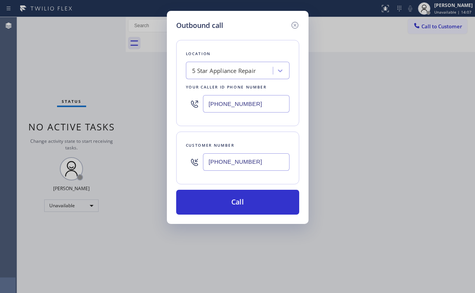
click at [219, 199] on button "Call" at bounding box center [237, 202] width 123 height 25
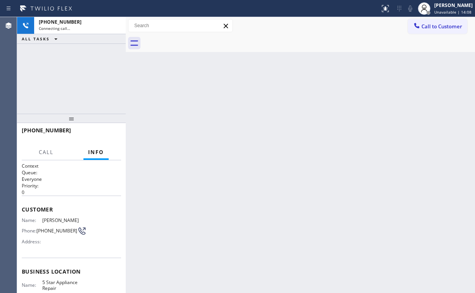
click at [95, 81] on div "+13367090454 Connecting call… ALL TASKS ALL TASKS ACTIVE TASKS TASKS IN WRAP UP" at bounding box center [71, 65] width 109 height 97
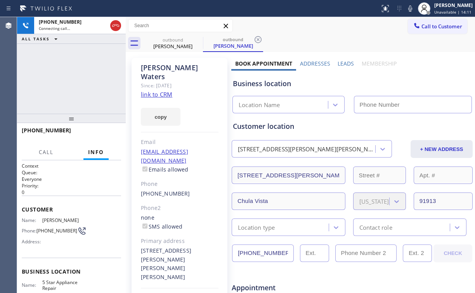
type input "[PHONE_NUMBER]"
drag, startPoint x: 81, startPoint y: 64, endPoint x: 82, endPoint y: 68, distance: 3.9
click at [81, 65] on div "+13367090454 Connecting call… ALL TASKS ALL TASKS ACTIVE TASKS TASKS IN WRAP UP" at bounding box center [71, 65] width 109 height 97
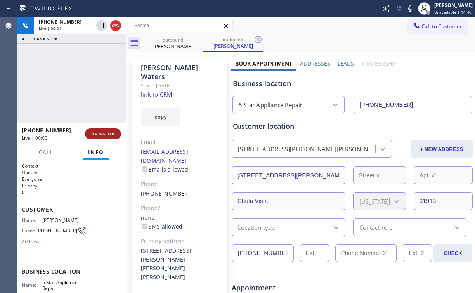
drag, startPoint x: 104, startPoint y: 128, endPoint x: 104, endPoint y: 133, distance: 5.1
click at [104, 128] on div "+13367090454 Live | 00:00 HANG UP" at bounding box center [71, 134] width 99 height 20
click at [104, 133] on span "HANG UP" at bounding box center [103, 133] width 24 height 5
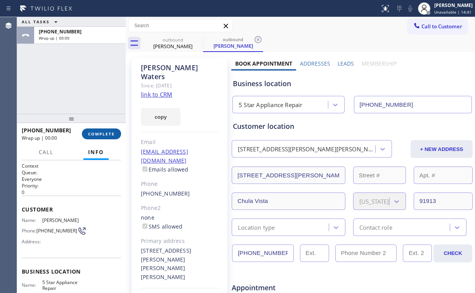
click at [107, 134] on span "COMPLETE" at bounding box center [101, 133] width 27 height 5
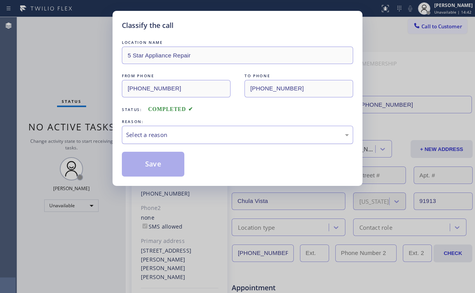
click at [182, 128] on div "Select a reason" at bounding box center [237, 135] width 231 height 18
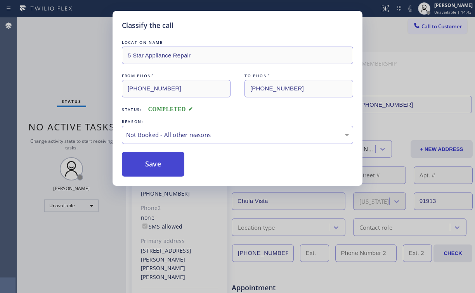
click at [160, 163] on button "Save" at bounding box center [153, 164] width 62 height 25
drag, startPoint x: 75, startPoint y: 53, endPoint x: 85, endPoint y: 9, distance: 45.5
click at [75, 51] on div "Classify the call LOCATION NAME 5 Star Appliance Repair FROM PHONE (855) 731-49…" at bounding box center [237, 146] width 475 height 293
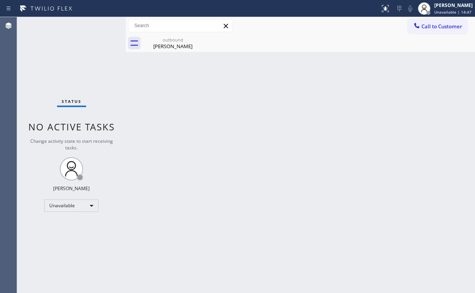
drag, startPoint x: 422, startPoint y: 29, endPoint x: 348, endPoint y: 87, distance: 94.3
click at [422, 30] on button "Call to Customer" at bounding box center [437, 26] width 59 height 15
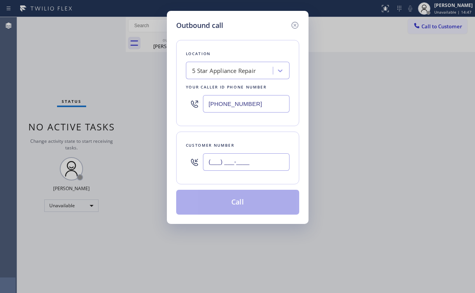
click at [253, 168] on input "(___) ___-____" at bounding box center [246, 161] width 87 height 17
paste input "917) 847-9692"
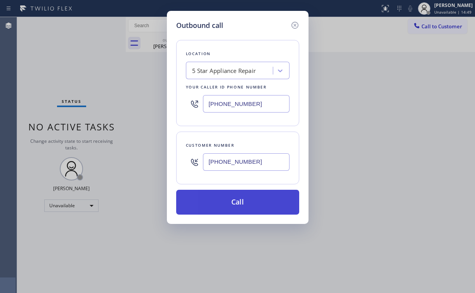
type input "(917) 847-9692"
click at [236, 200] on button "Call" at bounding box center [237, 202] width 123 height 25
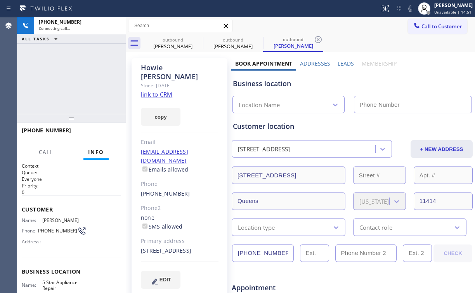
click at [68, 73] on div "+19178479692 Connecting call… ALL TASKS ALL TASKS ACTIVE TASKS TASKS IN WRAP UP" at bounding box center [71, 65] width 109 height 97
type input "[PHONE_NUMBER]"
click at [78, 84] on div "+19178479692 Connecting call… ALL TASKS ALL TASKS ACTIVE TASKS TASKS IN WRAP UP" at bounding box center [71, 65] width 109 height 97
click at [84, 75] on div "+19178479692 Connecting call… ALL TASKS ALL TASKS ACTIVE TASKS TASKS IN WRAP UP" at bounding box center [71, 65] width 109 height 97
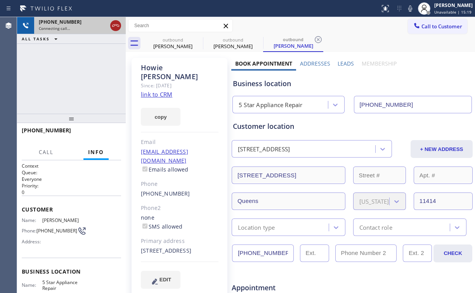
click at [116, 28] on icon at bounding box center [115, 25] width 9 height 9
drag, startPoint x: 167, startPoint y: 50, endPoint x: 193, endPoint y: 44, distance: 26.3
click at [167, 50] on div "outbound Joseph Waters" at bounding box center [173, 43] width 59 height 17
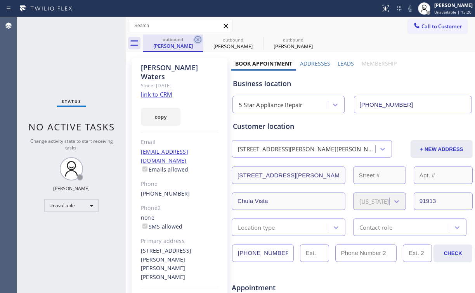
click at [200, 40] on icon at bounding box center [197, 39] width 9 height 9
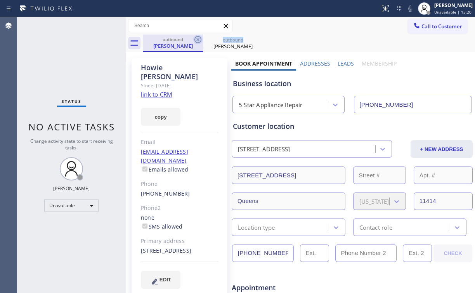
click at [200, 40] on icon at bounding box center [197, 39] width 9 height 9
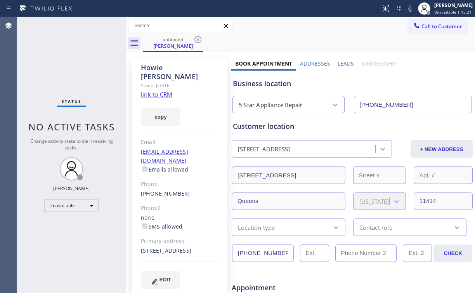
click at [103, 59] on div "Status No active tasks Change activity state to start receiving tasks. [PERSON_…" at bounding box center [71, 155] width 109 height 276
drag, startPoint x: 197, startPoint y: 37, endPoint x: 148, endPoint y: 61, distance: 54.2
click at [197, 38] on icon at bounding box center [197, 39] width 9 height 9
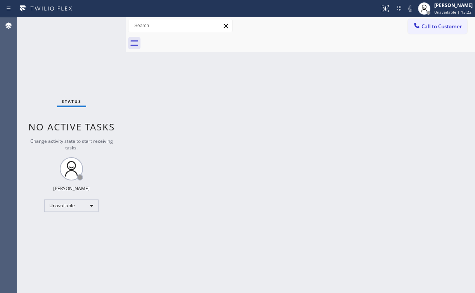
drag, startPoint x: 112, startPoint y: 64, endPoint x: 98, endPoint y: 7, distance: 58.5
click at [112, 63] on div "Status No active tasks Change activity state to start receiving tasks. [PERSON_…" at bounding box center [71, 155] width 109 height 276
click at [432, 27] on span "Call to Customer" at bounding box center [441, 26] width 41 height 7
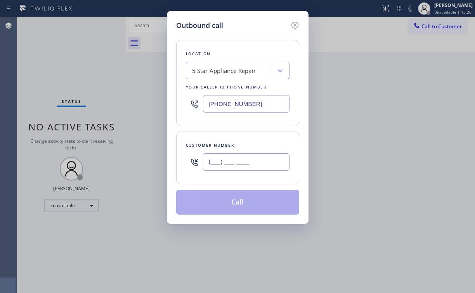
click at [254, 158] on input "(___) ___-____" at bounding box center [246, 161] width 87 height 17
paste input "516) 513-2752"
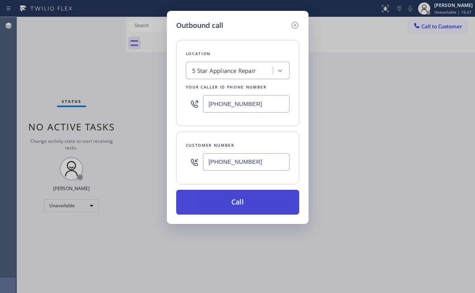
type input "(516) 513-2752"
click at [227, 203] on button "Call" at bounding box center [237, 202] width 123 height 25
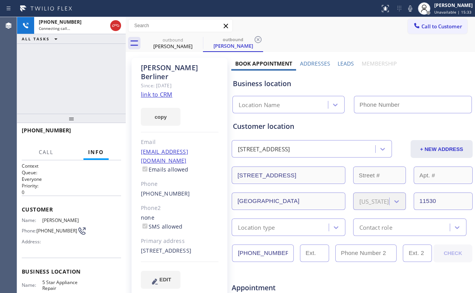
type input "[PHONE_NUMBER]"
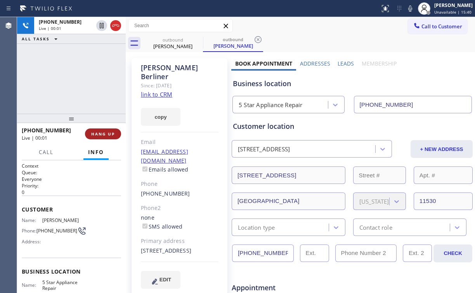
click at [113, 133] on span "HANG UP" at bounding box center [103, 133] width 24 height 5
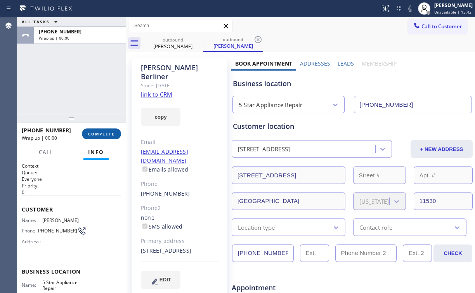
click at [113, 133] on span "COMPLETE" at bounding box center [101, 133] width 27 height 5
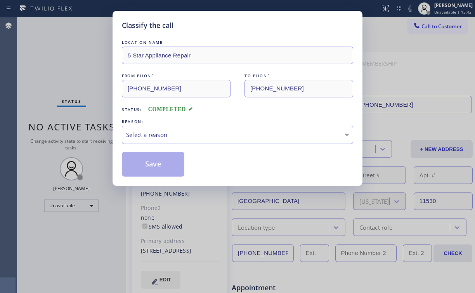
click at [141, 130] on div "Select a reason" at bounding box center [237, 134] width 223 height 9
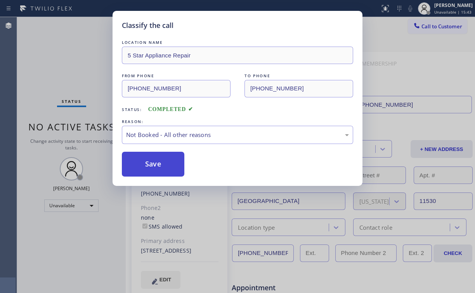
click at [142, 165] on button "Save" at bounding box center [153, 164] width 62 height 25
click at [73, 78] on div "Classify the call LOCATION NAME 5 Star Appliance Repair FROM PHONE (855) 731-49…" at bounding box center [237, 146] width 475 height 293
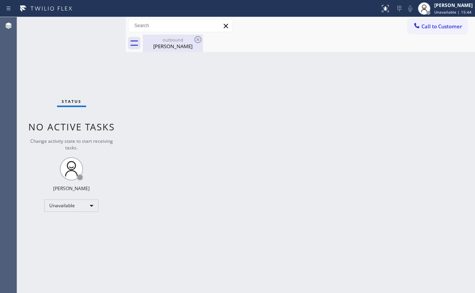
click at [181, 37] on div "outbound" at bounding box center [173, 40] width 59 height 6
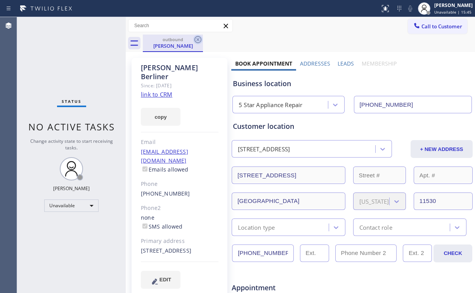
click at [199, 38] on icon at bounding box center [197, 39] width 9 height 9
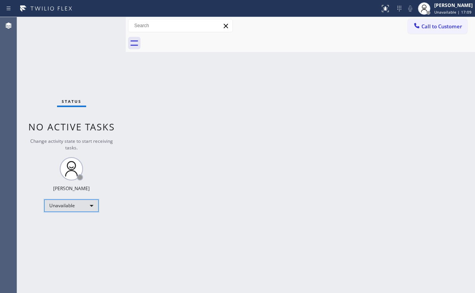
click at [73, 206] on div "Unavailable" at bounding box center [71, 205] width 54 height 12
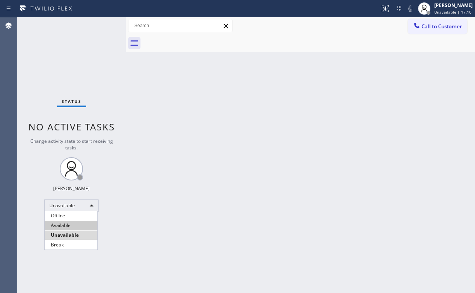
click at [64, 225] on li "Available" at bounding box center [71, 225] width 53 height 9
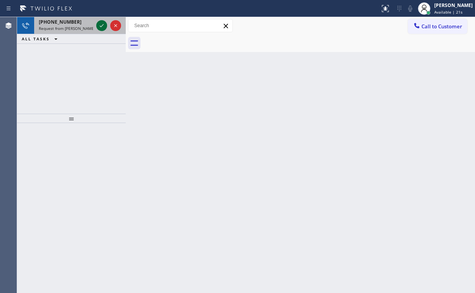
click at [102, 26] on icon at bounding box center [101, 25] width 9 height 9
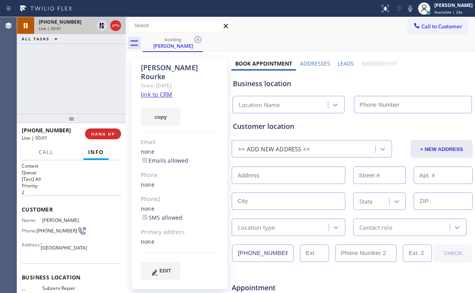
type input "(949) 523-3220"
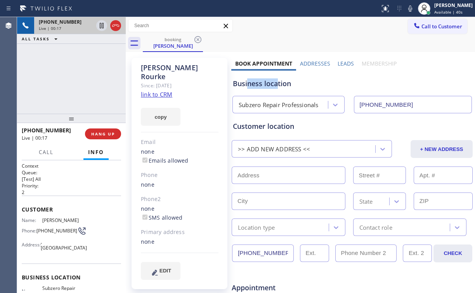
drag, startPoint x: 275, startPoint y: 84, endPoint x: 246, endPoint y: 83, distance: 28.4
click at [246, 83] on div "Business location" at bounding box center [352, 83] width 239 height 10
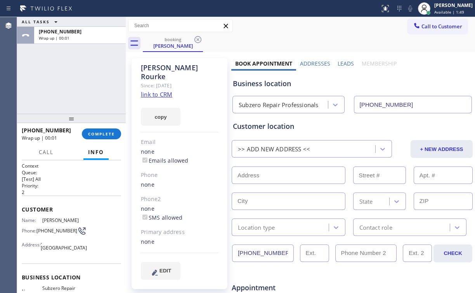
click at [87, 75] on div "ALL TASKS ALL TASKS ACTIVE TASKS TASKS IN WRAP UP +19492445822 Wrap up | 00:01" at bounding box center [71, 65] width 109 height 97
click at [104, 135] on span "COMPLETE" at bounding box center [101, 133] width 27 height 5
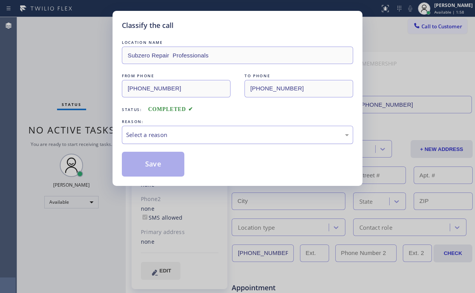
click at [152, 133] on div "Select a reason" at bounding box center [237, 134] width 223 height 9
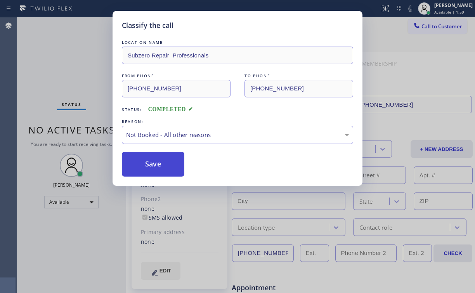
click at [155, 167] on button "Save" at bounding box center [153, 164] width 62 height 25
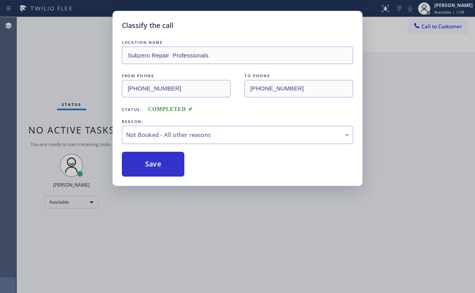
click at [64, 66] on div "Classify the call LOCATION NAME Subzero Repair Professionals FROM PHONE (949) 2…" at bounding box center [237, 146] width 475 height 293
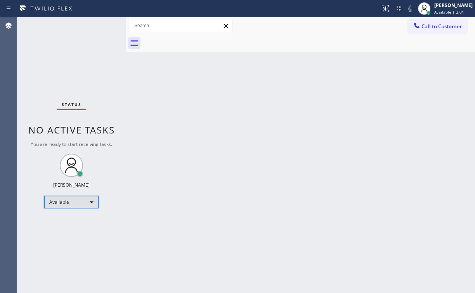
click at [71, 201] on div "Available" at bounding box center [71, 202] width 54 height 12
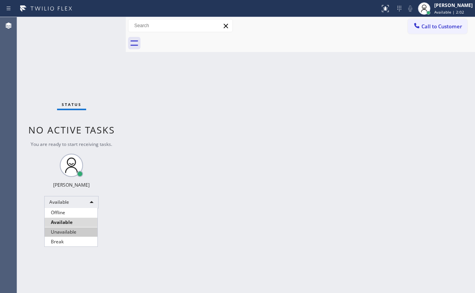
click at [70, 232] on li "Unavailable" at bounding box center [71, 231] width 53 height 9
click at [169, 173] on div "Back to Dashboard Change Sender ID Customers Technicians Select a contact Outbo…" at bounding box center [300, 155] width 349 height 276
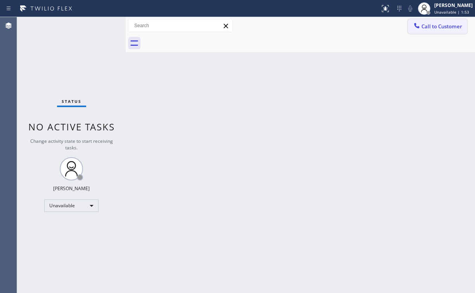
click at [433, 25] on span "Call to Customer" at bounding box center [441, 26] width 41 height 7
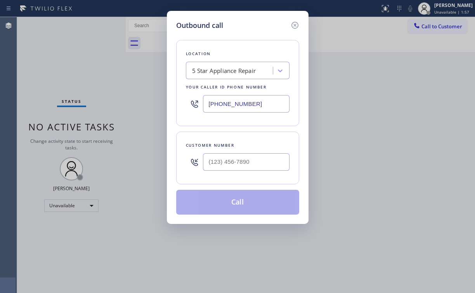
drag, startPoint x: 267, startPoint y: 42, endPoint x: 290, endPoint y: 60, distance: 29.0
click at [267, 42] on div "Location 5 Star Appliance Repair Your caller id phone number [PHONE_NUMBER]" at bounding box center [237, 83] width 123 height 86
drag, startPoint x: 260, startPoint y: 103, endPoint x: 199, endPoint y: 111, distance: 61.8
click at [182, 107] on div "Location 5 Star Appliance Repair Your caller id phone number [PHONE_NUMBER]" at bounding box center [237, 83] width 123 height 86
paste input "18) 423-4024"
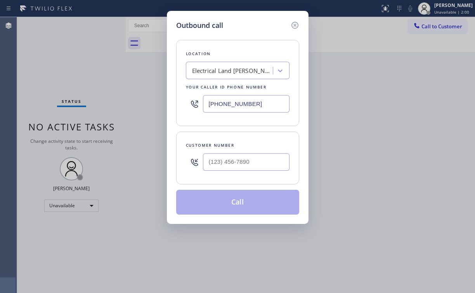
type input "(818) 423-4024"
click at [255, 160] on input "(___) ___-____" at bounding box center [246, 161] width 87 height 17
paste input "204) 740-1698"
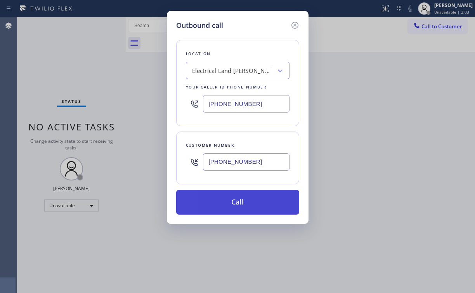
type input "(204) 740-1698"
click at [220, 200] on button "Call" at bounding box center [237, 202] width 123 height 25
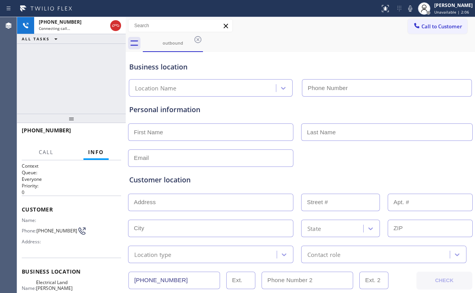
type input "(818) 423-4024"
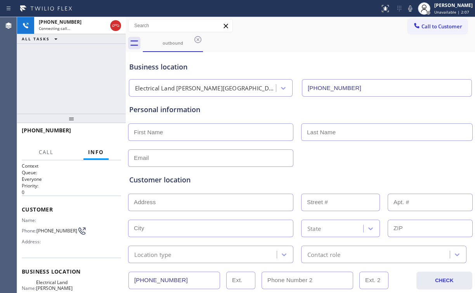
drag, startPoint x: 86, startPoint y: 74, endPoint x: 90, endPoint y: 75, distance: 4.5
click at [87, 74] on div "+12047401698 Connecting call… ALL TASKS ALL TASKS ACTIVE TASKS TASKS IN WRAP UP" at bounding box center [71, 65] width 109 height 97
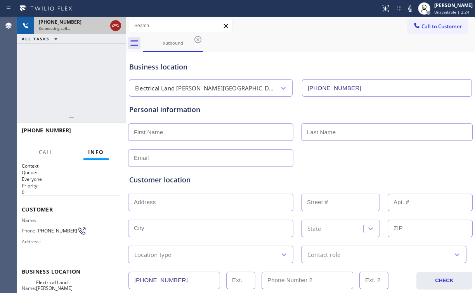
click at [114, 25] on icon at bounding box center [115, 25] width 9 height 9
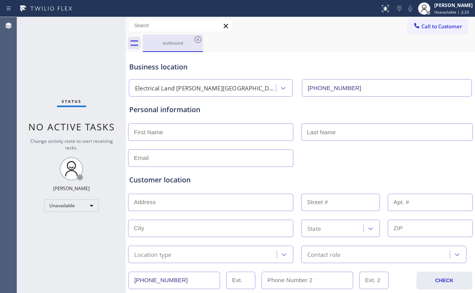
click at [169, 45] on div "outbound" at bounding box center [173, 43] width 59 height 6
click at [195, 39] on icon at bounding box center [197, 39] width 7 height 7
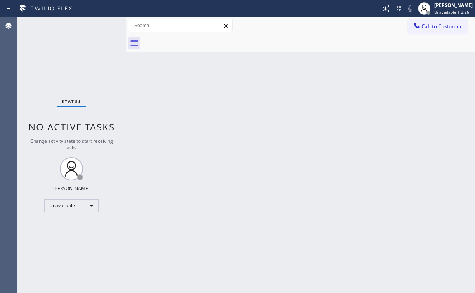
click at [322, 70] on div "Back to Dashboard Change Sender ID Customers Technicians Select a contact Outbo…" at bounding box center [300, 155] width 349 height 276
click at [439, 30] on button "Call to Customer" at bounding box center [437, 26] width 59 height 15
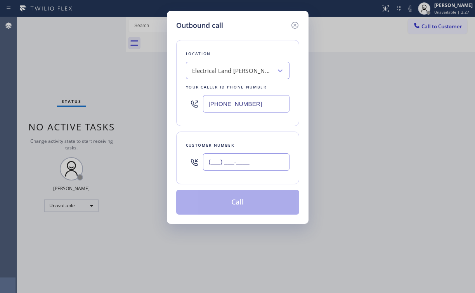
drag, startPoint x: 251, startPoint y: 155, endPoint x: 256, endPoint y: 154, distance: 4.9
click at [253, 156] on input "(___) ___-____" at bounding box center [246, 161] width 87 height 17
paste input "204) 740-1698"
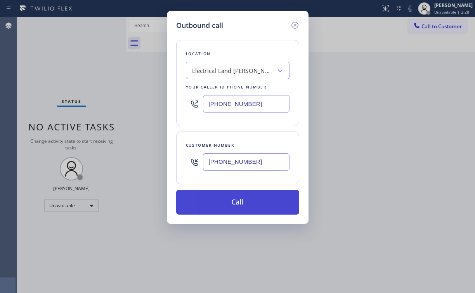
type input "(204) 740-1698"
drag, startPoint x: 229, startPoint y: 202, endPoint x: 200, endPoint y: 258, distance: 63.0
click at [229, 202] on button "Call" at bounding box center [237, 202] width 123 height 25
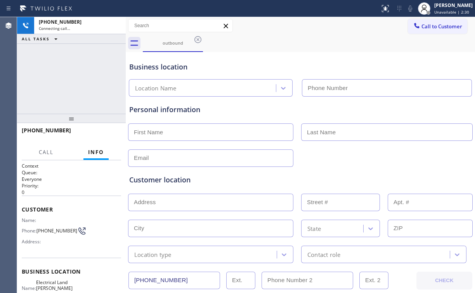
type input "(818) 423-4024"
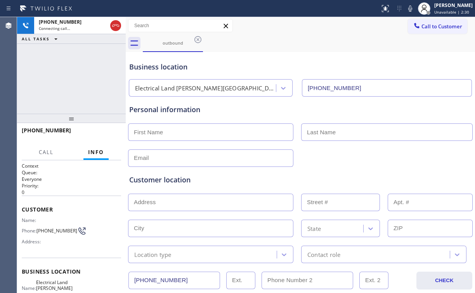
click at [98, 71] on div "+12047401698 Connecting call… ALL TASKS ALL TASKS ACTIVE TASKS TASKS IN WRAP UP" at bounding box center [71, 65] width 109 height 97
click at [71, 79] on div "+12047401698 Connecting call… ALL TASKS ALL TASKS ACTIVE TASKS TASKS IN WRAP UP" at bounding box center [71, 65] width 109 height 97
drag, startPoint x: 111, startPoint y: 22, endPoint x: 135, endPoint y: 33, distance: 26.4
click at [112, 22] on icon at bounding box center [115, 25] width 9 height 9
click at [177, 42] on div "outbound" at bounding box center [173, 43] width 59 height 6
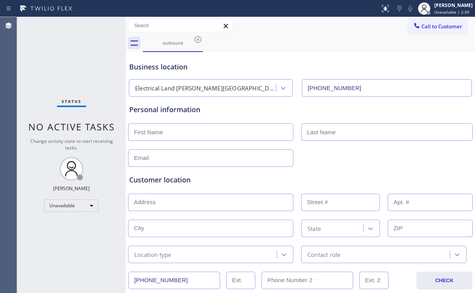
click at [197, 38] on icon at bounding box center [197, 39] width 9 height 9
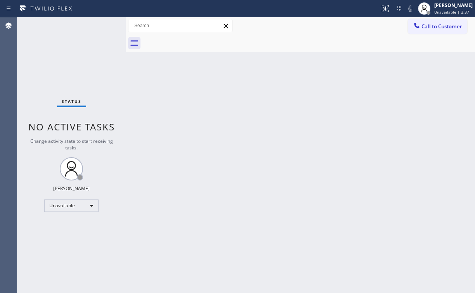
drag, startPoint x: 82, startPoint y: 81, endPoint x: 77, endPoint y: 76, distance: 6.6
click at [79, 78] on div "Status No active tasks Change activity state to start receiving tasks. [PERSON_…" at bounding box center [71, 155] width 109 height 276
drag, startPoint x: 426, startPoint y: 30, endPoint x: 430, endPoint y: 30, distance: 4.3
click at [428, 30] on button "Call to Customer" at bounding box center [437, 26] width 59 height 15
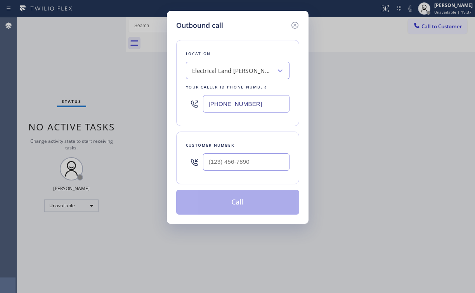
drag, startPoint x: 244, startPoint y: 107, endPoint x: 71, endPoint y: 122, distance: 174.1
click at [113, 119] on div "Outbound call Location Electrical Land Sherman Oaks Your caller id phone number…" at bounding box center [237, 146] width 475 height 293
type input "(___) ___-____"
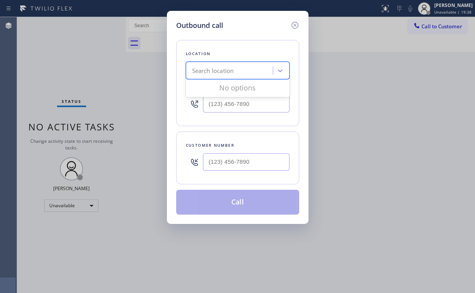
drag, startPoint x: 230, startPoint y: 70, endPoint x: 258, endPoint y: 66, distance: 28.2
click at [231, 70] on div "Search location" at bounding box center [213, 70] width 42 height 9
paste input "Blue Moon Electrical Palm Desert"
click at [193, 70] on input "Blue Moon Electrical Palm Desert" at bounding box center [224, 71] width 89 height 7
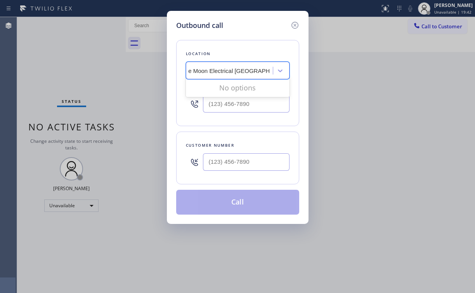
scroll to position [0, 4]
type input "Blue Moon Electrical Palm Desert"
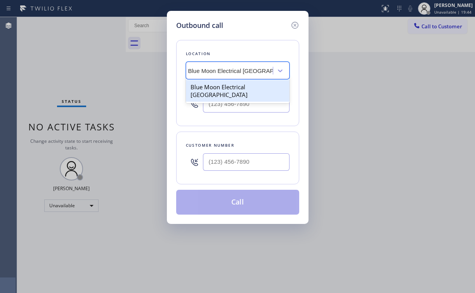
click at [242, 85] on div "Blue Moon Electrical Palm Desert" at bounding box center [238, 91] width 104 height 22
type input "(760) 388-9556"
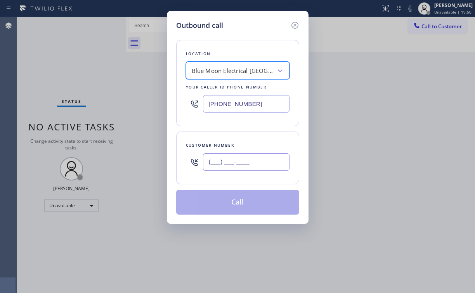
click at [261, 163] on input "(___) ___-____" at bounding box center [246, 161] width 87 height 17
paste input "813) 892-8229"
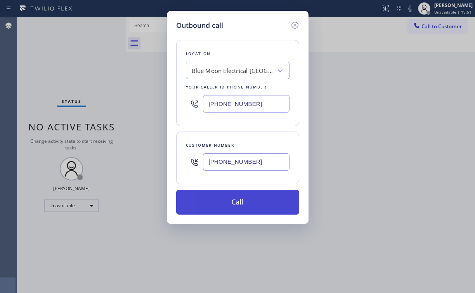
type input "(813) 892-8229"
click at [226, 203] on button "Call" at bounding box center [237, 202] width 123 height 25
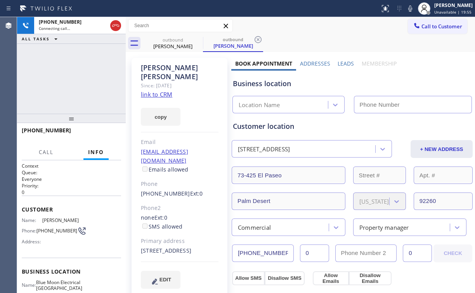
click at [95, 85] on div "+18138928229 Connecting call… ALL TASKS ALL TASKS ACTIVE TASKS TASKS IN WRAP UP" at bounding box center [71, 65] width 109 height 97
type input "(760) 388-9556"
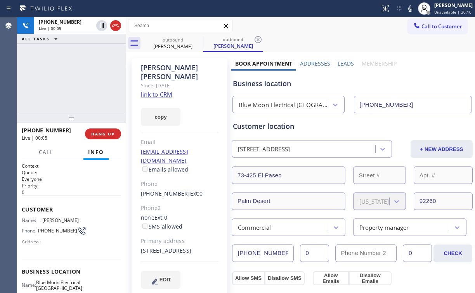
drag, startPoint x: 53, startPoint y: 74, endPoint x: 65, endPoint y: 76, distance: 12.6
click at [54, 74] on div "+18138928229 Live | 00:05 ALL TASKS ALL TASKS ACTIVE TASKS TASKS IN WRAP UP" at bounding box center [71, 65] width 109 height 97
click at [290, 107] on div "Blue Moon Electrical Palm Desert" at bounding box center [284, 105] width 90 height 9
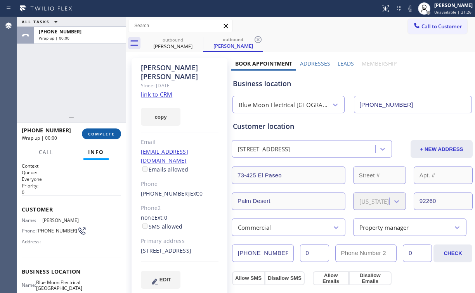
click at [104, 135] on span "COMPLETE" at bounding box center [101, 133] width 27 height 5
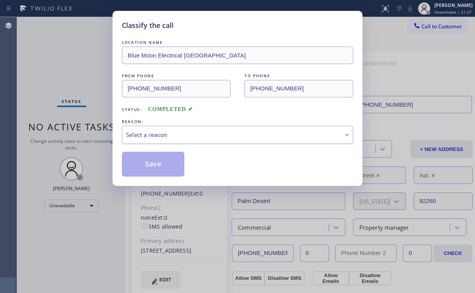
click at [138, 135] on div "Select a reason" at bounding box center [237, 134] width 223 height 9
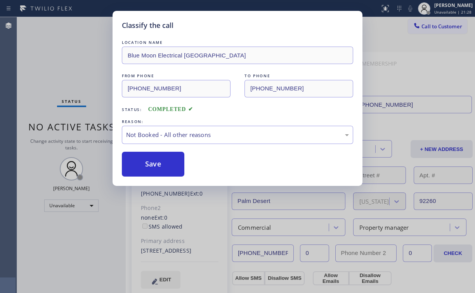
drag, startPoint x: 144, startPoint y: 165, endPoint x: 96, endPoint y: 90, distance: 88.6
click at [144, 164] on button "Save" at bounding box center [153, 164] width 62 height 25
click at [79, 59] on div "Classify the call LOCATION NAME Blue Moon Electrical Palm Desert FROM PHONE (76…" at bounding box center [237, 146] width 475 height 293
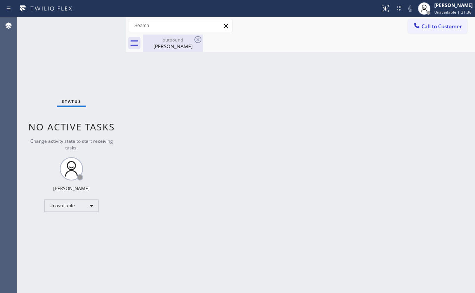
click at [173, 45] on div "Carlos Figueroa" at bounding box center [173, 46] width 59 height 7
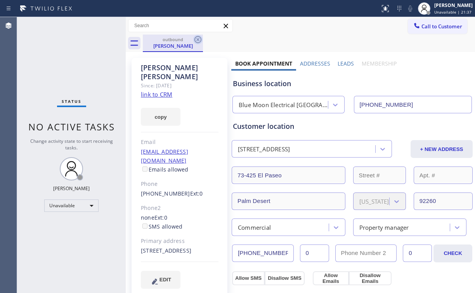
click at [198, 40] on icon at bounding box center [197, 39] width 7 height 7
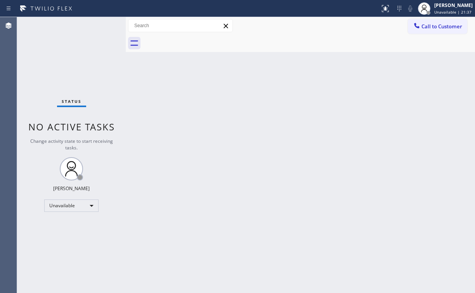
click at [258, 150] on div "Back to Dashboard Change Sender ID Customers Technicians Select a contact Outbo…" at bounding box center [300, 155] width 349 height 276
click at [59, 63] on div "Status No active tasks Change activity state to start receiving tasks. [PERSON_…" at bounding box center [71, 155] width 109 height 276
